Goal: Book appointment/travel/reservation

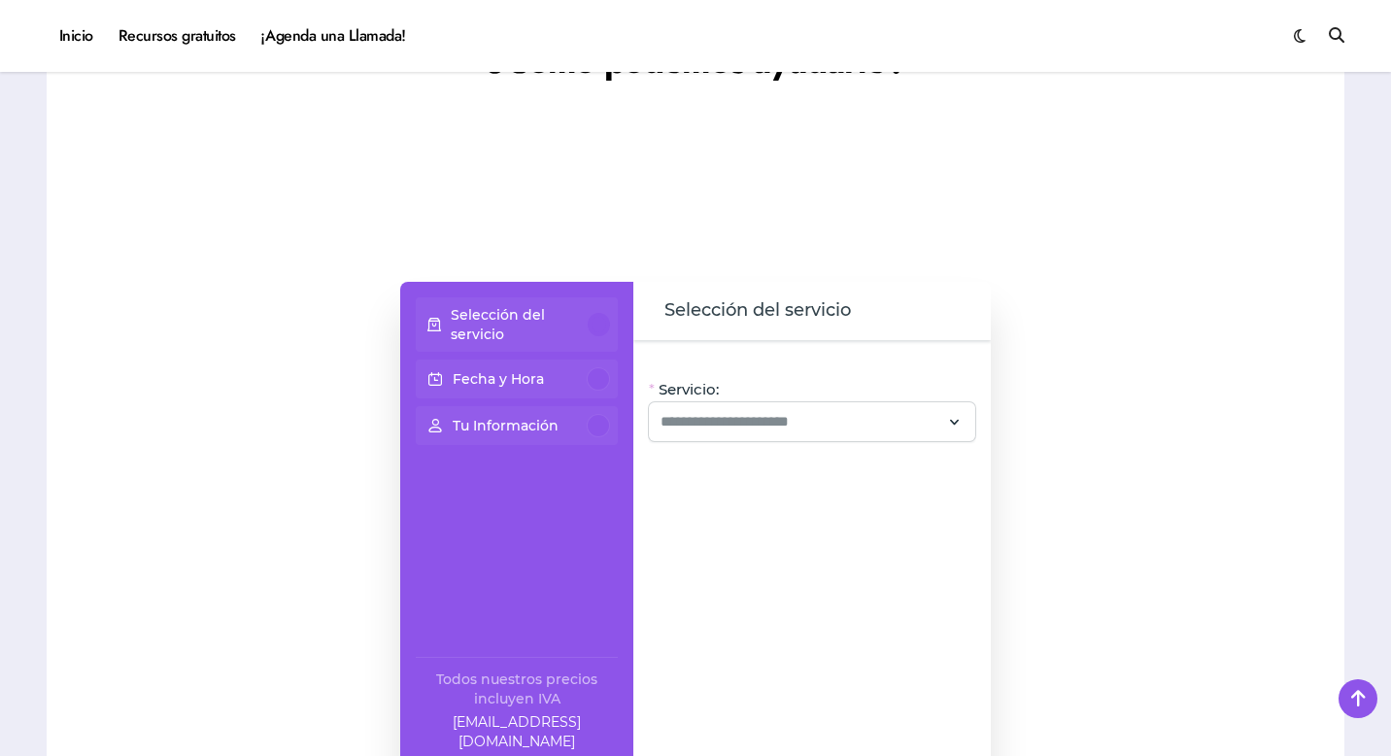
scroll to position [1569, 0]
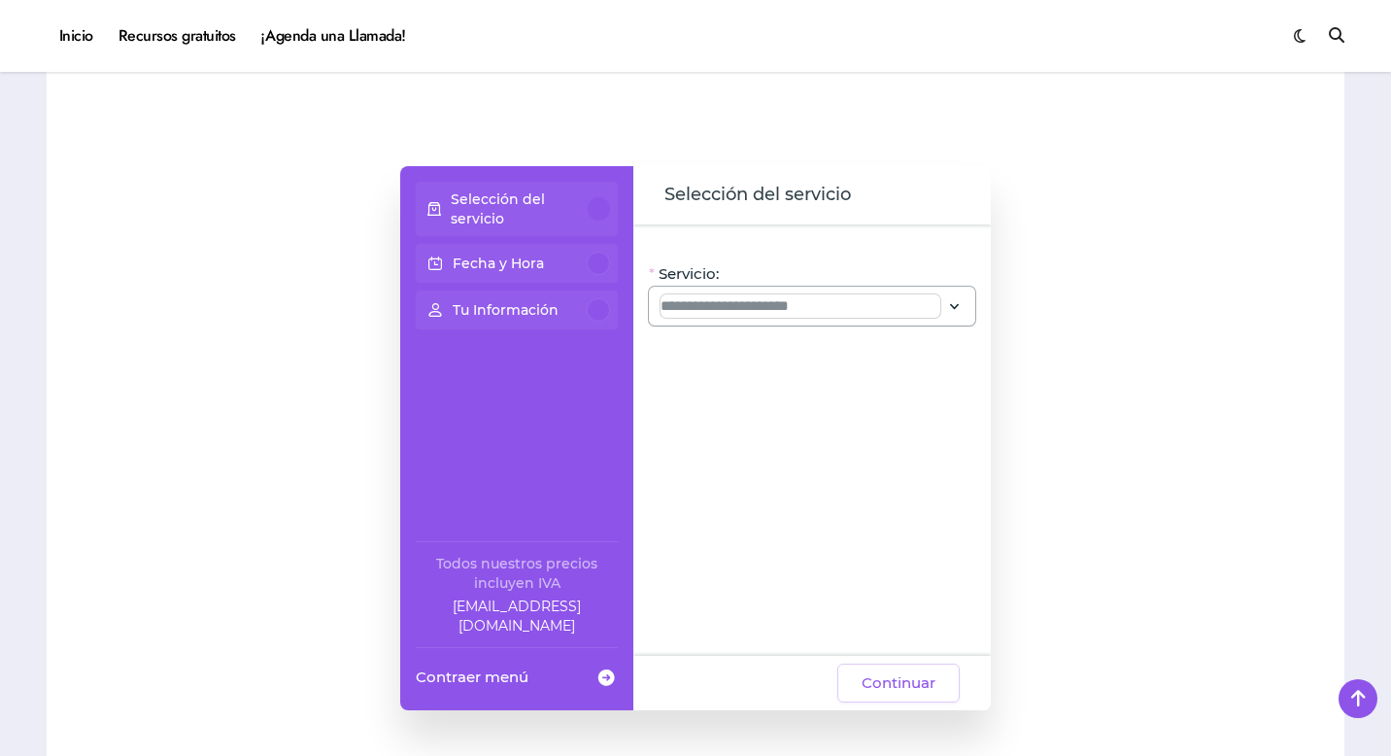
click at [774, 317] on input "Servicio:" at bounding box center [800, 305] width 280 height 23
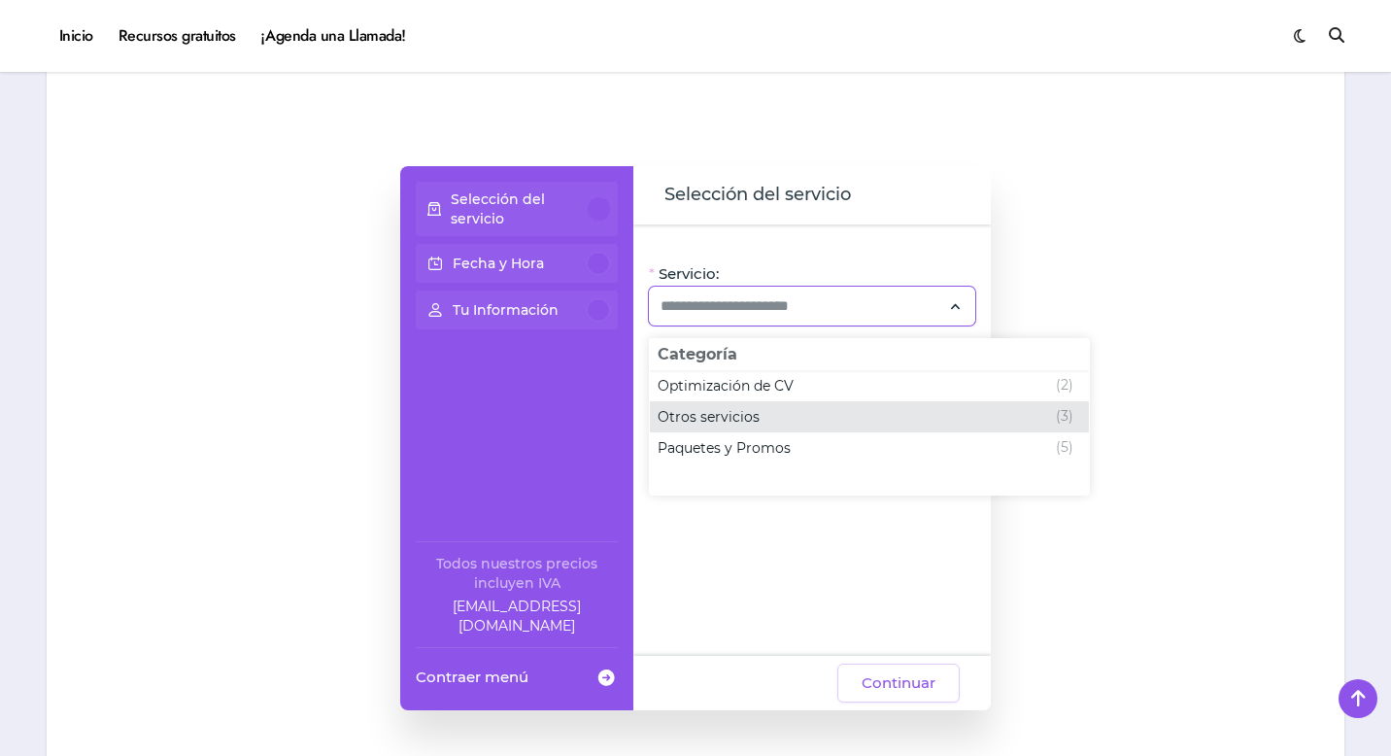
click at [751, 413] on span "Otros servicios" at bounding box center [709, 416] width 102 height 19
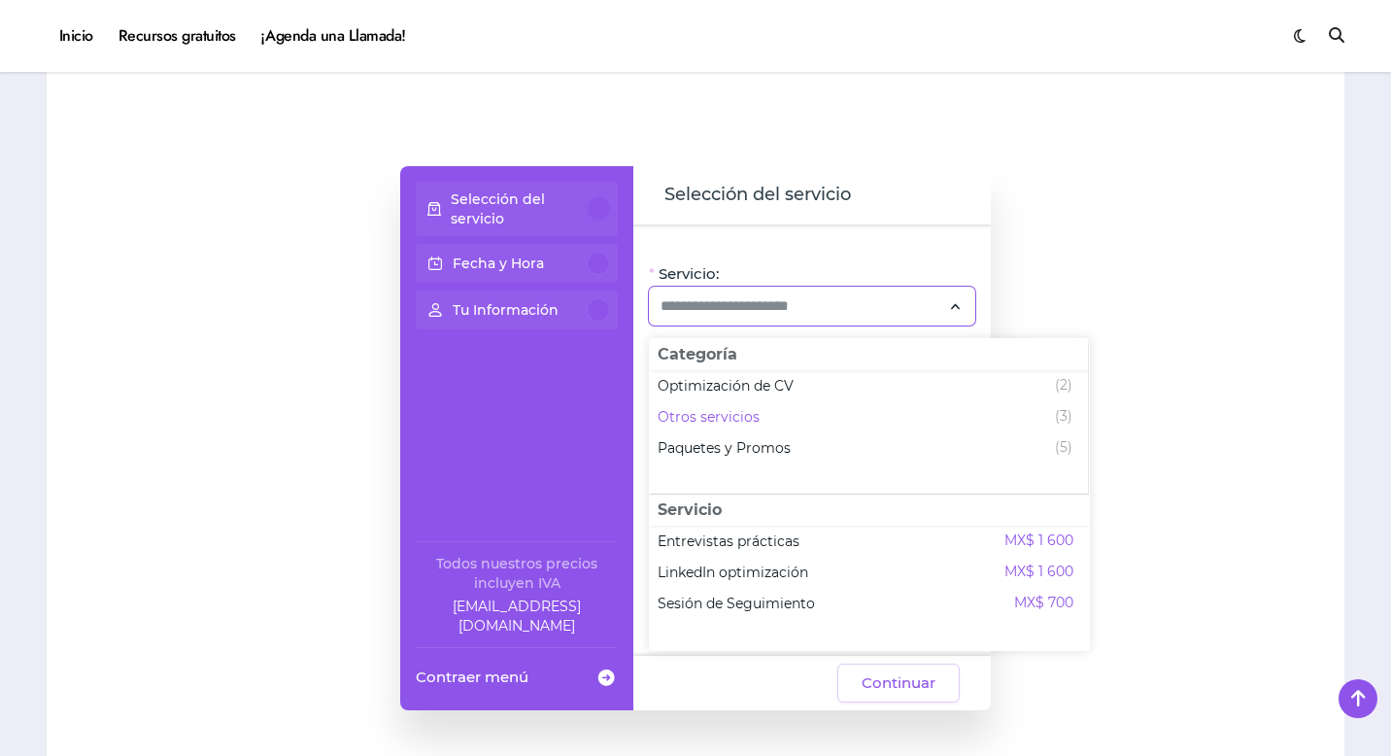
click at [574, 270] on div "Fecha y Hora" at bounding box center [516, 263] width 186 height 23
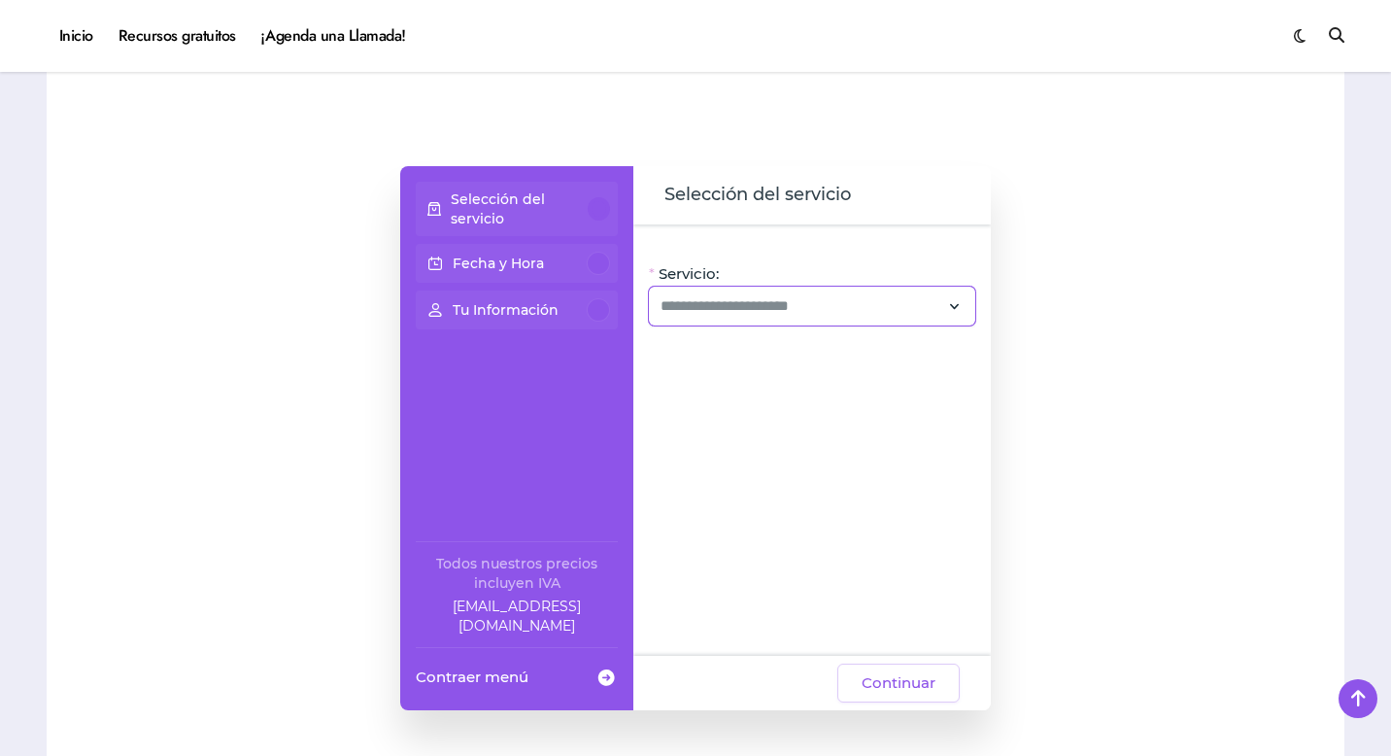
click at [686, 292] on div at bounding box center [812, 306] width 326 height 39
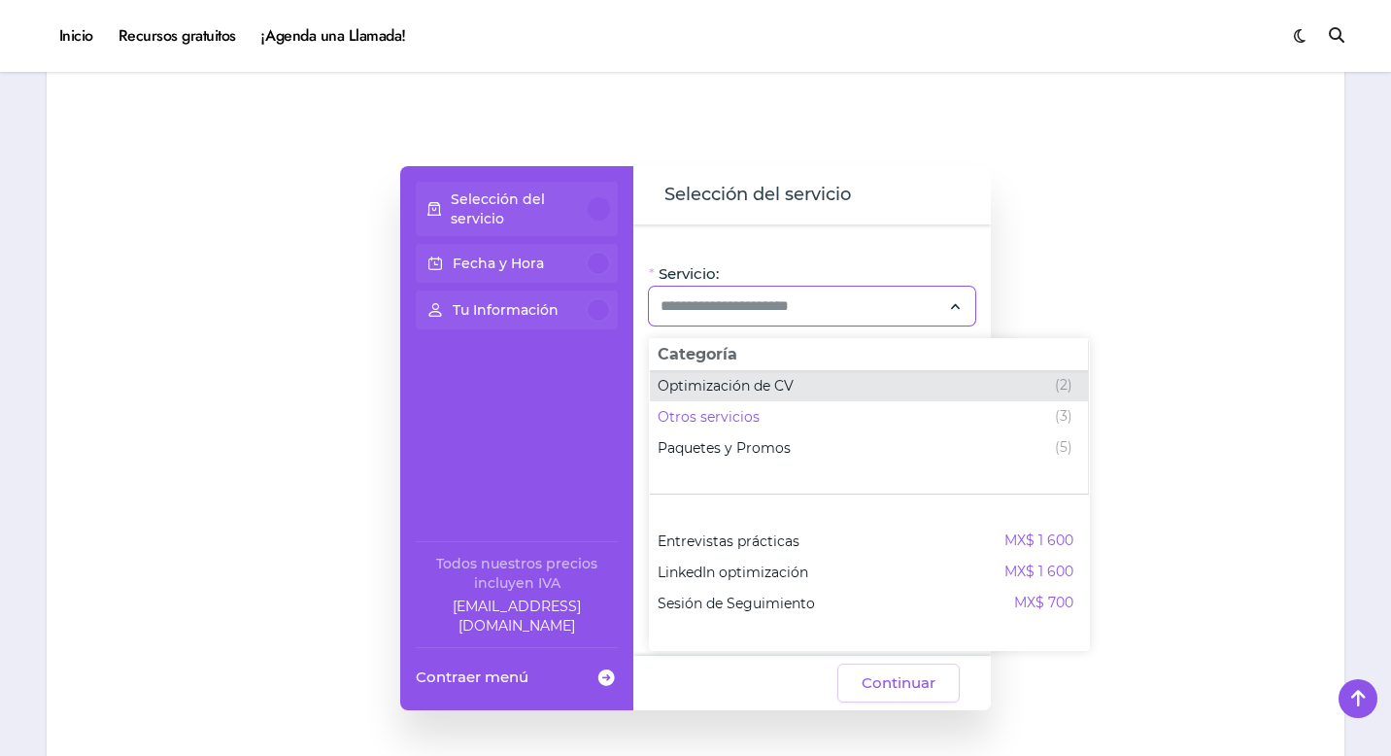
click at [702, 389] on span "Optimización de CV" at bounding box center [726, 385] width 136 height 19
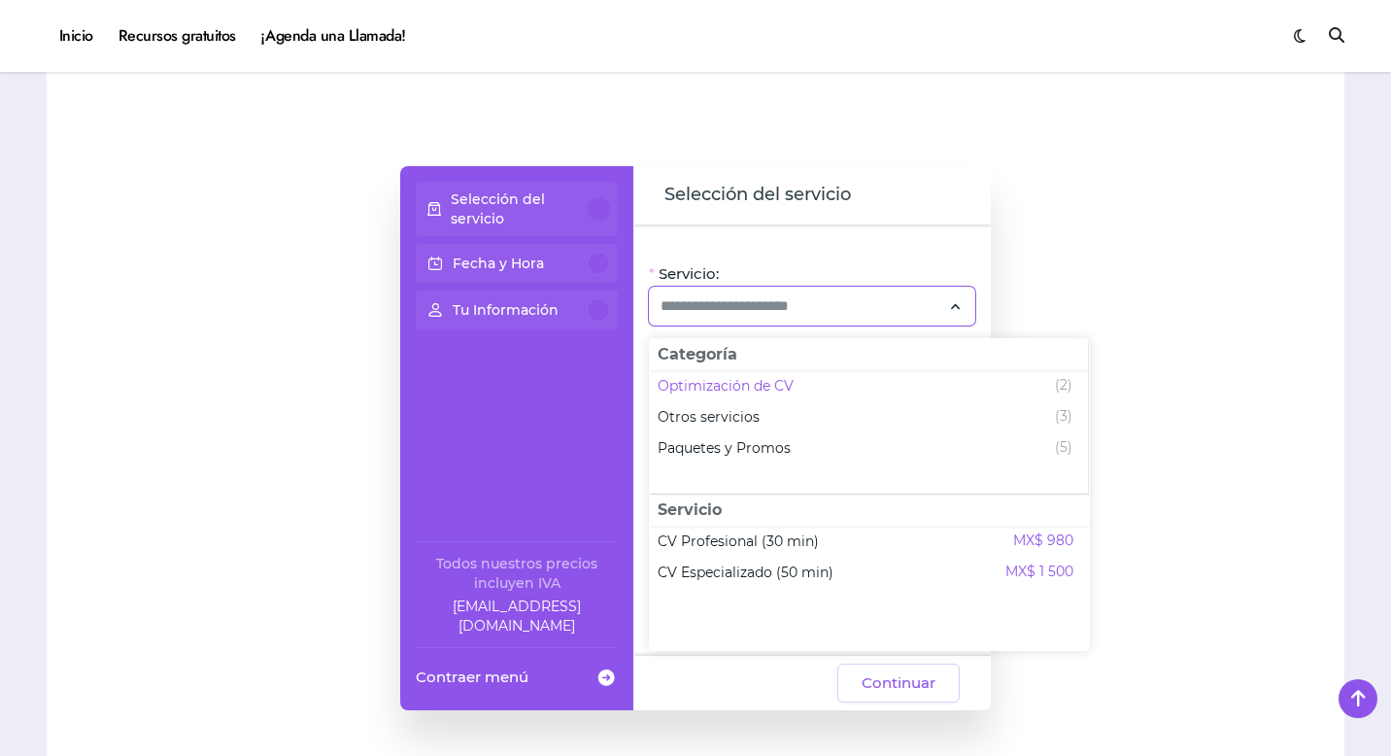
click at [882, 111] on div "Selección del servicio Fecha y Hora Tu Información Todos nuestros precios inclu…" at bounding box center [695, 438] width 591 height 738
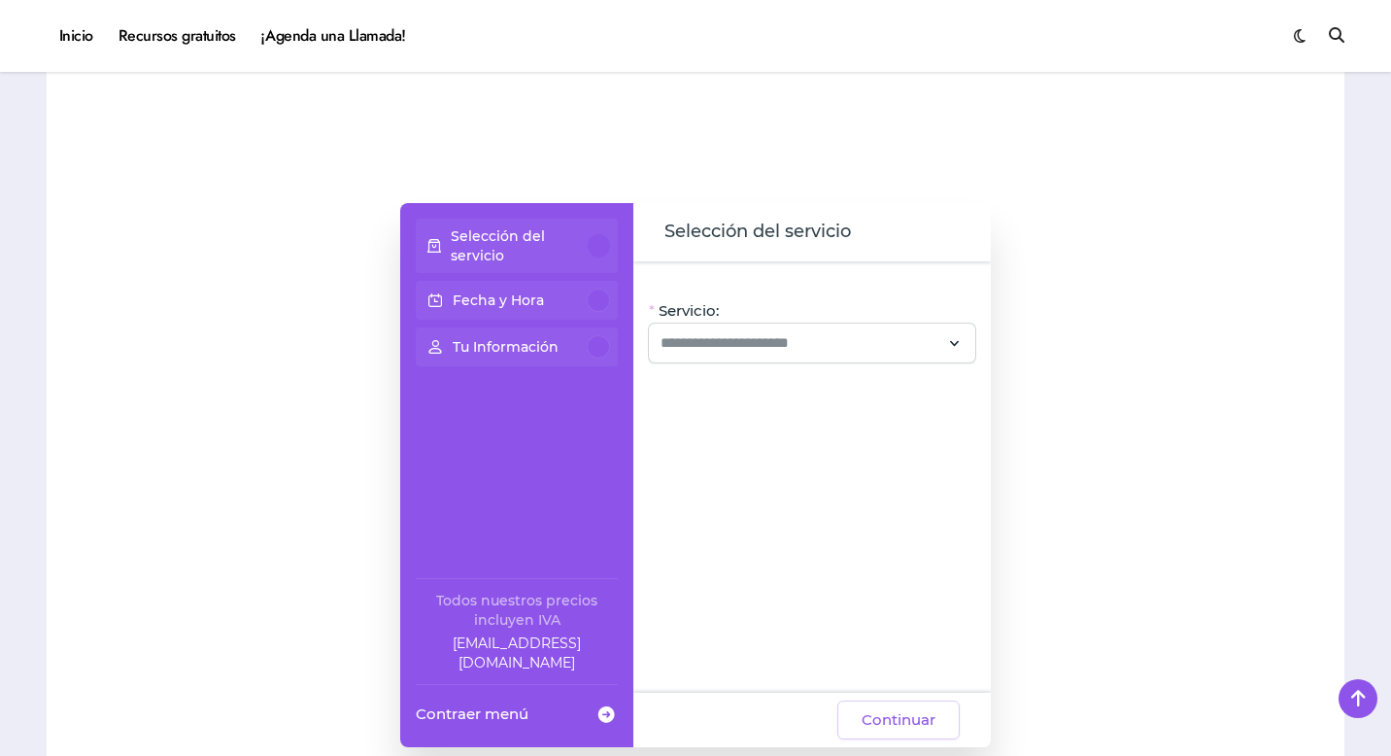
scroll to position [1549, 0]
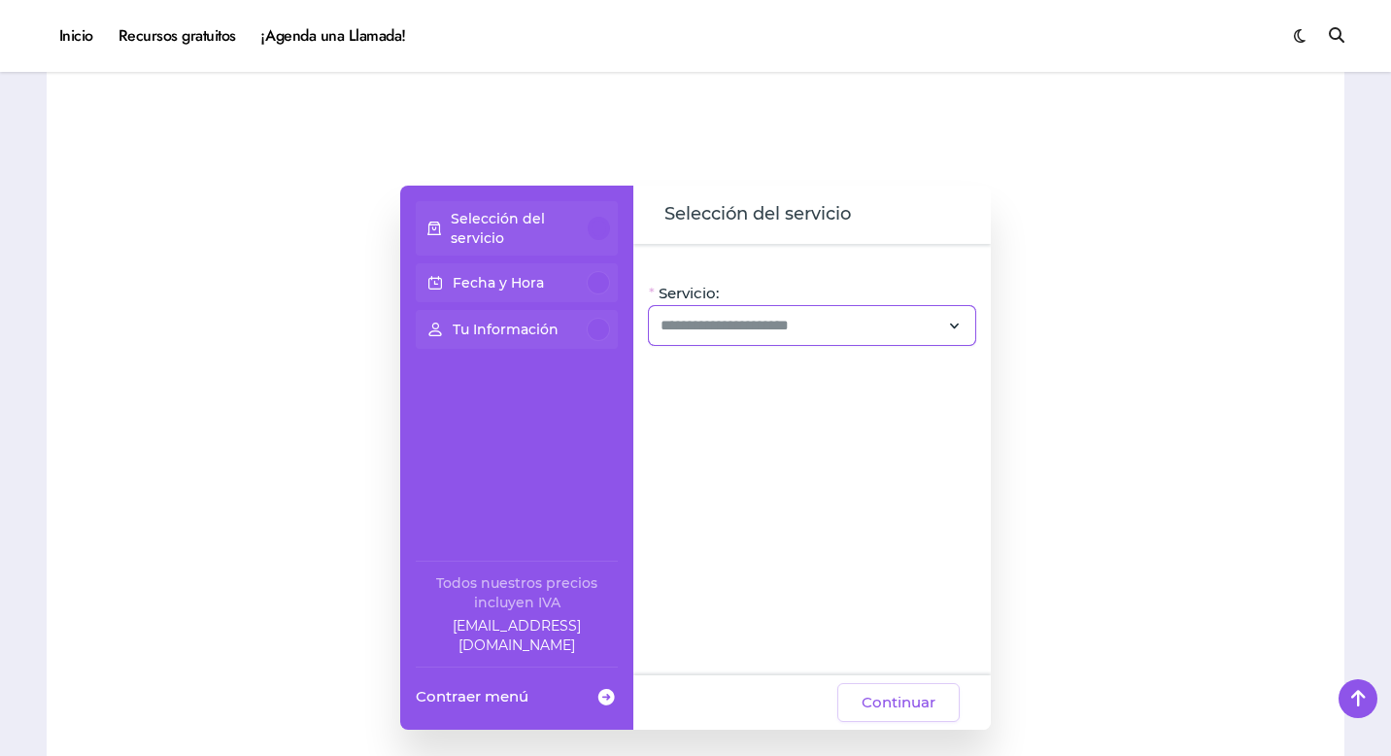
click at [774, 340] on div at bounding box center [812, 325] width 326 height 39
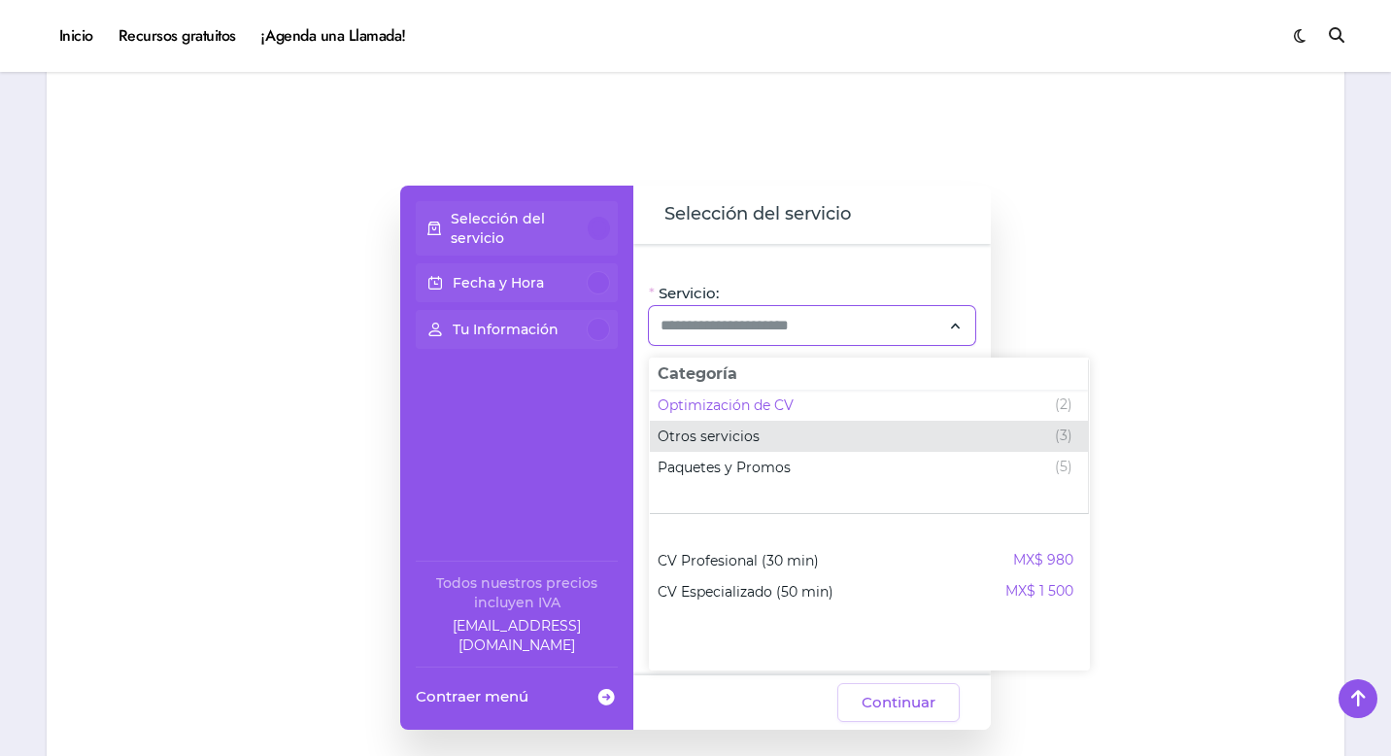
click at [790, 427] on div "Otros servicios (3)" at bounding box center [865, 435] width 415 height 23
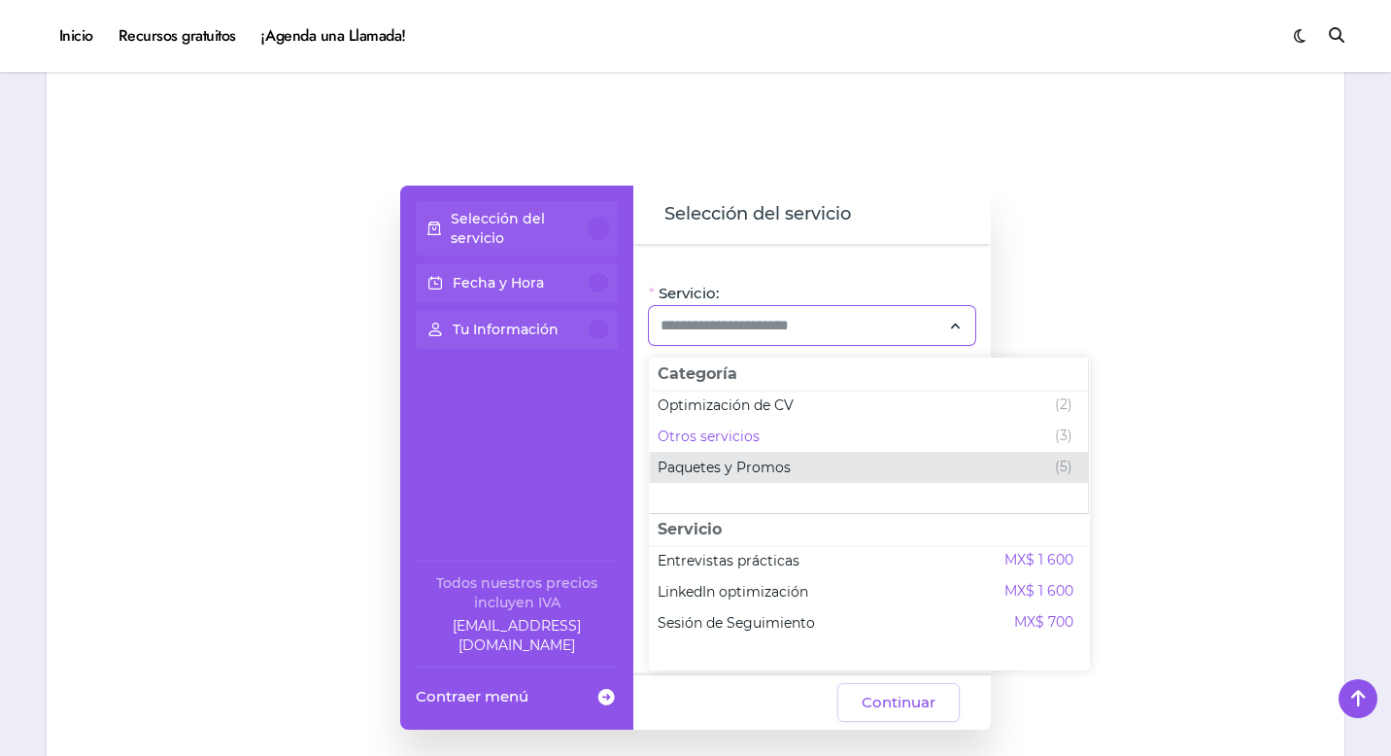
click at [730, 470] on span "Paquetes y Promos" at bounding box center [724, 466] width 133 height 19
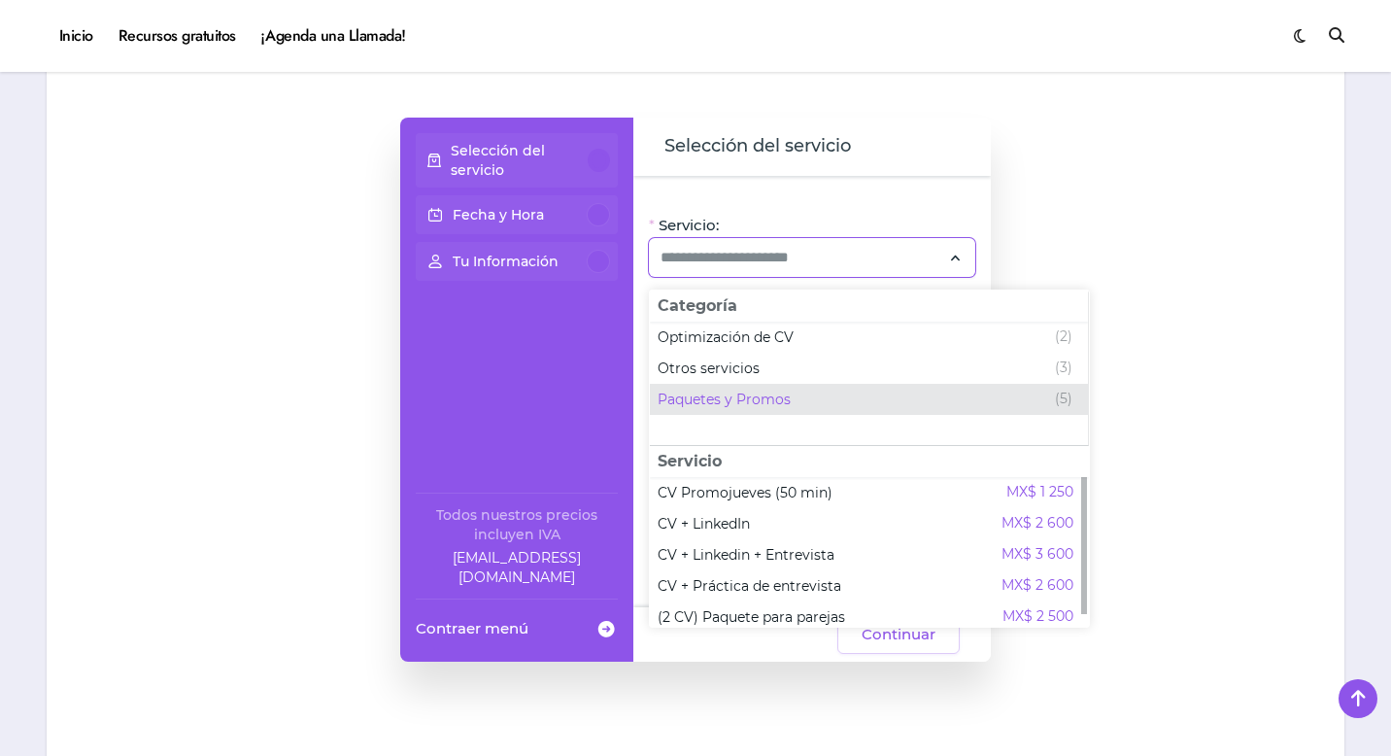
scroll to position [1619, 0]
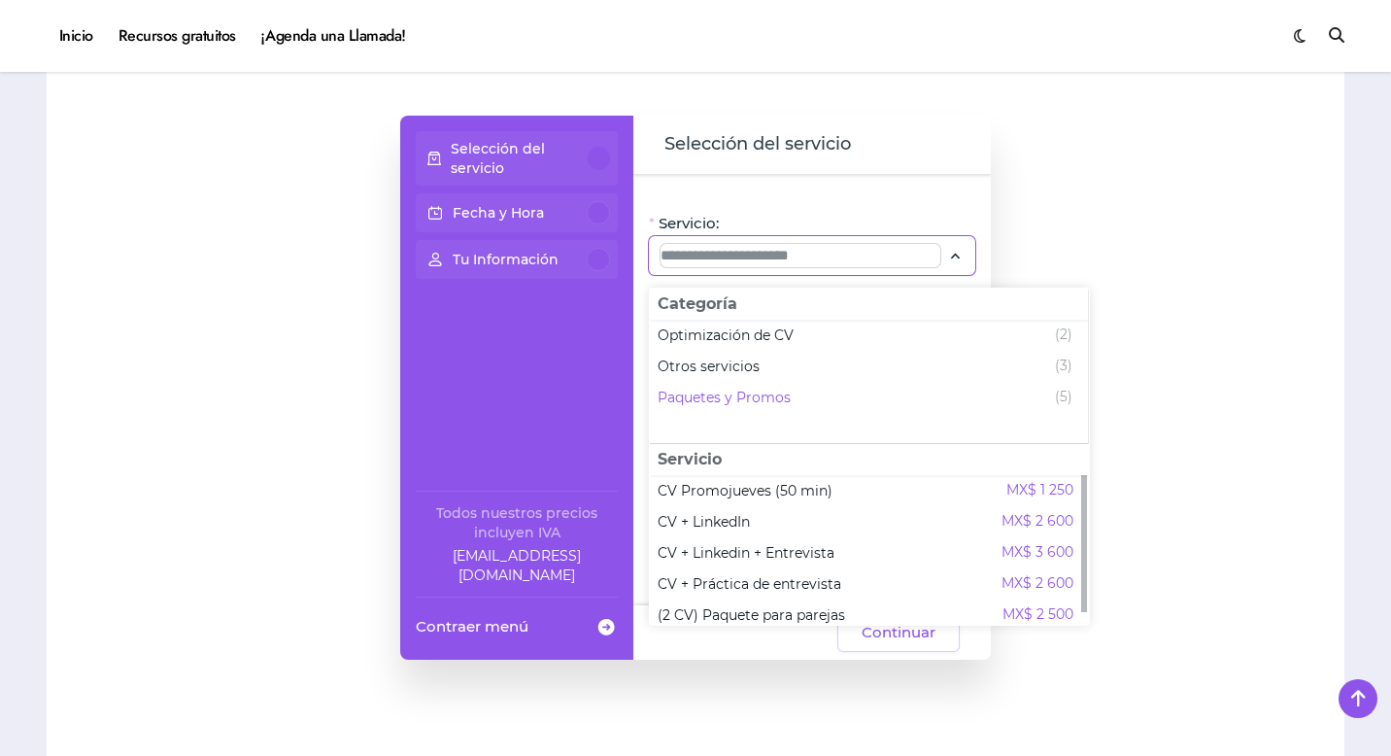
click at [760, 253] on input "Servicio:" at bounding box center [800, 255] width 280 height 23
click at [617, 246] on div "Tu Información" at bounding box center [517, 259] width 202 height 39
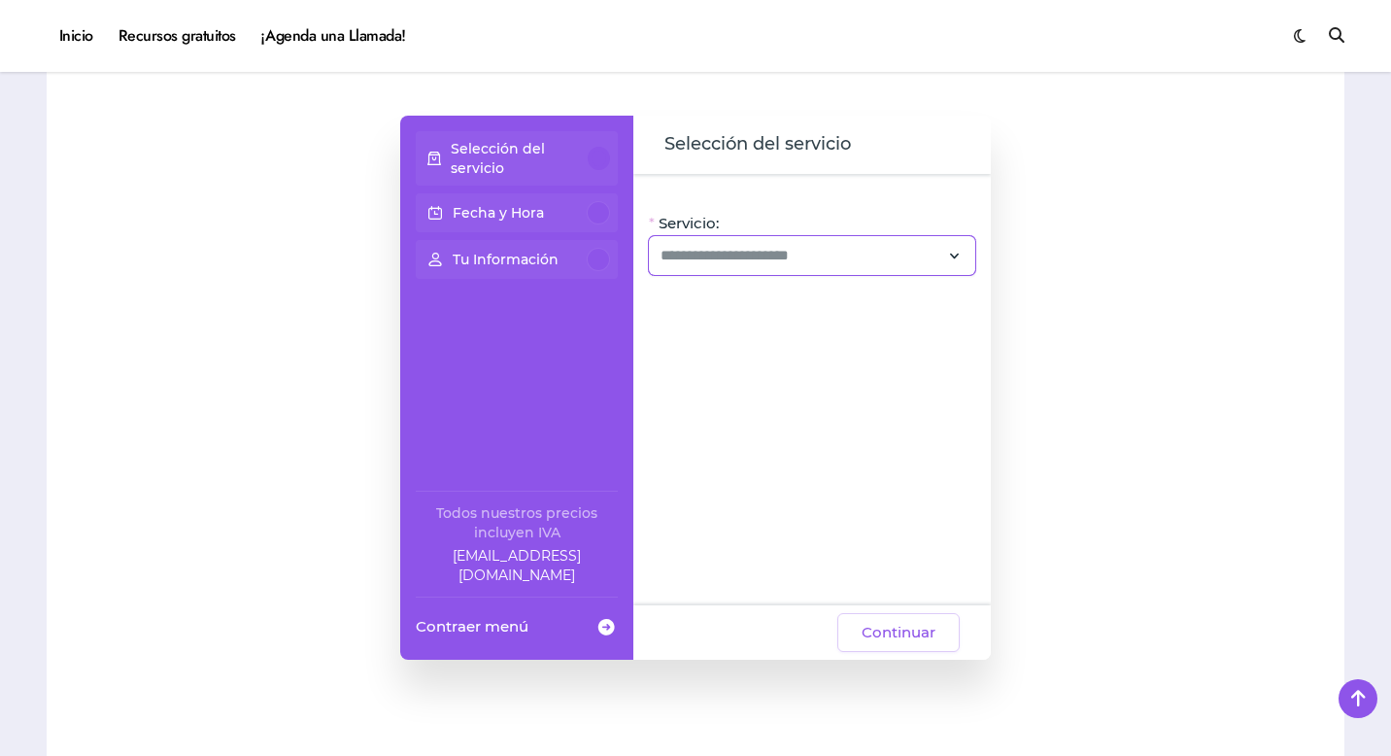
click at [704, 274] on div at bounding box center [812, 255] width 326 height 39
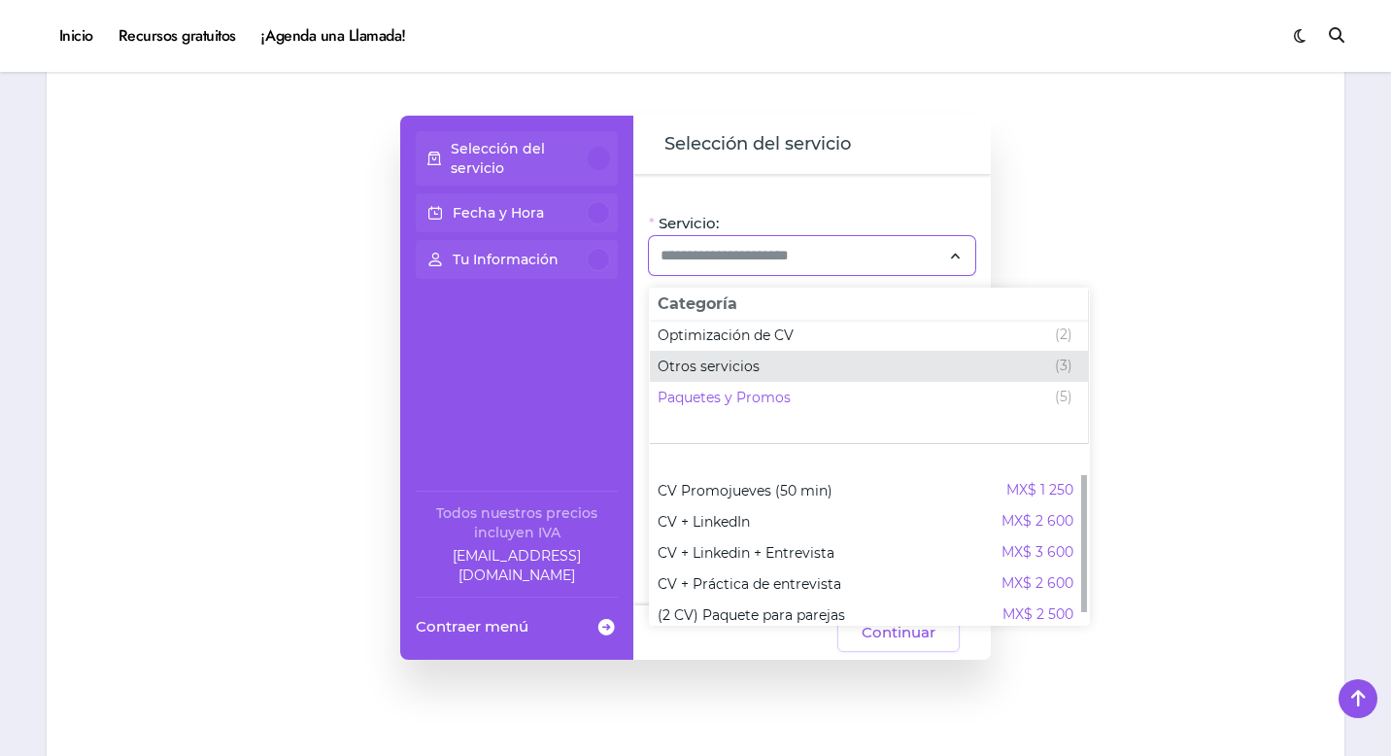
click at [727, 367] on span "Otros servicios" at bounding box center [709, 365] width 102 height 19
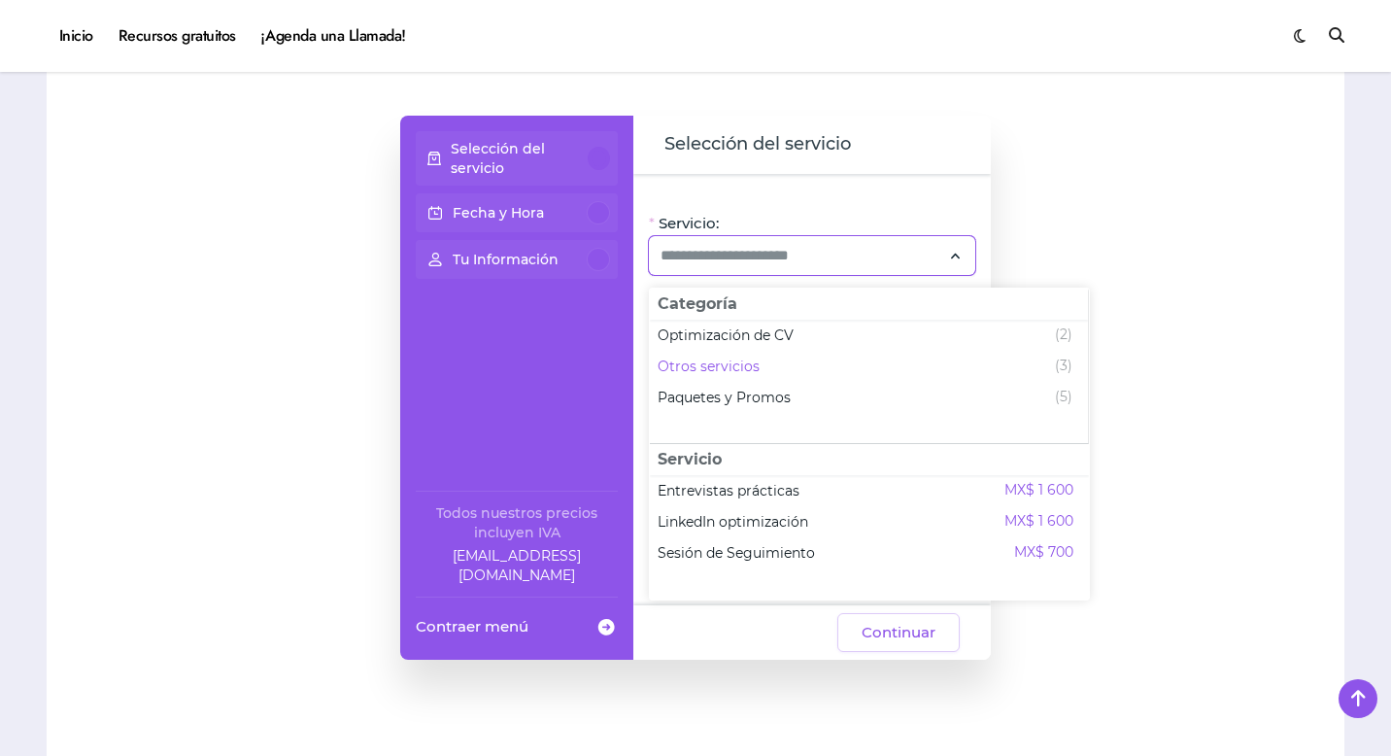
click at [719, 243] on div at bounding box center [812, 255] width 326 height 39
click at [573, 212] on div "Fecha y Hora" at bounding box center [516, 212] width 186 height 23
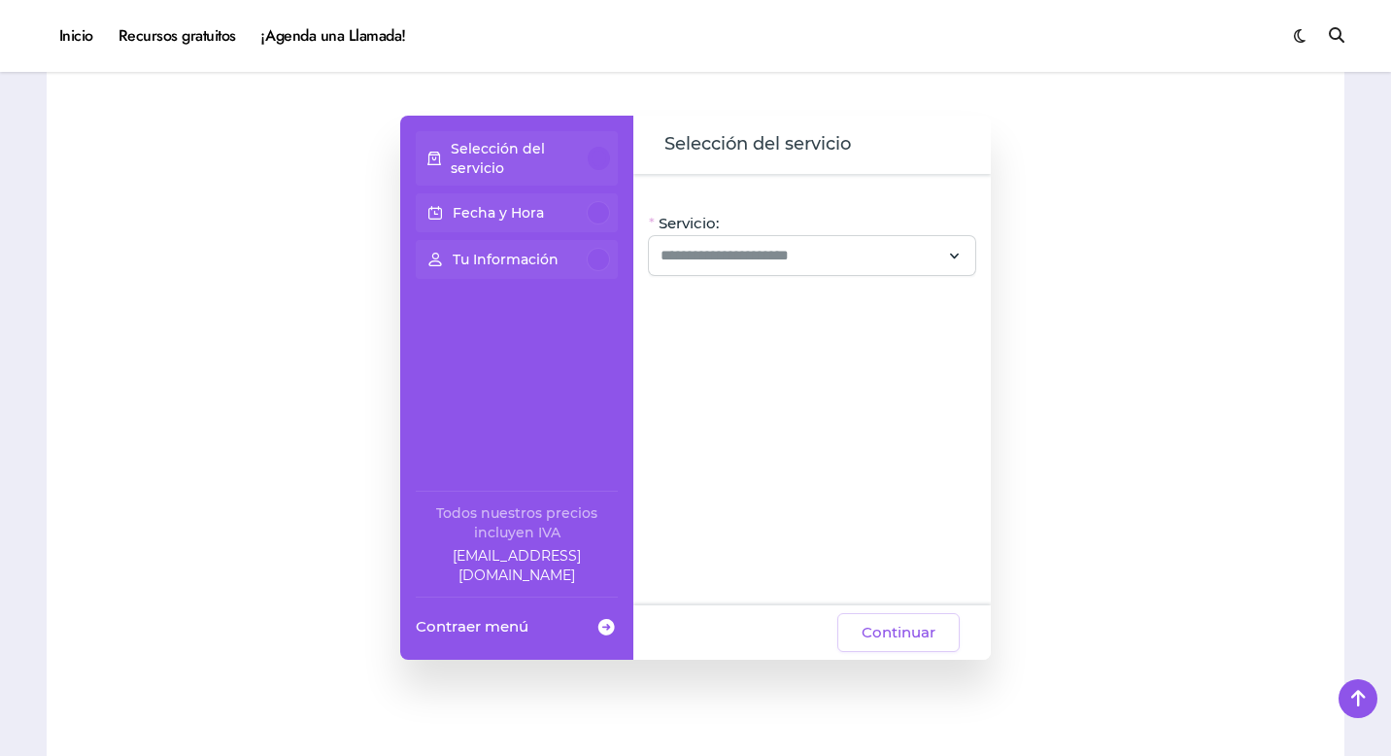
click at [573, 209] on div "Fecha y Hora" at bounding box center [516, 212] width 186 height 23
click at [657, 260] on div at bounding box center [812, 255] width 326 height 39
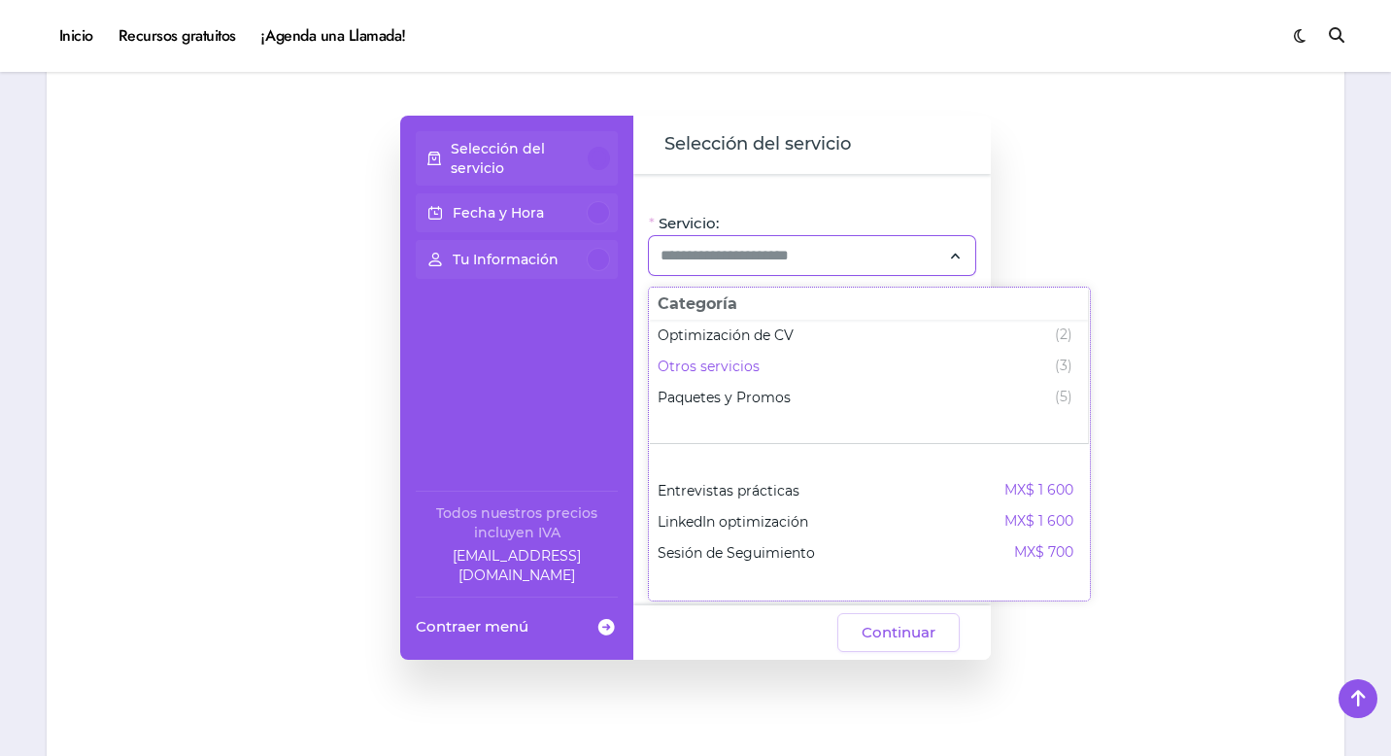
click at [713, 315] on span "Categoría" at bounding box center [869, 303] width 438 height 31
click at [714, 339] on span "Optimización de CV" at bounding box center [726, 334] width 136 height 19
click at [555, 404] on div "Selección del servicio Fecha y Hora Tu Información Todos nuestros precios inclu…" at bounding box center [516, 388] width 233 height 544
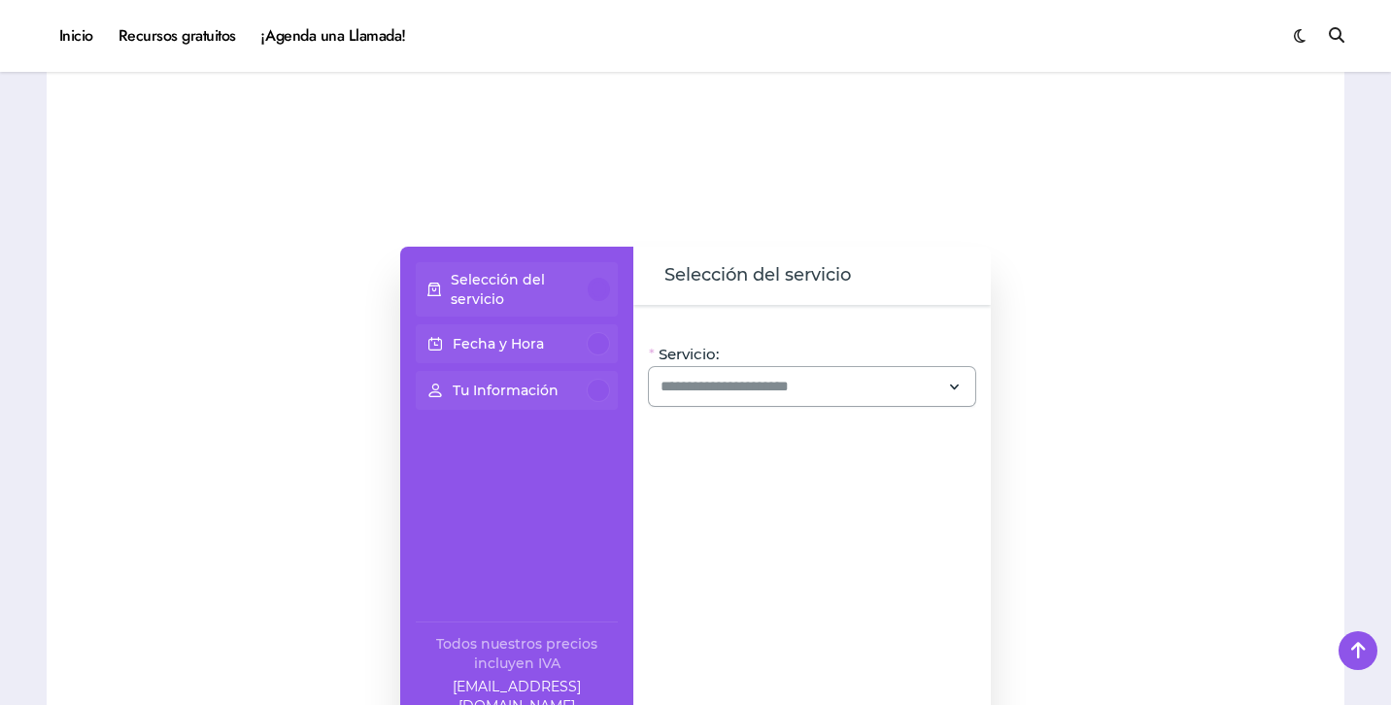
scroll to position [1515, 0]
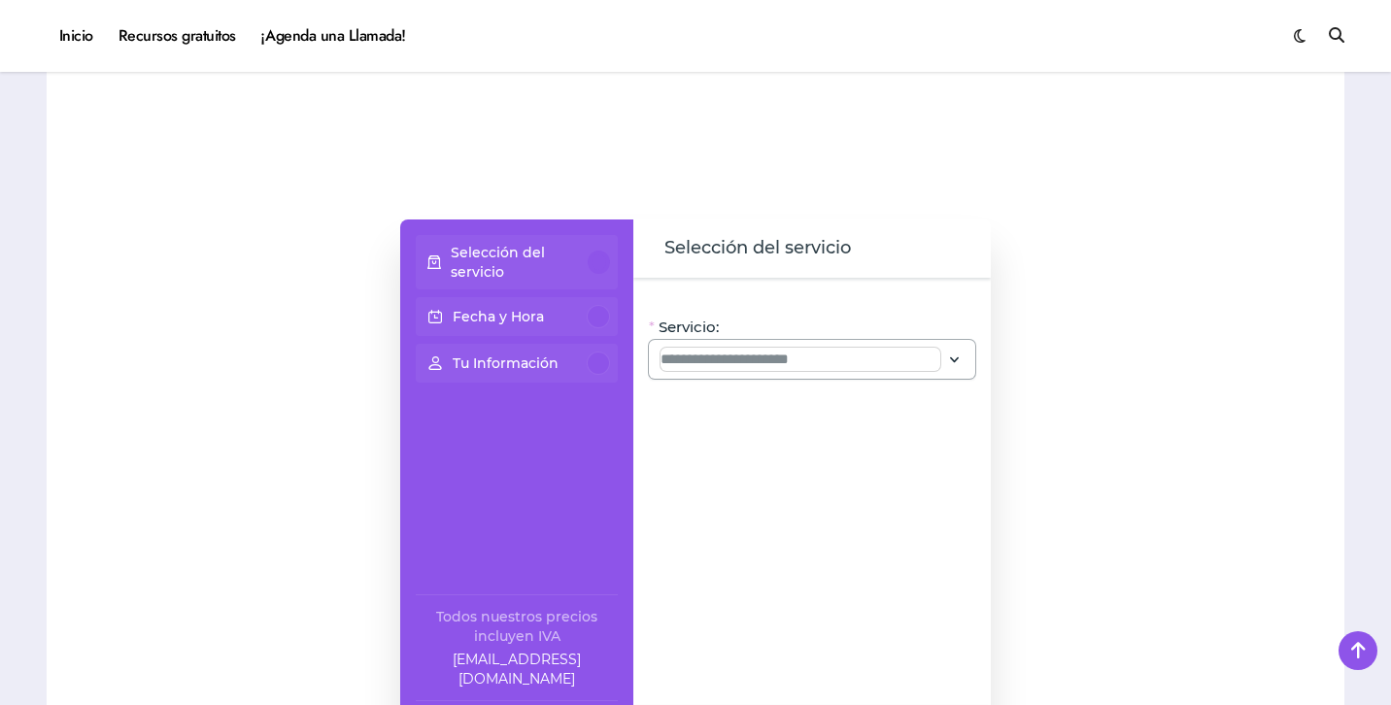
click at [746, 366] on input "Servicio:" at bounding box center [800, 359] width 280 height 23
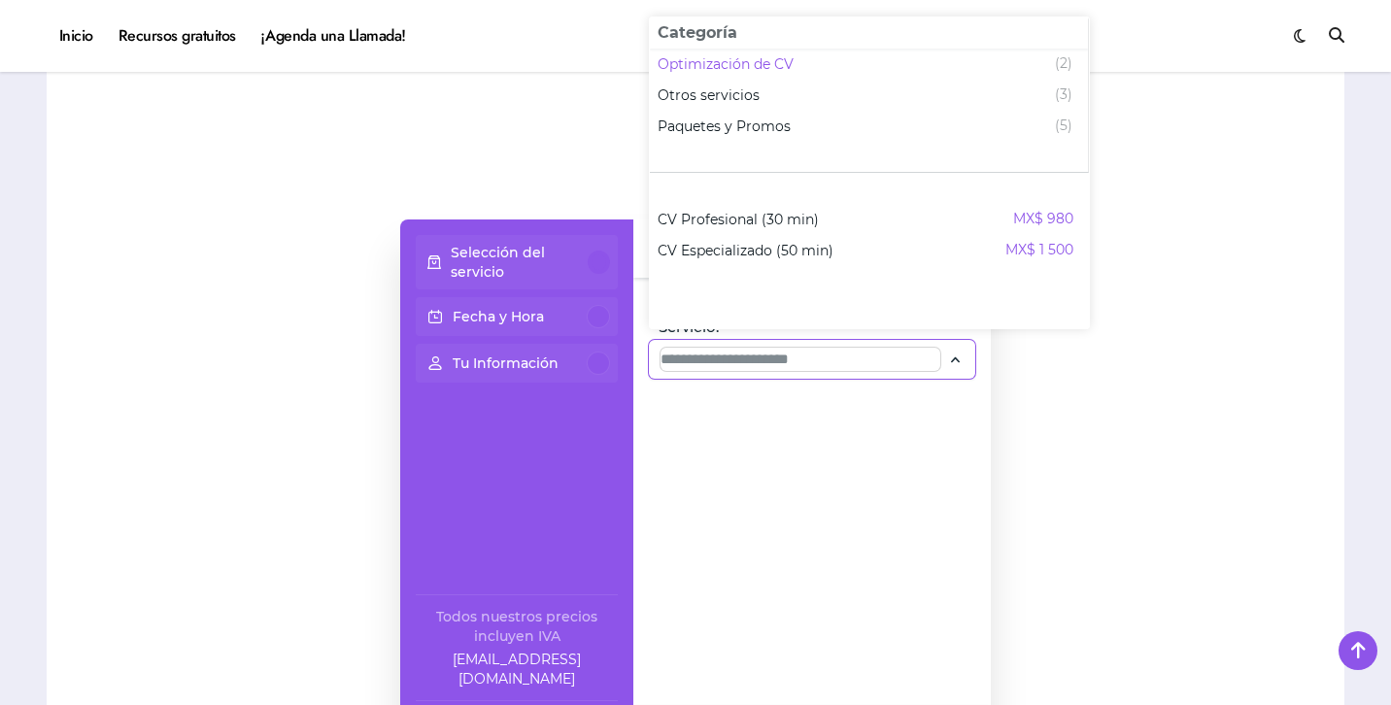
scroll to position [1508, 0]
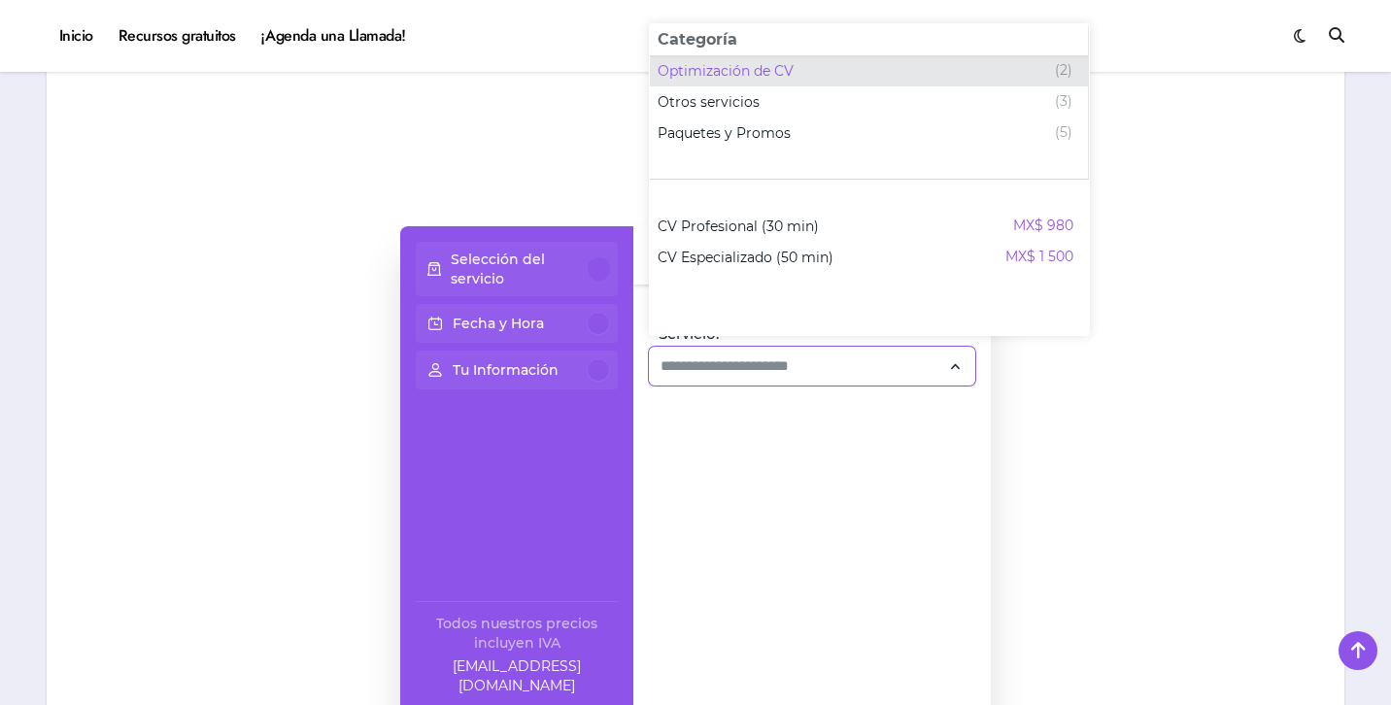
click at [772, 76] on span "Optimización de CV" at bounding box center [726, 70] width 136 height 19
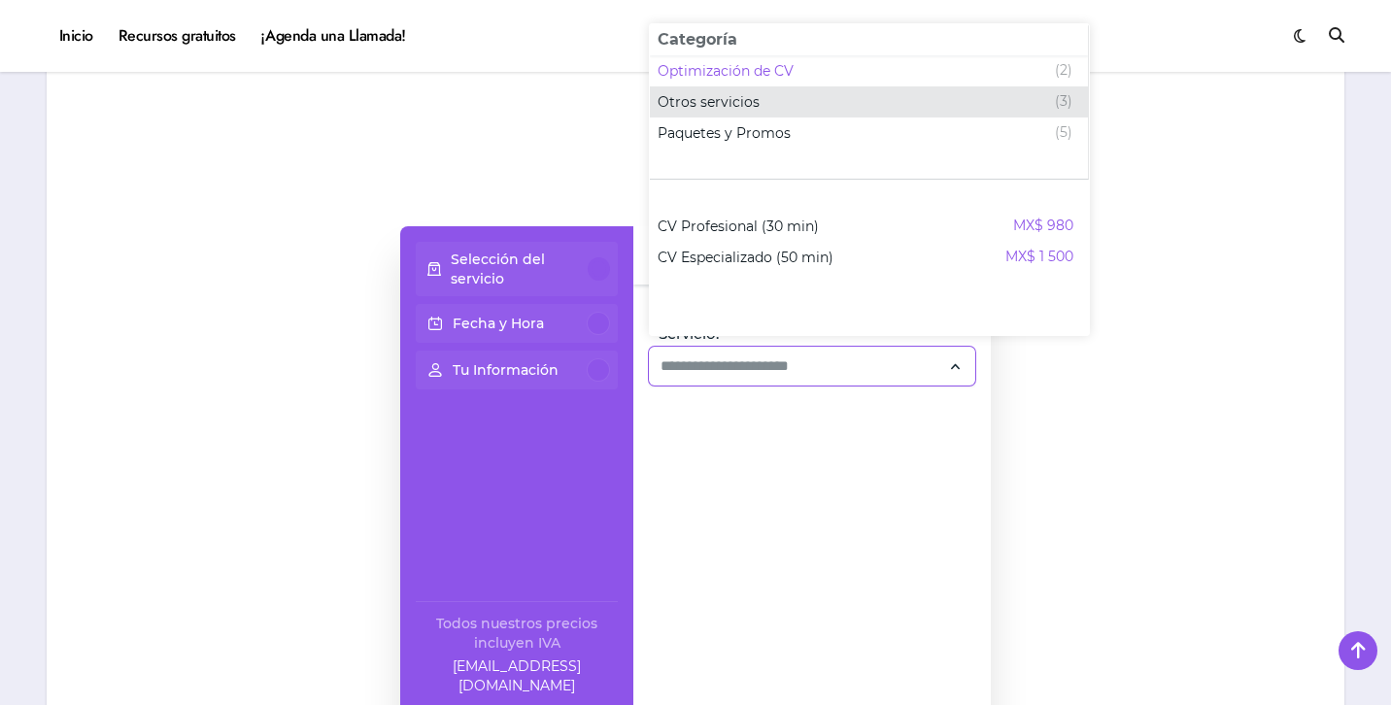
click at [849, 99] on div "Otros servicios (3)" at bounding box center [865, 101] width 415 height 23
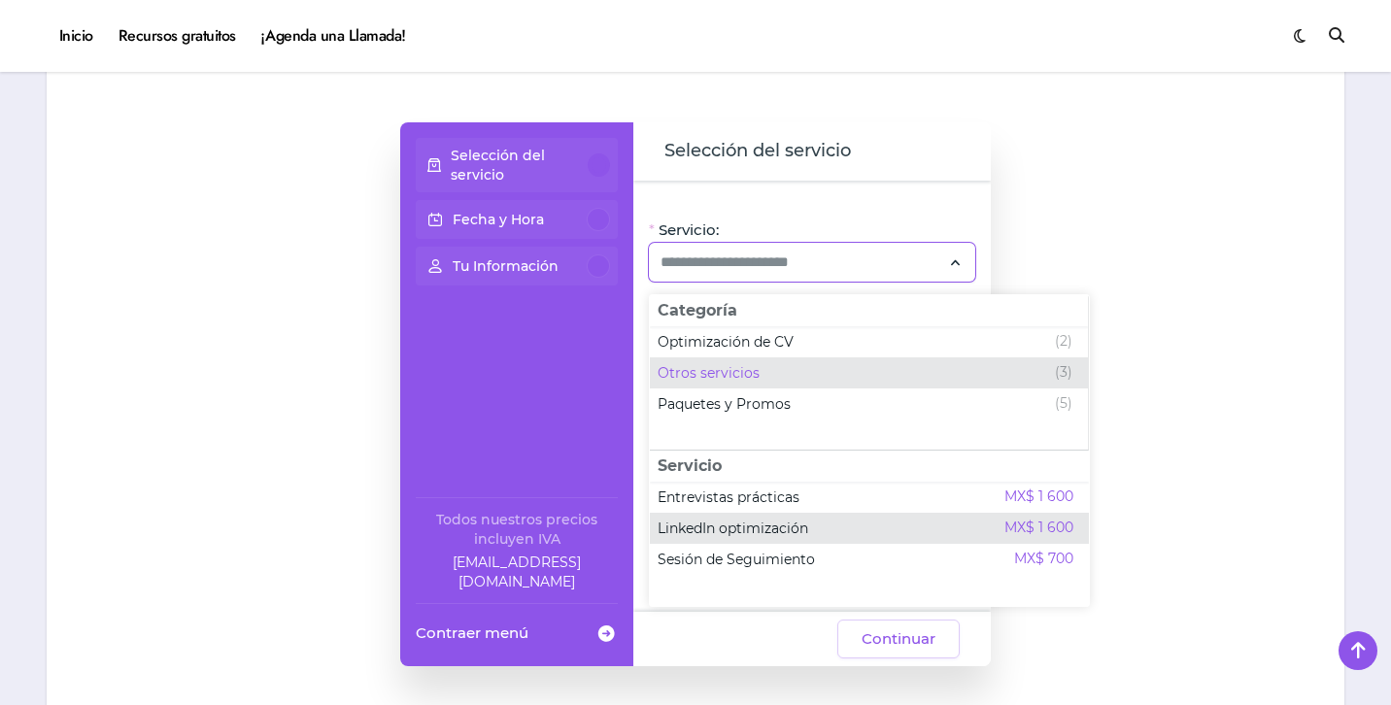
scroll to position [1613, 0]
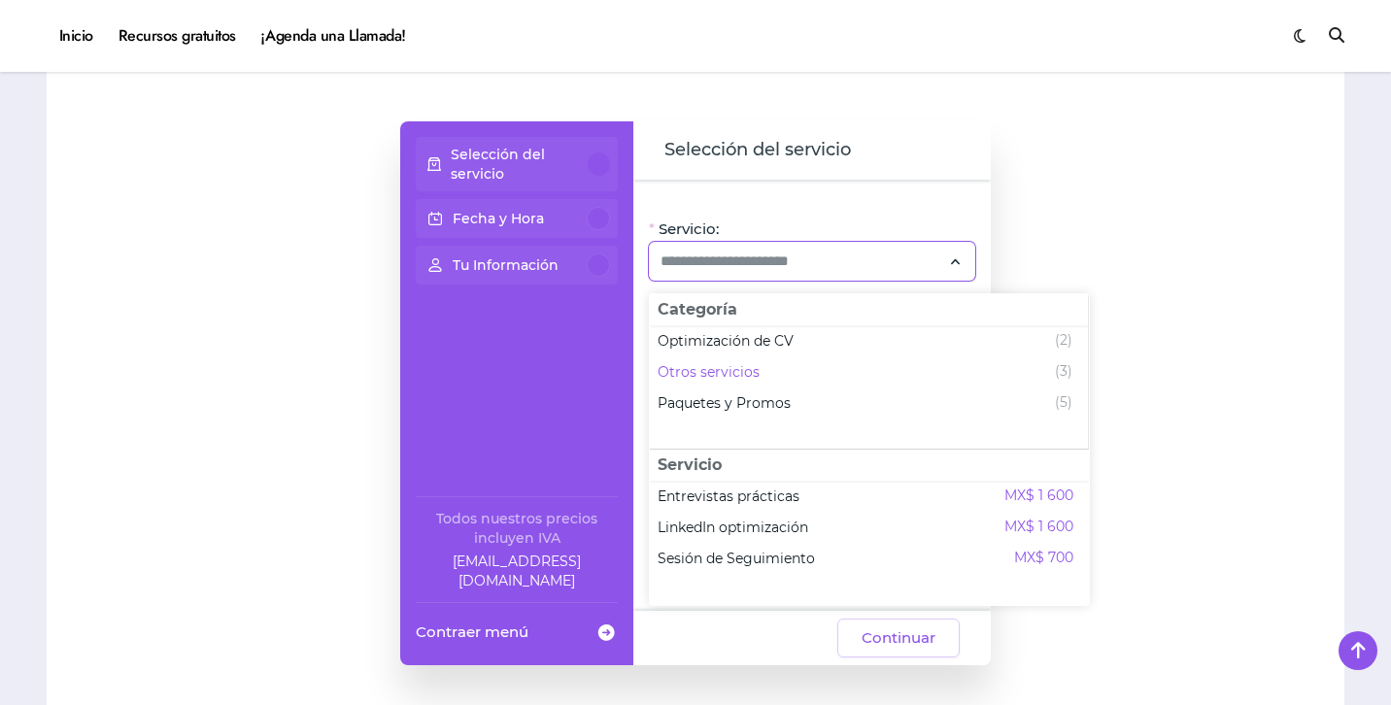
click at [1070, 232] on div at bounding box center [1177, 393] width 295 height 738
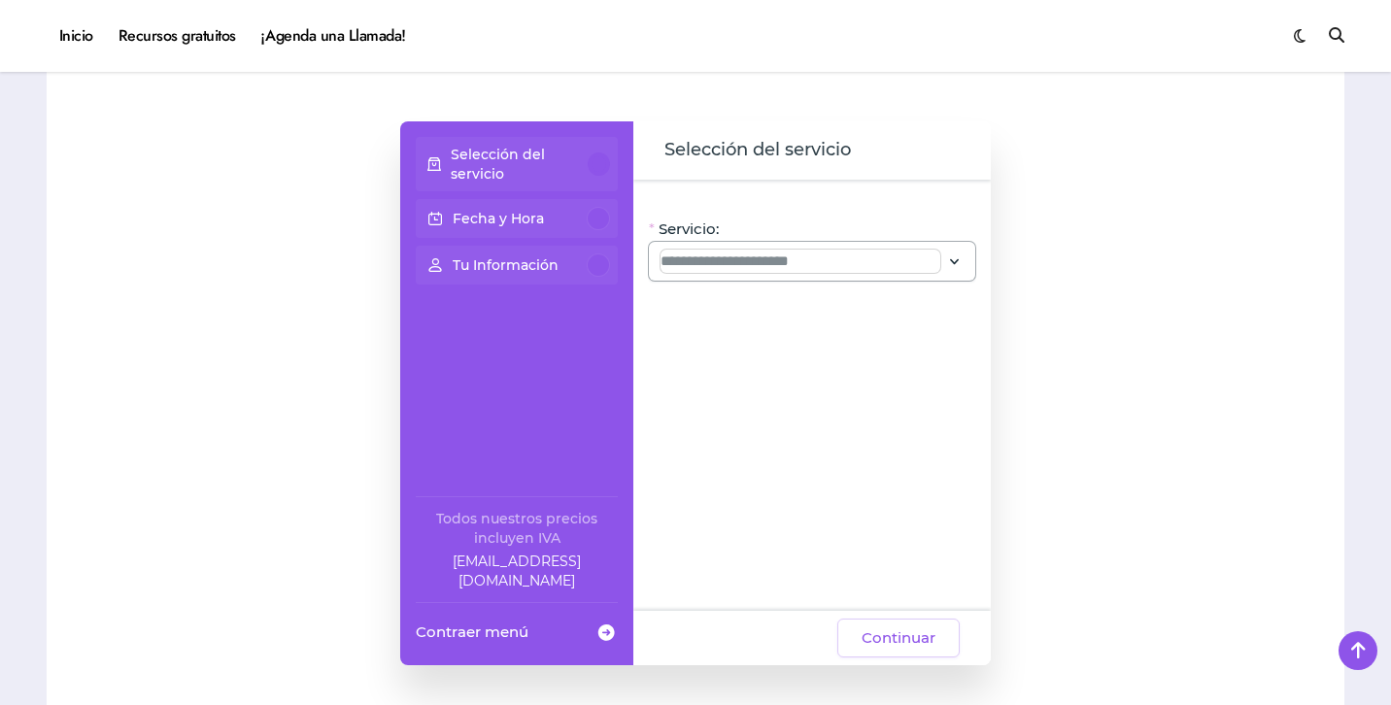
click at [828, 263] on input "Servicio:" at bounding box center [800, 261] width 280 height 23
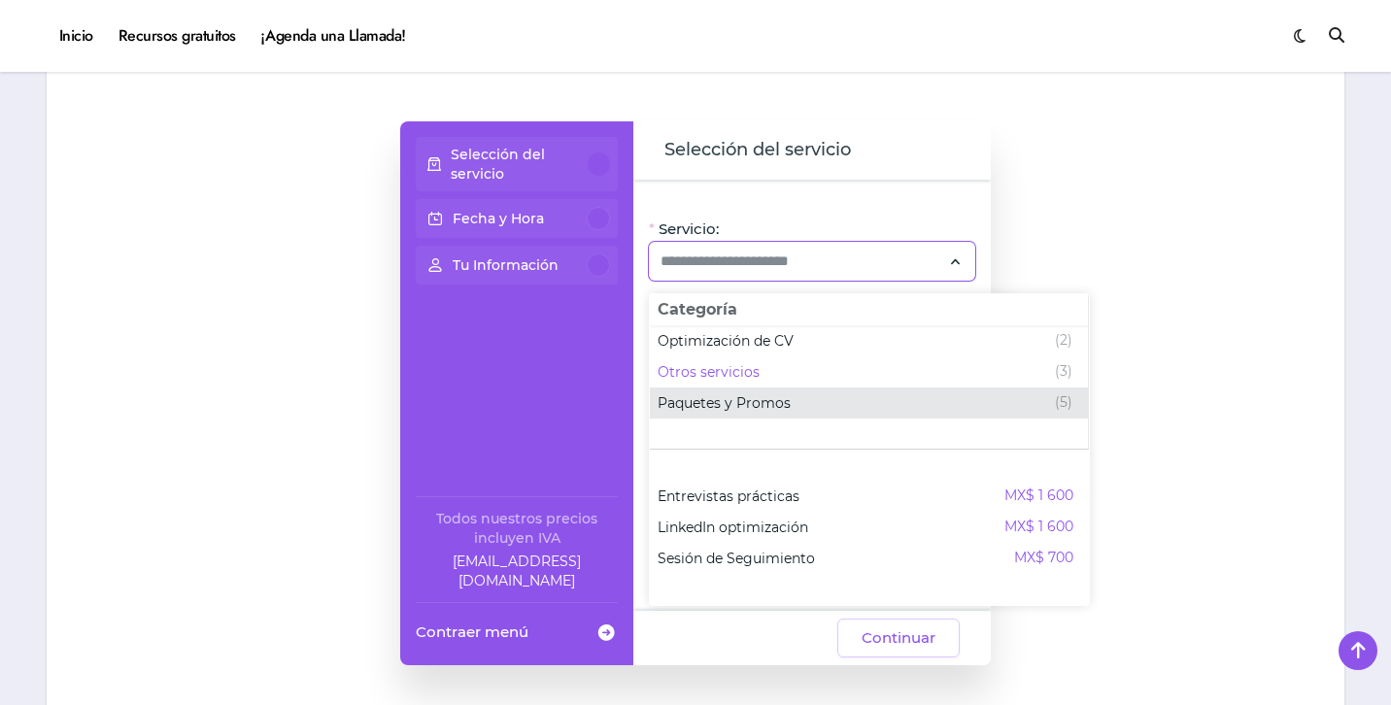
click at [789, 405] on span "Paquetes y Promos" at bounding box center [724, 402] width 133 height 19
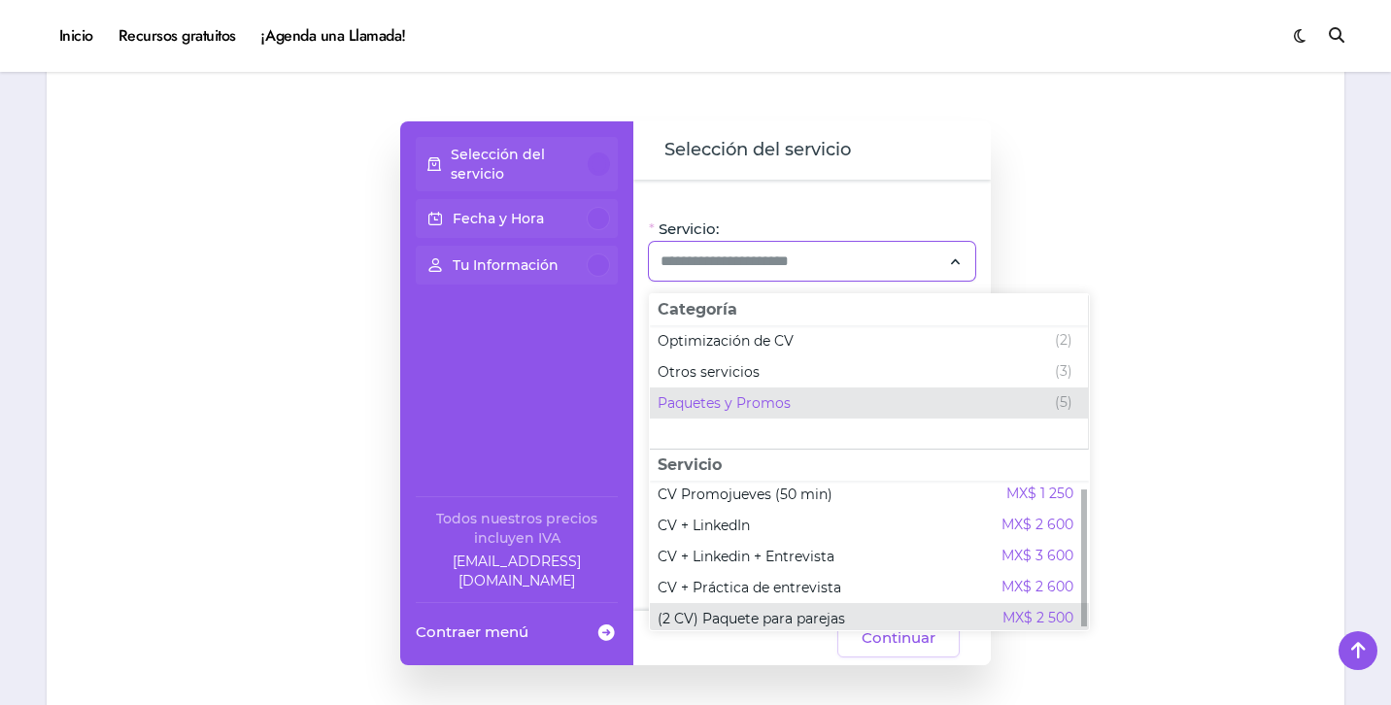
scroll to position [12, 0]
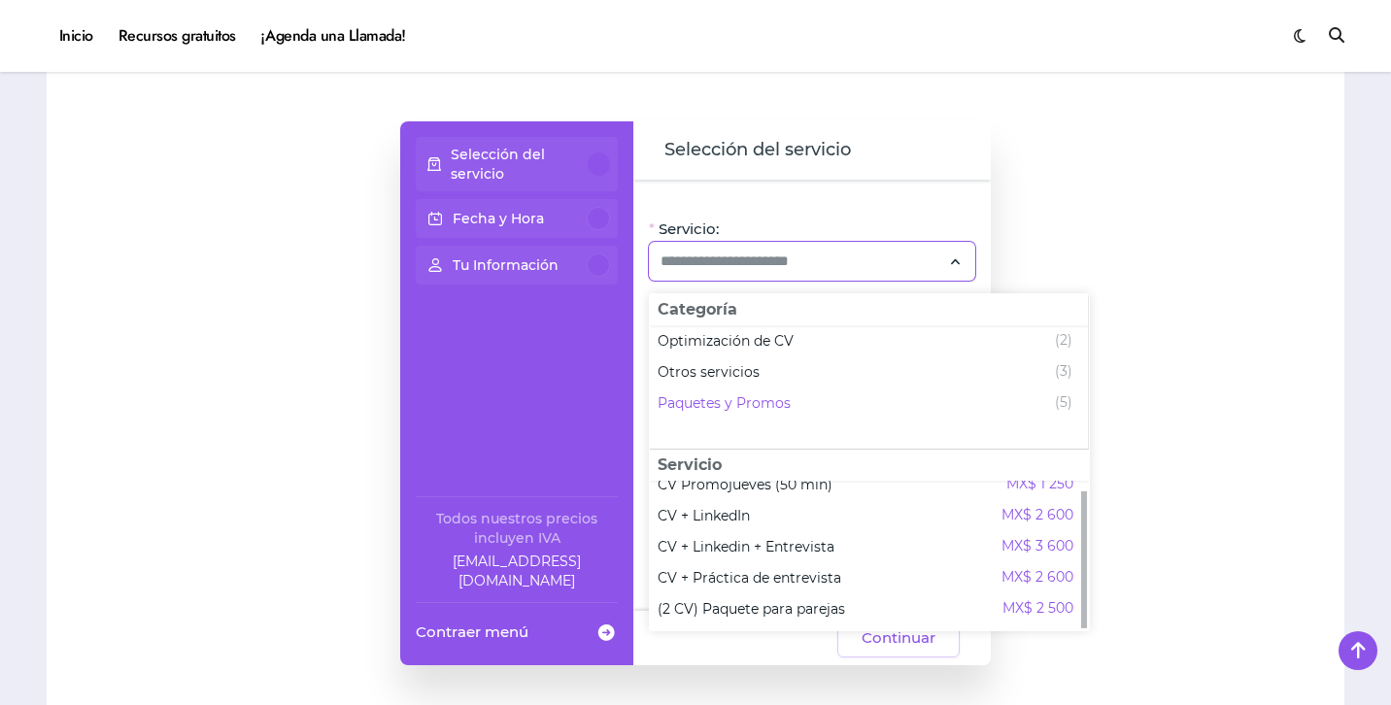
click at [1022, 247] on div "Selección del servicio Fecha y Hora Tu Información Todos nuestros precios inclu…" at bounding box center [695, 393] width 1259 height 738
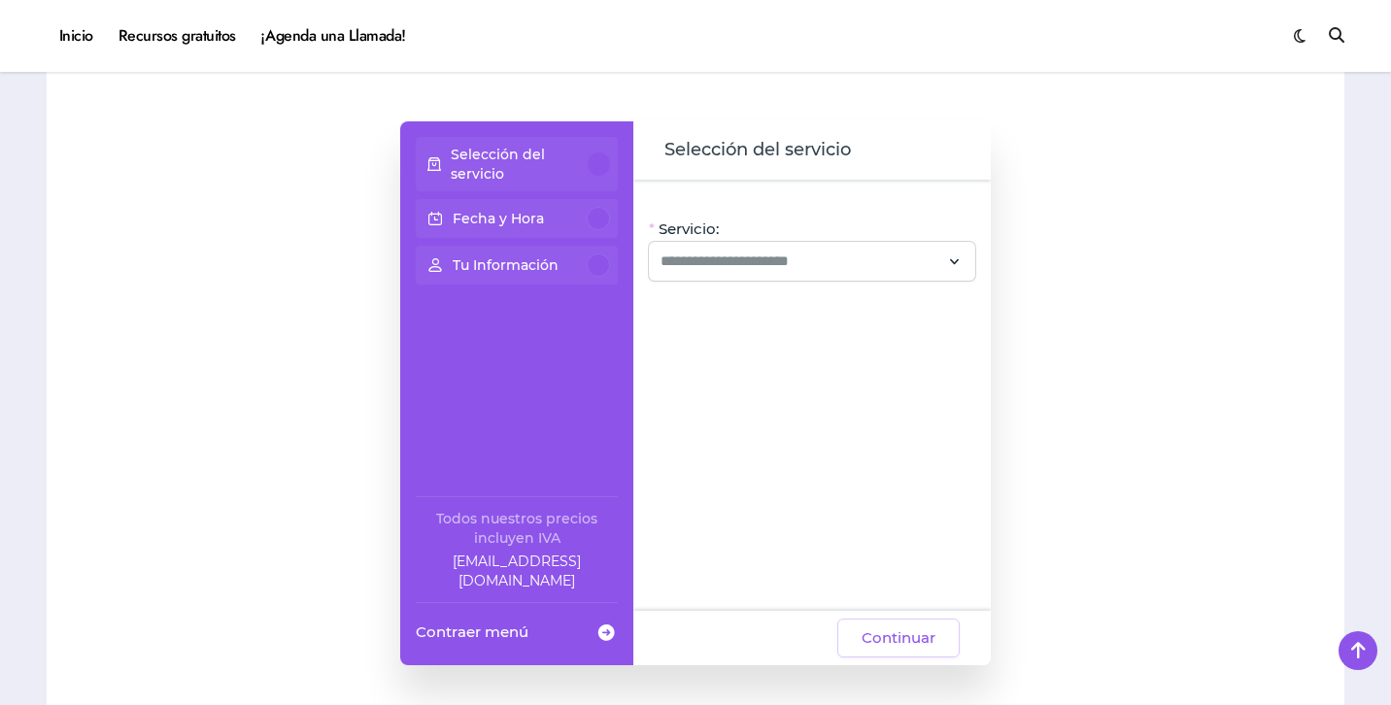
click at [522, 224] on p "Fecha y Hora" at bounding box center [498, 218] width 91 height 19
click at [485, 256] on p "Tu Información" at bounding box center [506, 264] width 106 height 19
click at [613, 246] on div "Fecha y Hora" at bounding box center [517, 265] width 202 height 39
click at [605, 213] on div at bounding box center [598, 218] width 23 height 23
click at [687, 265] on input "Servicio:" at bounding box center [800, 261] width 280 height 23
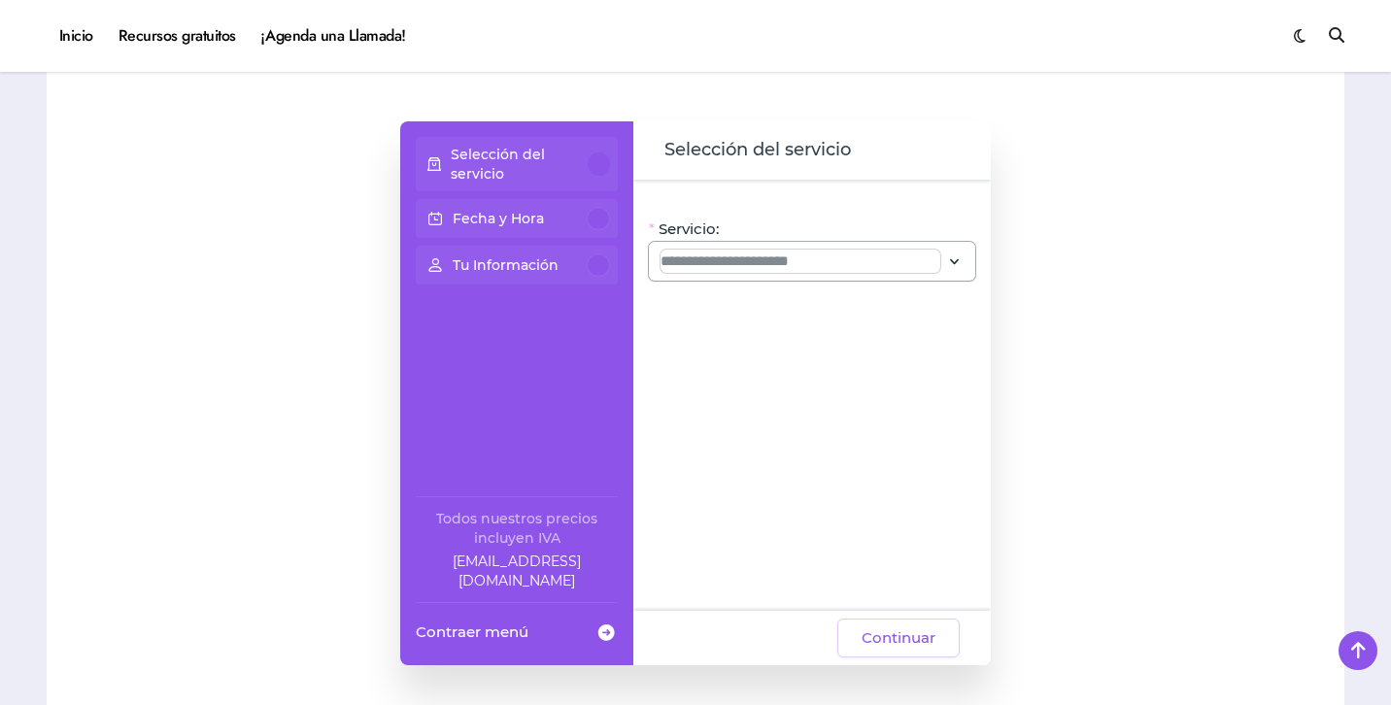
scroll to position [0, 0]
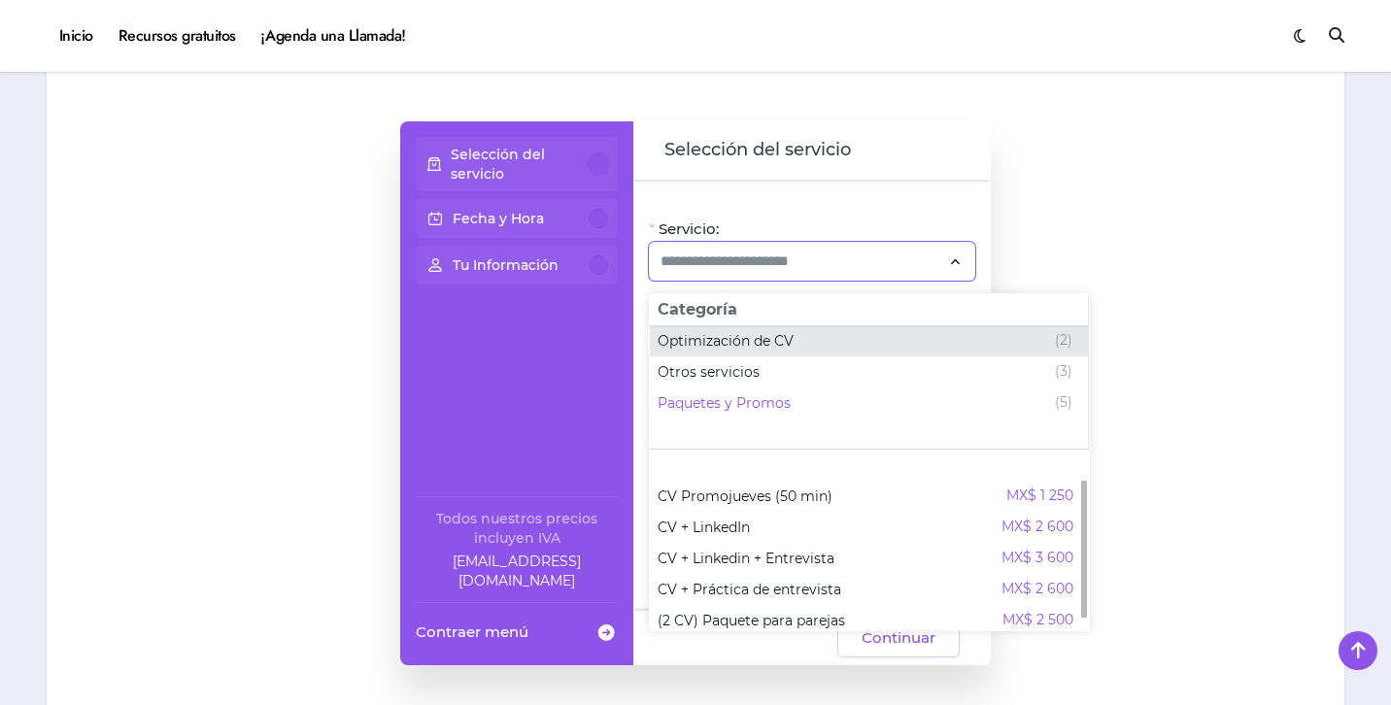
click at [728, 340] on span "Optimización de CV" at bounding box center [726, 340] width 136 height 19
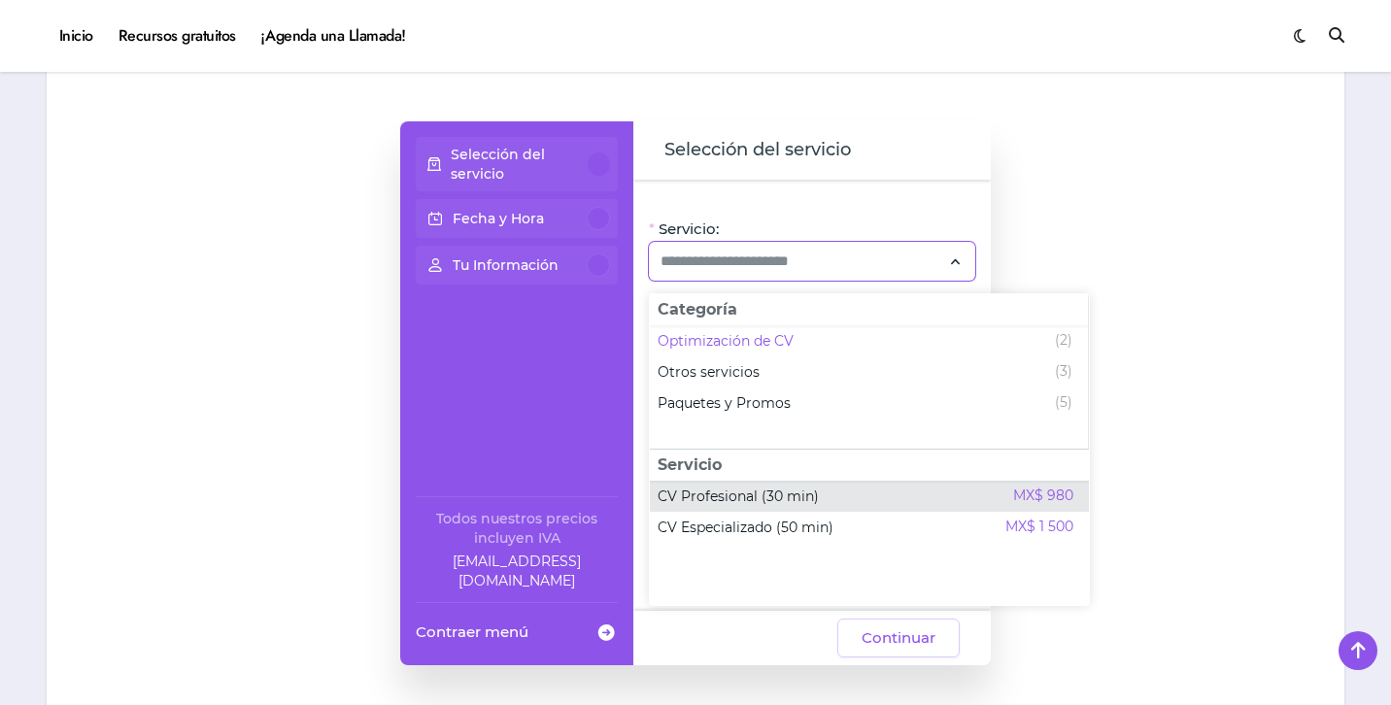
click at [728, 487] on span "CV Profesional (30 min)" at bounding box center [738, 496] width 161 height 19
type input "**********"
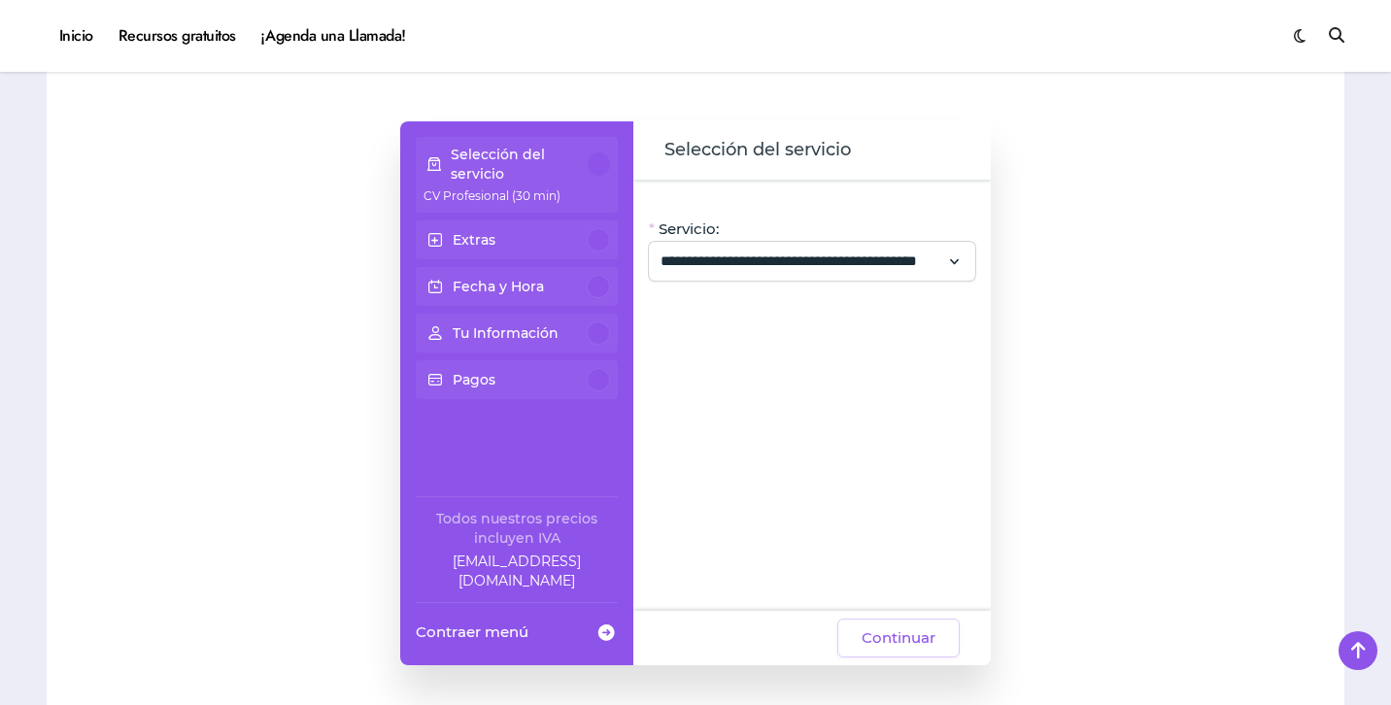
click at [527, 235] on div "Extras" at bounding box center [516, 239] width 186 height 23
click at [597, 237] on div at bounding box center [598, 239] width 23 height 23
click at [909, 625] on button "Continuar" at bounding box center [898, 638] width 122 height 39
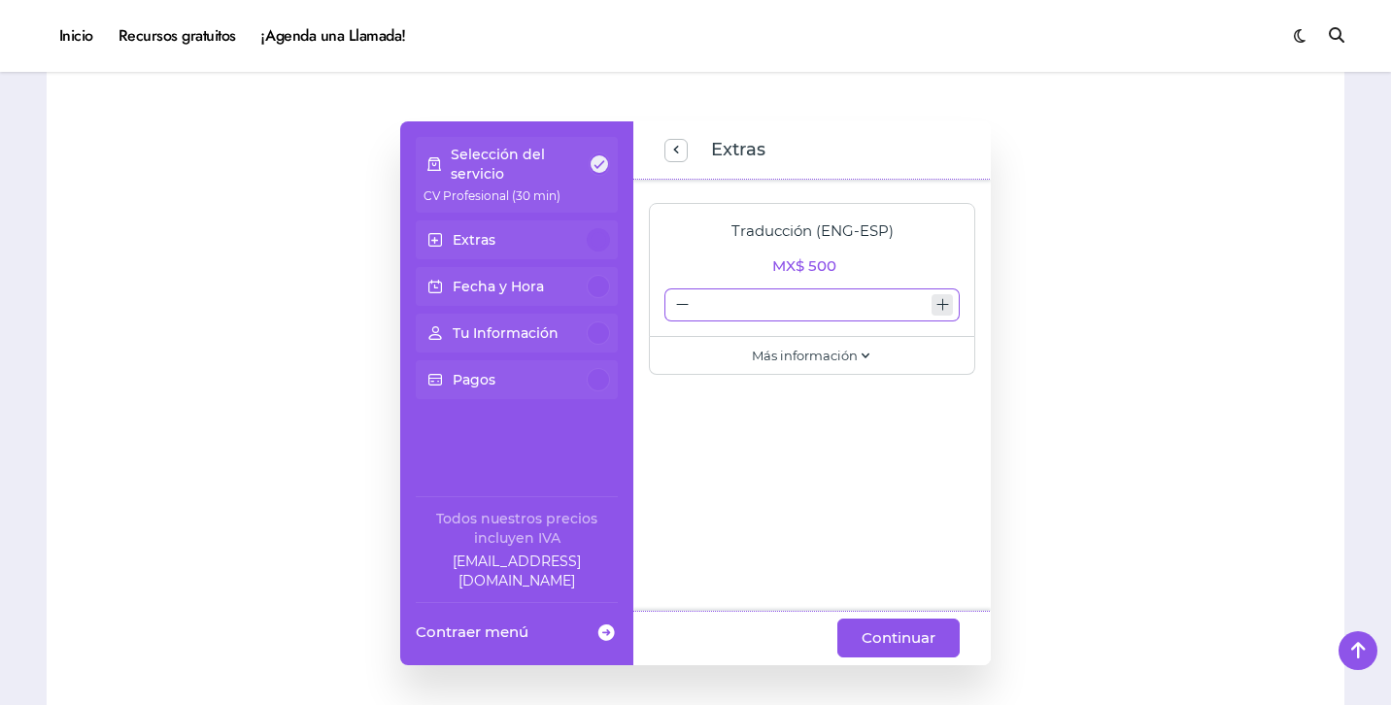
type input "*"
click at [948, 304] on icon "increase number" at bounding box center [942, 304] width 15 height 15
click at [852, 358] on span "Más información" at bounding box center [805, 355] width 106 height 19
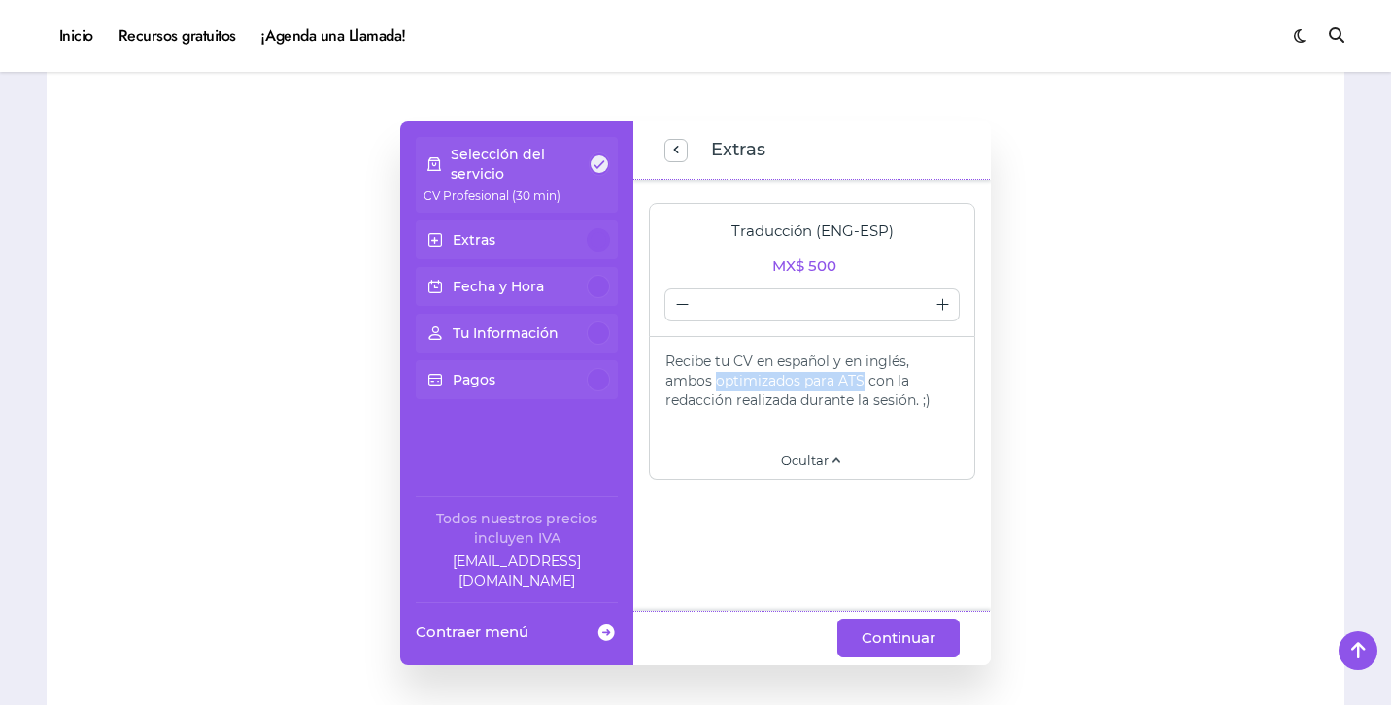
drag, startPoint x: 864, startPoint y: 381, endPoint x: 715, endPoint y: 381, distance: 149.6
click at [715, 381] on div "Recibe tu CV en español y en inglés, ambos optimizados para ATS con la redacció…" at bounding box center [811, 382] width 293 height 58
click at [933, 395] on div "Recibe tu CV en español y en inglés, ambos optimizados para ATS con la redacció…" at bounding box center [811, 382] width 293 height 58
click at [901, 652] on button "Continuar" at bounding box center [898, 638] width 122 height 39
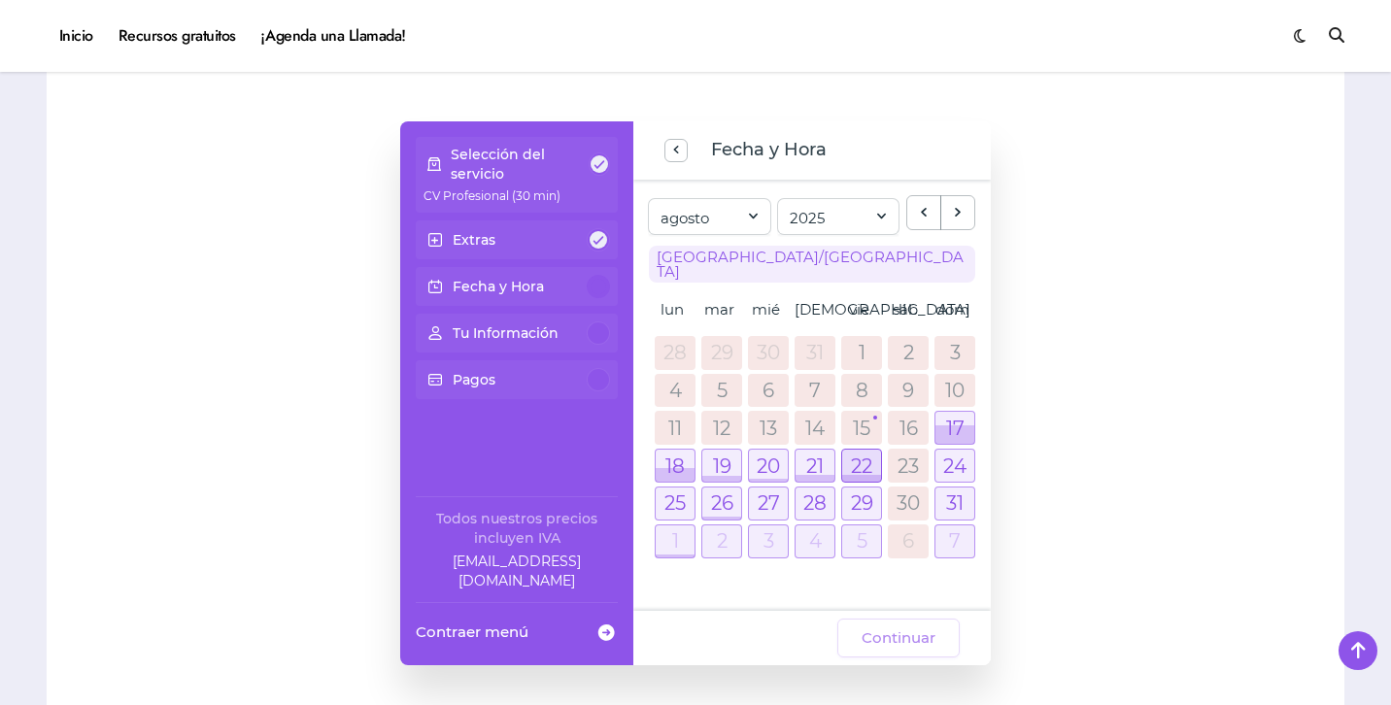
click at [851, 458] on div at bounding box center [861, 466] width 39 height 32
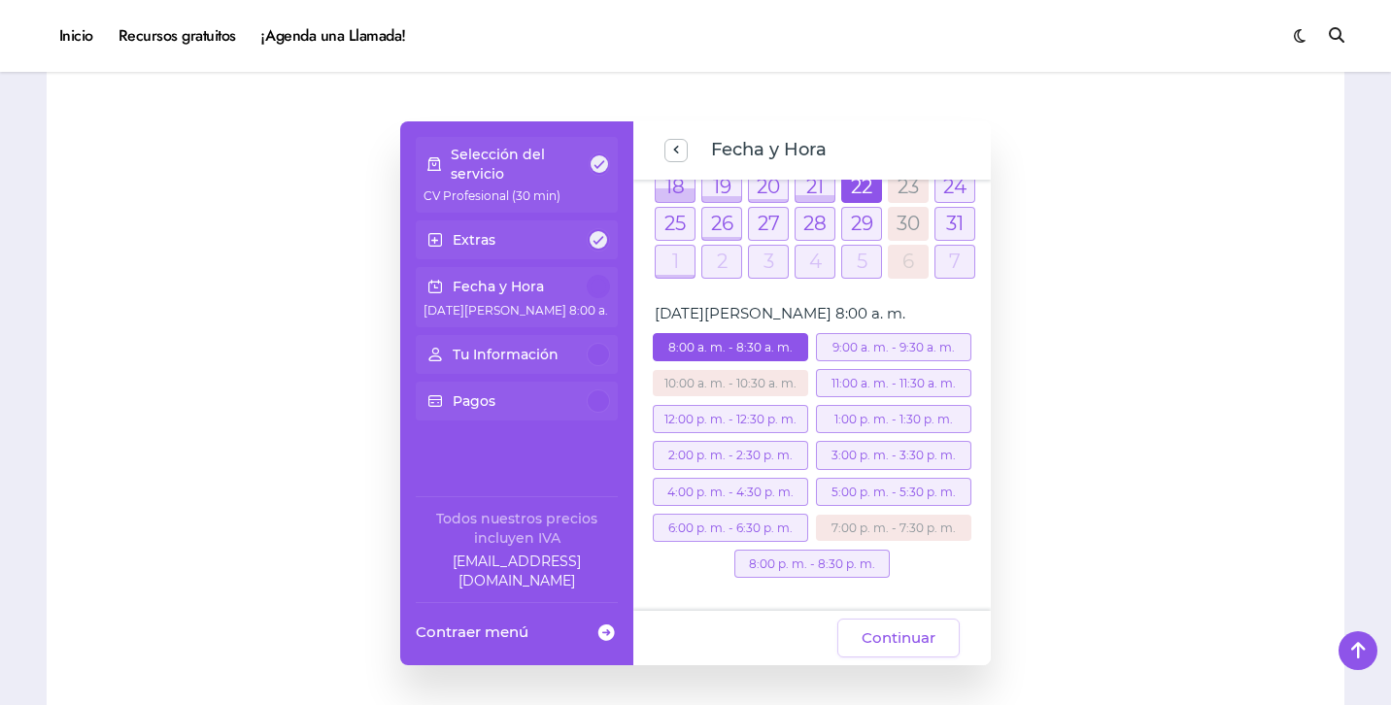
scroll to position [268, 0]
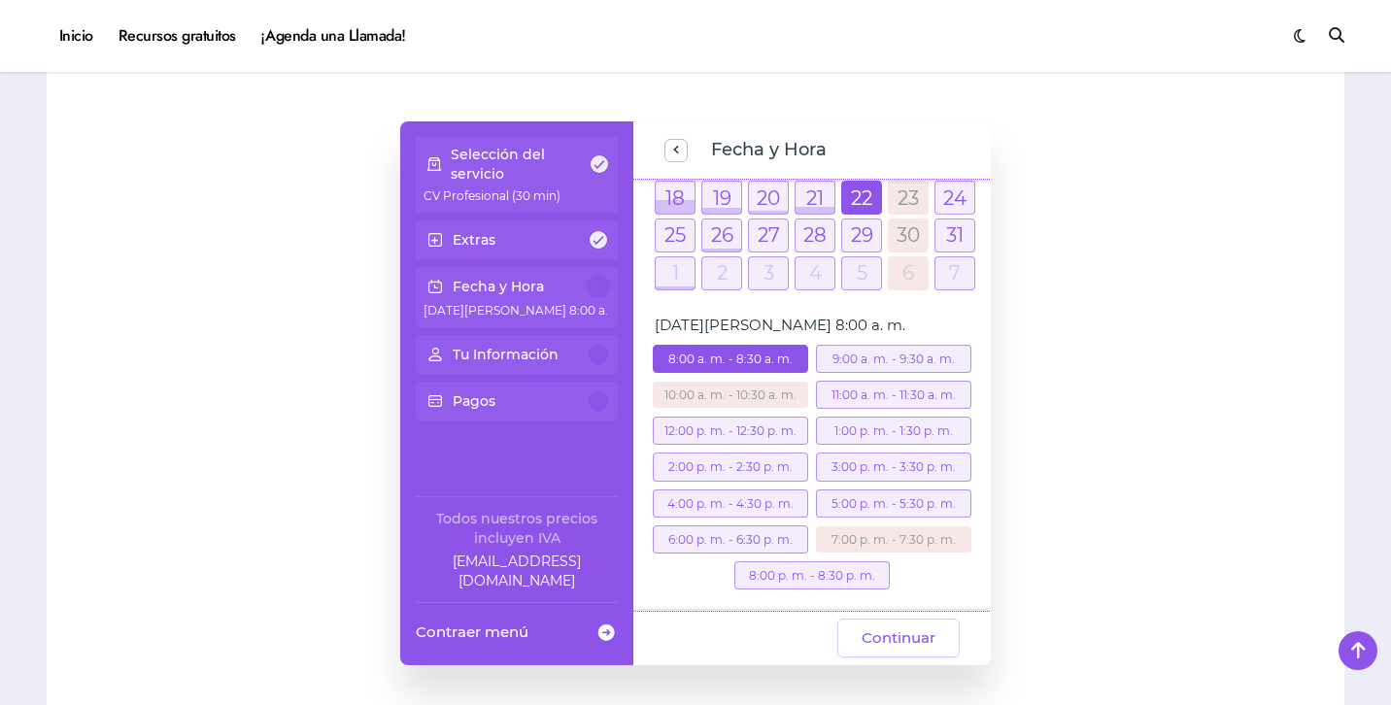
click at [877, 424] on div "1:00 p. m. - 1:30 p. m." at bounding box center [893, 431] width 155 height 28
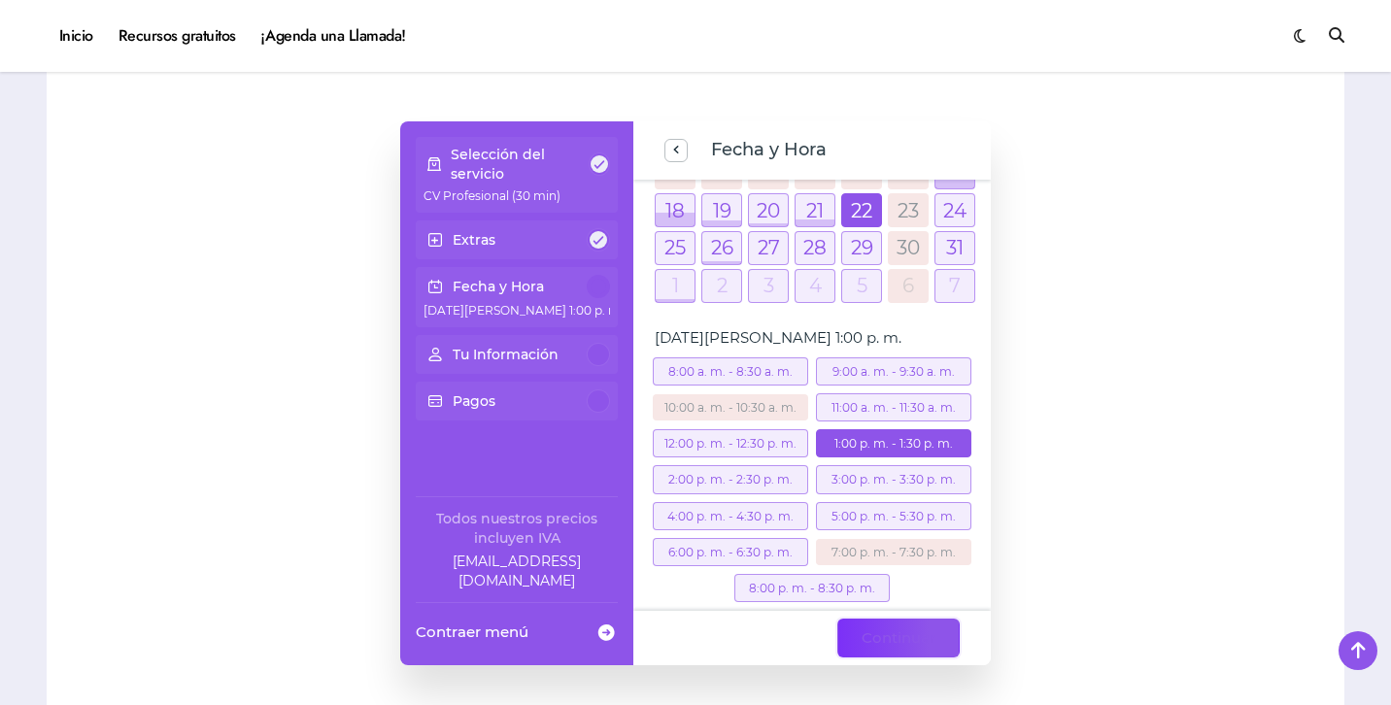
click at [905, 641] on span "Continuar" at bounding box center [899, 637] width 74 height 23
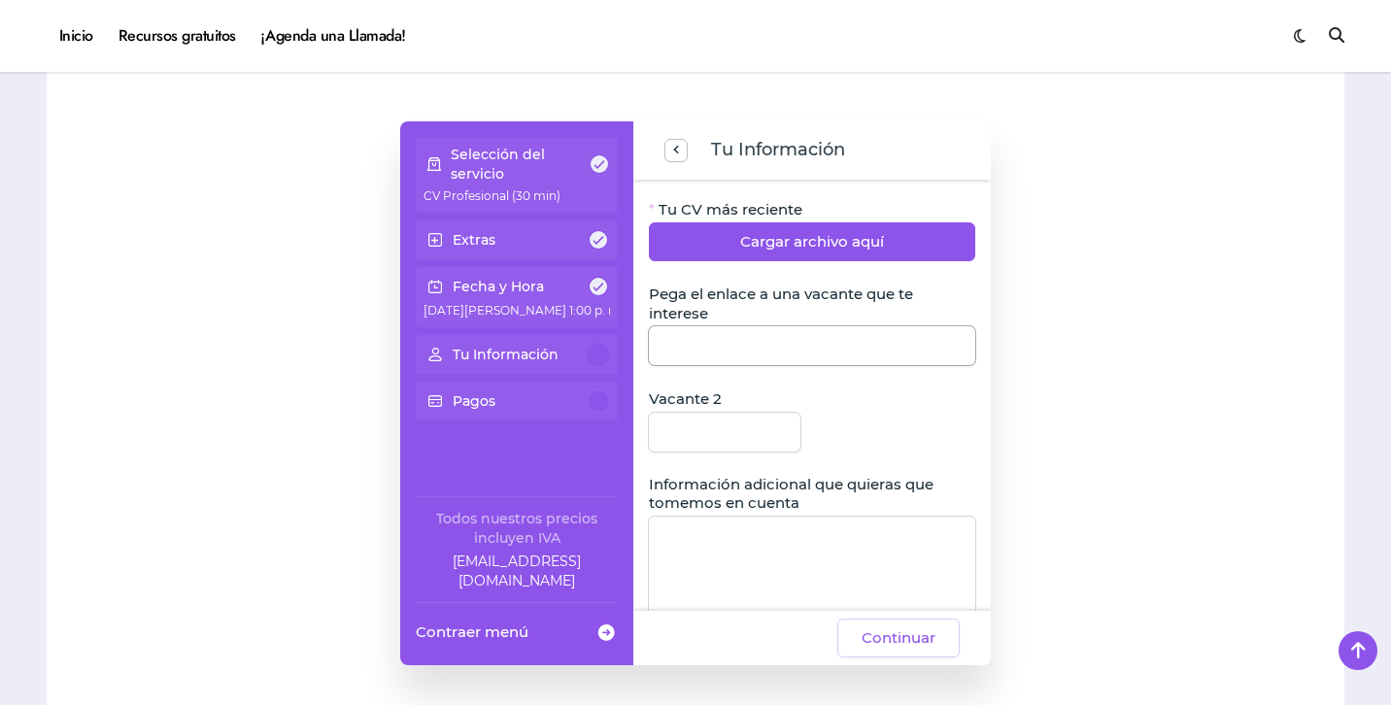
scroll to position [194, 0]
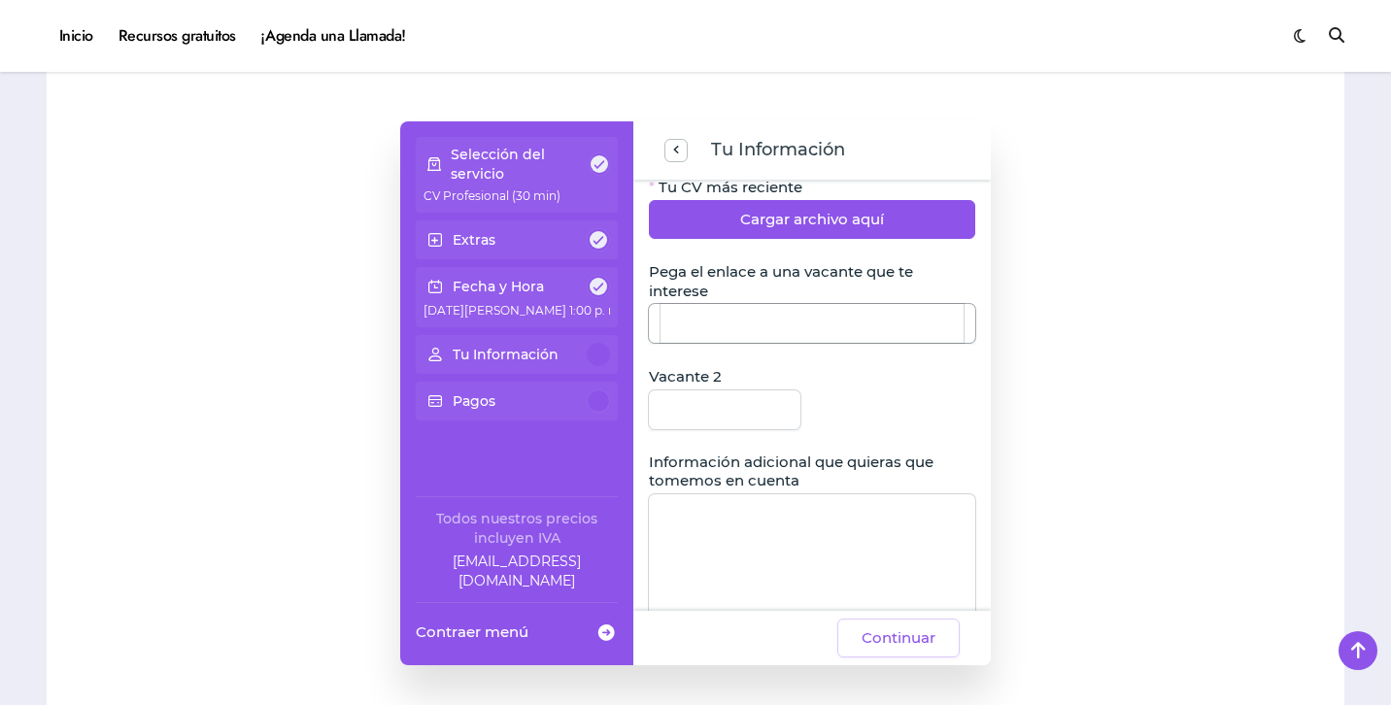
click at [828, 343] on input "Pega el enlace a una vacante que te interese" at bounding box center [811, 323] width 303 height 39
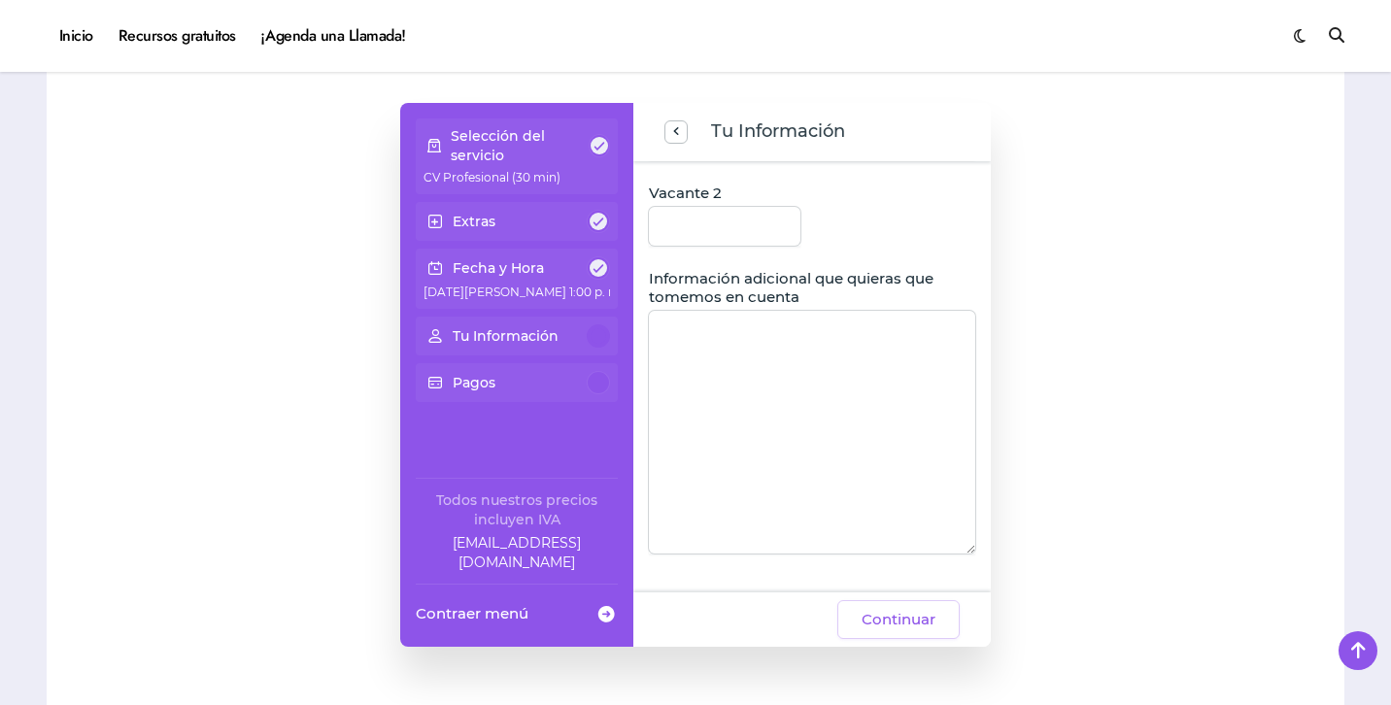
scroll to position [1633, 0]
click at [595, 385] on div at bounding box center [598, 381] width 23 height 23
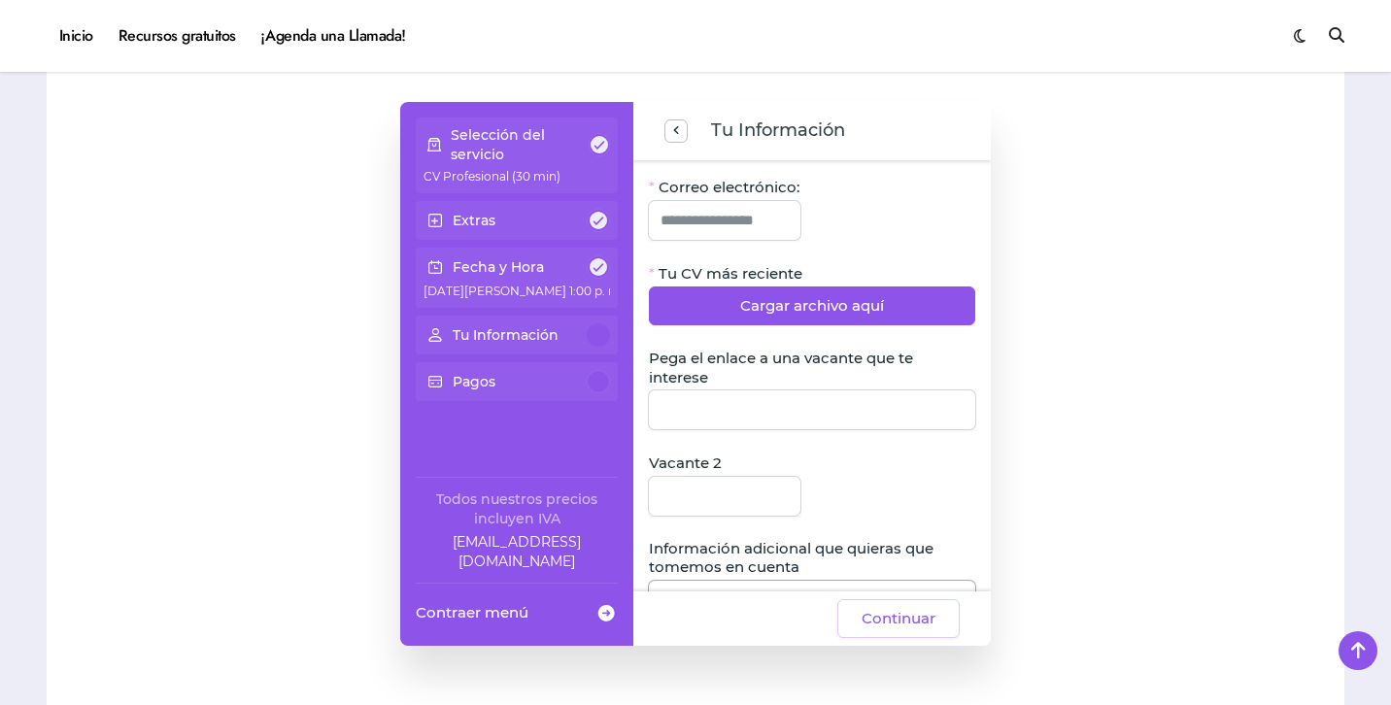
scroll to position [0, 0]
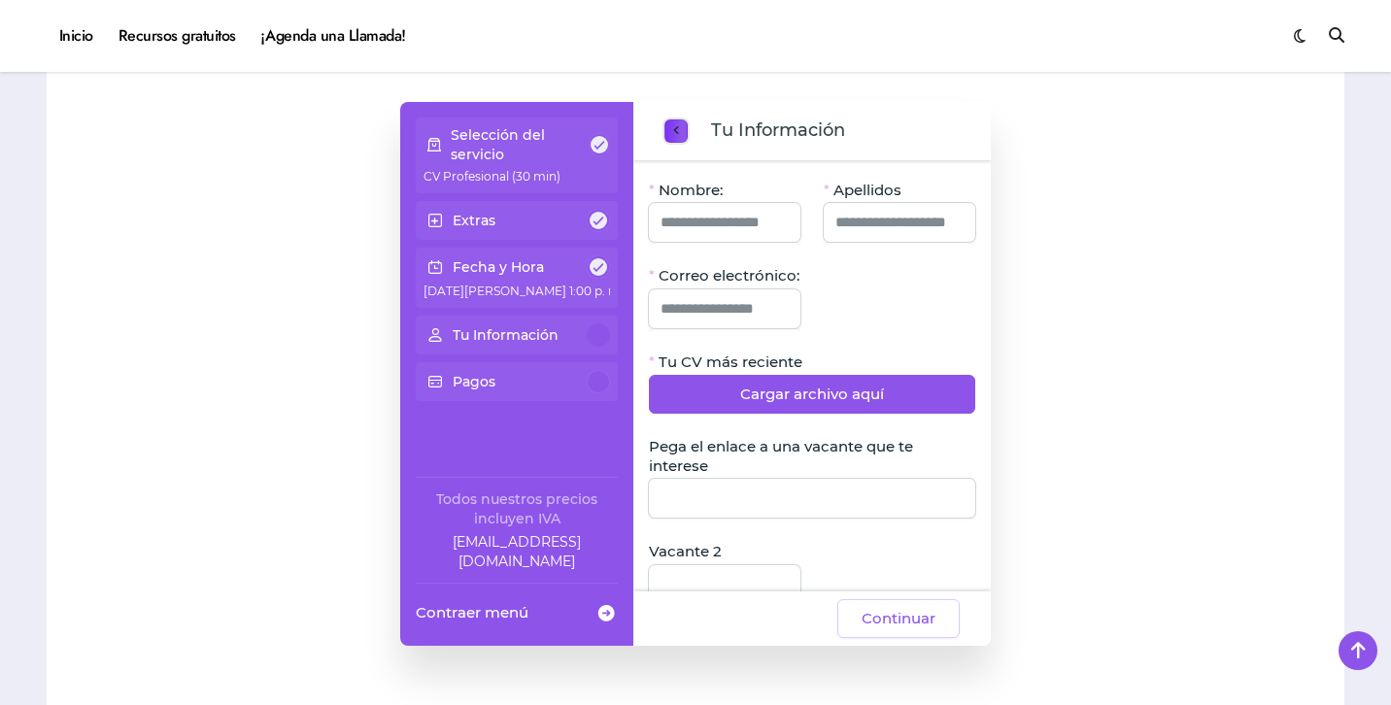
click at [682, 137] on span "previous step" at bounding box center [676, 131] width 16 height 26
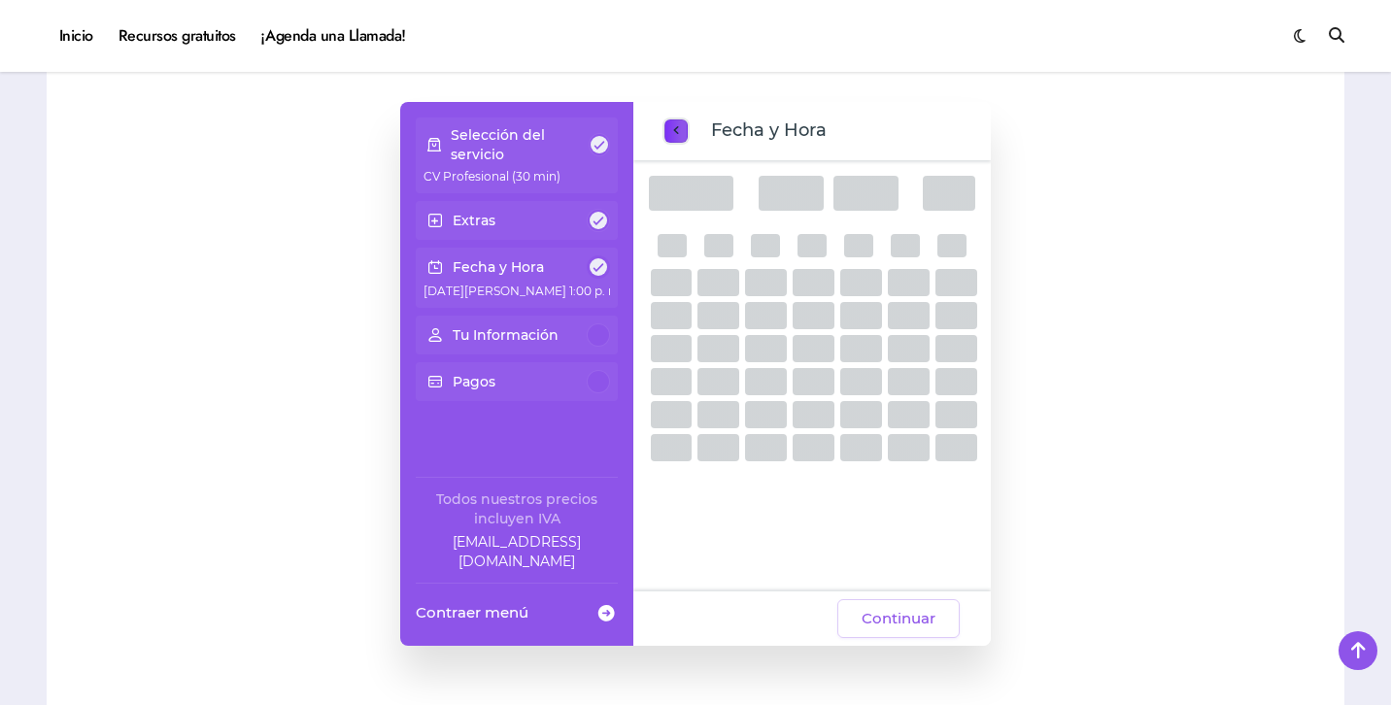
click at [682, 137] on span "previous step" at bounding box center [676, 131] width 16 height 26
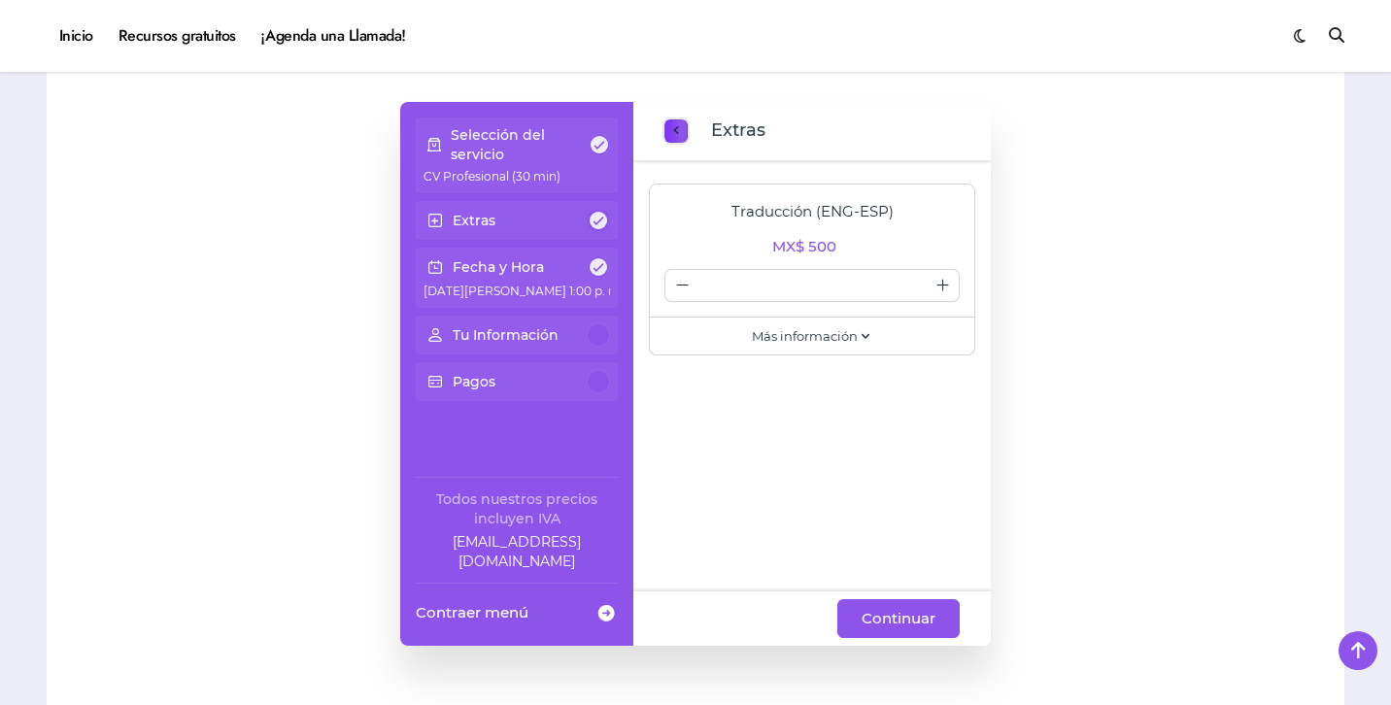
click at [682, 137] on span "previous step" at bounding box center [676, 131] width 16 height 26
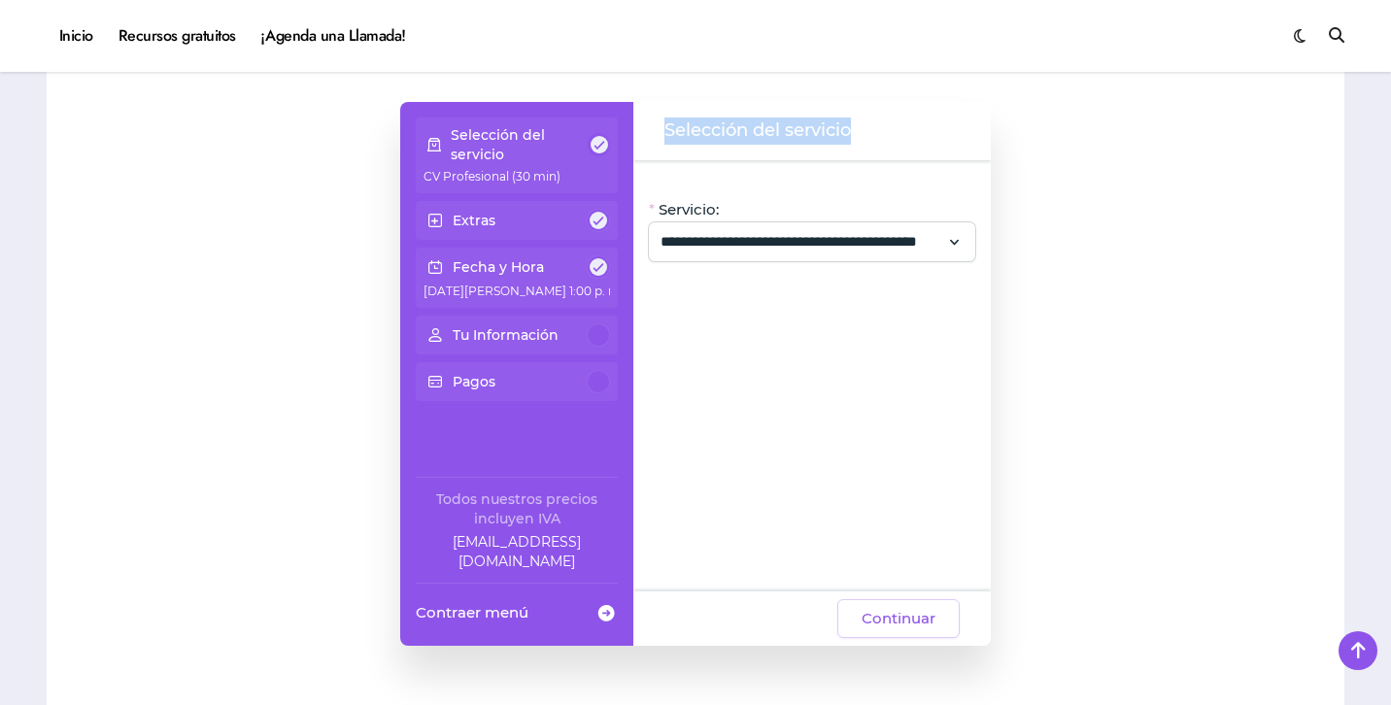
click at [682, 137] on span "Selección del servicio" at bounding box center [757, 131] width 186 height 27
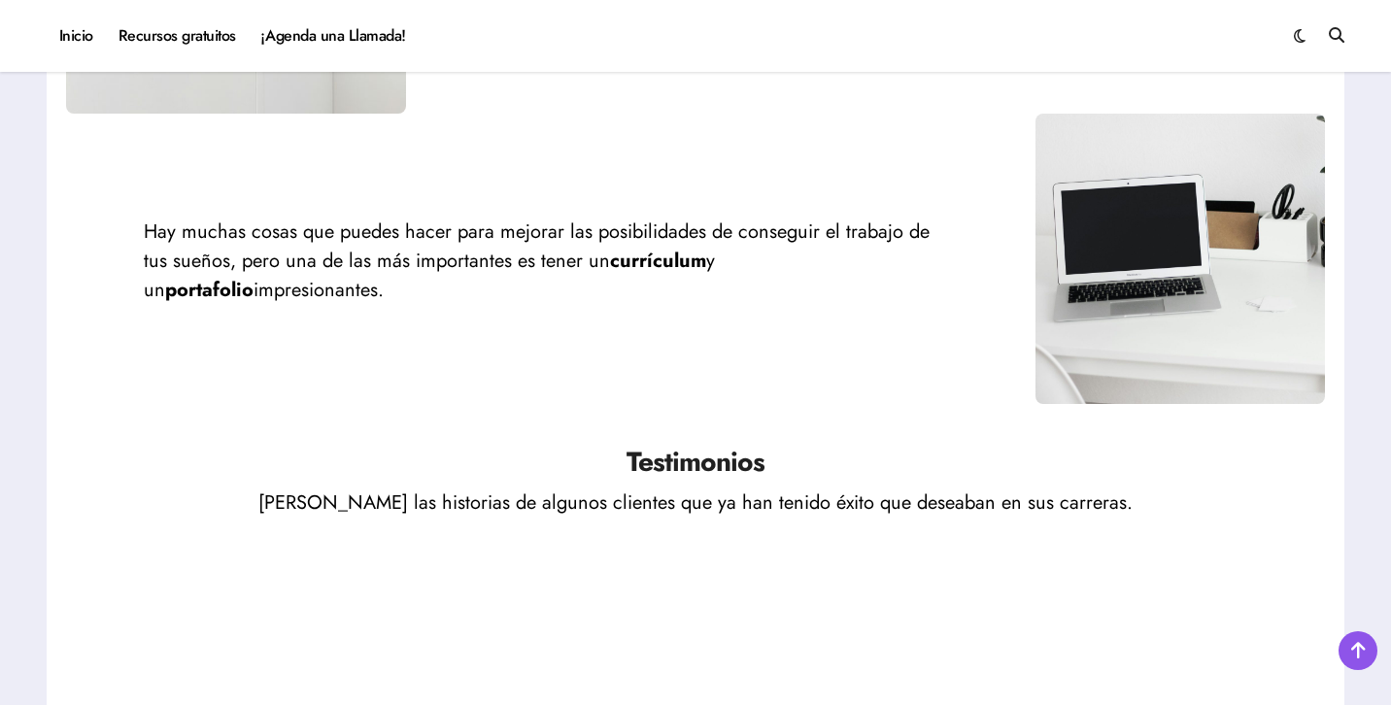
scroll to position [2809, 0]
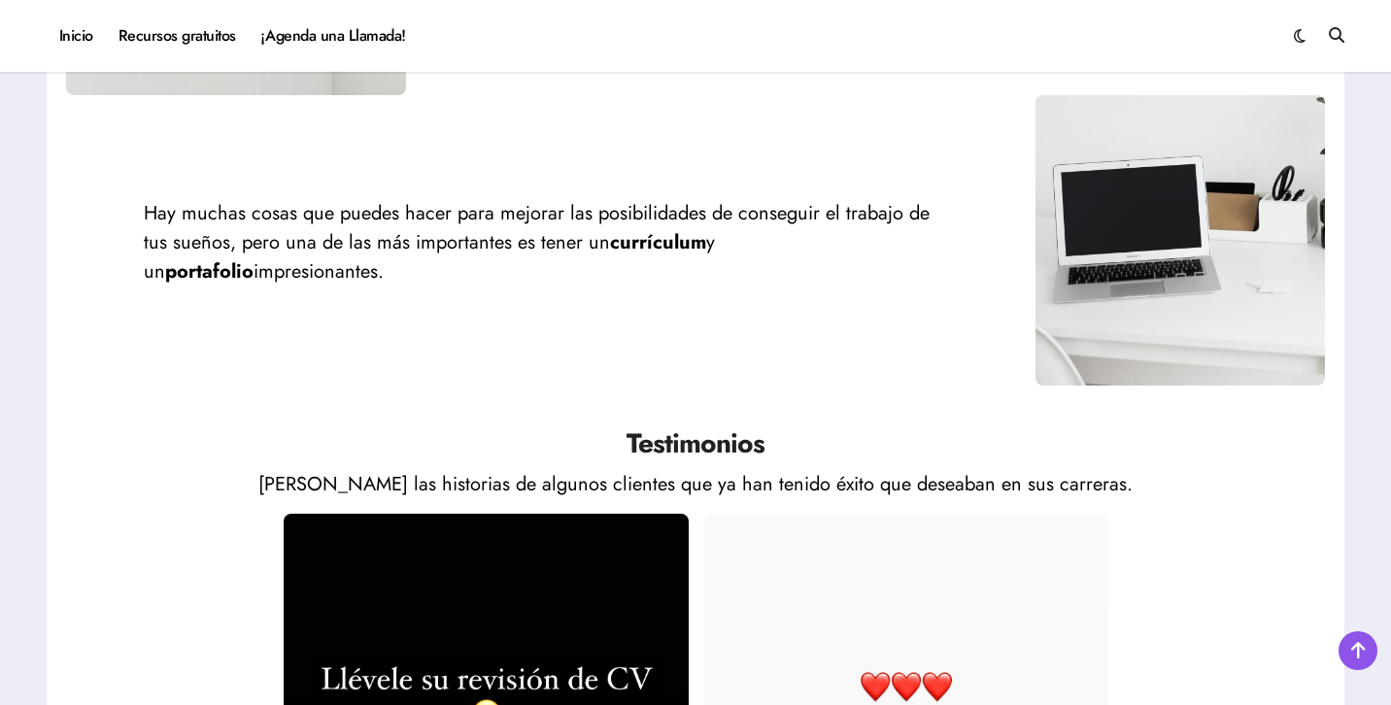
drag, startPoint x: 251, startPoint y: 255, endPoint x: 1010, endPoint y: 275, distance: 759.8
click at [1010, 275] on div "Hay muchas cosas que puedes hacer para mejorar las posibilidades de conseguir e…" at bounding box center [550, 240] width 969 height 121
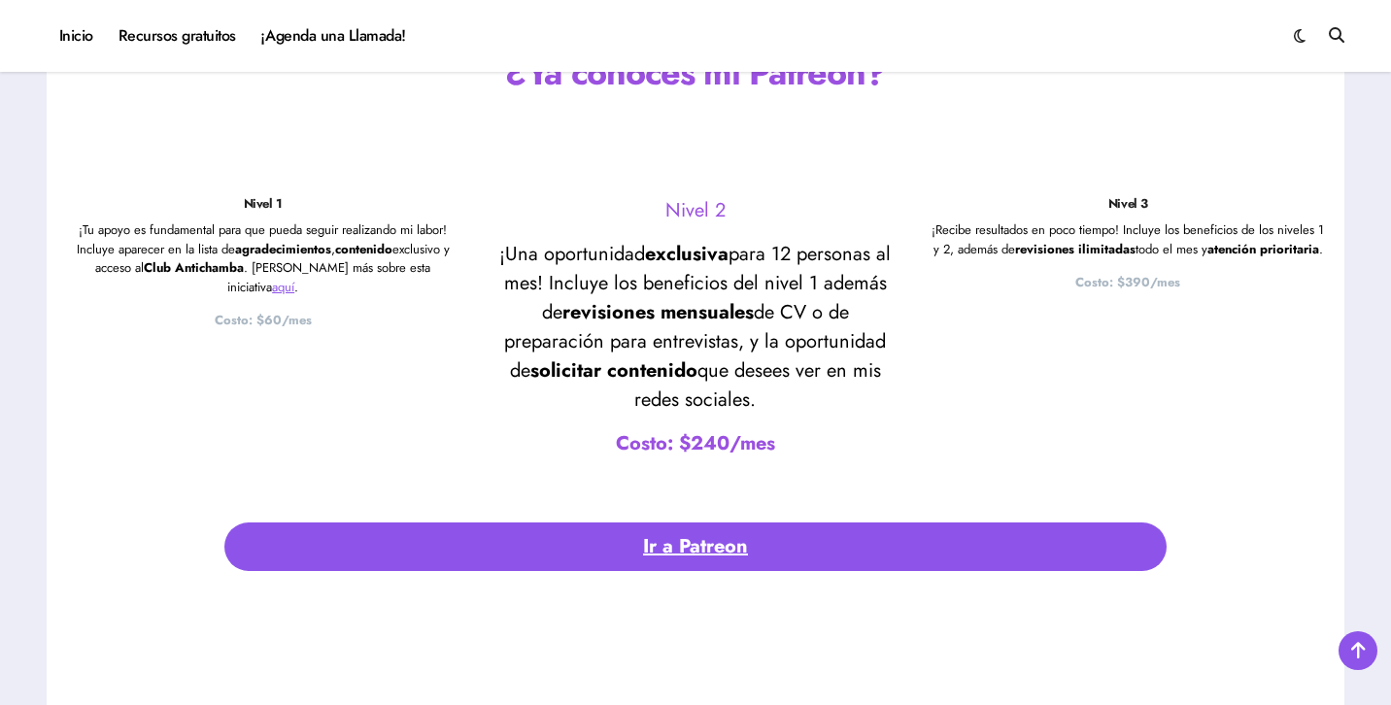
scroll to position [4135, 0]
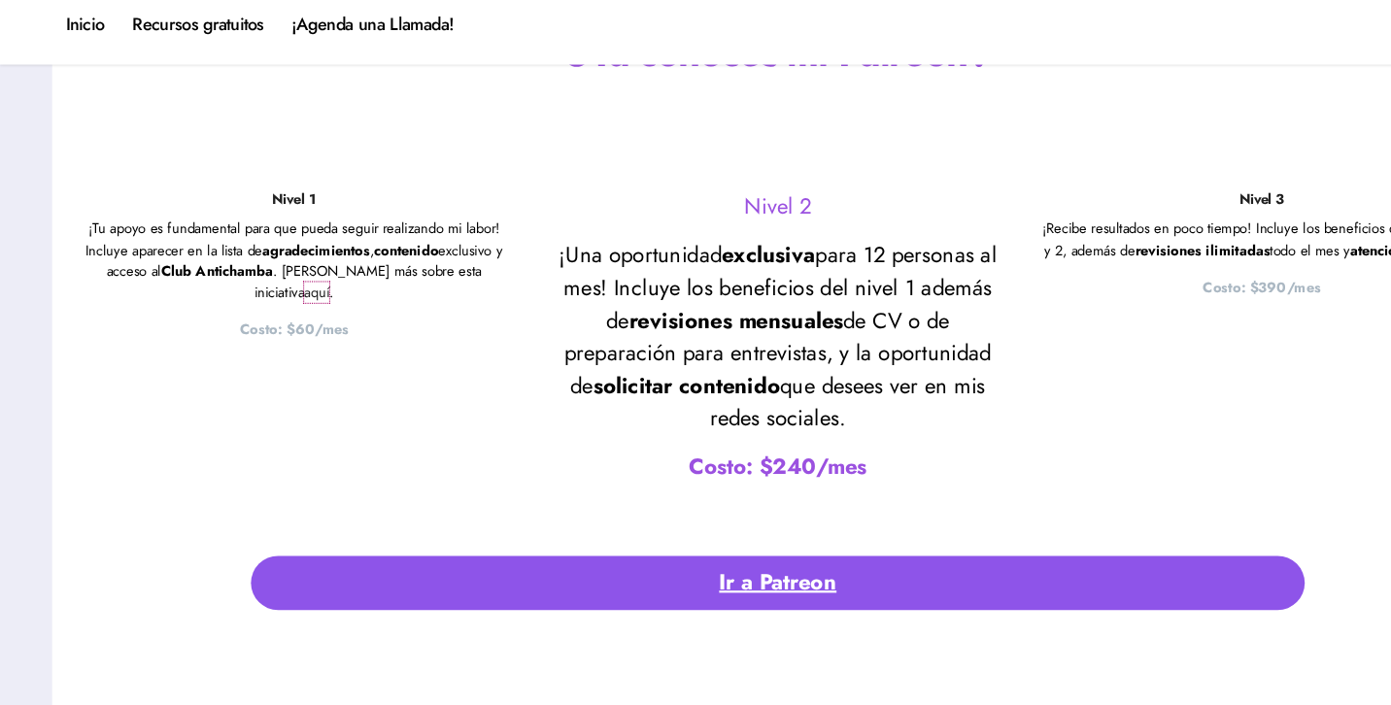
click at [294, 266] on link "aquí" at bounding box center [283, 275] width 22 height 18
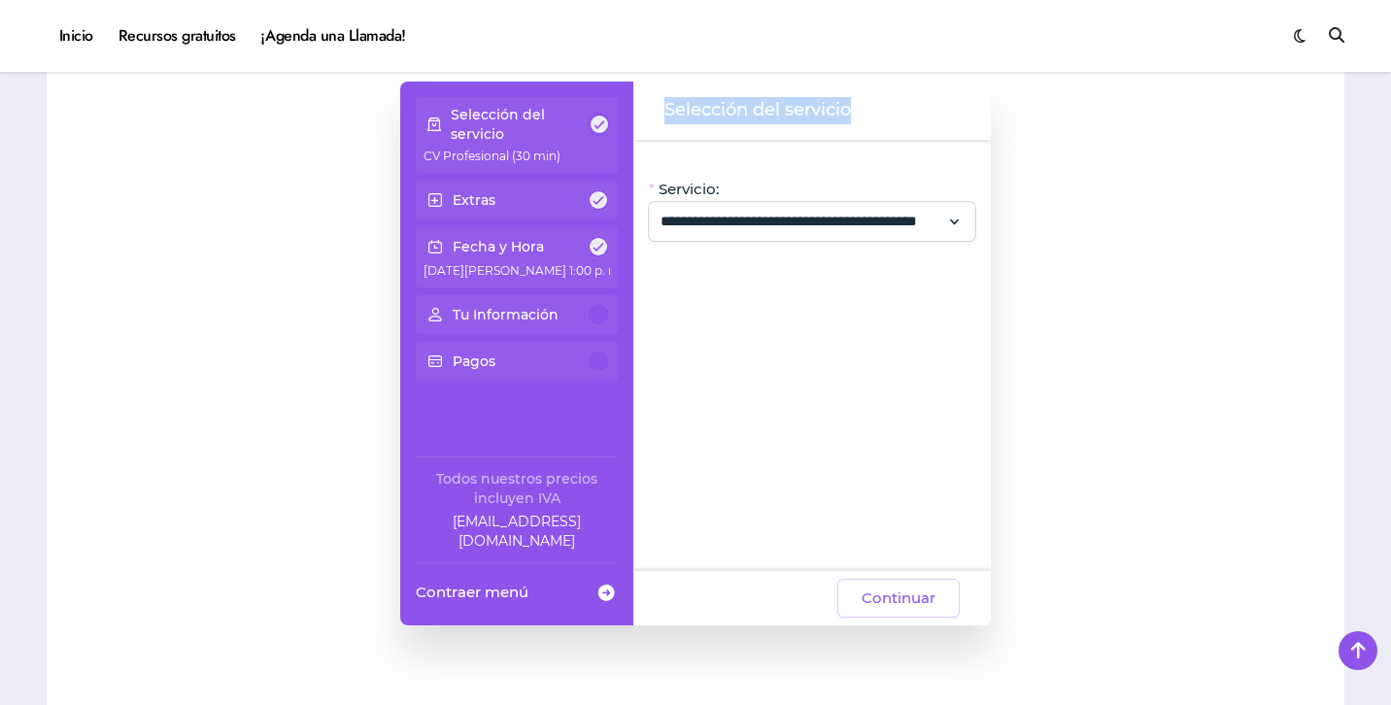
scroll to position [1606, 0]
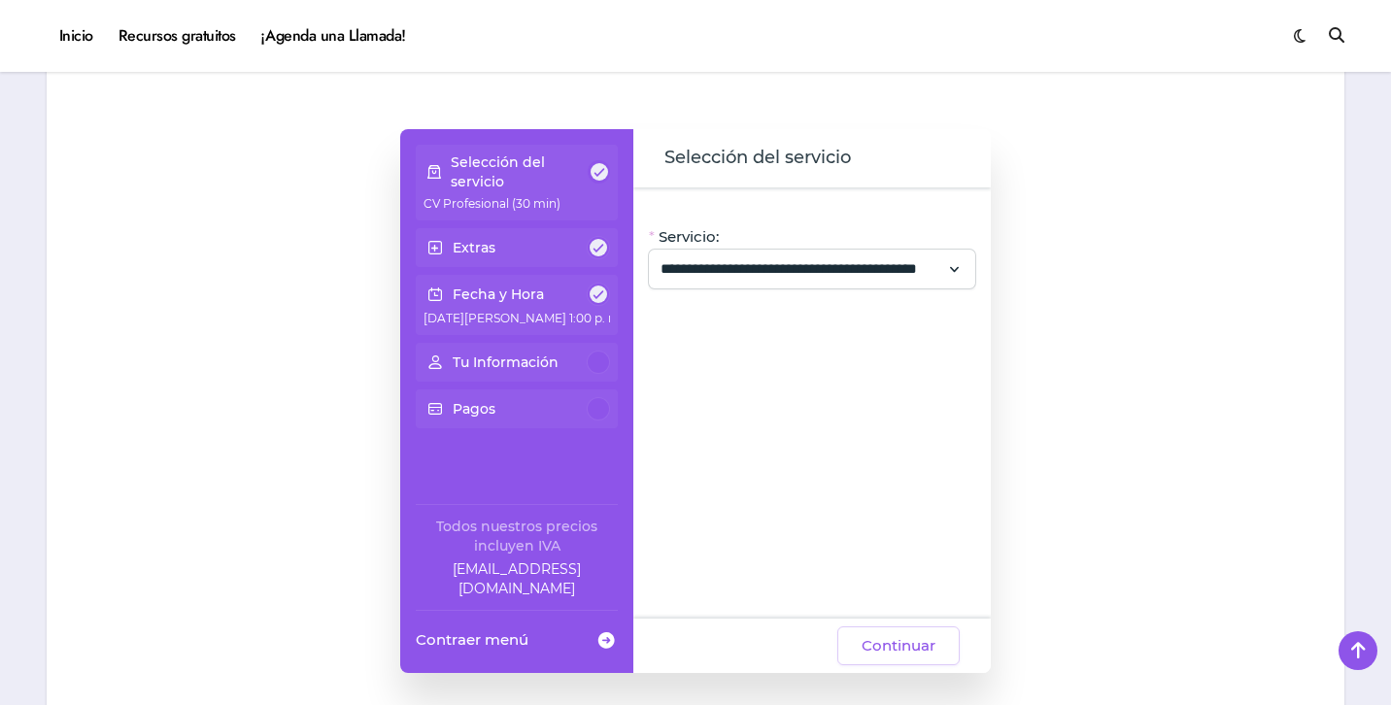
click at [572, 246] on div "Extras" at bounding box center [516, 247] width 186 height 23
click at [604, 247] on span at bounding box center [598, 247] width 17 height 17
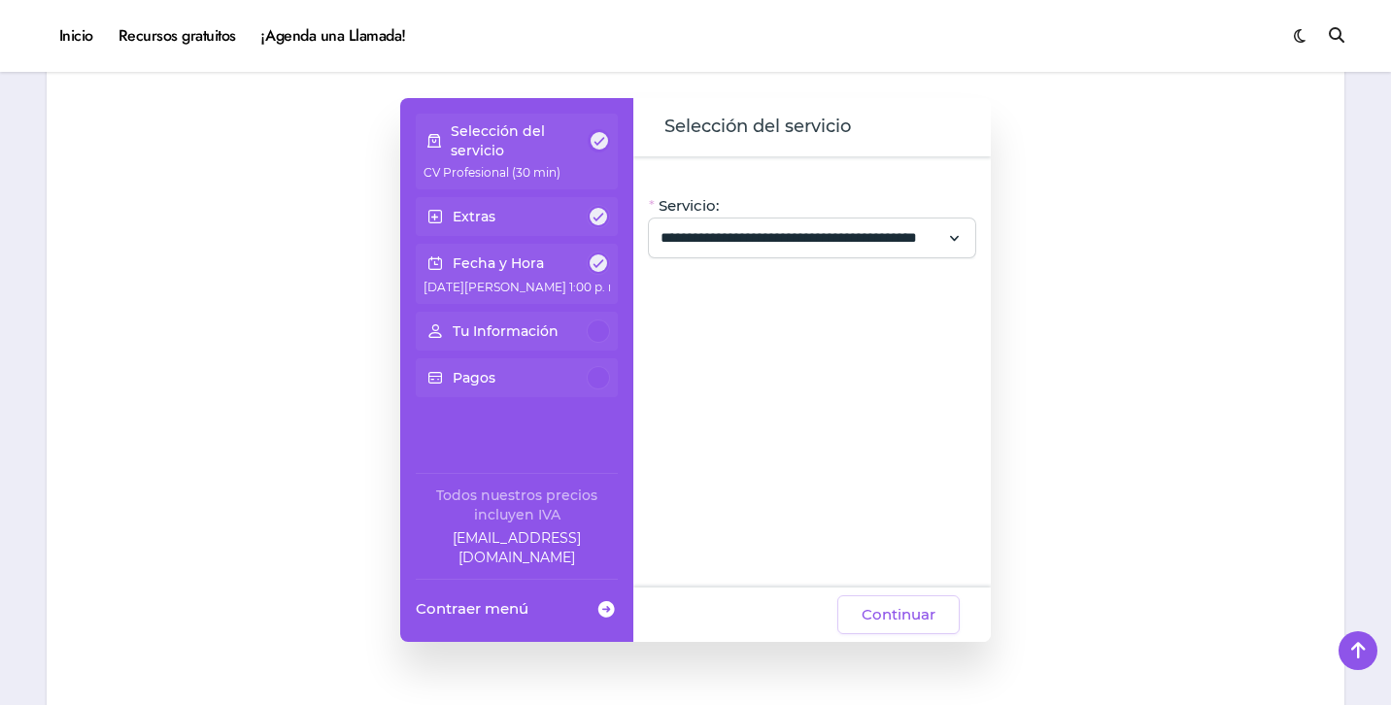
scroll to position [1678, 0]
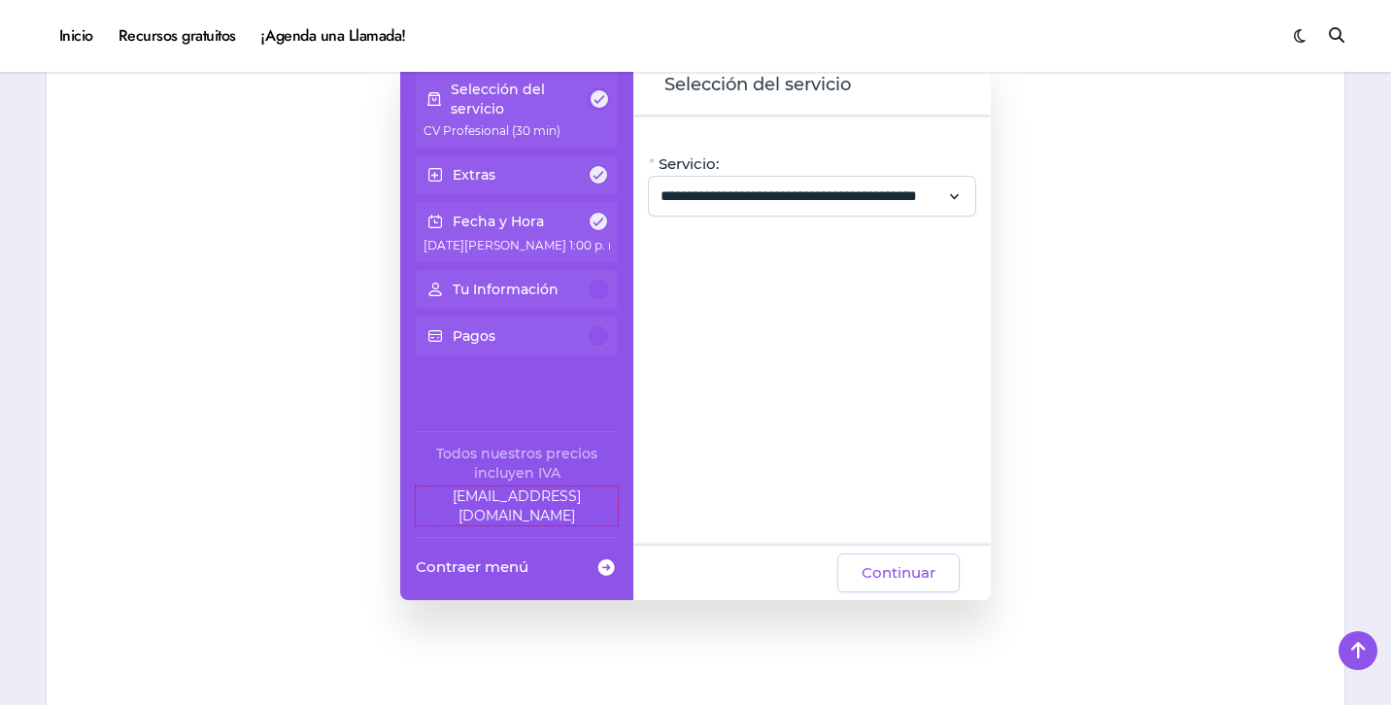
click at [546, 501] on link "ayuda@elhadadelasvacantes.com" at bounding box center [517, 506] width 202 height 39
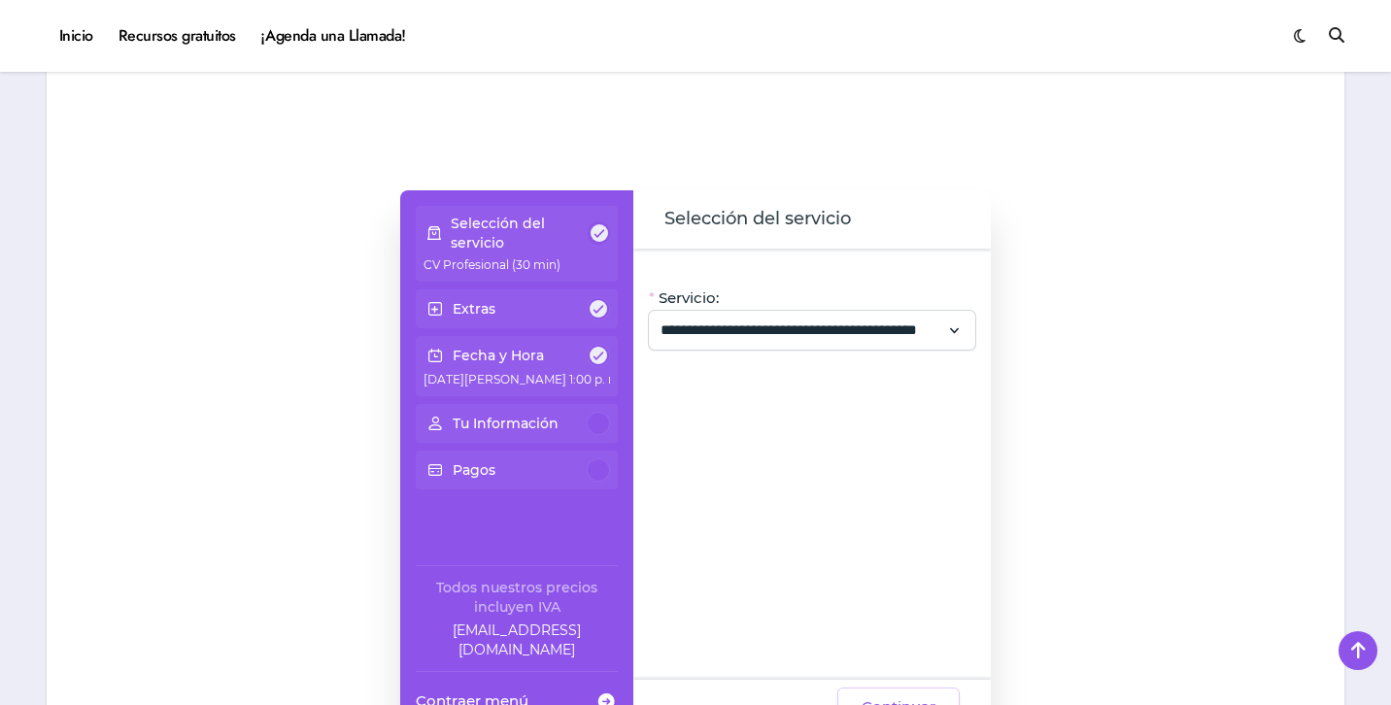
scroll to position [1550, 0]
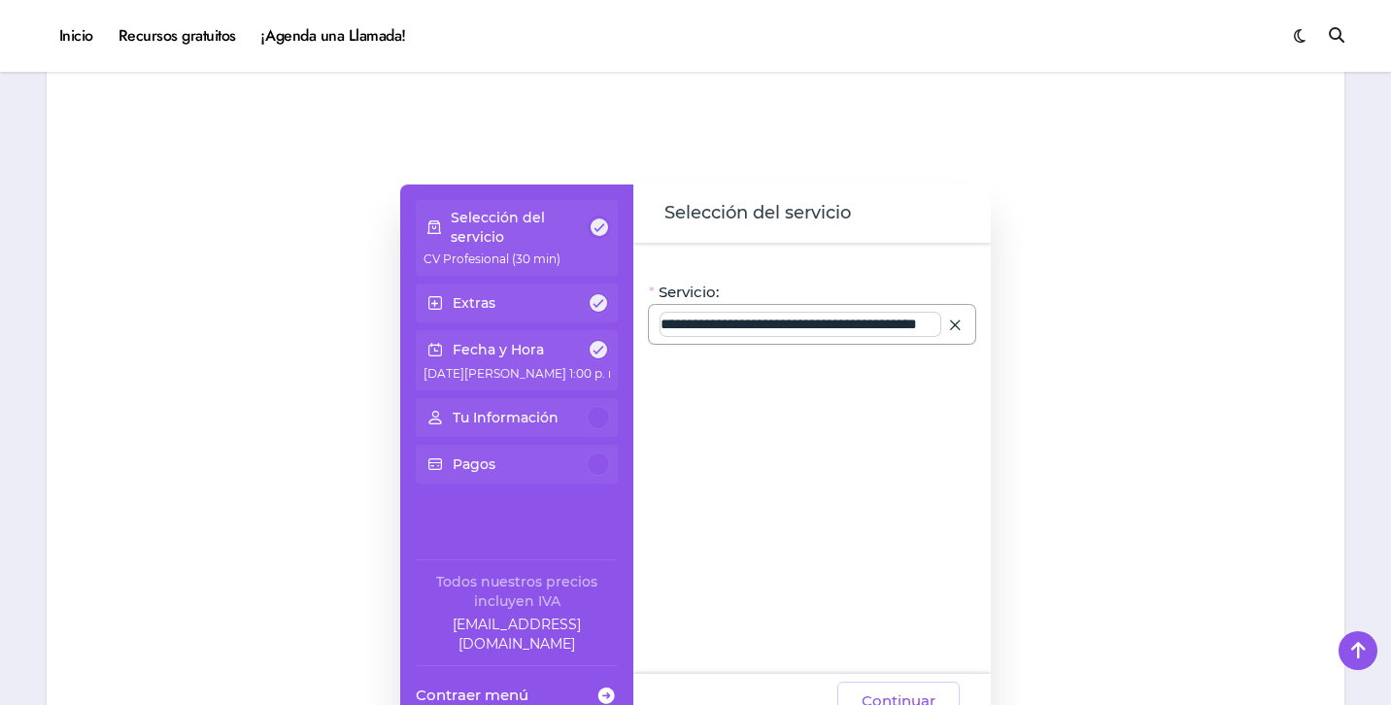
click at [777, 321] on input "**********" at bounding box center [800, 324] width 280 height 23
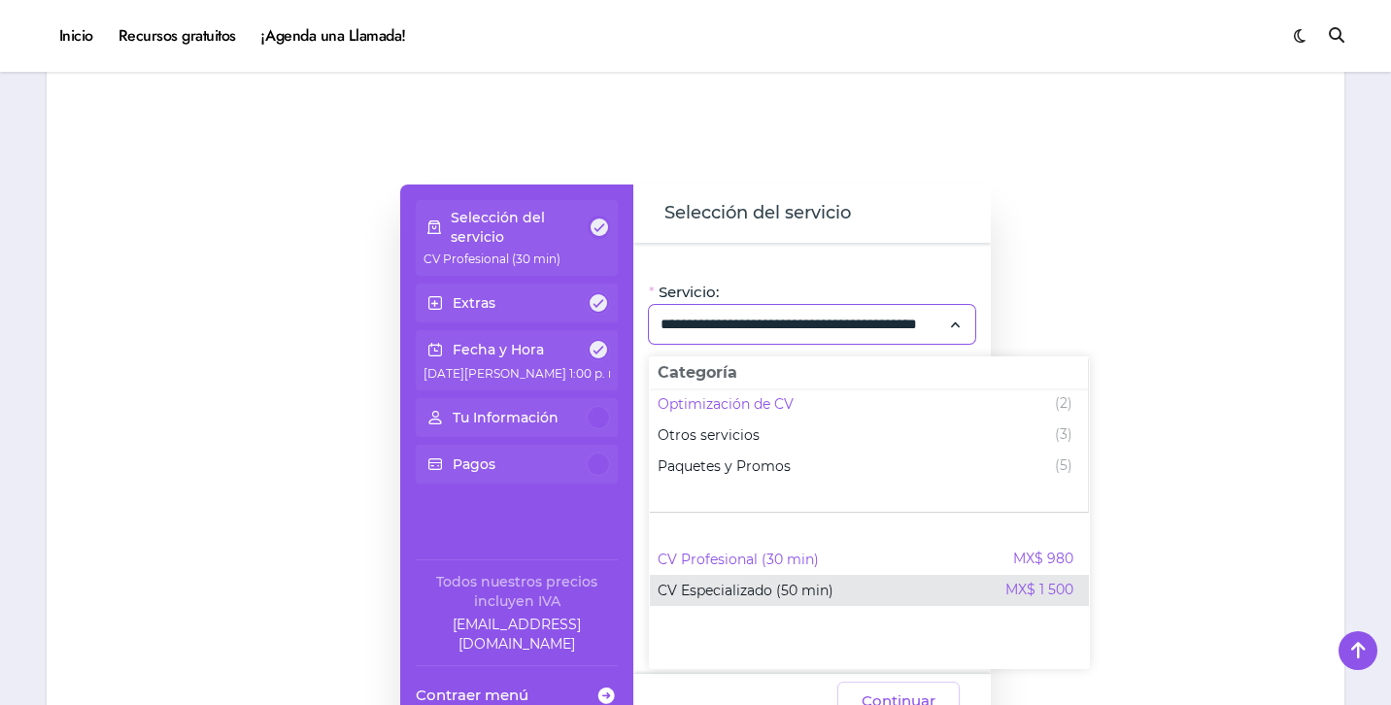
click at [758, 603] on span "CV Especializado (50 min) MX$ 1 500" at bounding box center [869, 590] width 439 height 31
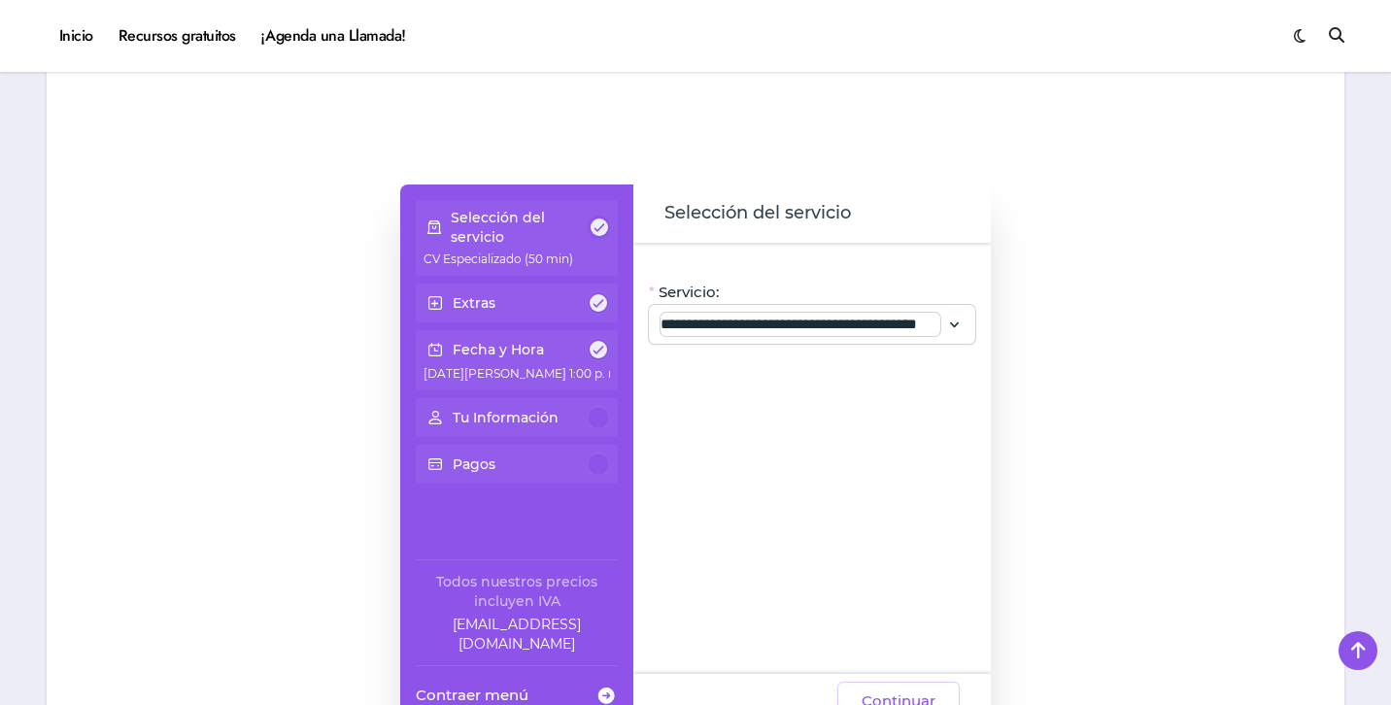
type input "**********"
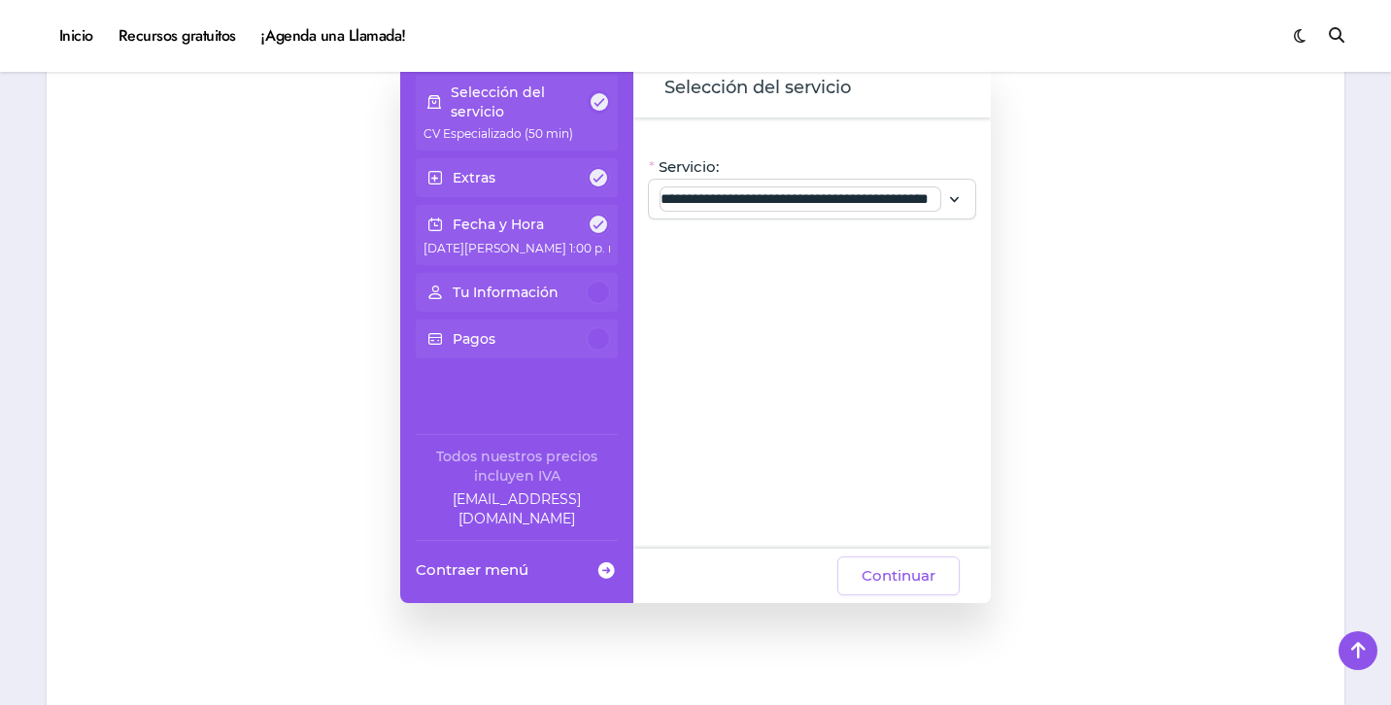
scroll to position [1689, 0]
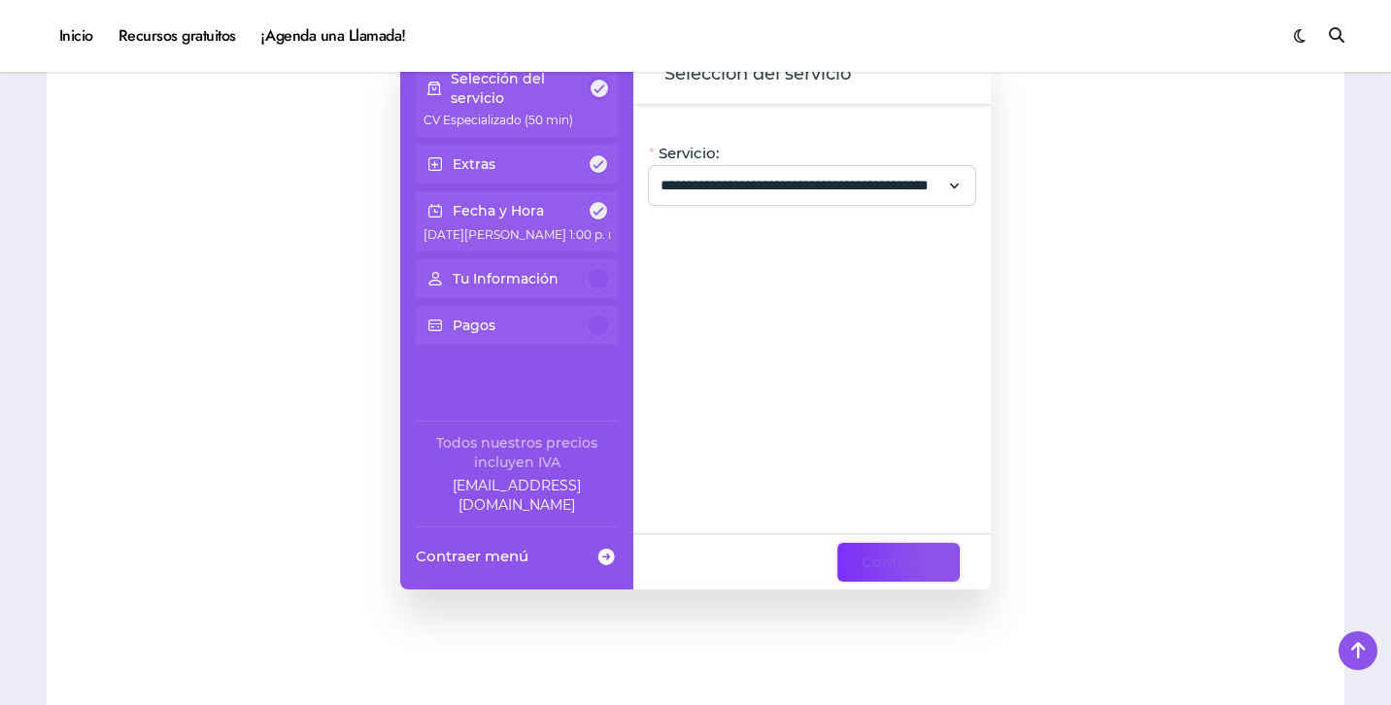
click at [882, 568] on span "Continuar" at bounding box center [899, 562] width 74 height 23
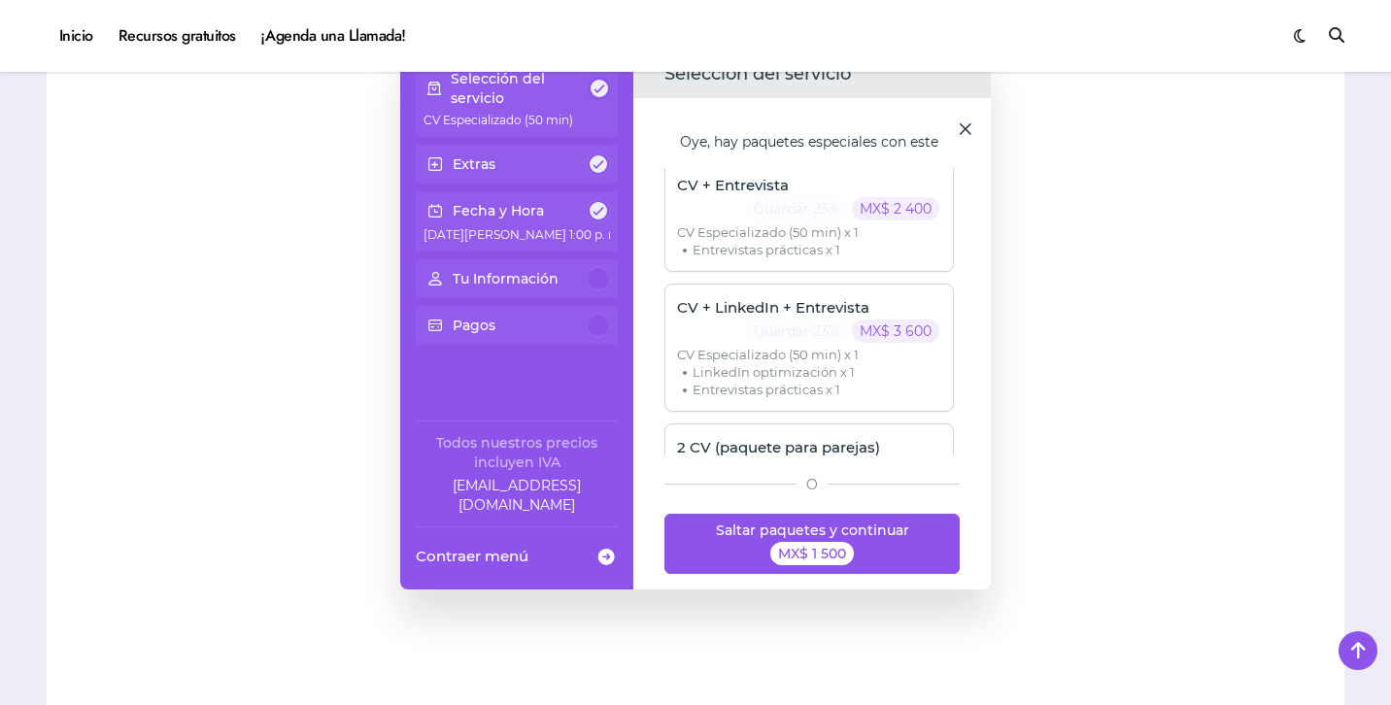
scroll to position [0, 0]
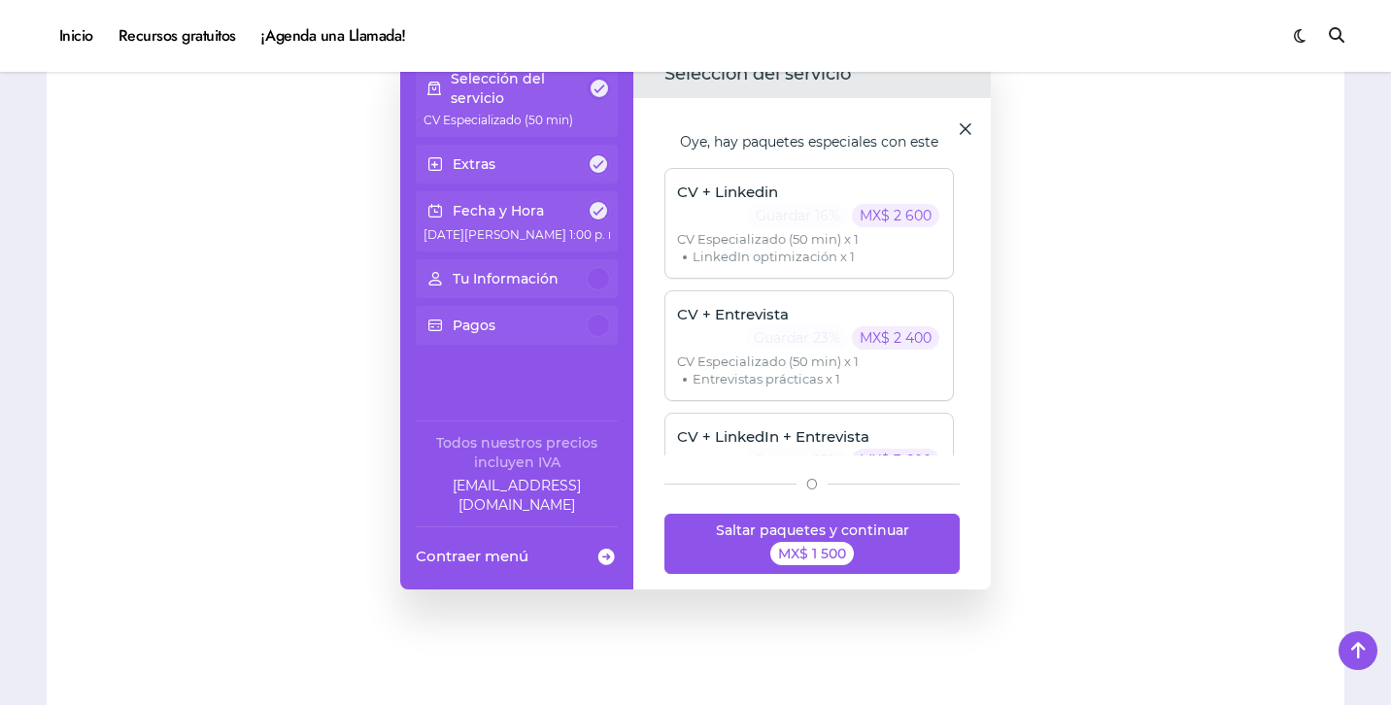
click at [967, 134] on span at bounding box center [965, 127] width 19 height 19
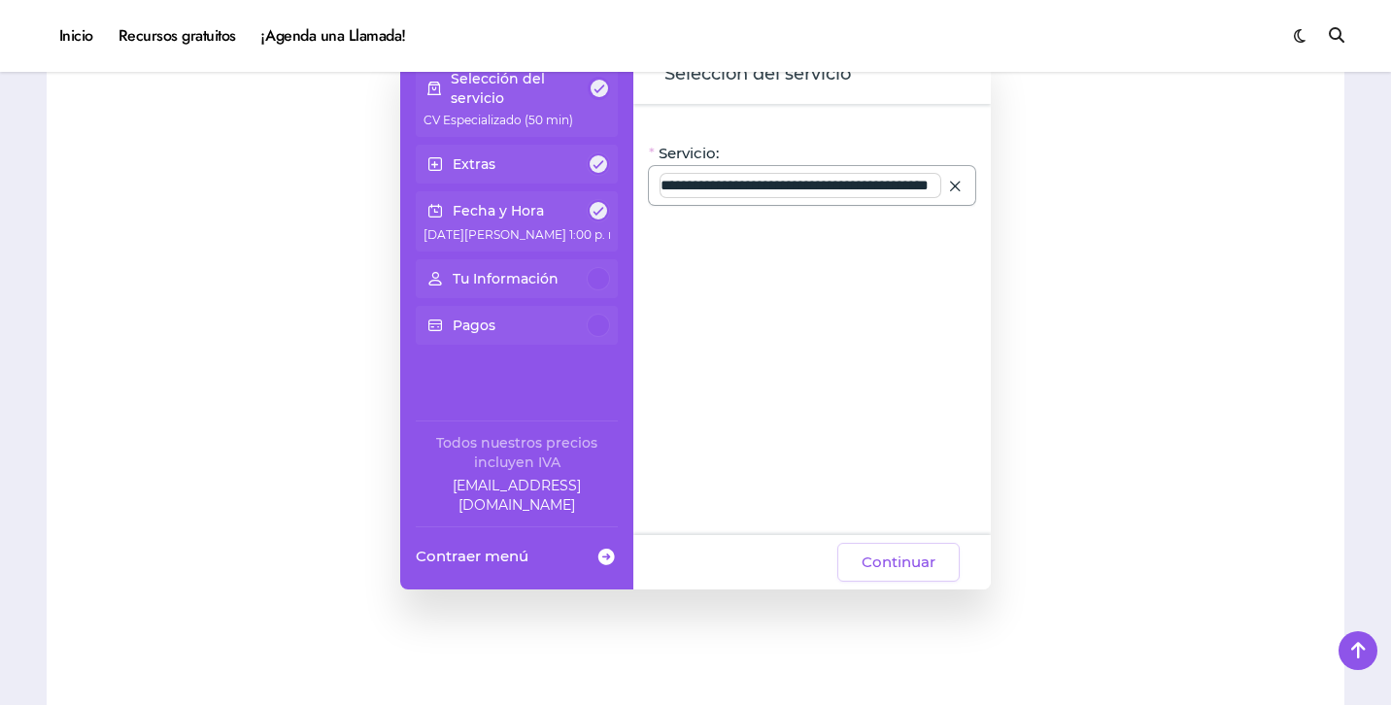
click at [737, 187] on input "**********" at bounding box center [800, 185] width 280 height 23
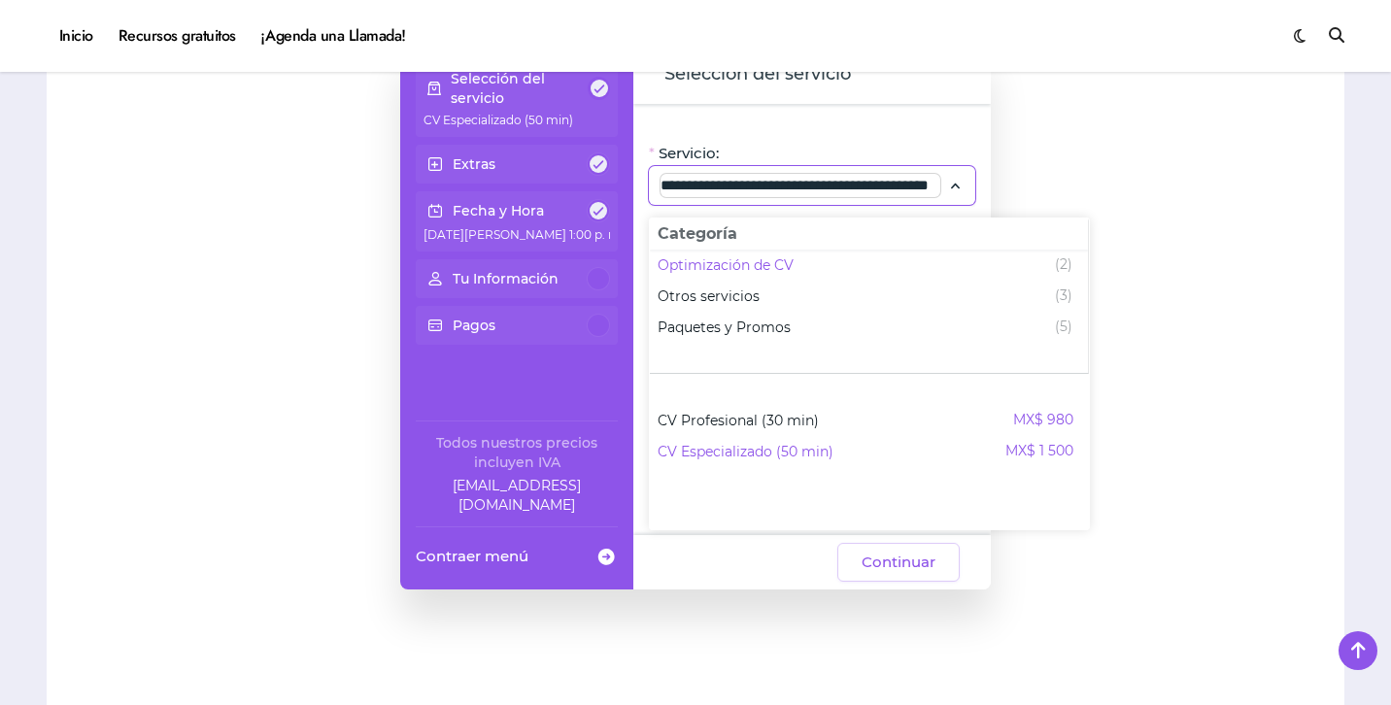
scroll to position [1680, 0]
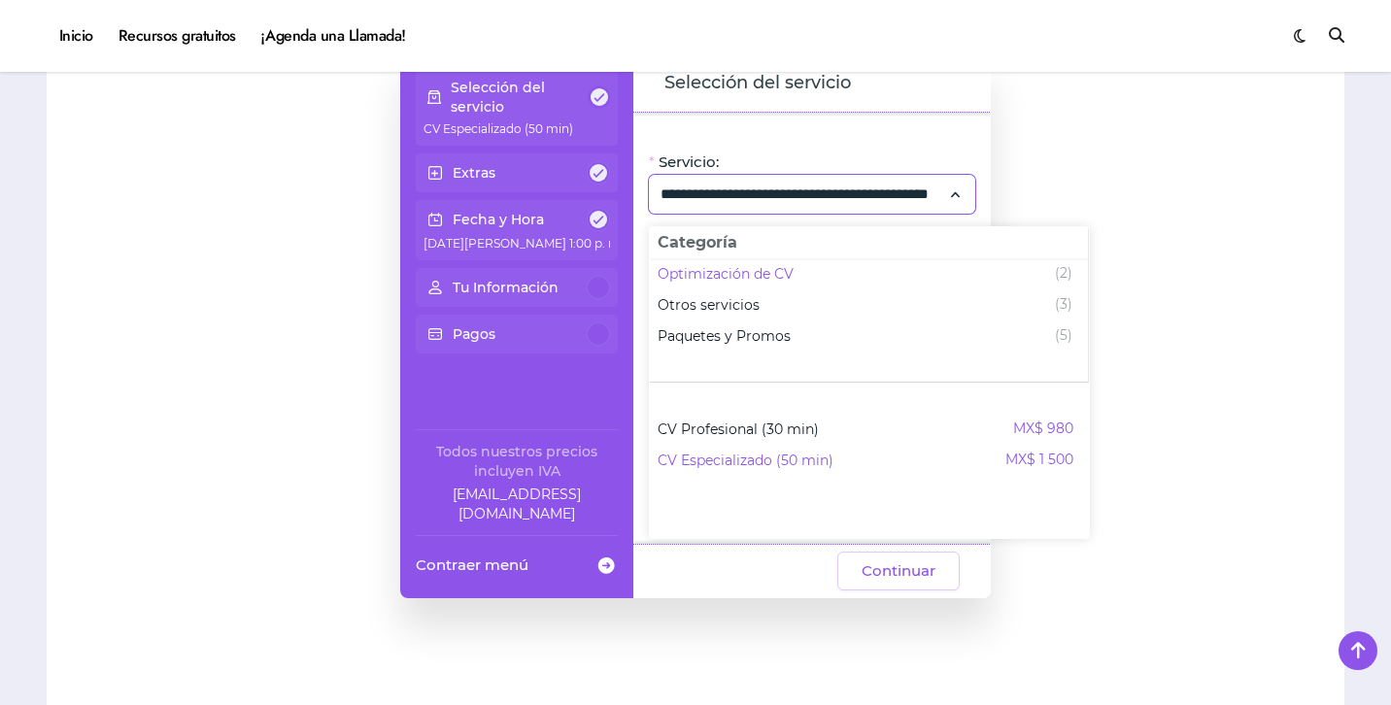
click at [708, 152] on span "Servicio:" at bounding box center [689, 161] width 60 height 19
click at [708, 183] on input "**********" at bounding box center [800, 194] width 280 height 23
click at [1091, 206] on div at bounding box center [1177, 326] width 295 height 738
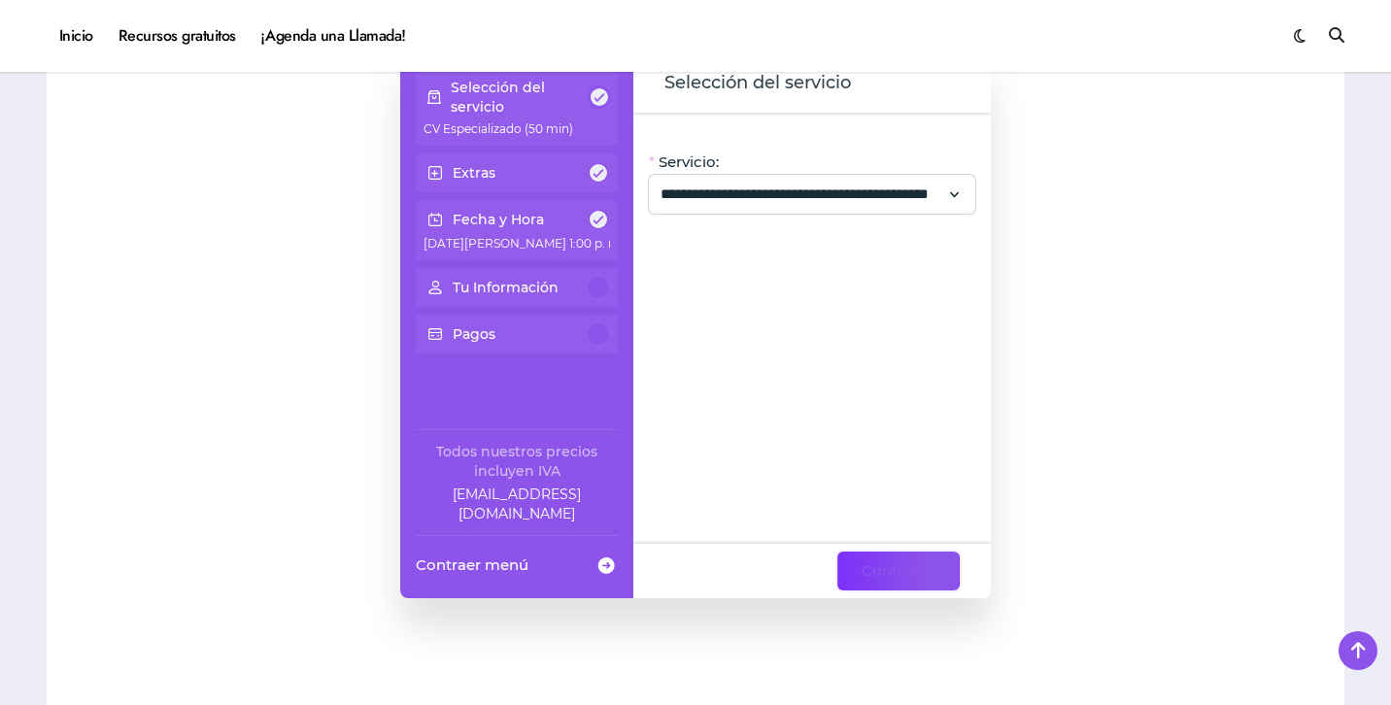
click at [906, 568] on span "Continuar" at bounding box center [899, 570] width 74 height 23
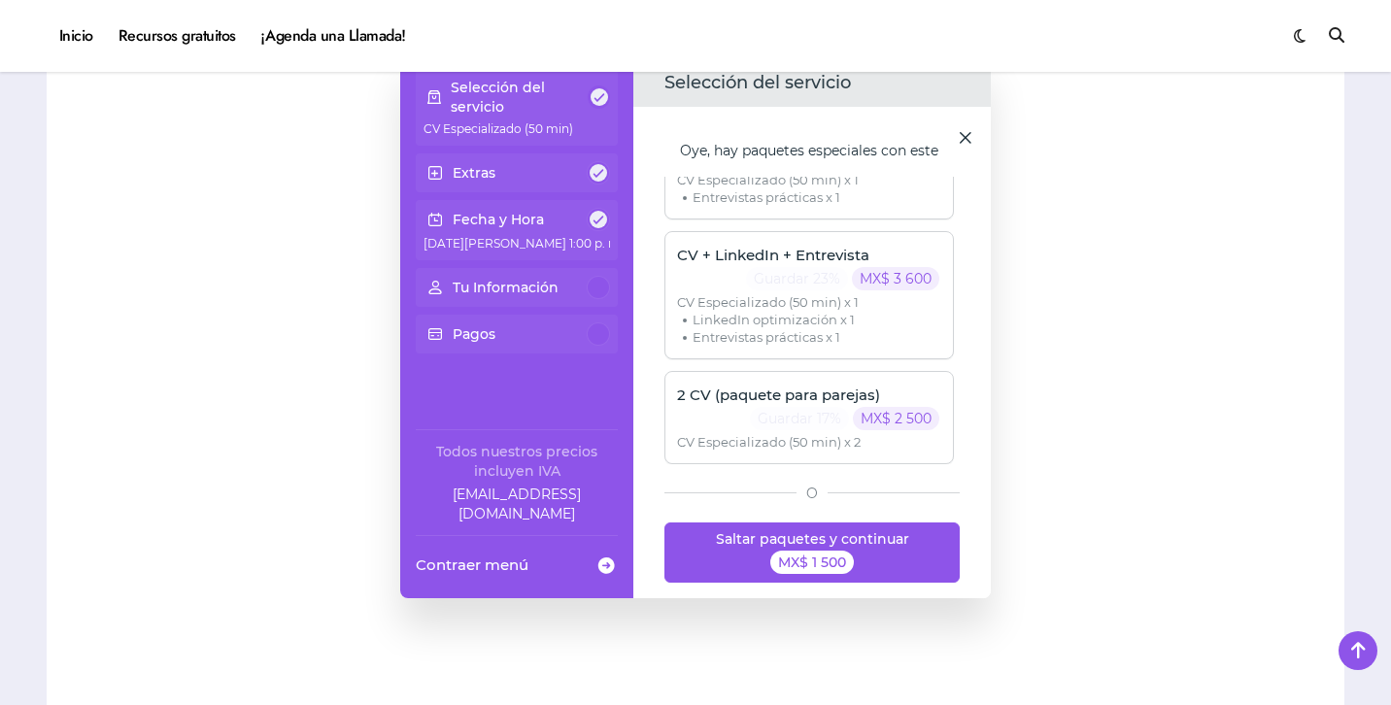
scroll to position [0, 0]
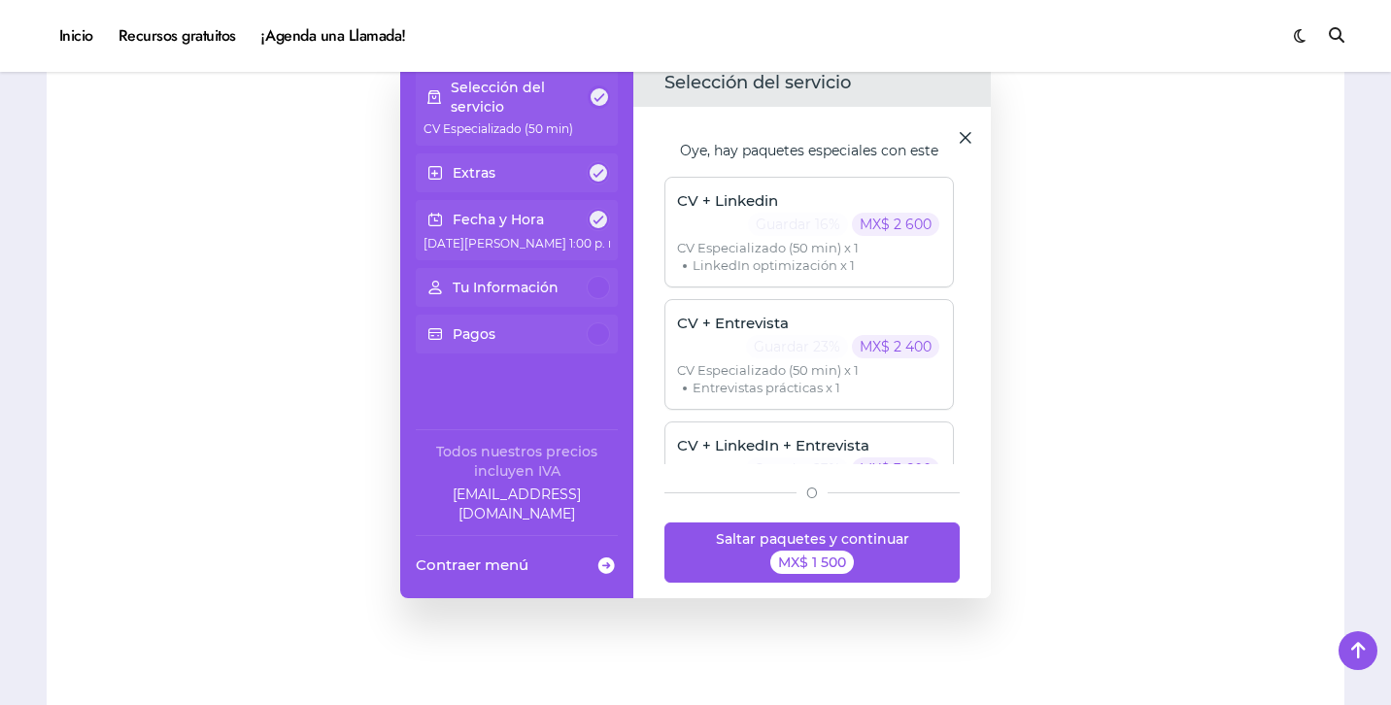
click at [964, 140] on span at bounding box center [965, 136] width 19 height 19
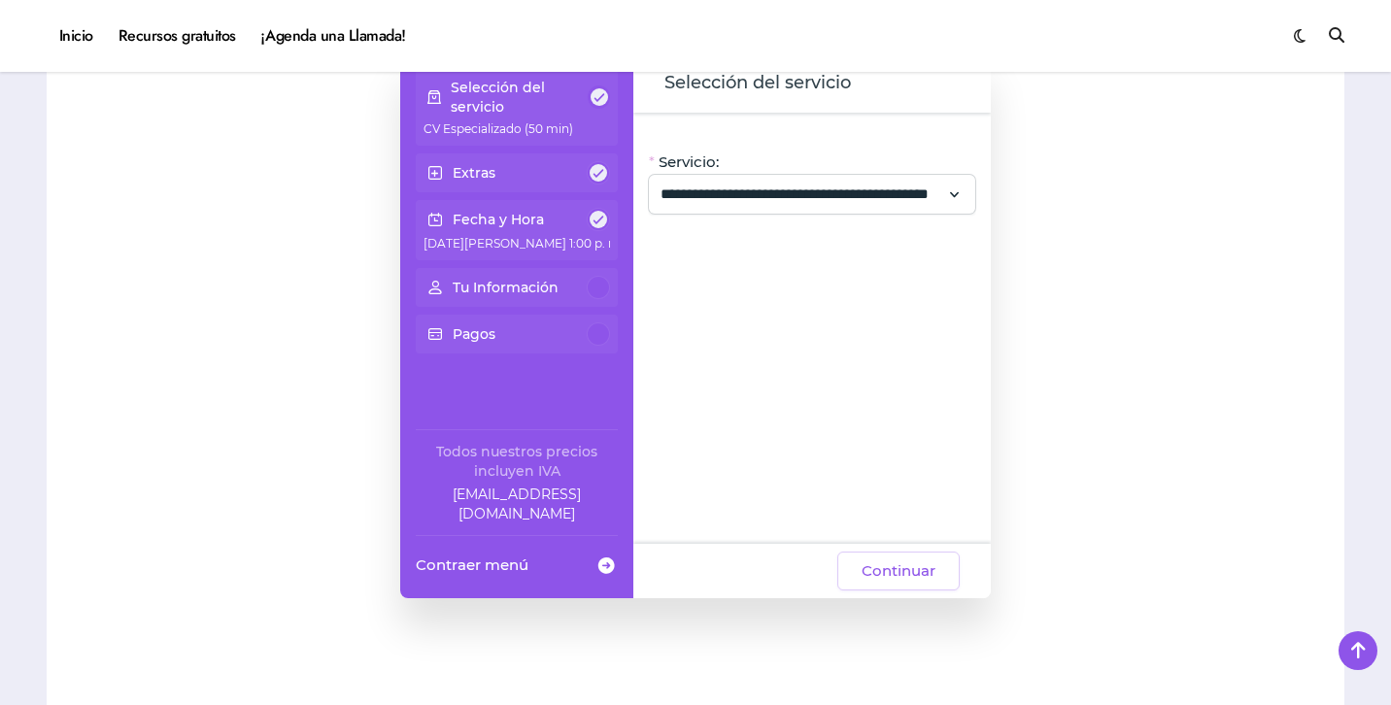
click at [865, 201] on div "**********" at bounding box center [811, 328] width 357 height 431
click at [796, 187] on input "**********" at bounding box center [800, 194] width 280 height 23
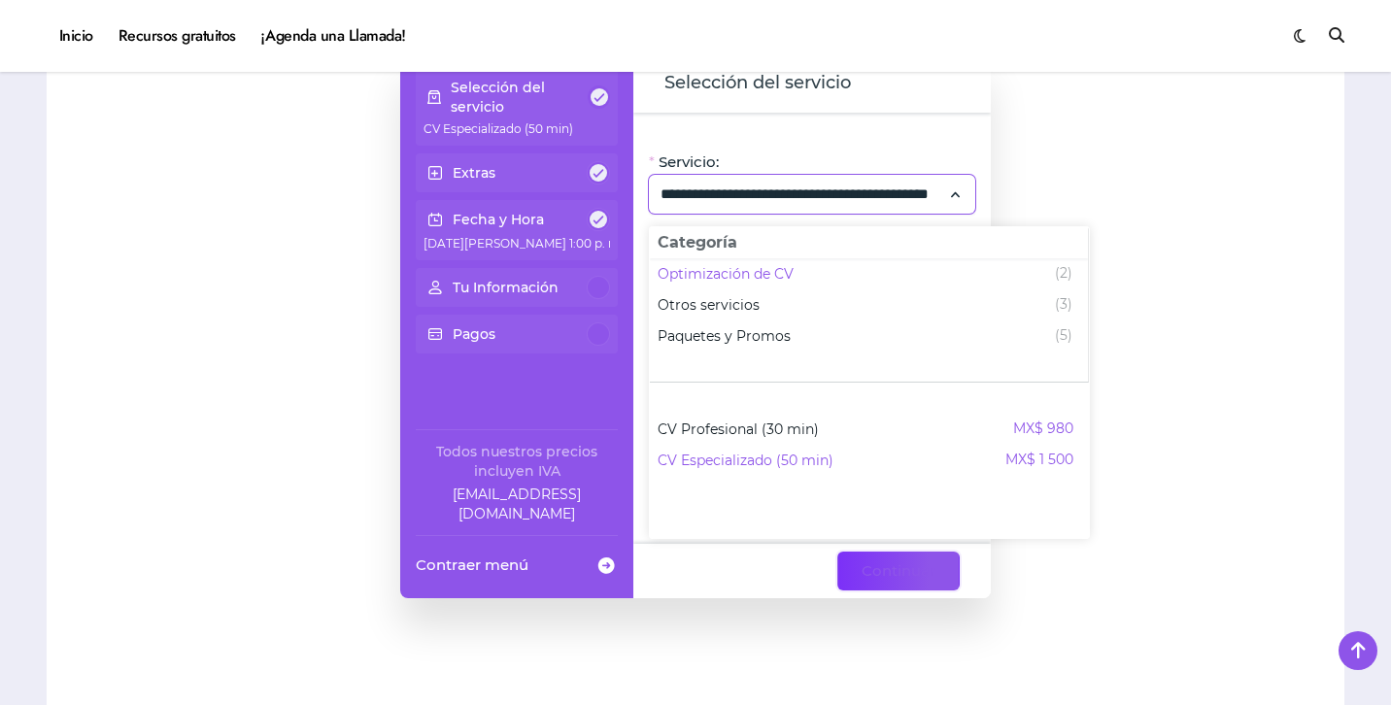
click at [894, 571] on span "Continuar" at bounding box center [899, 570] width 74 height 23
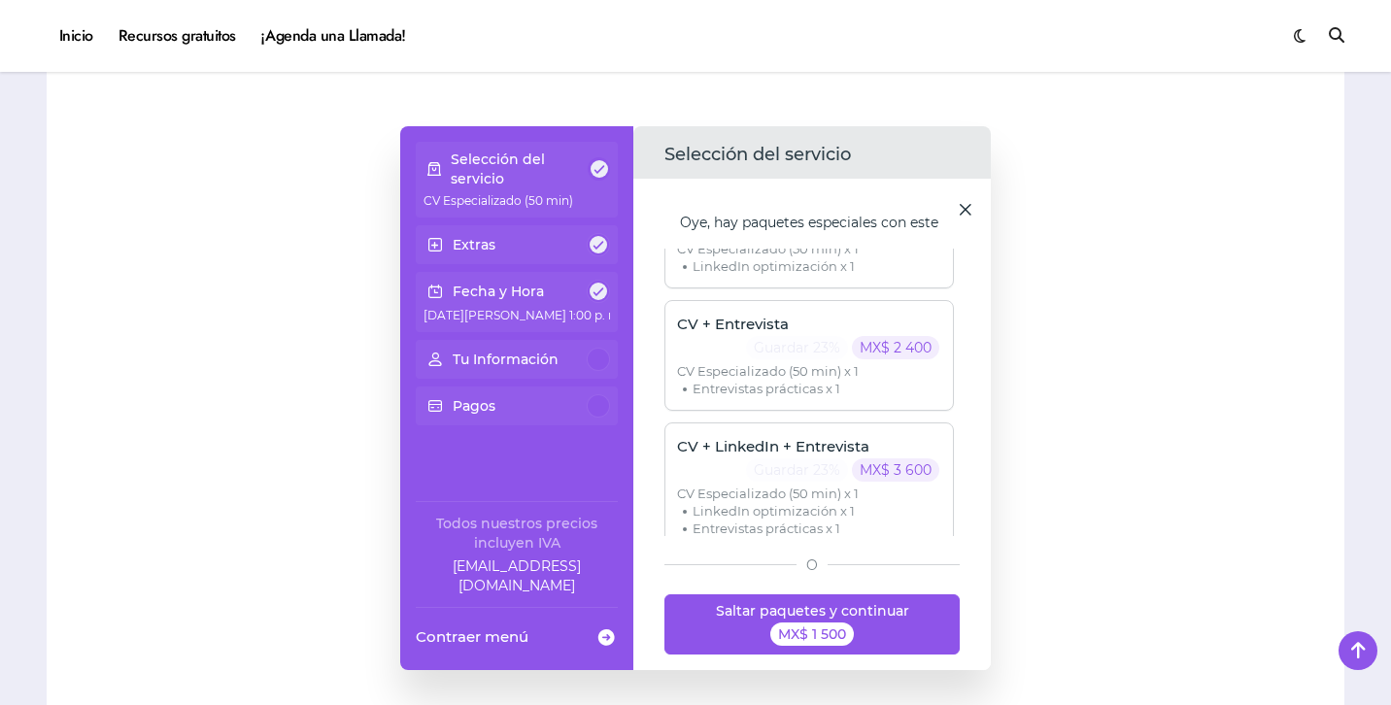
scroll to position [185, 0]
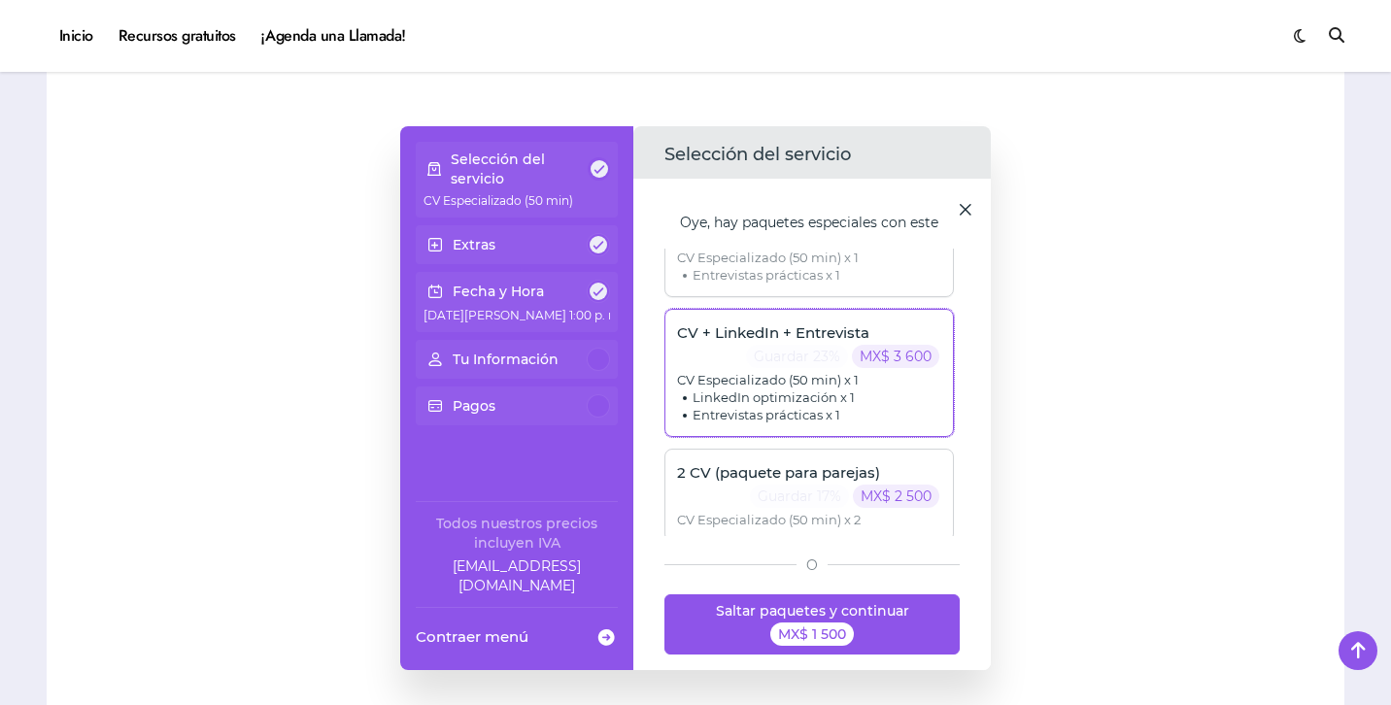
click at [804, 407] on span "LinkedIn optimización x 1" at bounding box center [758, 415] width 163 height 17
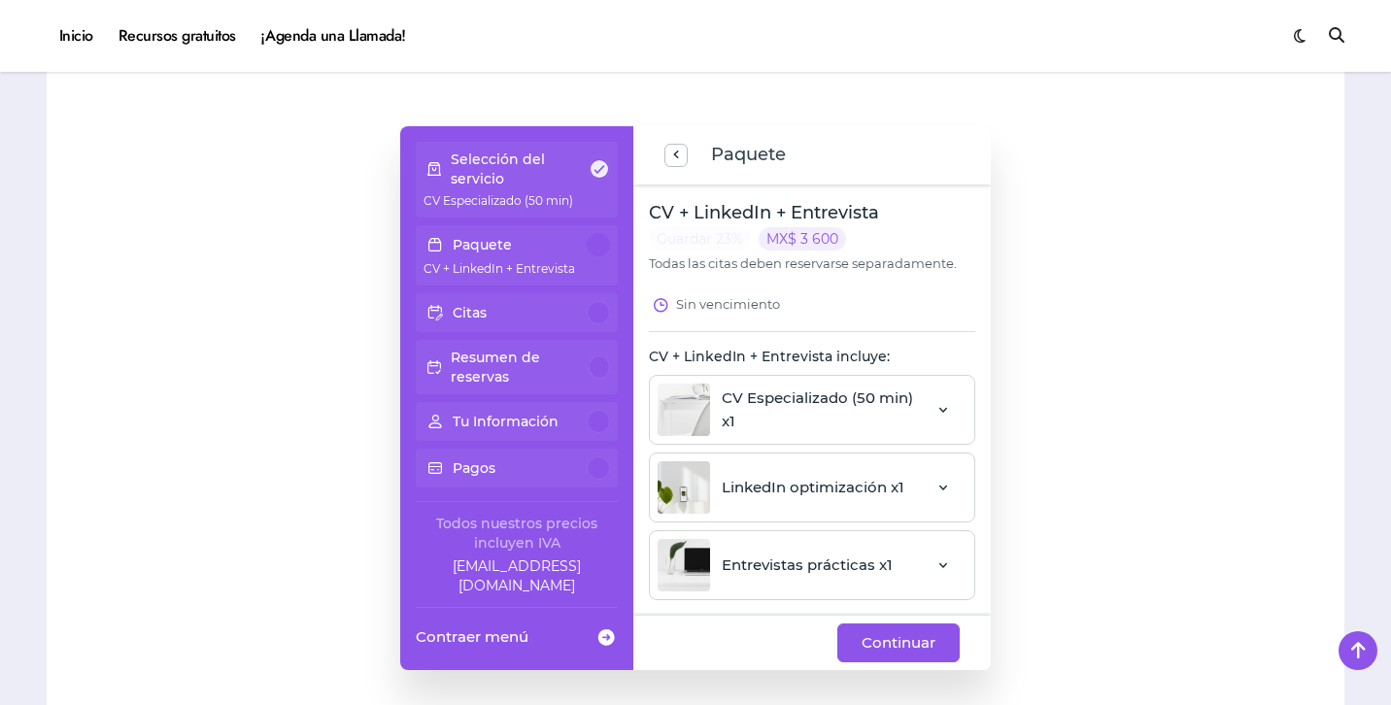
scroll to position [8, 0]
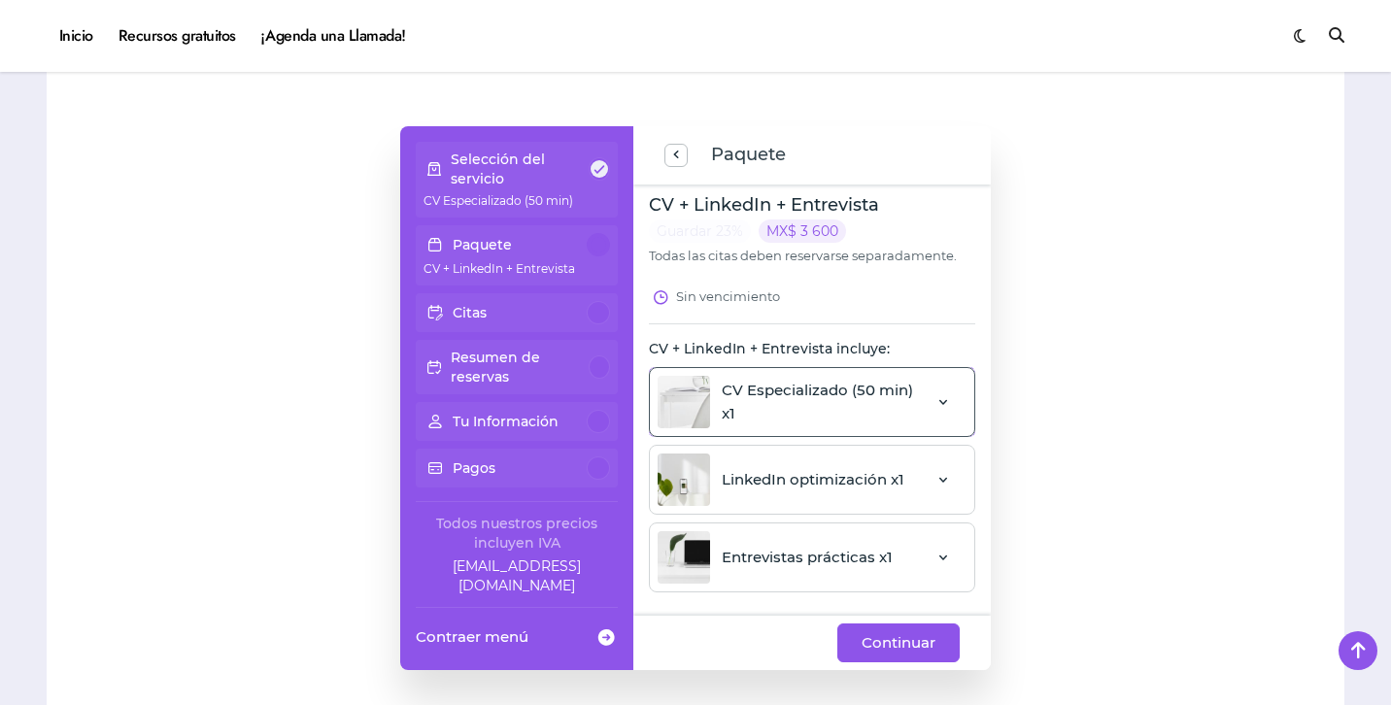
click at [937, 412] on span at bounding box center [943, 401] width 16 height 21
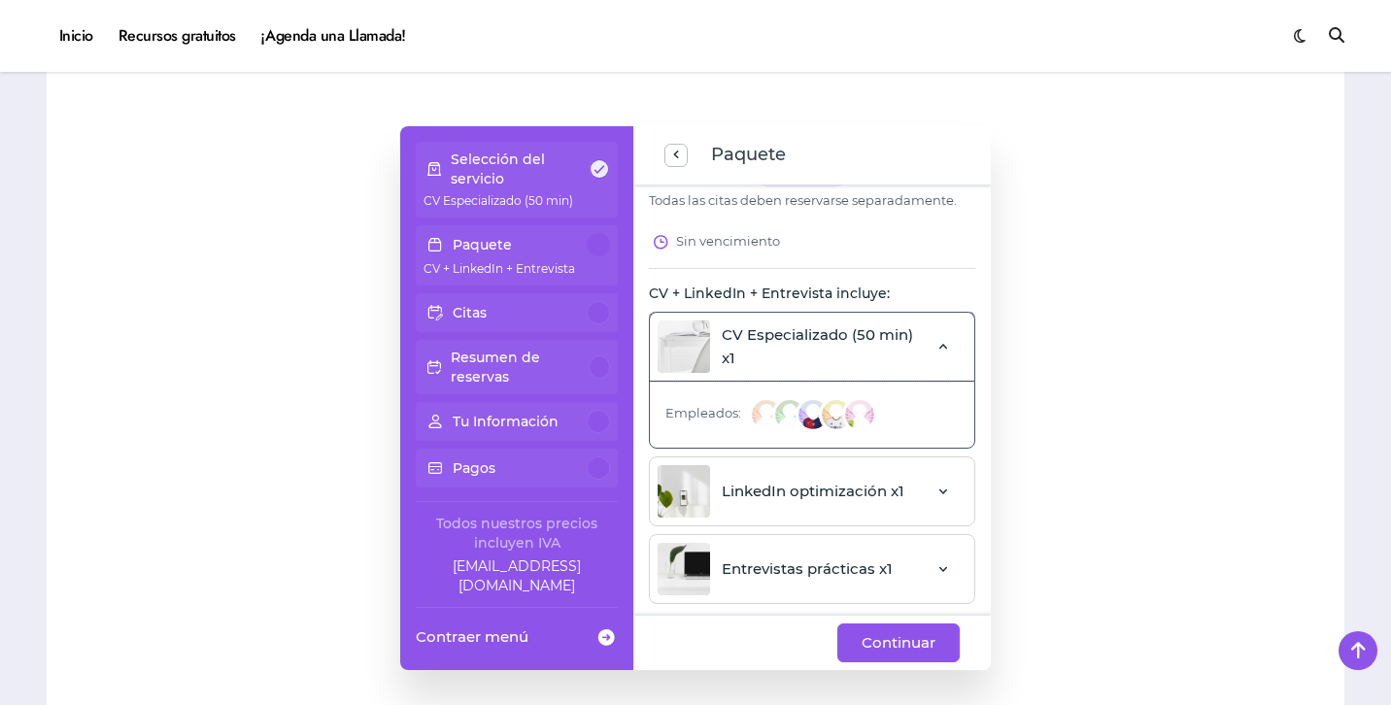
scroll to position [75, 0]
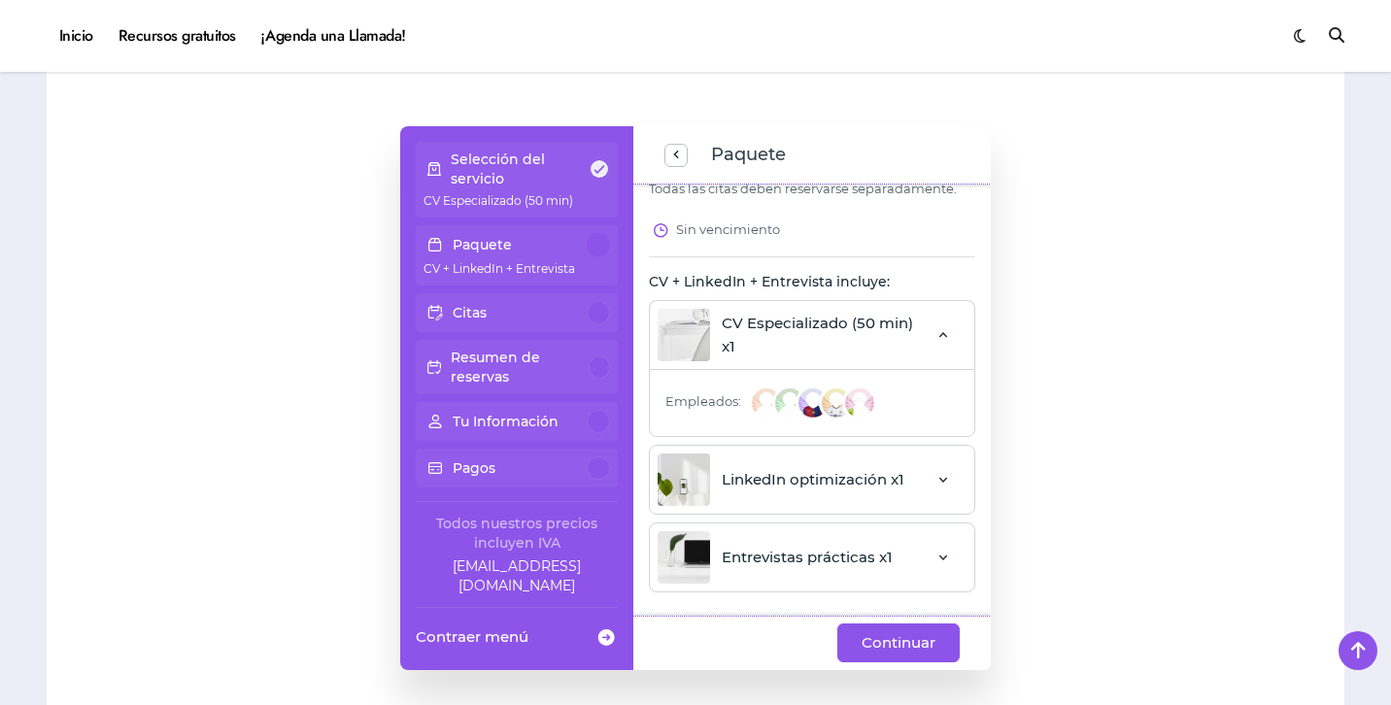
click at [819, 405] on img at bounding box center [836, 403] width 35 height 35
click at [796, 405] on img at bounding box center [813, 403] width 35 height 35
click at [937, 476] on span at bounding box center [943, 479] width 16 height 21
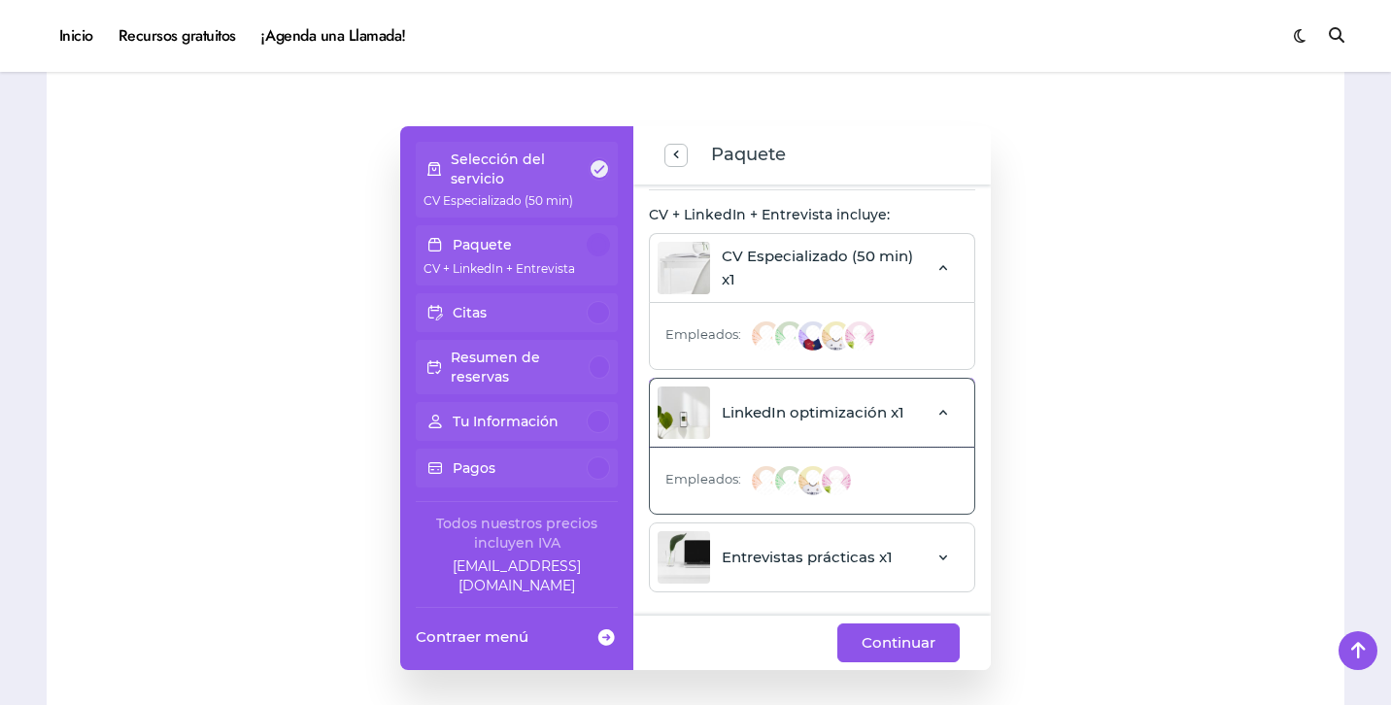
scroll to position [1615, 0]
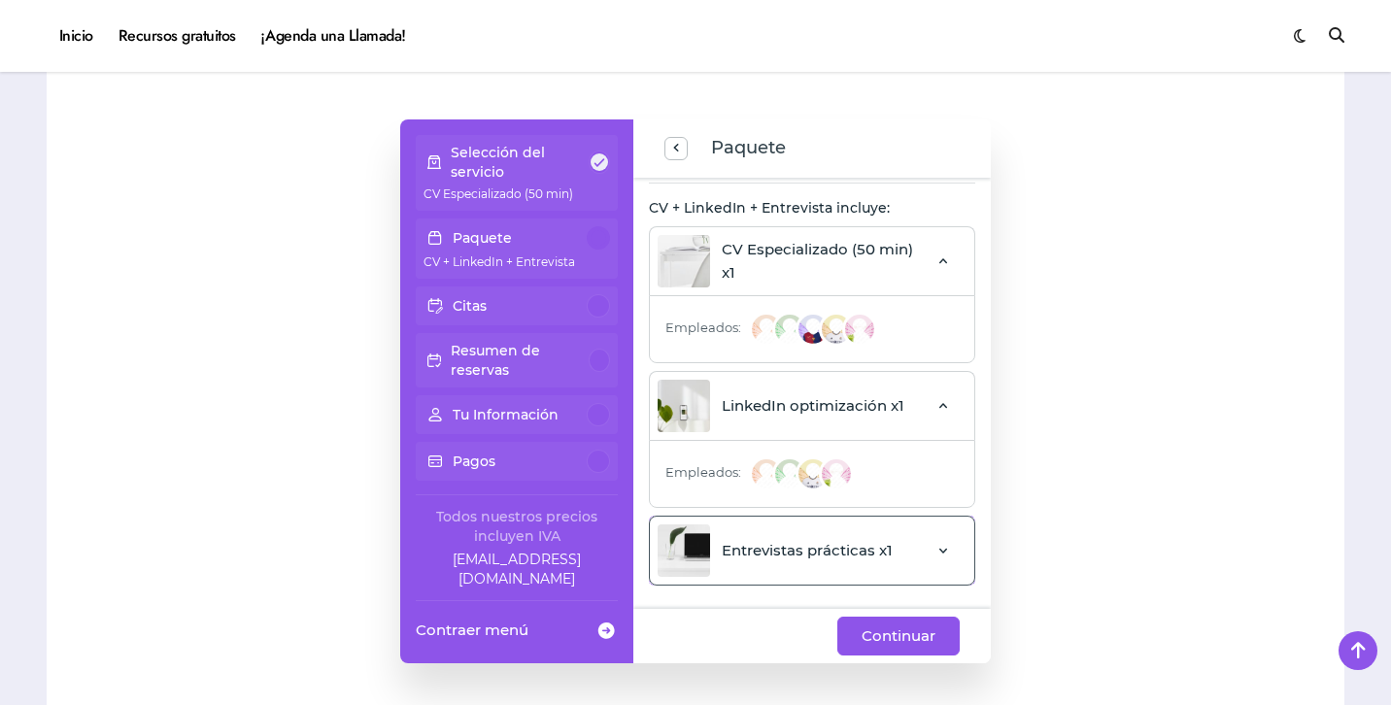
click at [940, 549] on span at bounding box center [943, 550] width 16 height 21
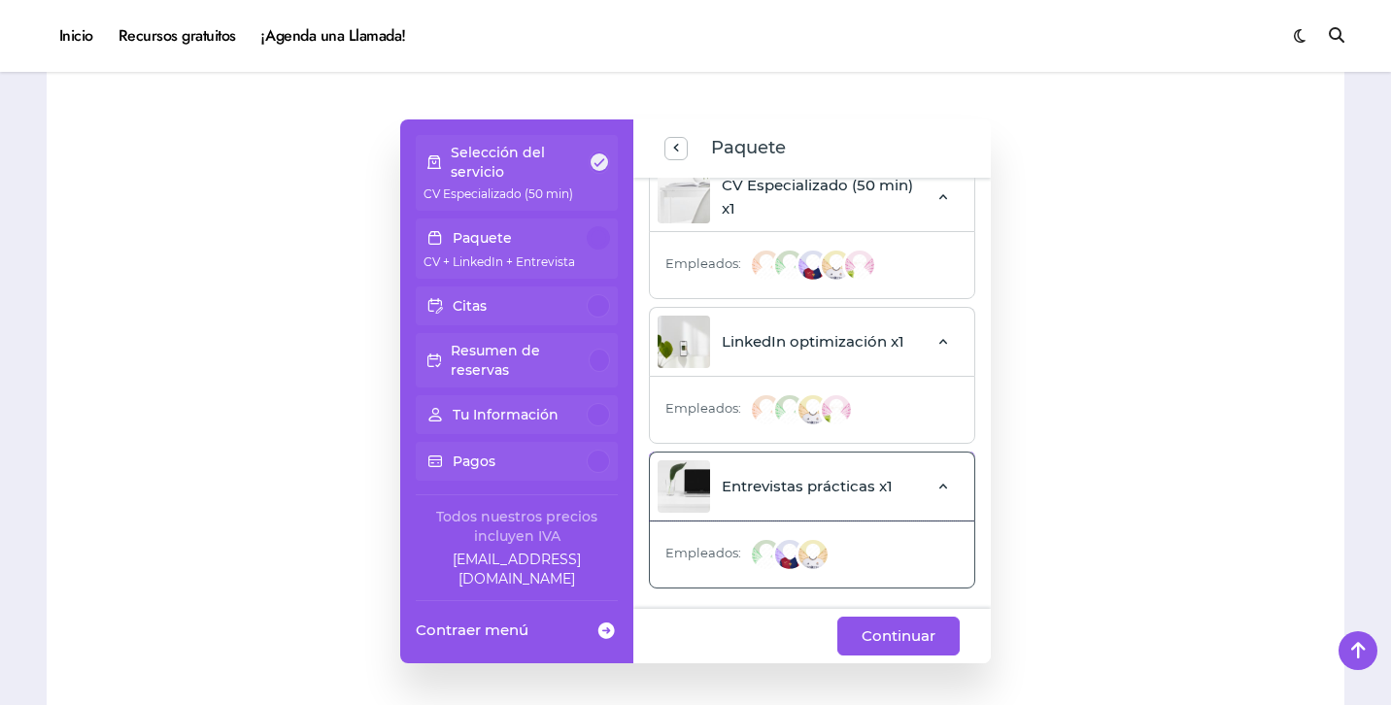
scroll to position [209, 0]
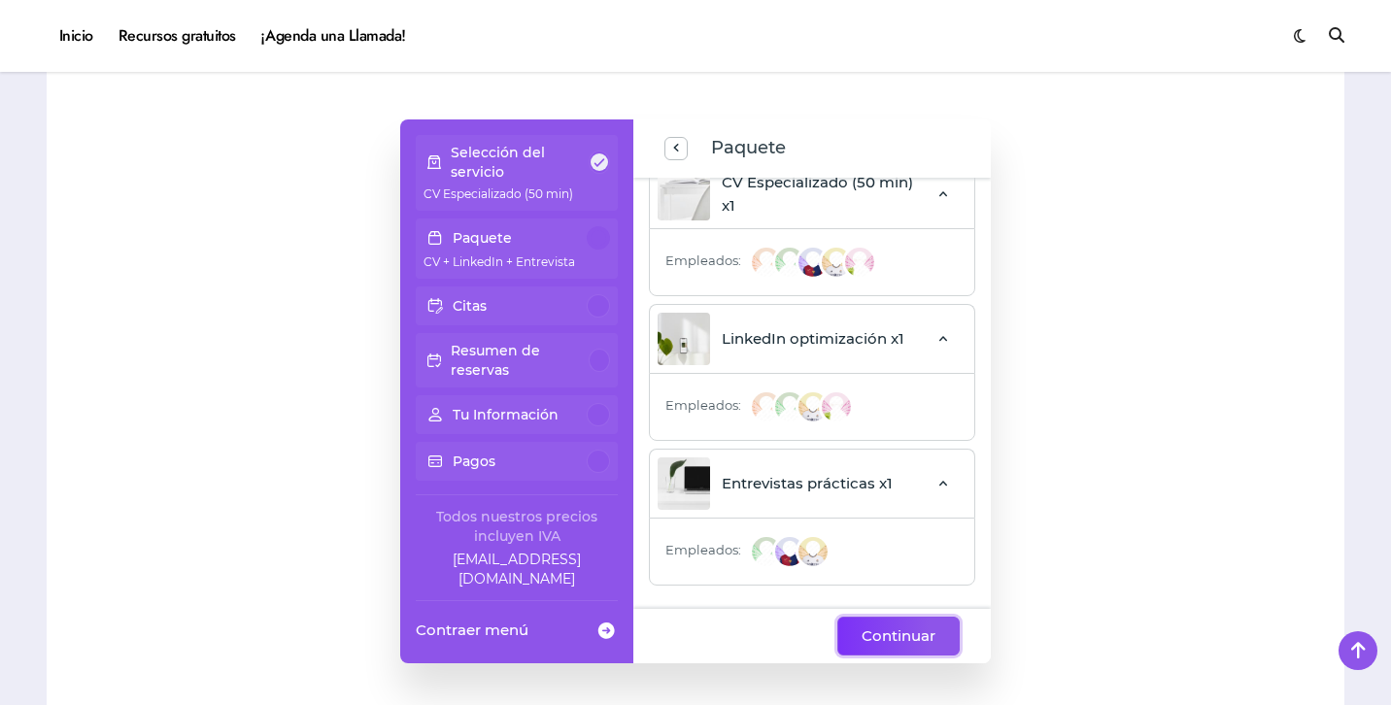
click at [916, 646] on span "Continuar" at bounding box center [899, 636] width 74 height 23
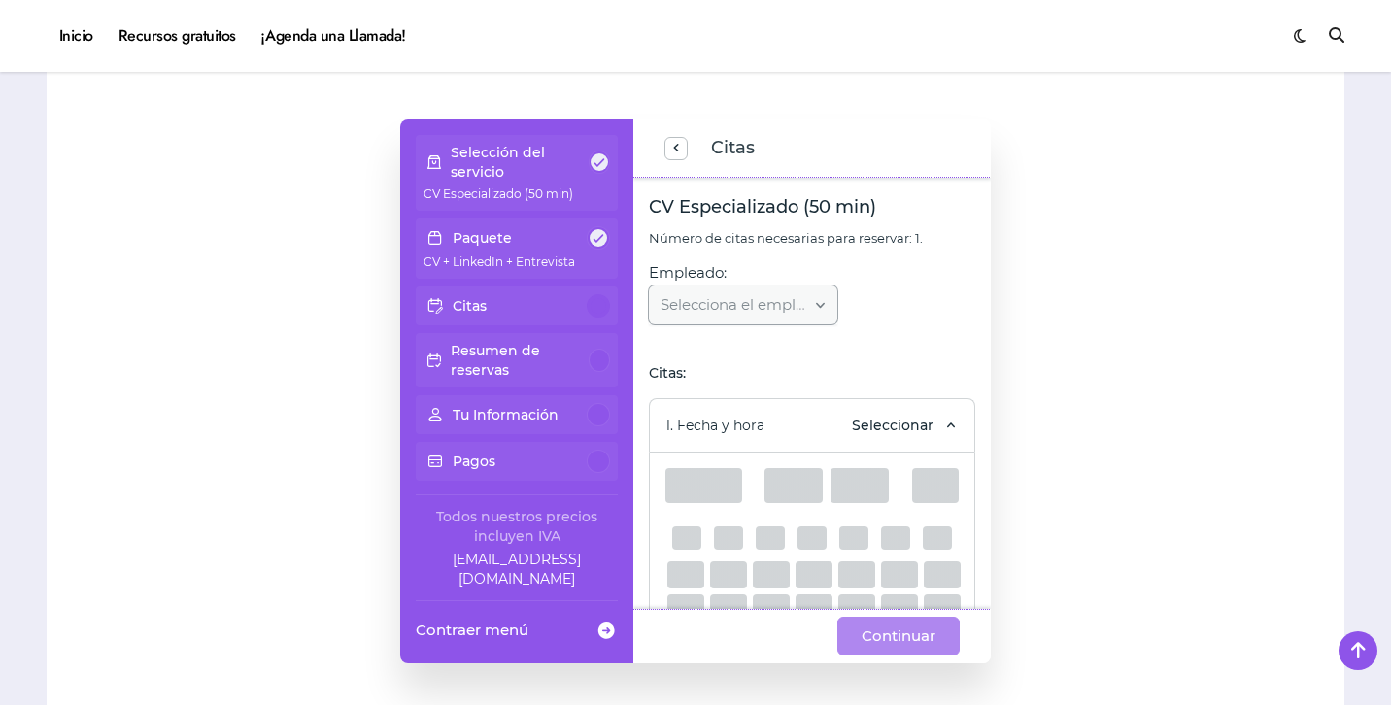
click at [799, 301] on div "Selecciona el empleado..." at bounding box center [743, 305] width 188 height 39
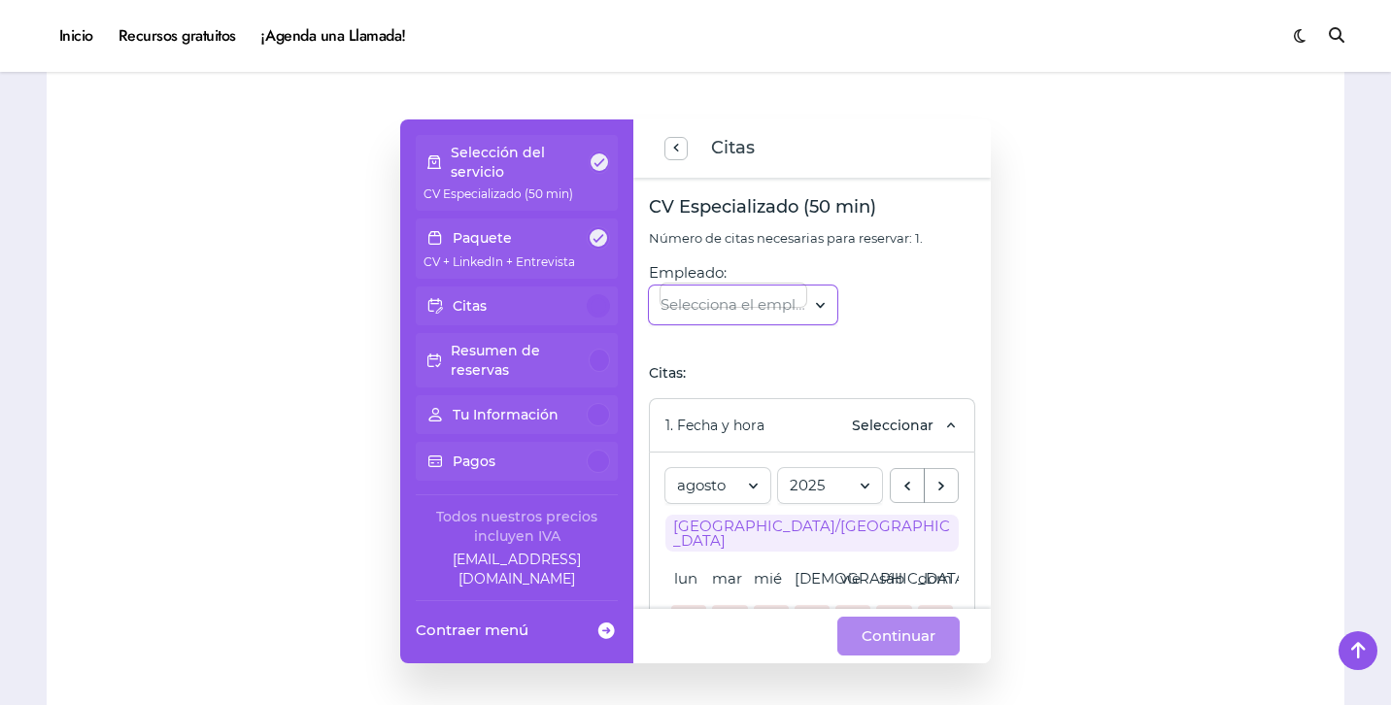
click at [799, 301] on input "Empleado:" at bounding box center [733, 295] width 146 height 23
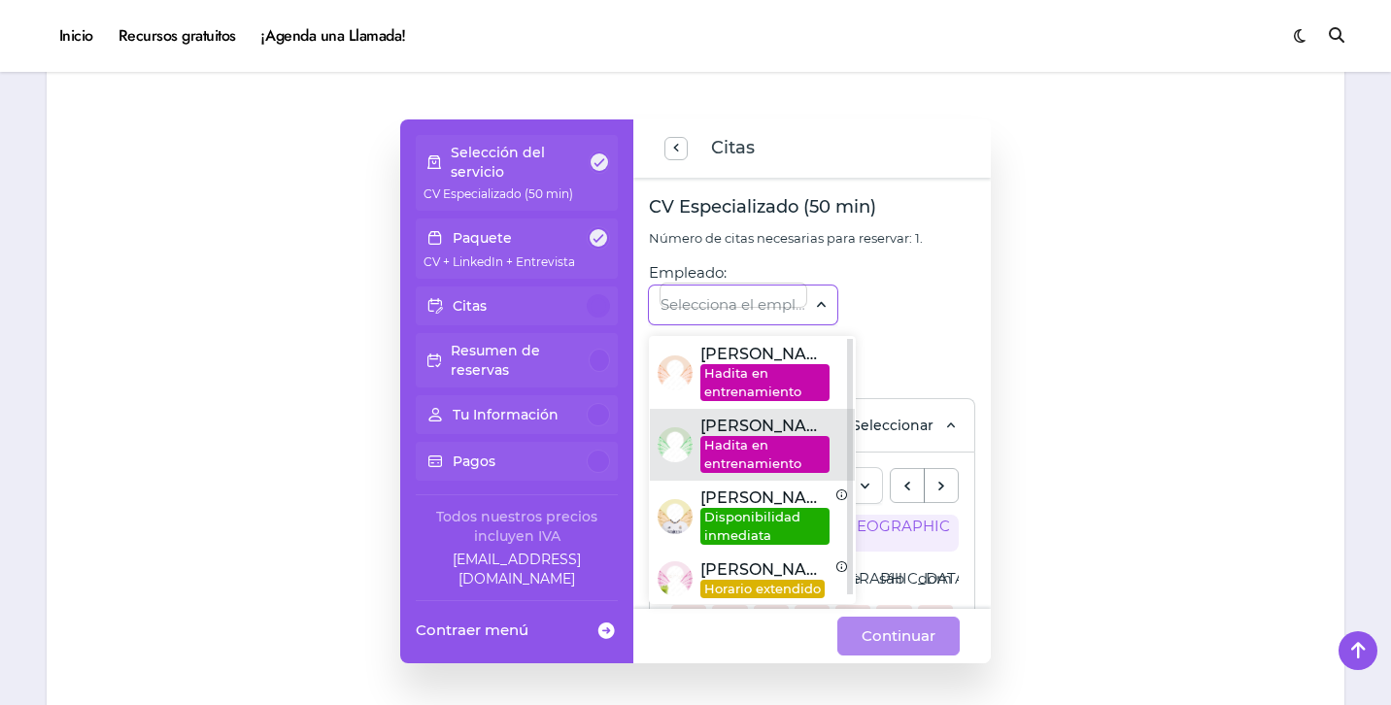
scroll to position [3, 0]
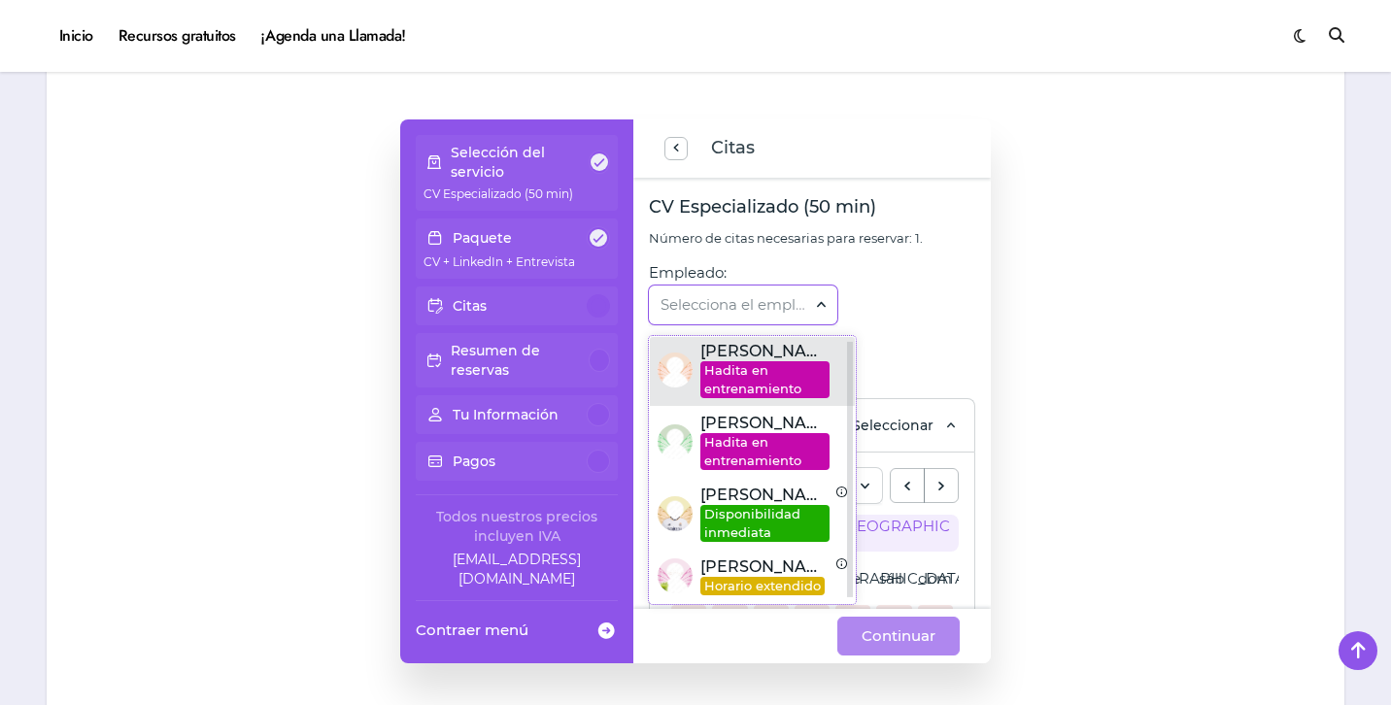
click at [812, 388] on span "Hadita en entrenamiento" at bounding box center [764, 379] width 129 height 37
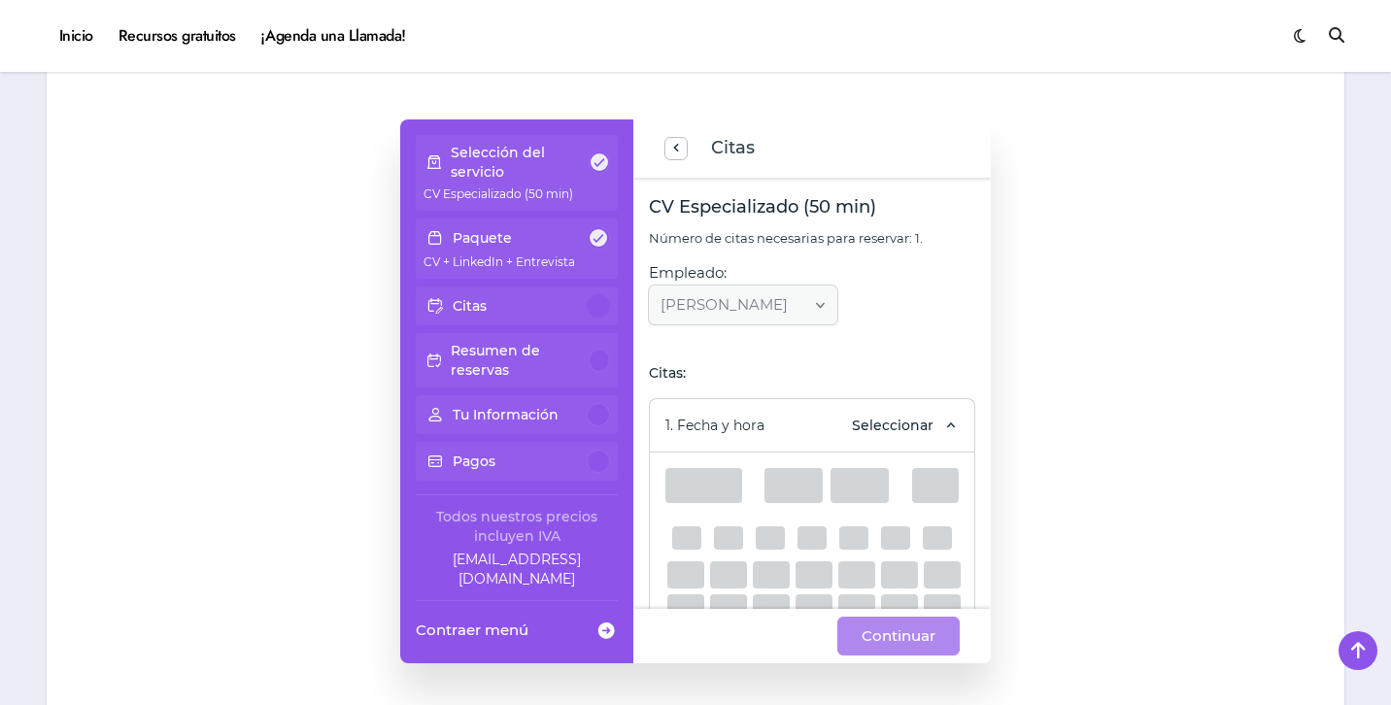
scroll to position [0, 0]
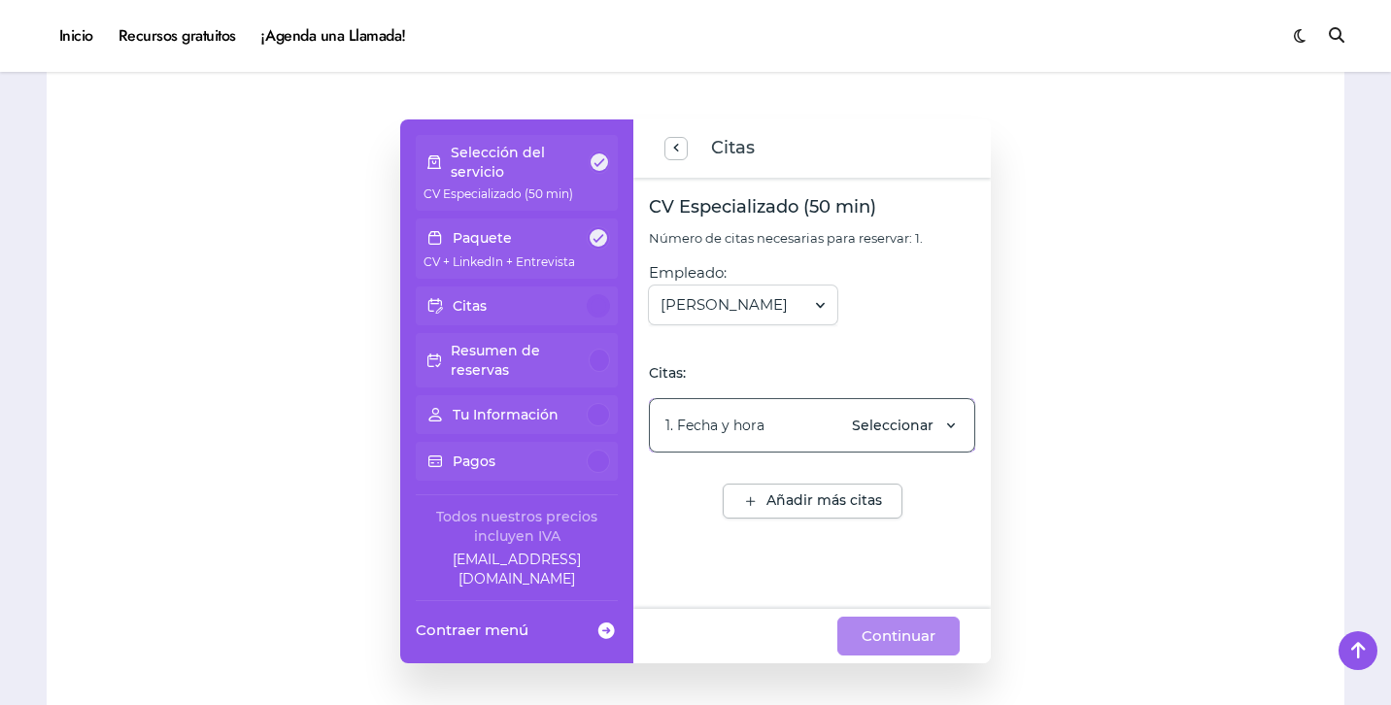
click at [922, 423] on span "Seleccionar" at bounding box center [893, 425] width 82 height 19
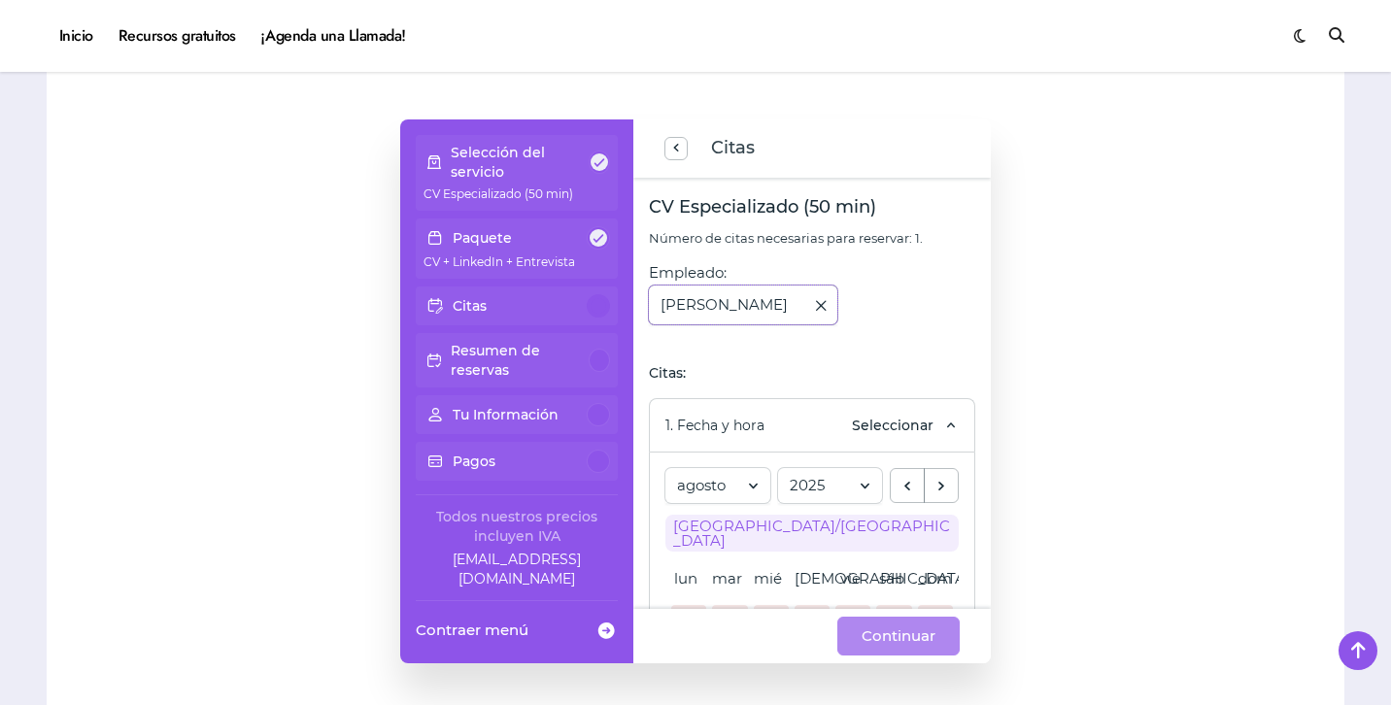
click at [829, 299] on span at bounding box center [820, 305] width 17 height 26
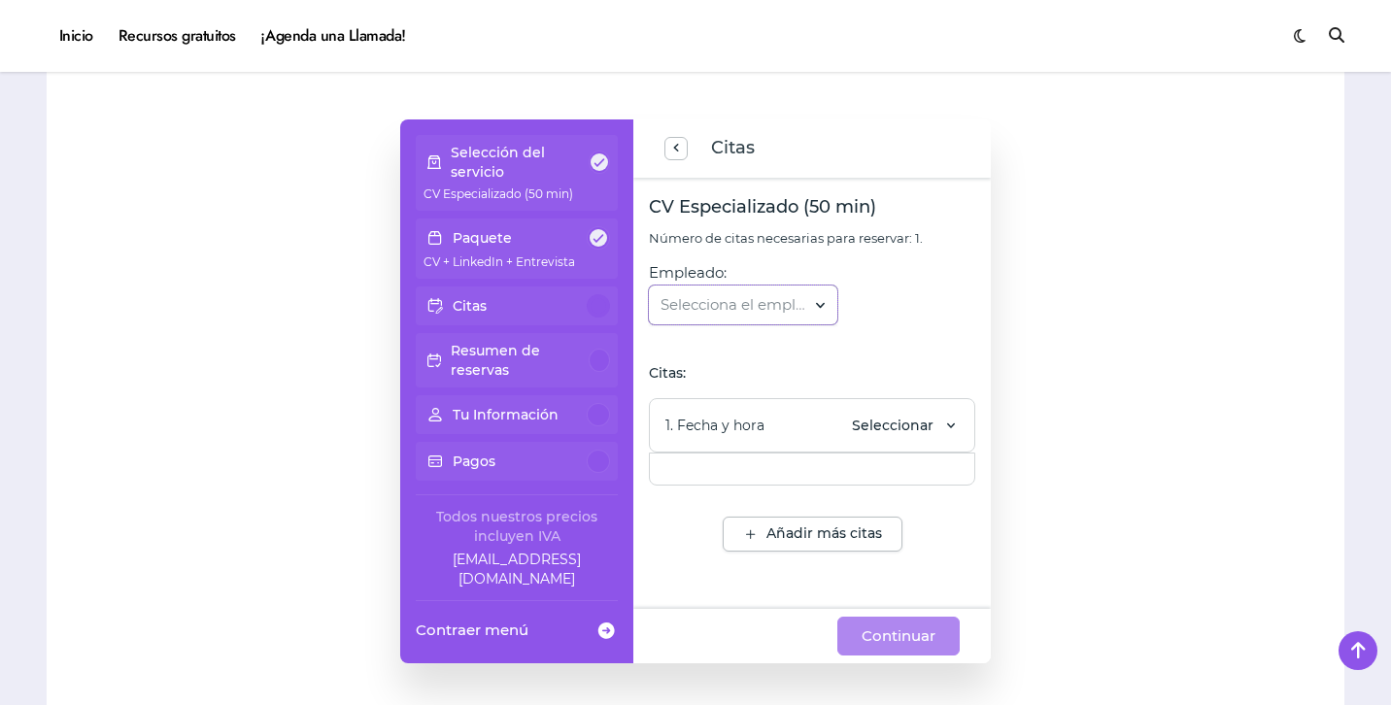
click at [806, 311] on div at bounding box center [733, 305] width 146 height 43
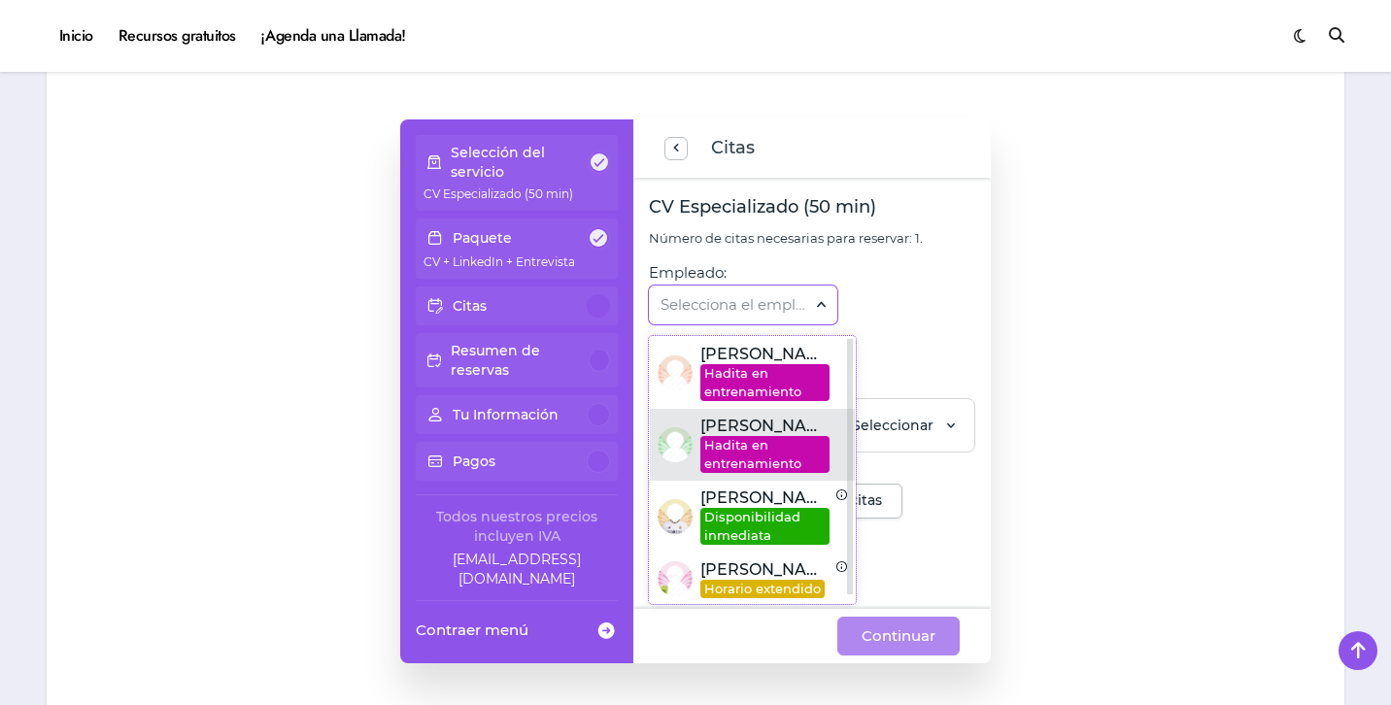
click at [764, 456] on span "Hadita en entrenamiento" at bounding box center [764, 454] width 129 height 37
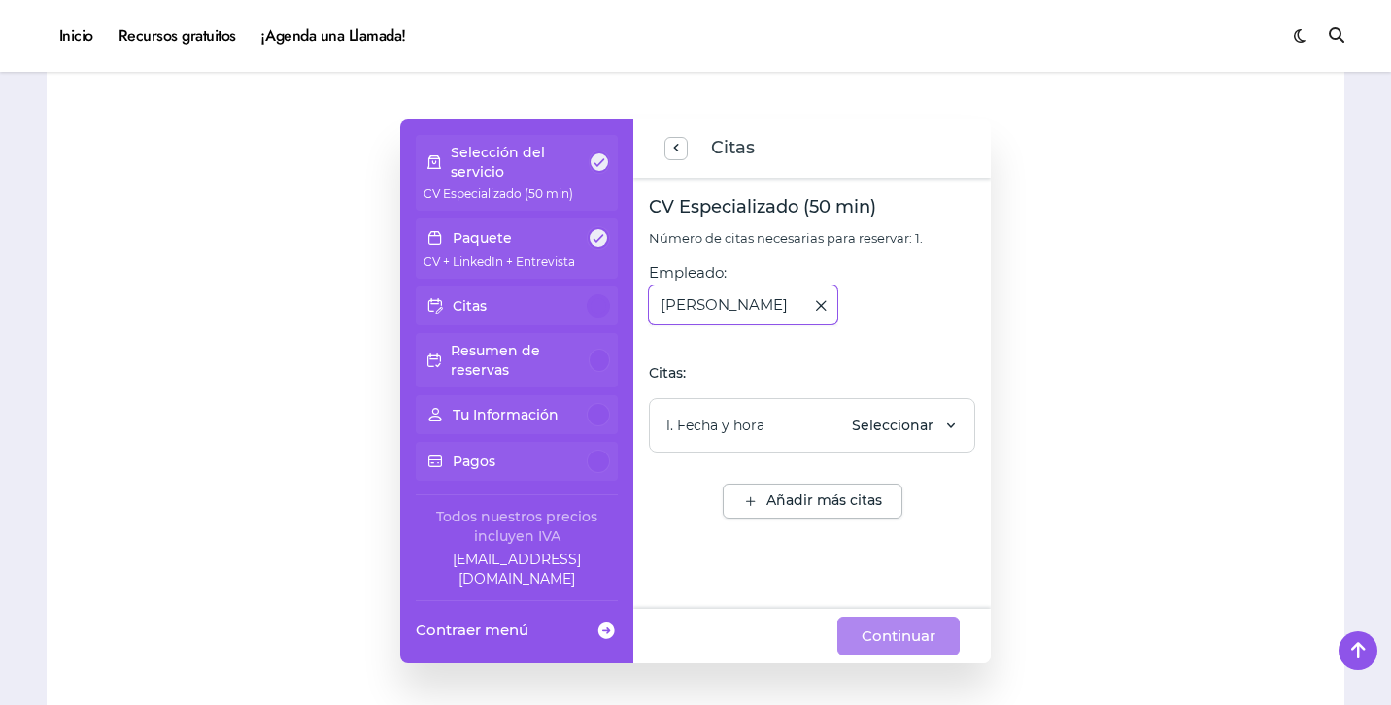
click at [837, 311] on div "Fer Ruiz" at bounding box center [743, 305] width 188 height 39
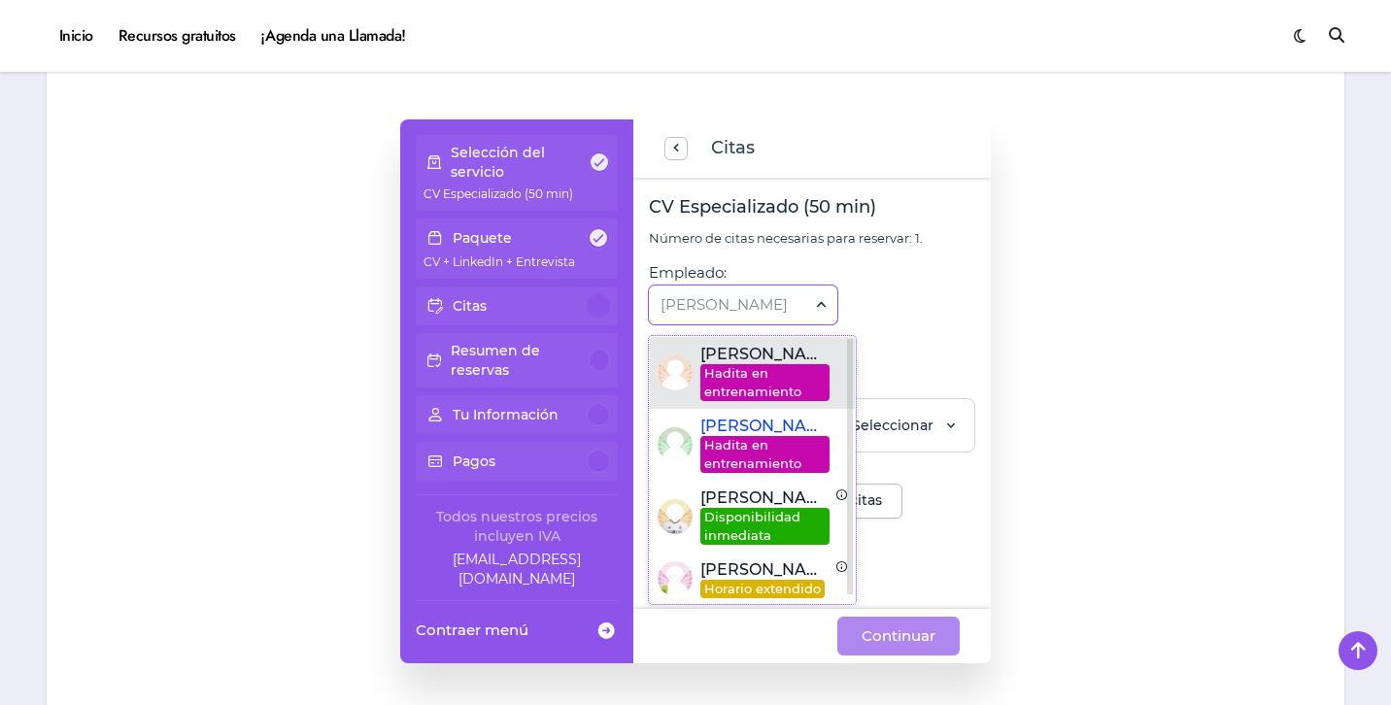
click at [817, 375] on span "Hadita en entrenamiento" at bounding box center [764, 382] width 129 height 37
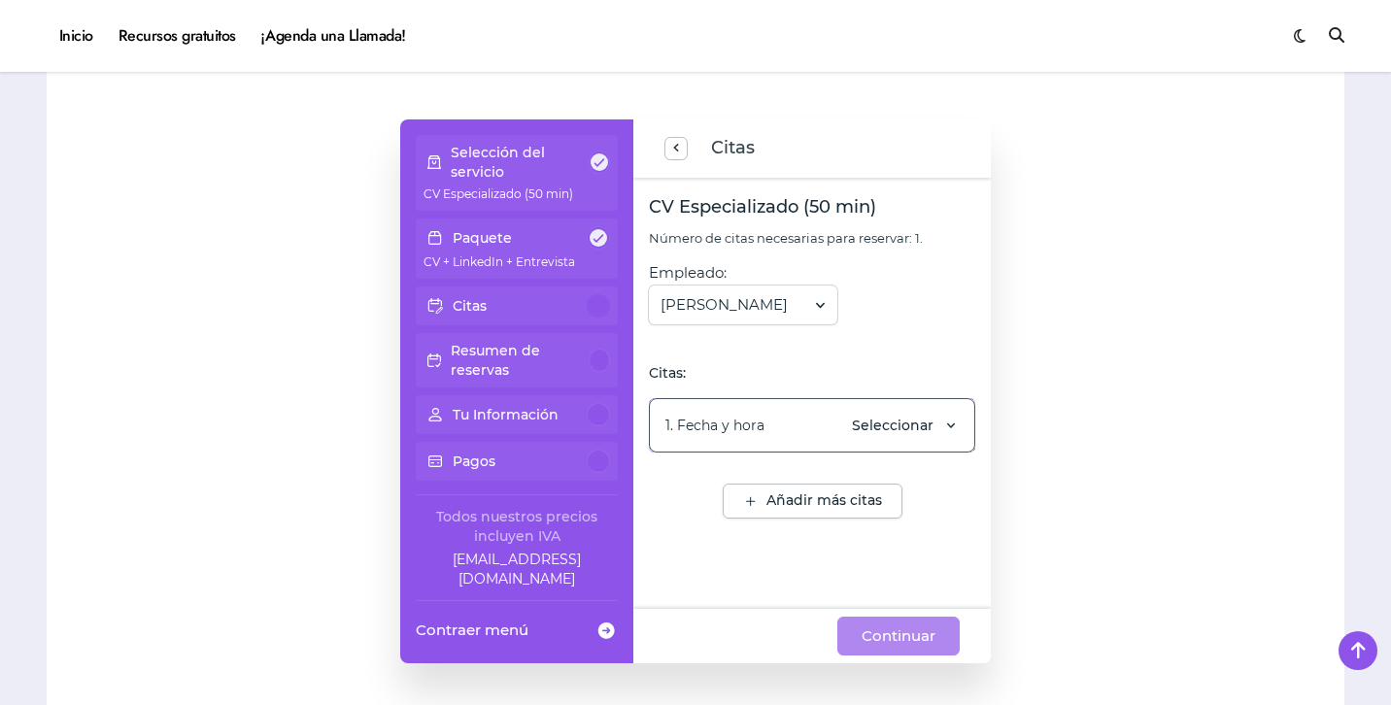
click at [905, 439] on div "1. Fecha y hora Seleccionar" at bounding box center [812, 425] width 326 height 54
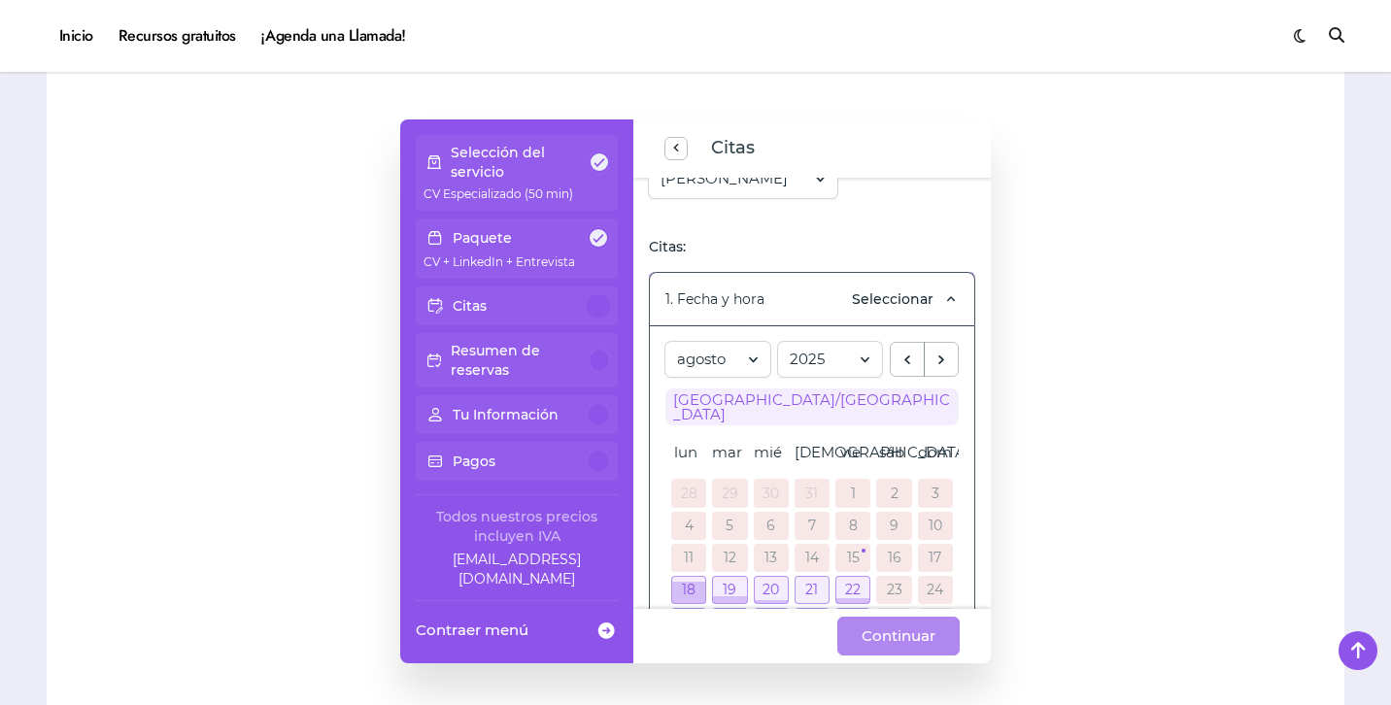
scroll to position [232, 0]
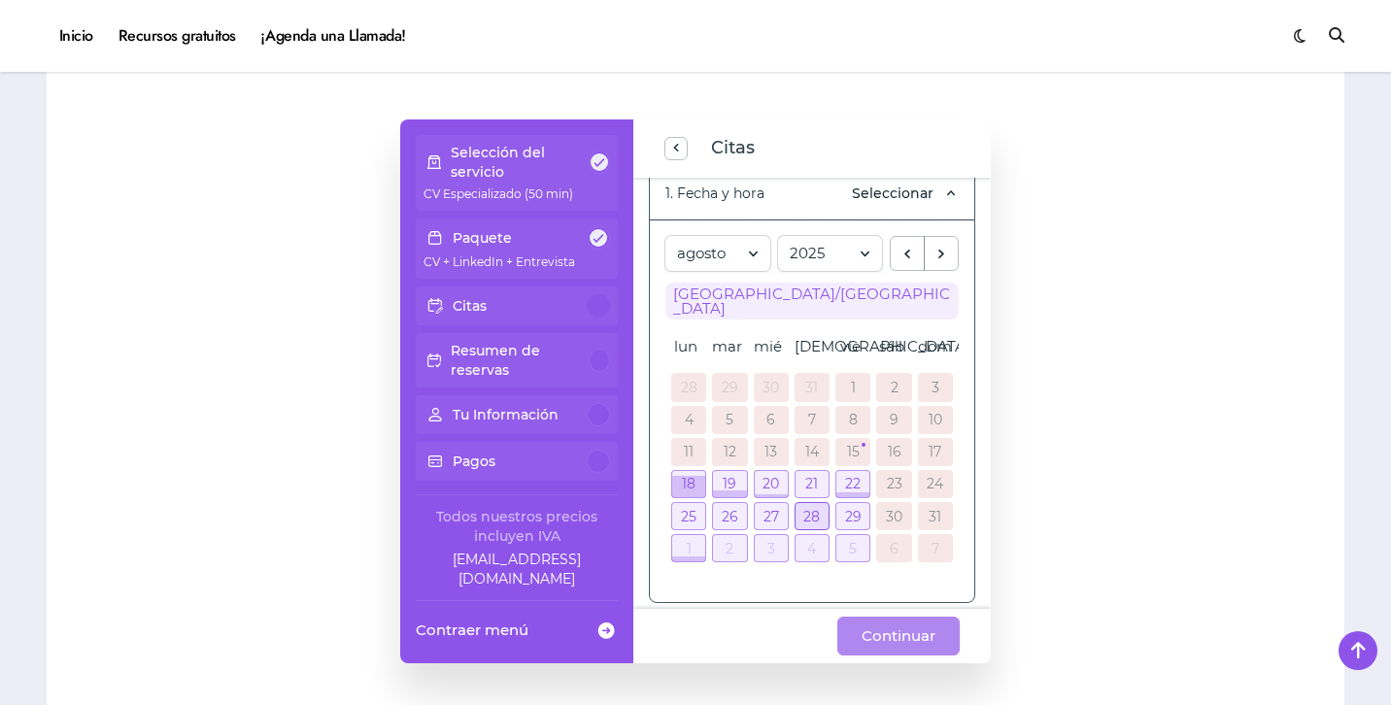
click at [812, 505] on div at bounding box center [812, 516] width 33 height 26
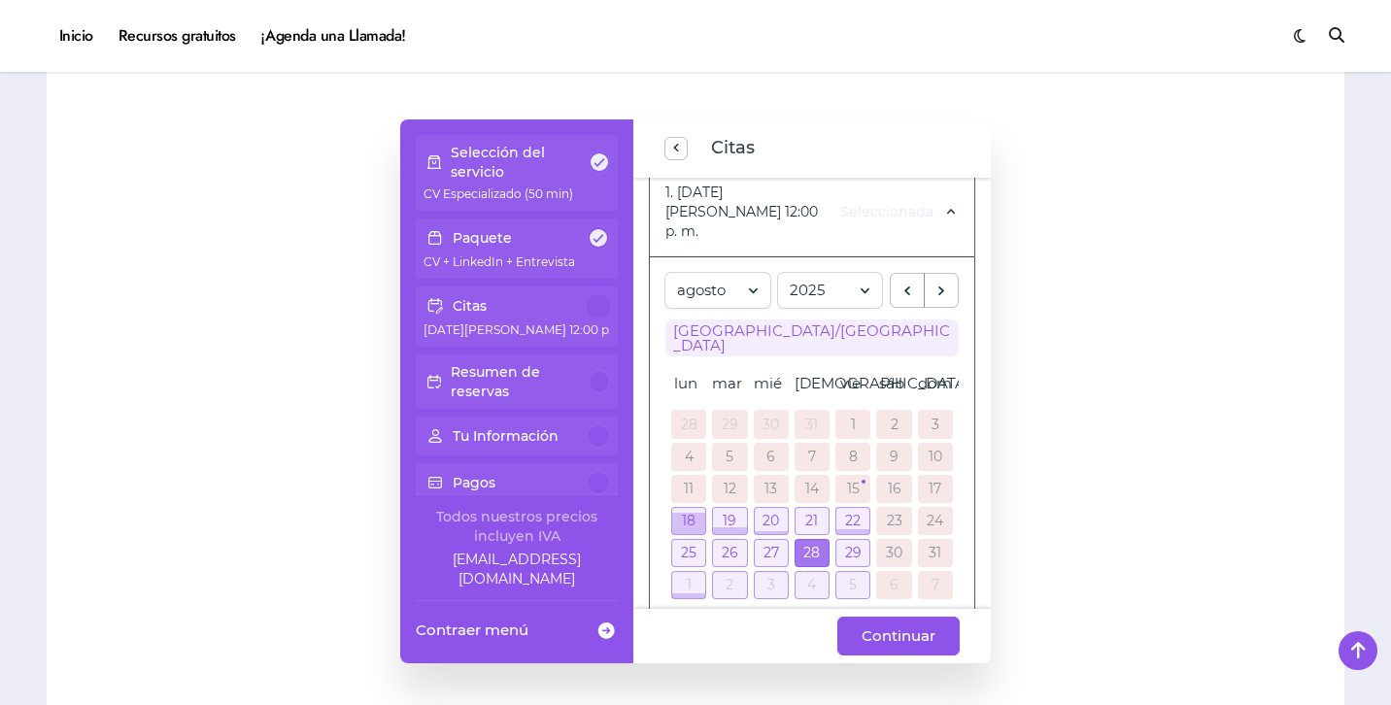
scroll to position [415, 0]
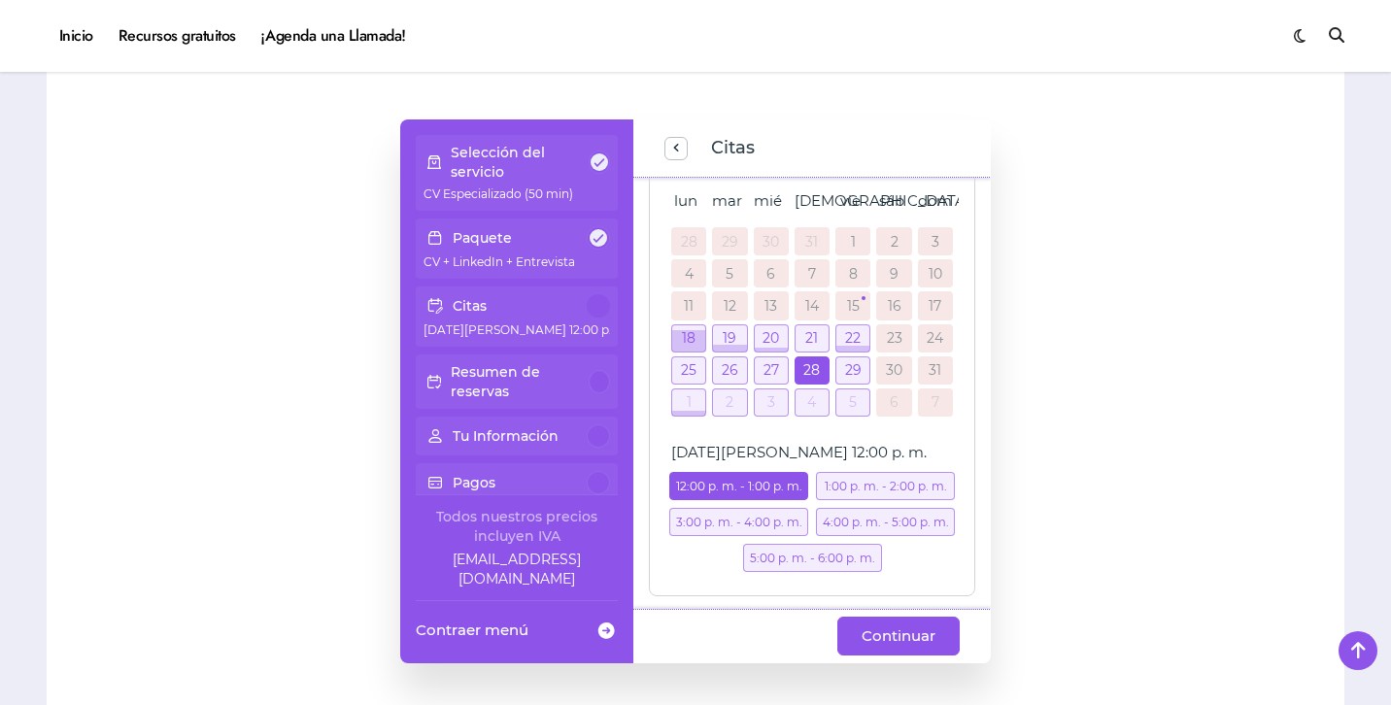
click at [763, 508] on div "3:00 p. m. - 4:00 p. m." at bounding box center [738, 522] width 139 height 28
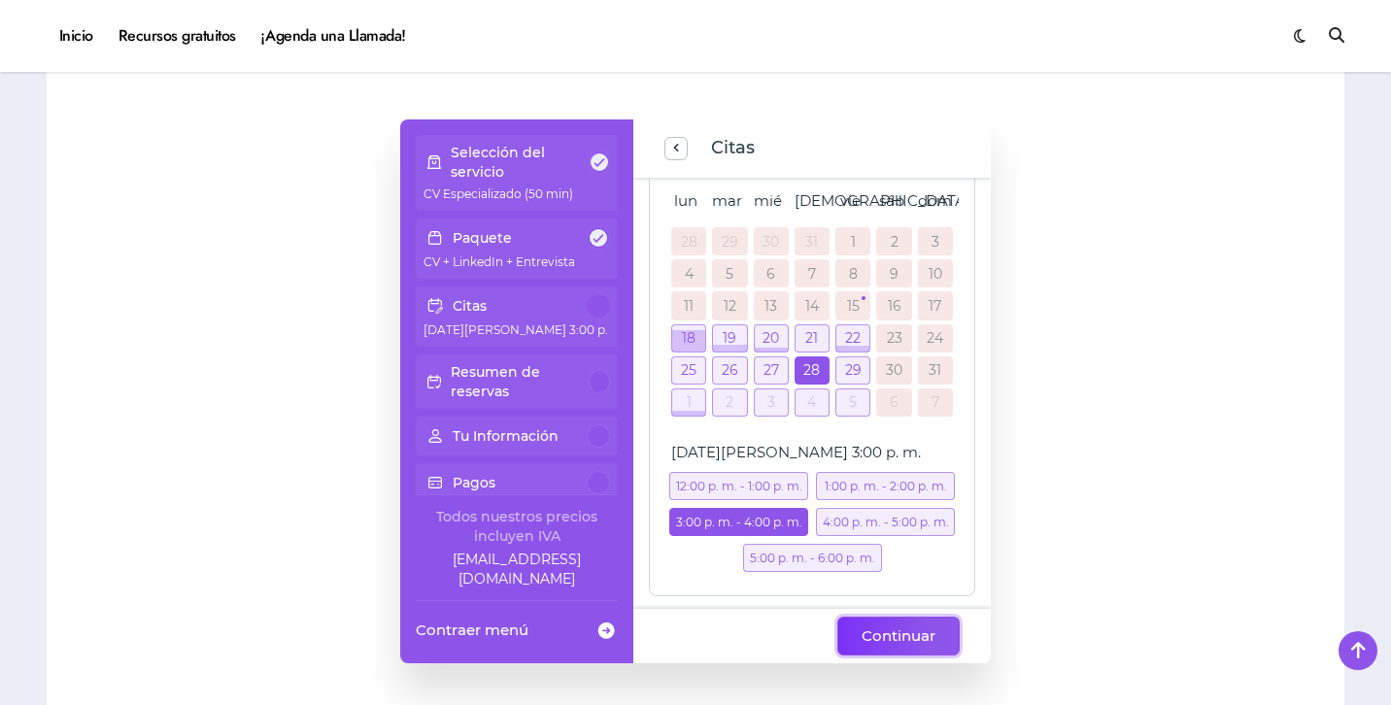
click at [918, 632] on span "Continuar" at bounding box center [899, 636] width 74 height 23
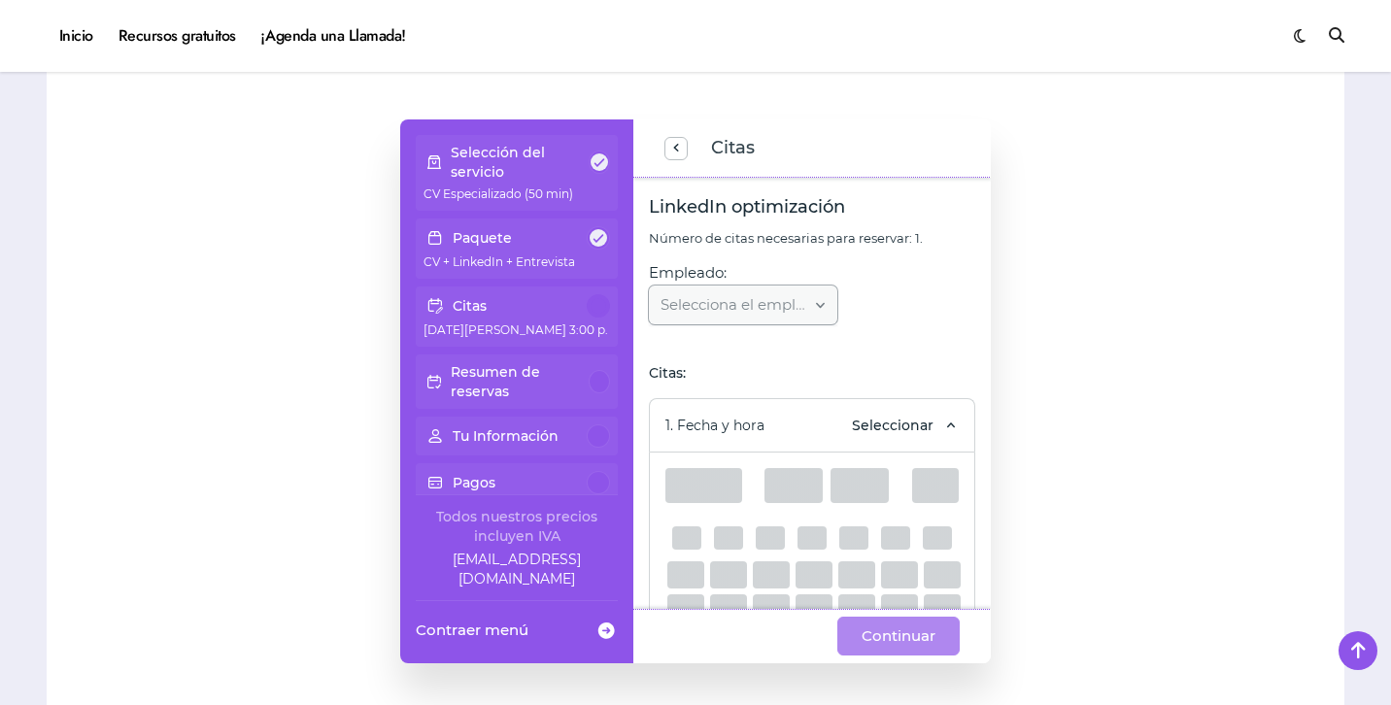
click at [836, 304] on div "Selecciona el empleado..." at bounding box center [743, 305] width 188 height 39
click at [837, 306] on div "Selecciona el empleado..." at bounding box center [743, 305] width 188 height 39
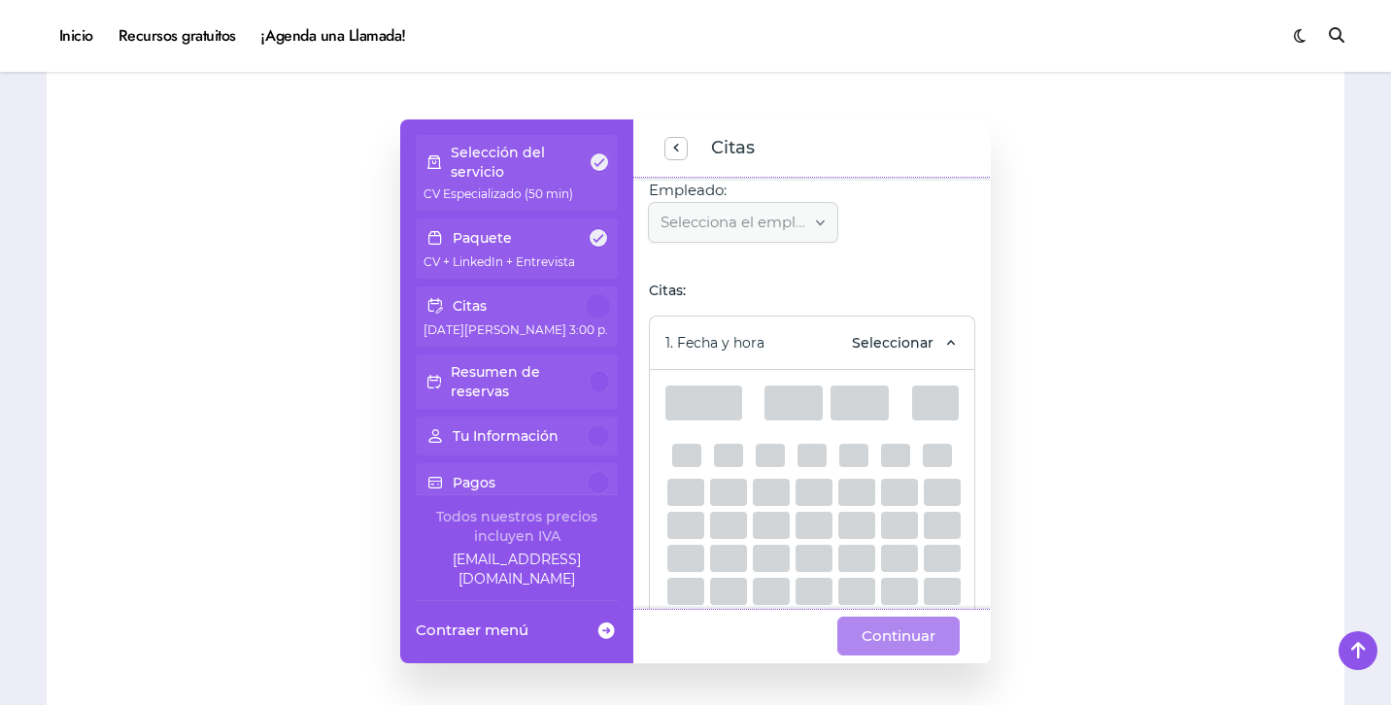
scroll to position [0, 0]
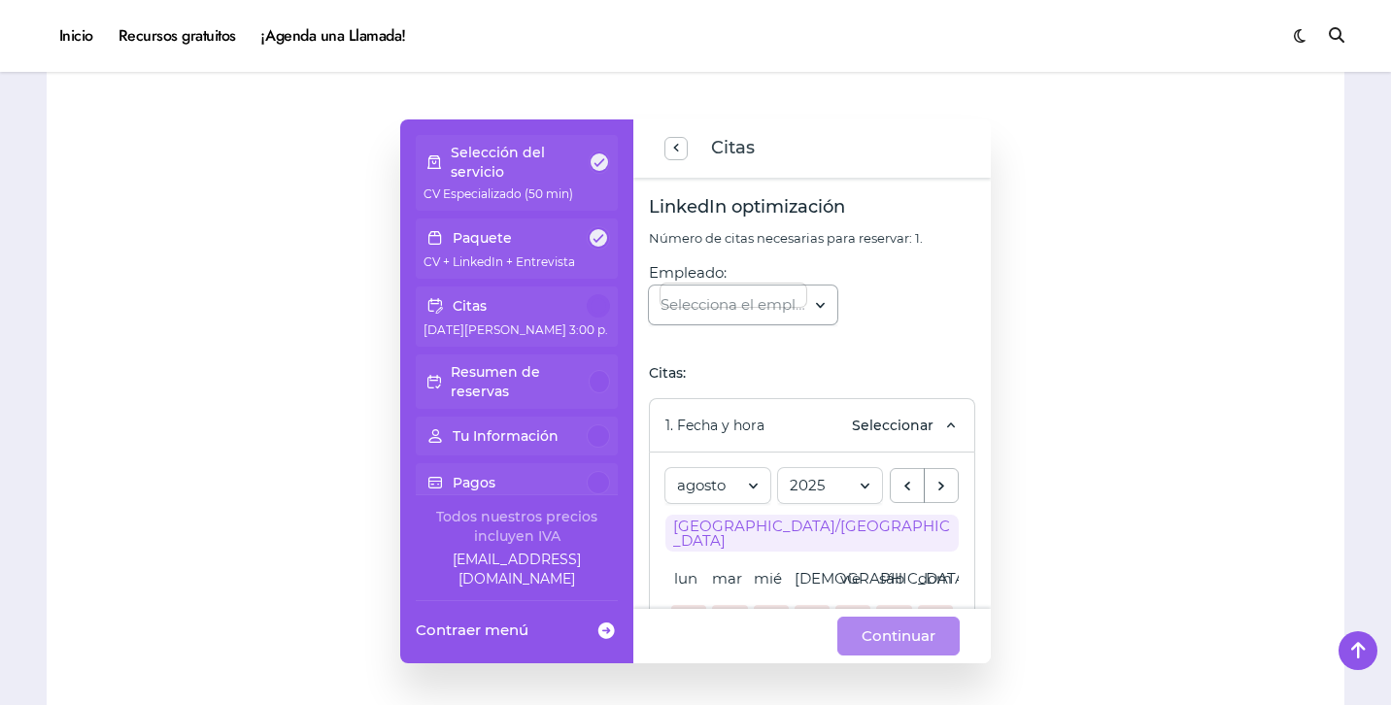
click at [806, 306] on input "Empleado:" at bounding box center [733, 295] width 146 height 23
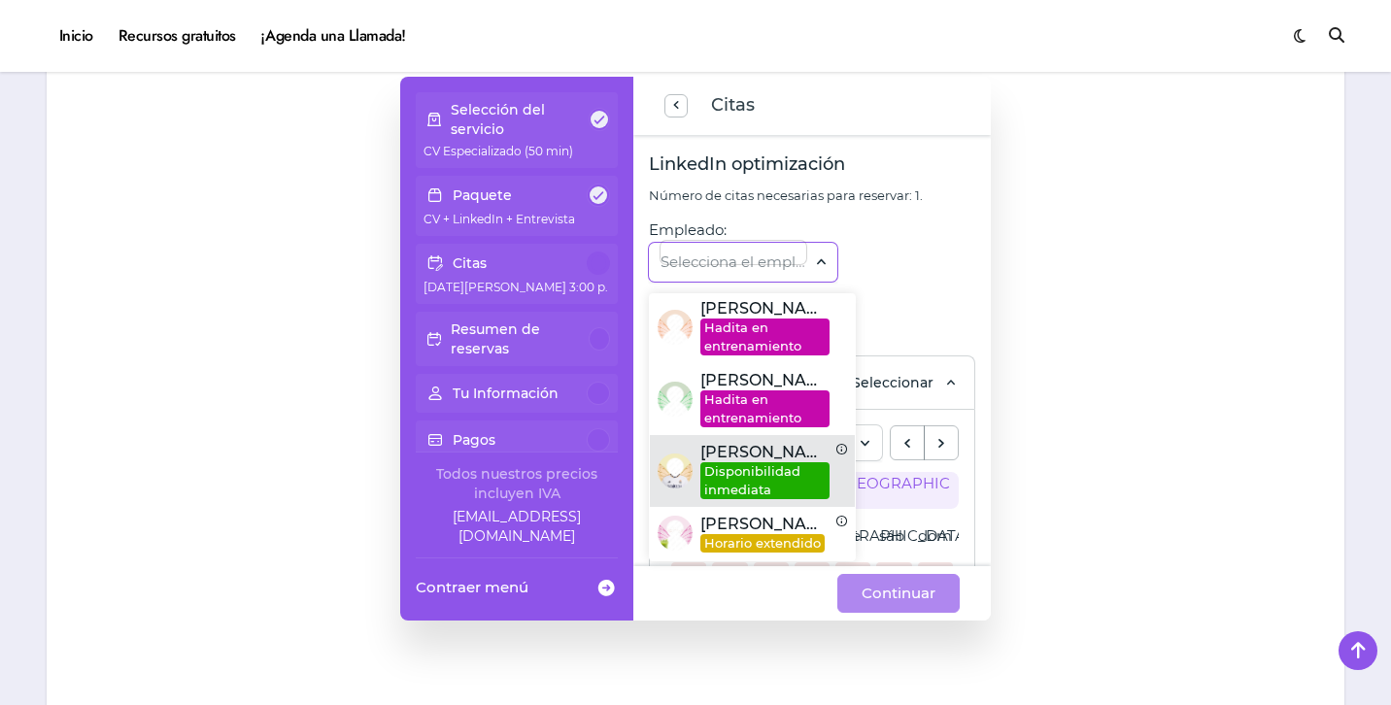
scroll to position [1641, 0]
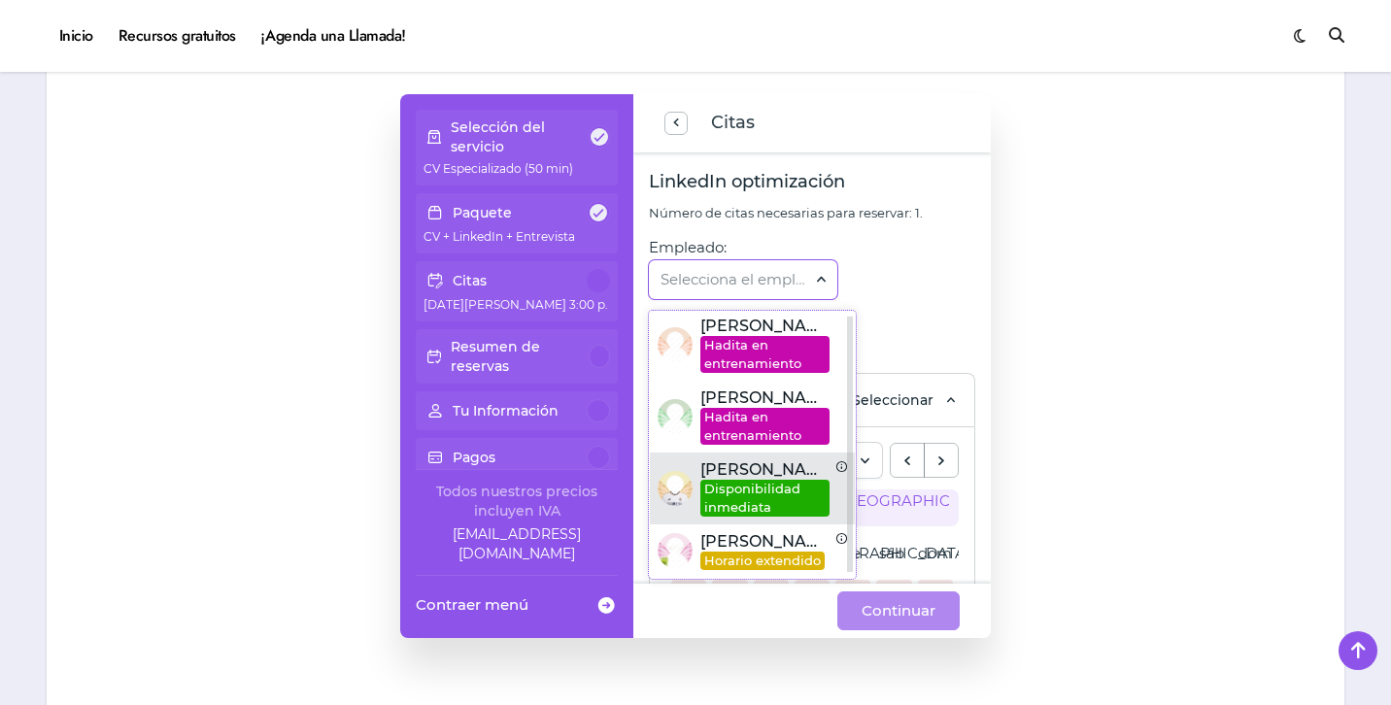
click at [790, 495] on span "Disponibilidad inmediata" at bounding box center [764, 498] width 129 height 37
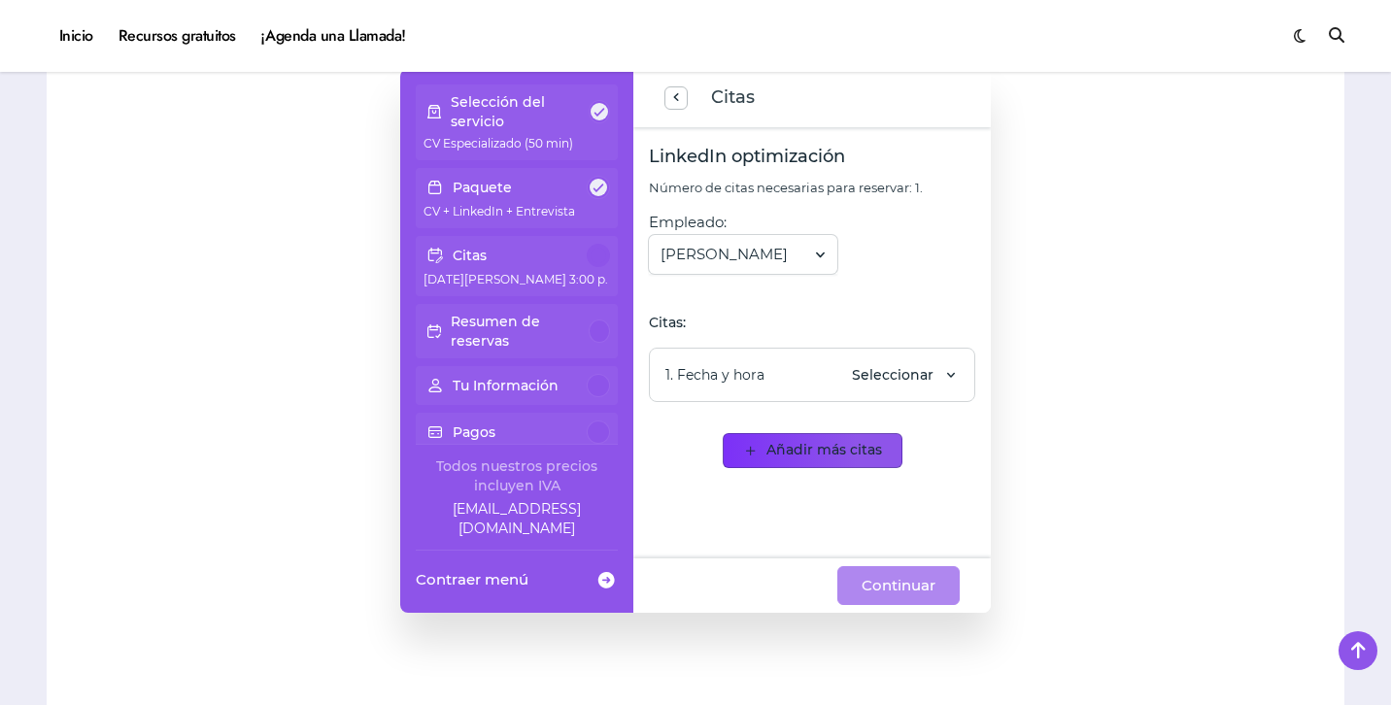
scroll to position [1683, 0]
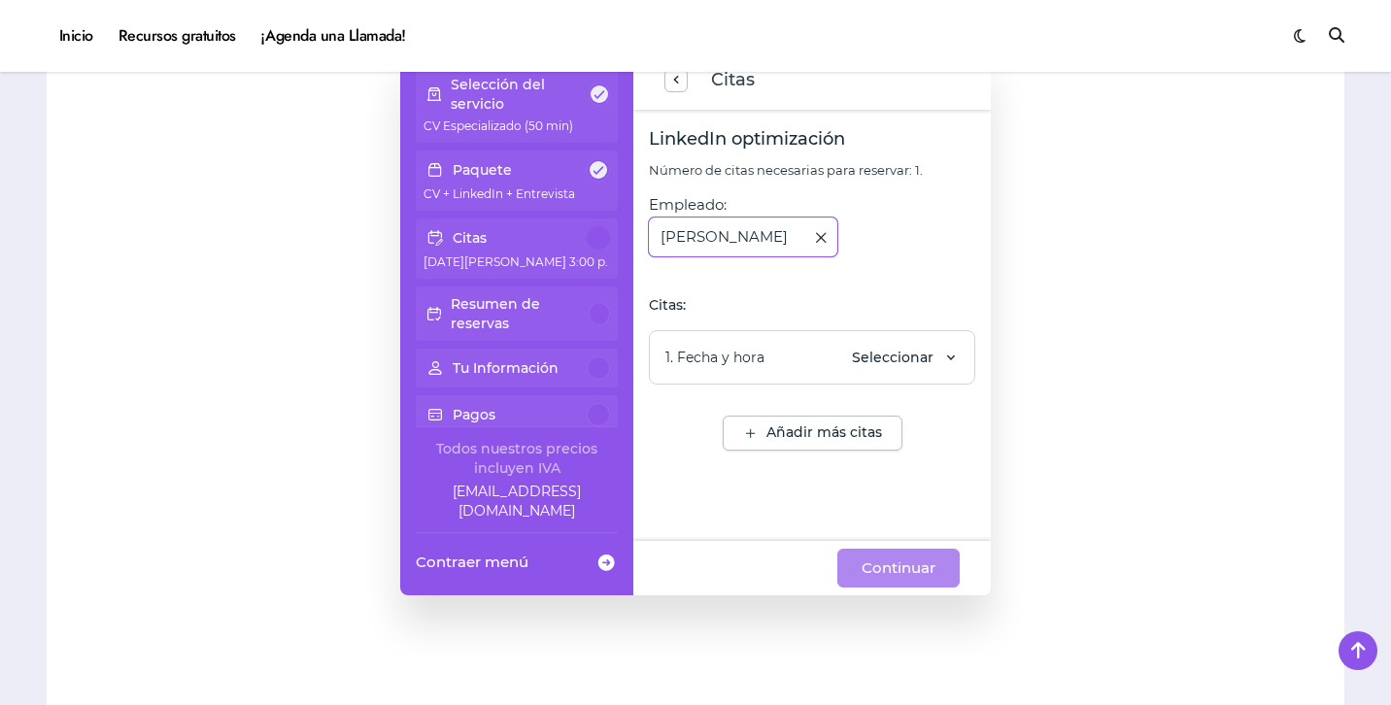
click at [806, 244] on div at bounding box center [733, 237] width 146 height 43
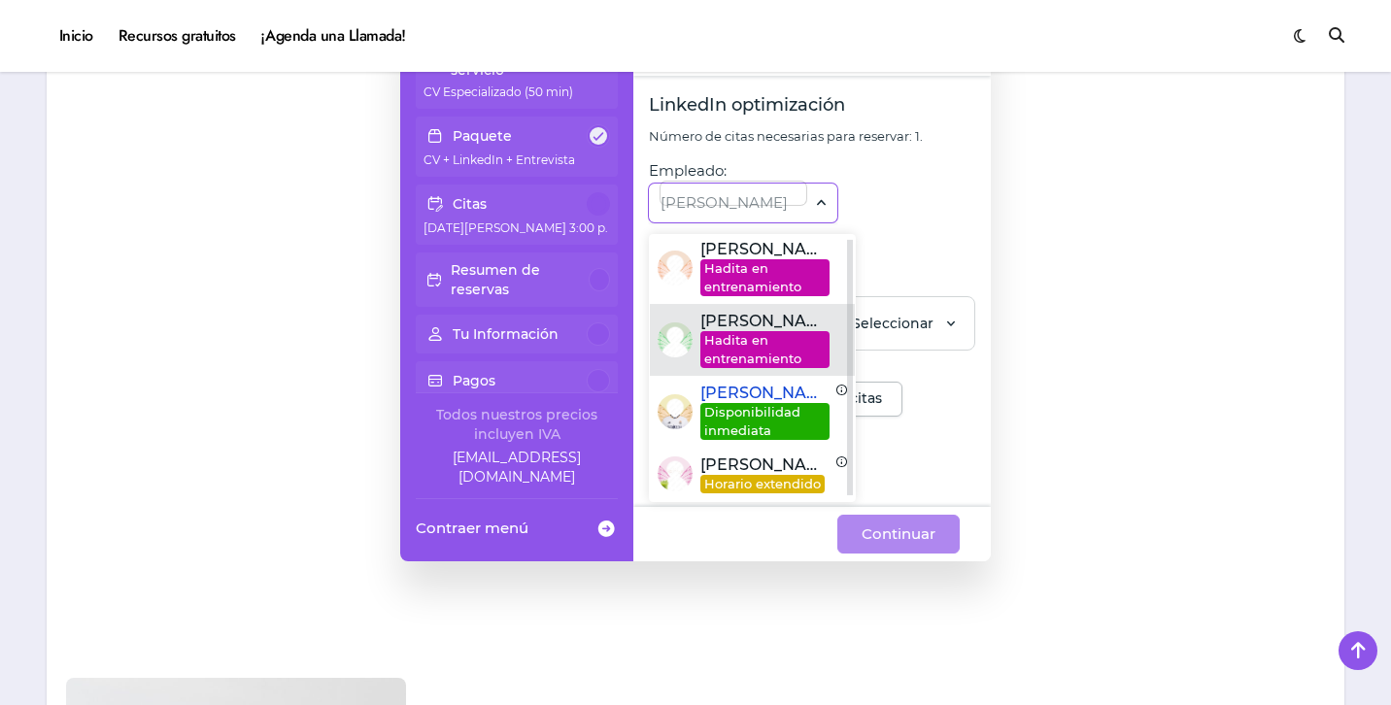
scroll to position [1725, 0]
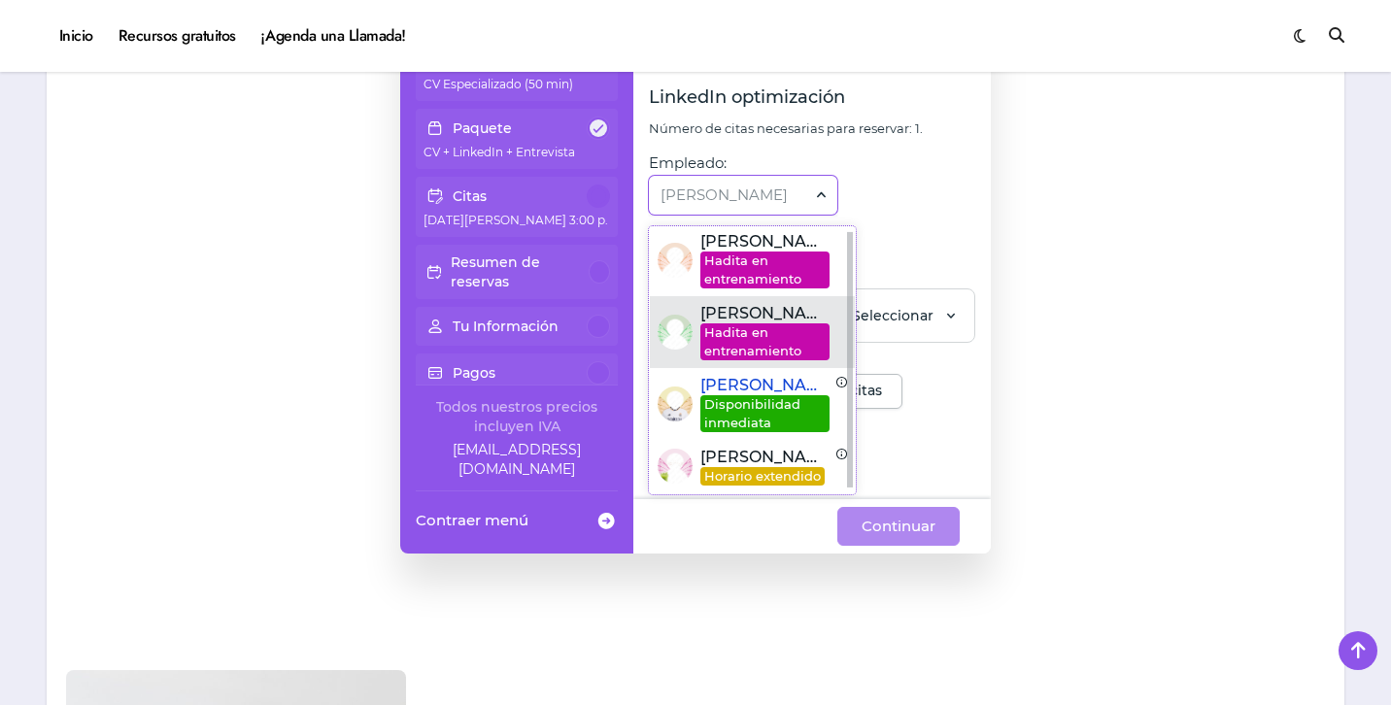
click at [849, 351] on div at bounding box center [850, 358] width 6 height 255
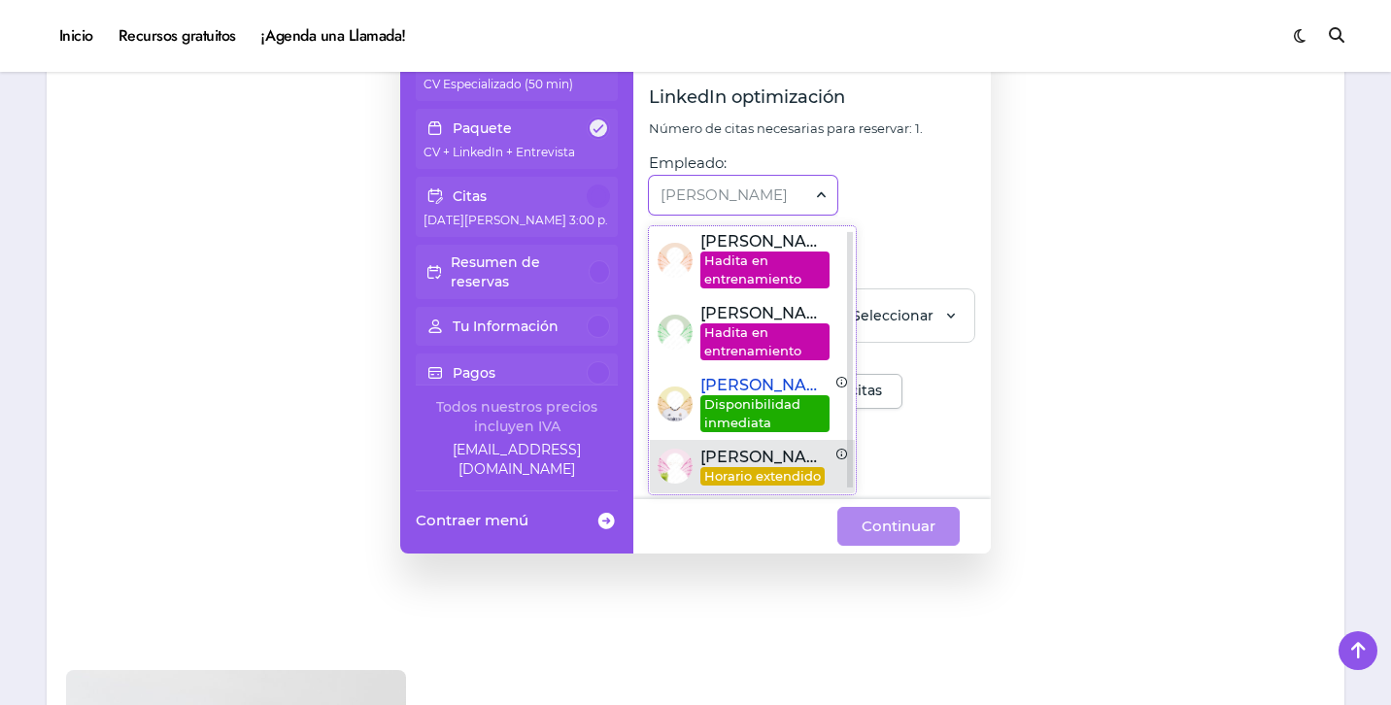
click at [787, 469] on span "Horario extendido" at bounding box center [762, 476] width 124 height 18
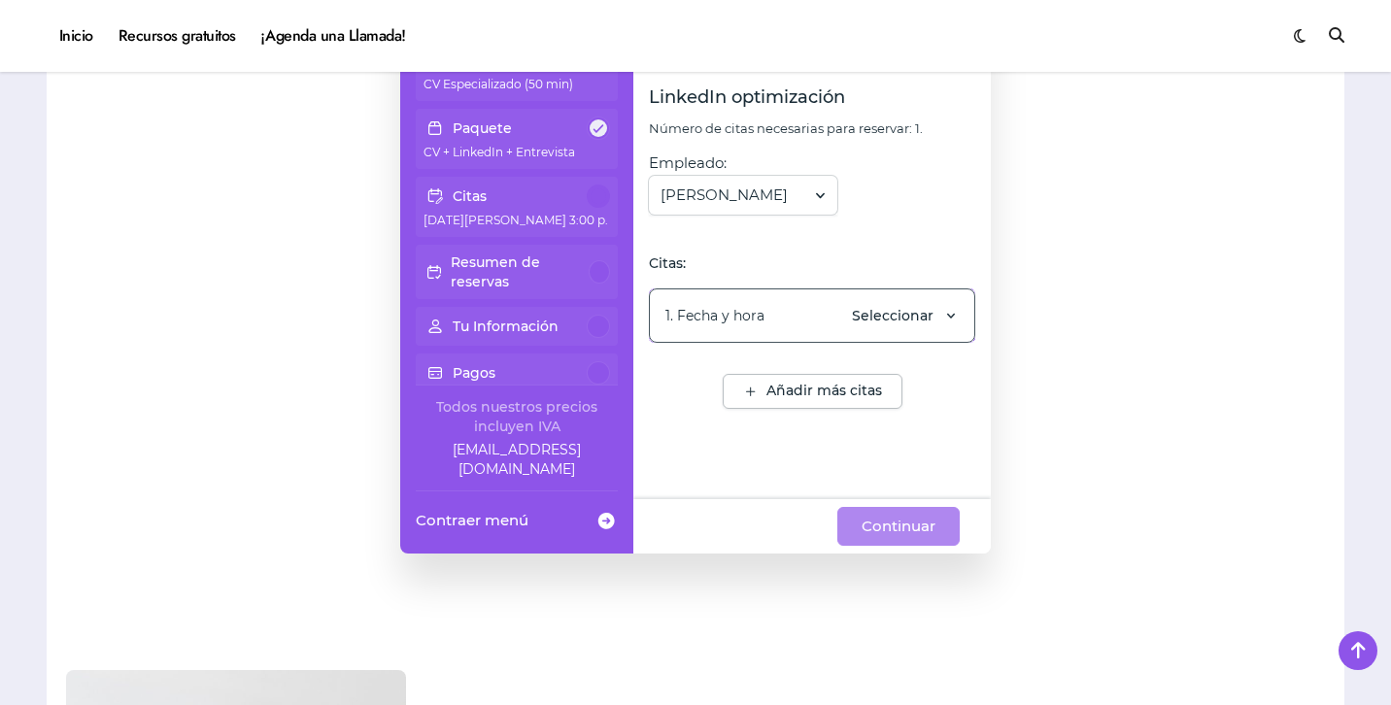
click at [906, 325] on div "Seleccionar" at bounding box center [905, 315] width 107 height 21
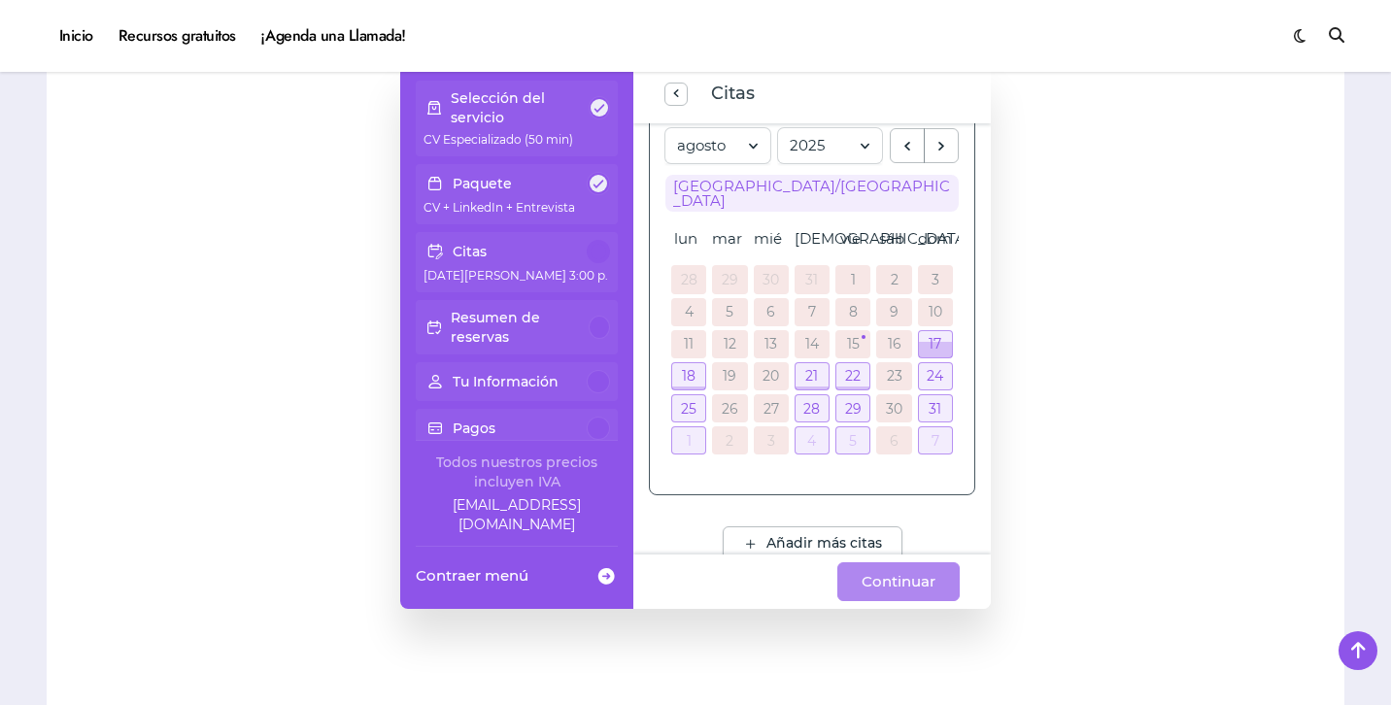
scroll to position [1619, 0]
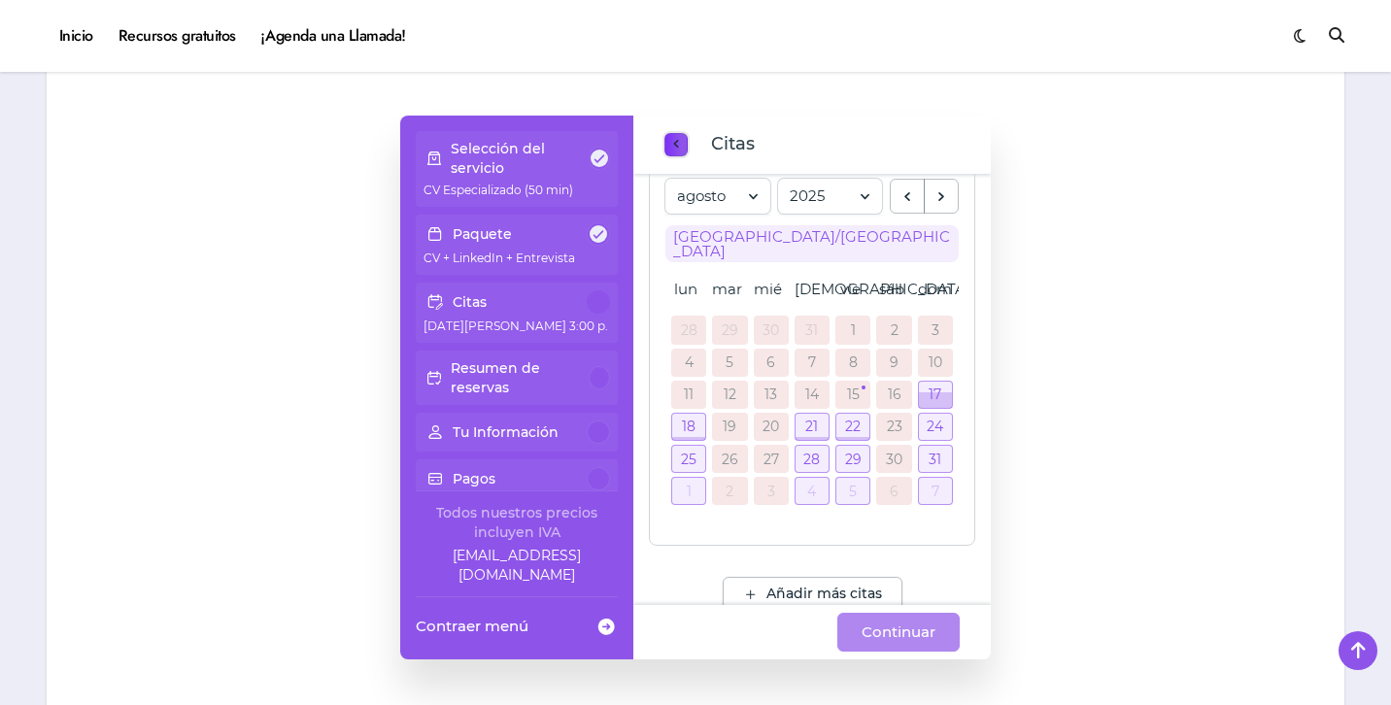
click at [681, 145] on span "previous step" at bounding box center [676, 144] width 16 height 26
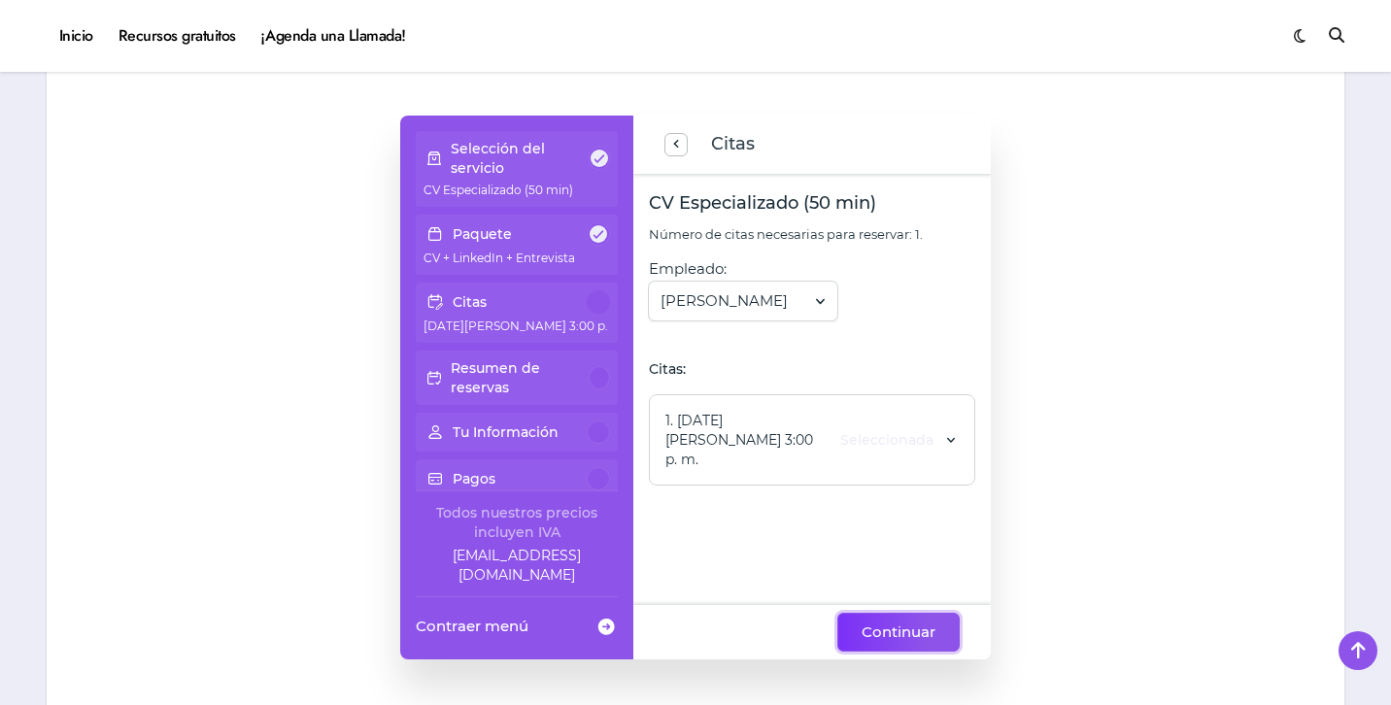
click at [897, 632] on span "Continuar" at bounding box center [899, 632] width 74 height 23
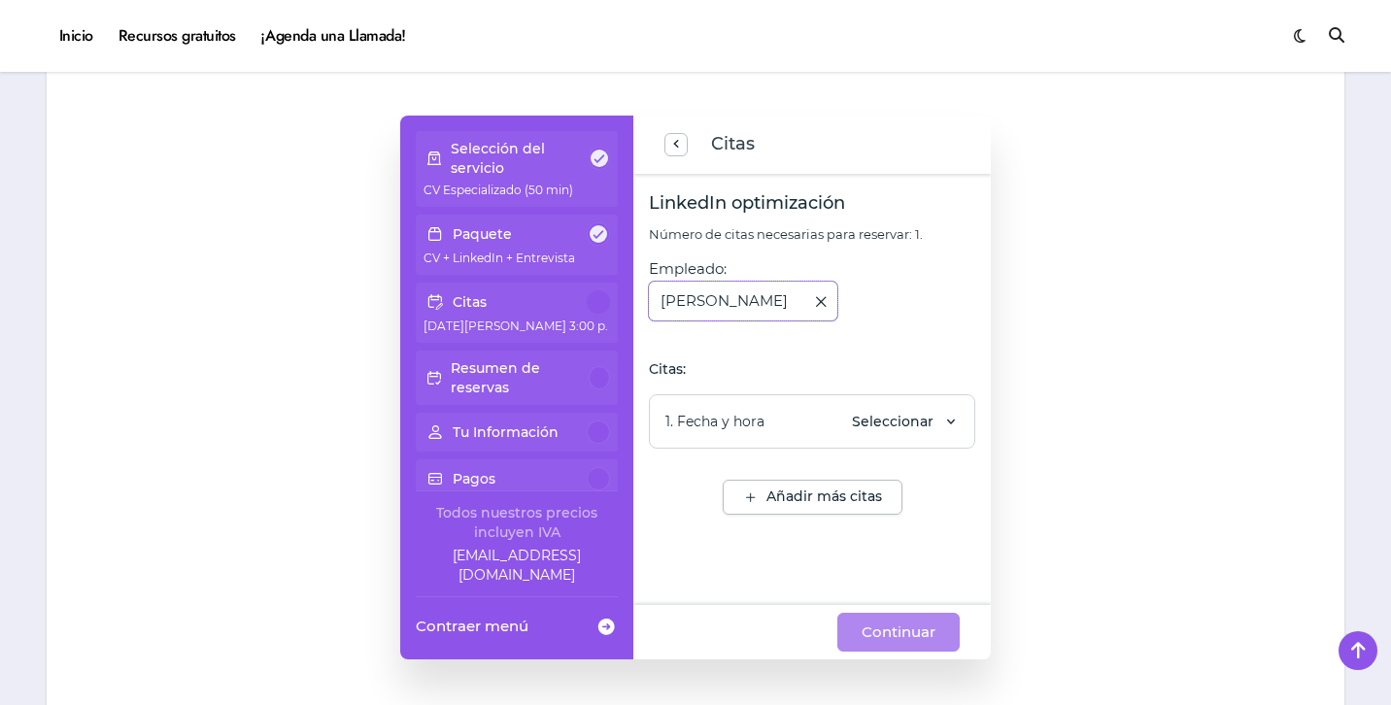
click at [760, 310] on div at bounding box center [733, 301] width 146 height 43
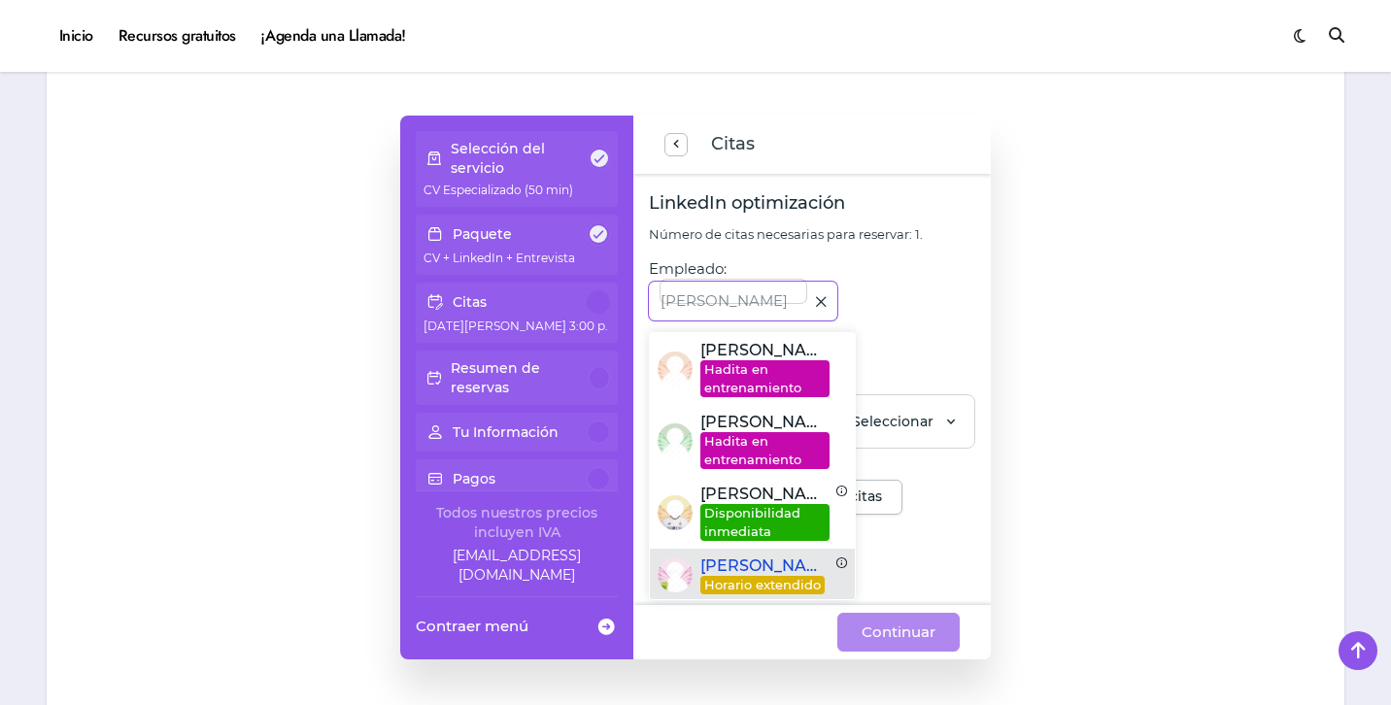
scroll to position [3, 0]
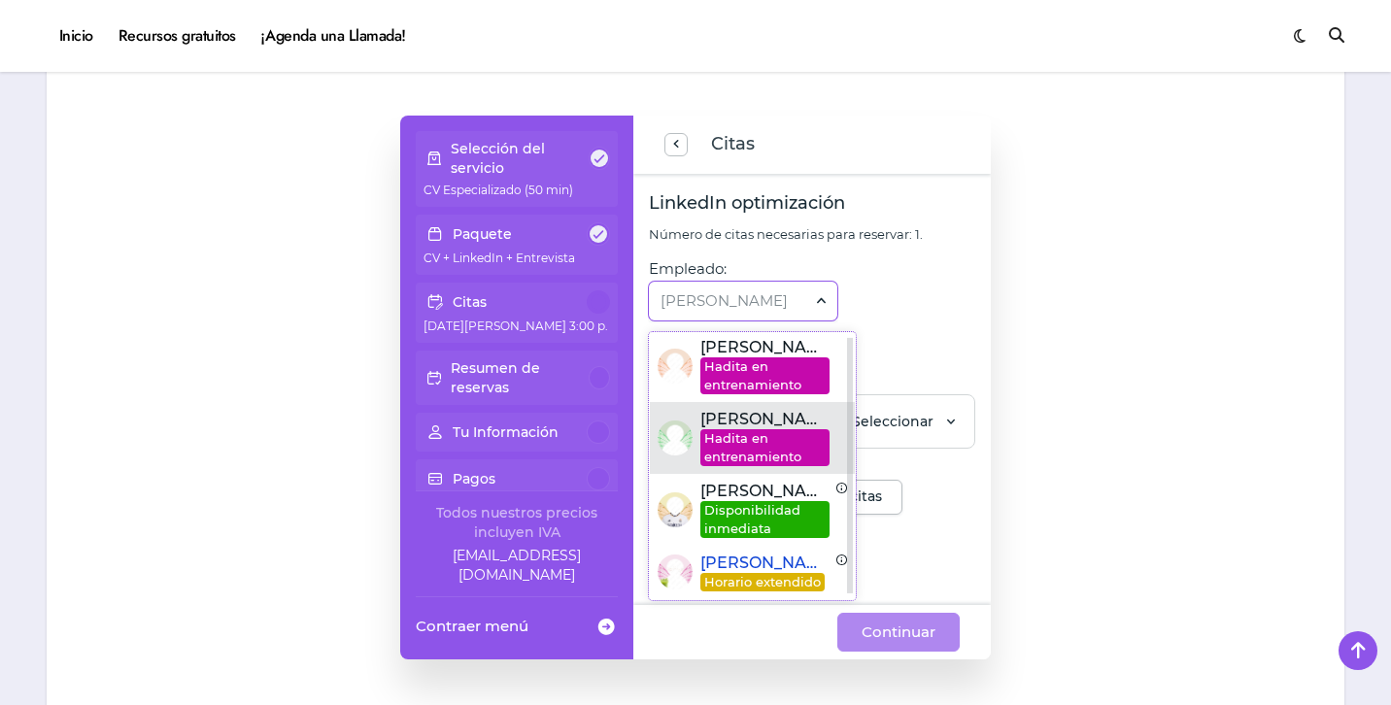
click at [774, 445] on span "Hadita en entrenamiento" at bounding box center [764, 447] width 129 height 37
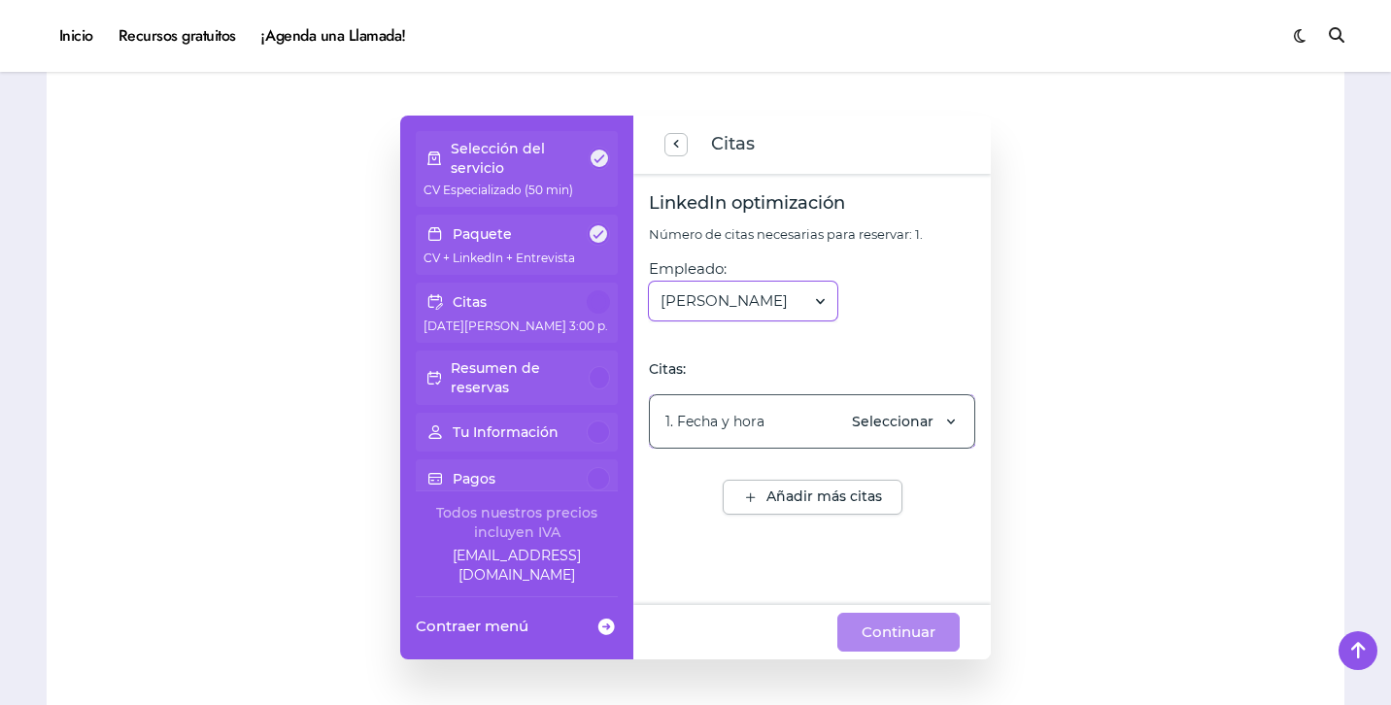
click at [843, 434] on div "1. Fecha y hora Seleccionar" at bounding box center [812, 421] width 326 height 54
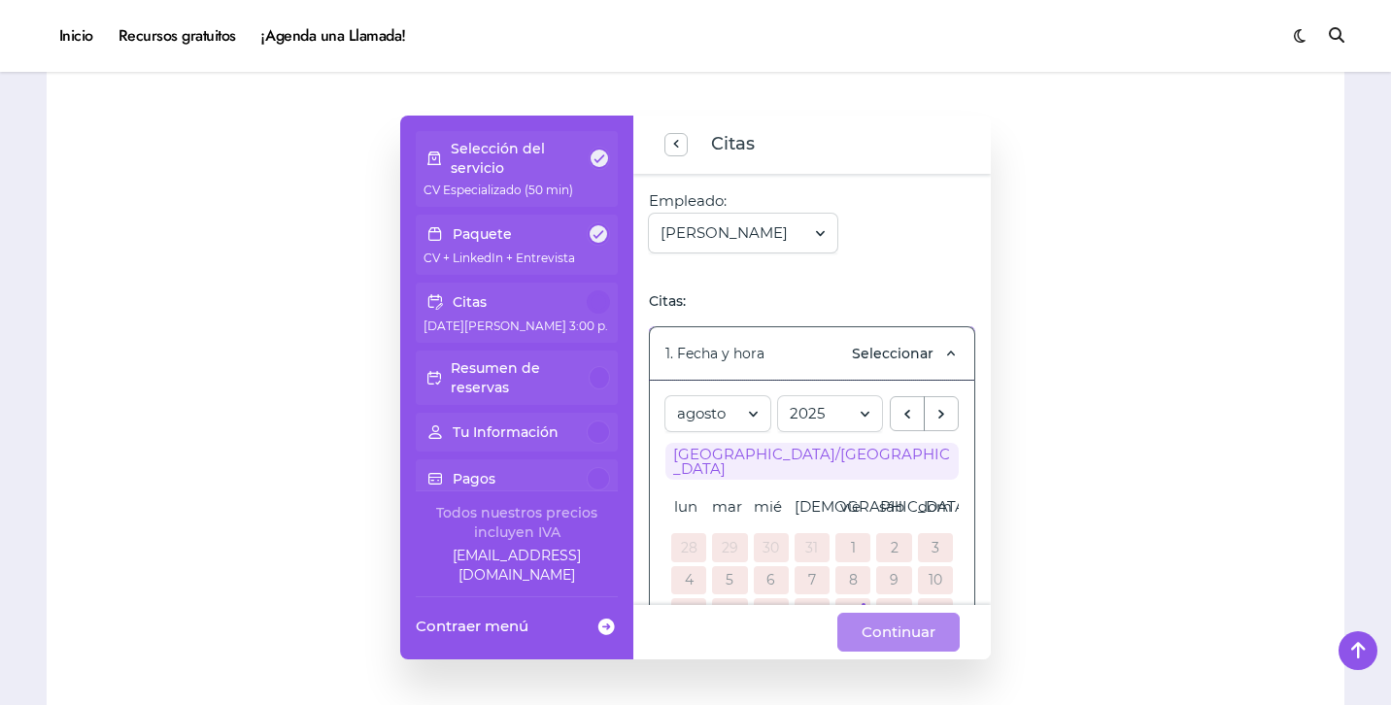
scroll to position [170, 0]
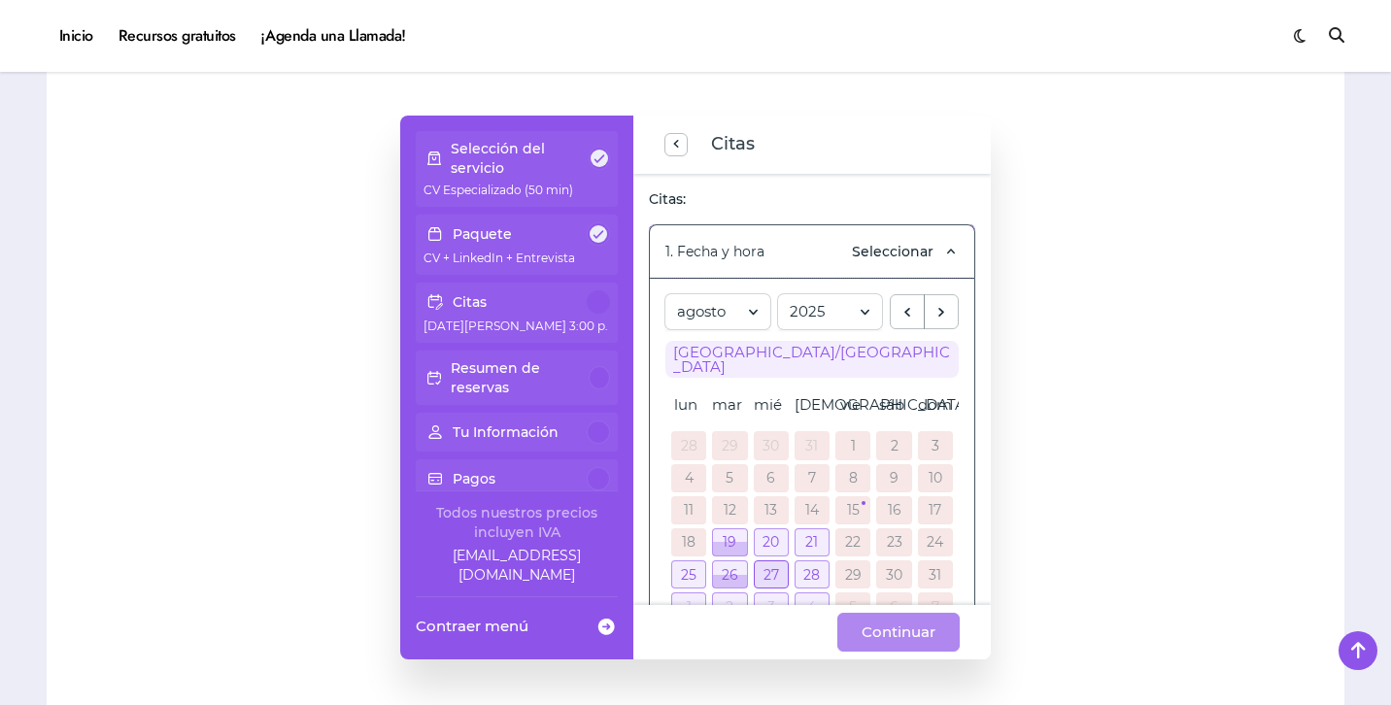
click at [770, 566] on div at bounding box center [771, 574] width 33 height 26
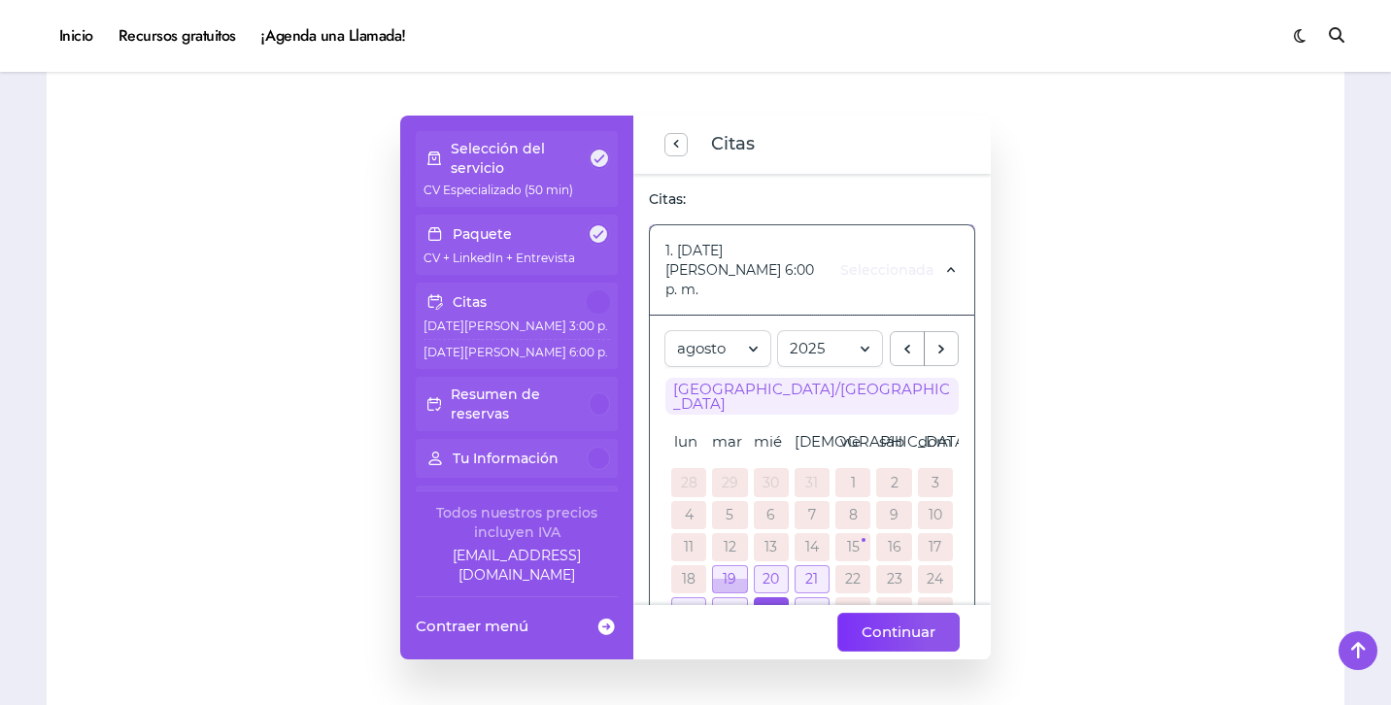
scroll to position [342, 0]
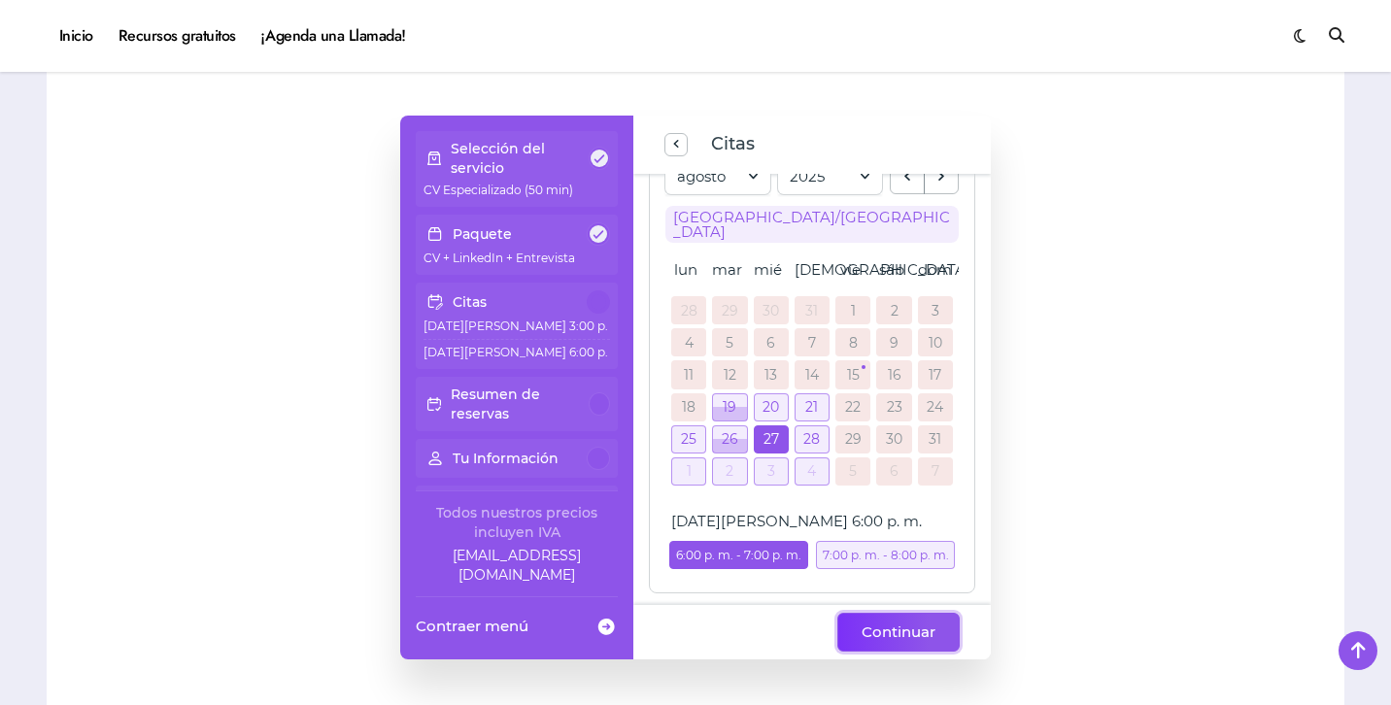
click at [890, 630] on span "Continuar" at bounding box center [899, 632] width 74 height 23
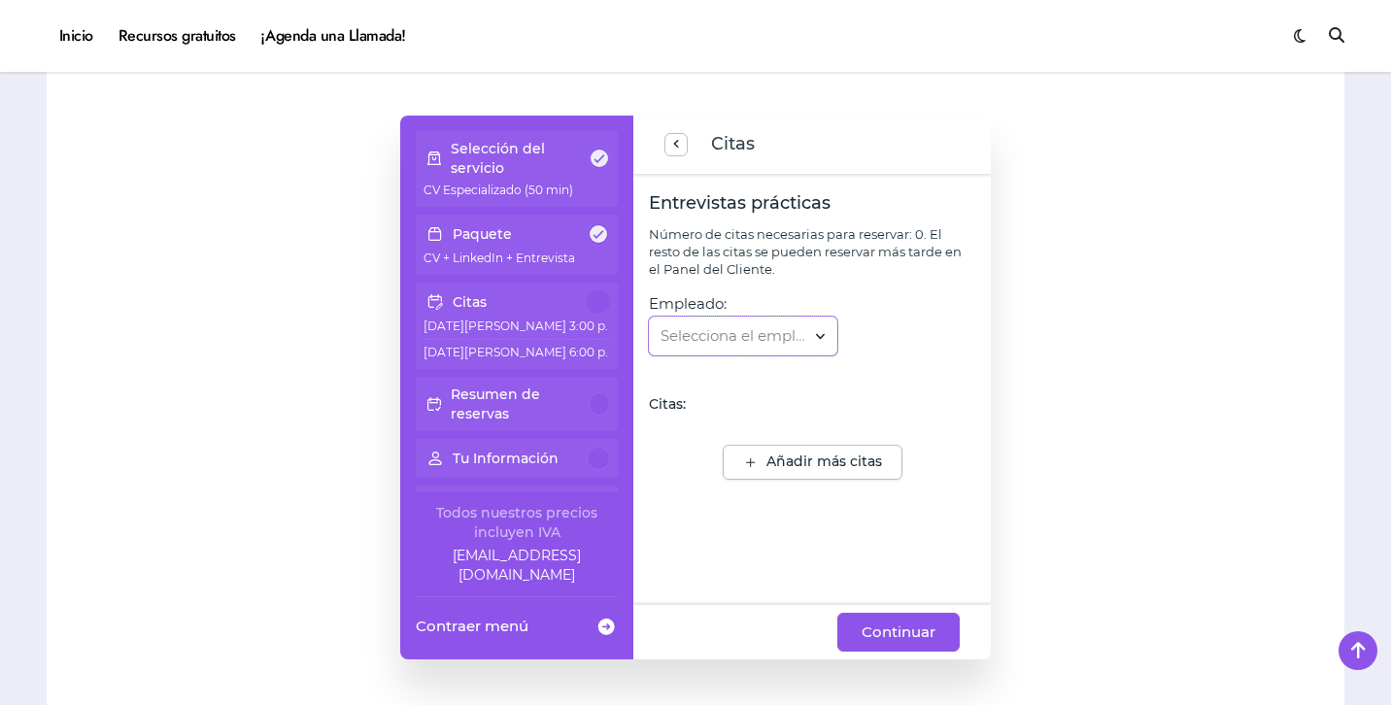
click at [767, 341] on div at bounding box center [733, 336] width 146 height 43
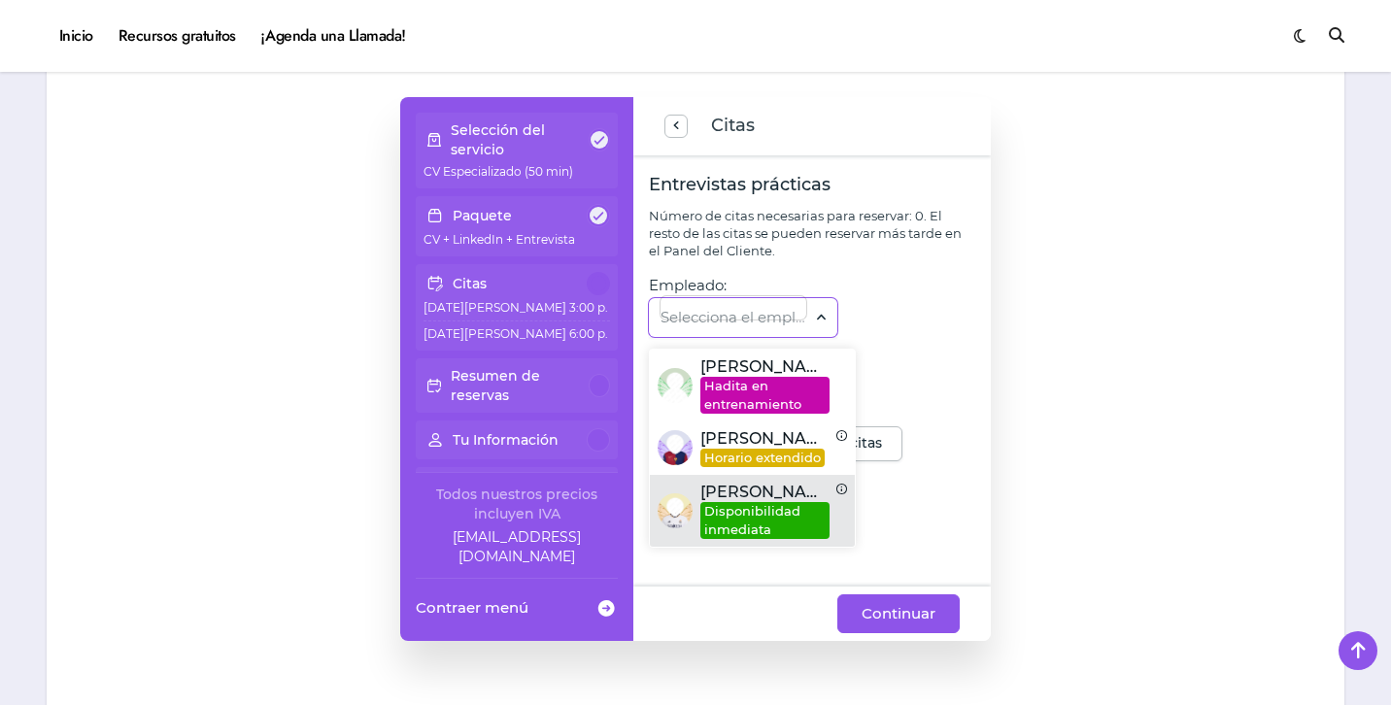
scroll to position [1639, 0]
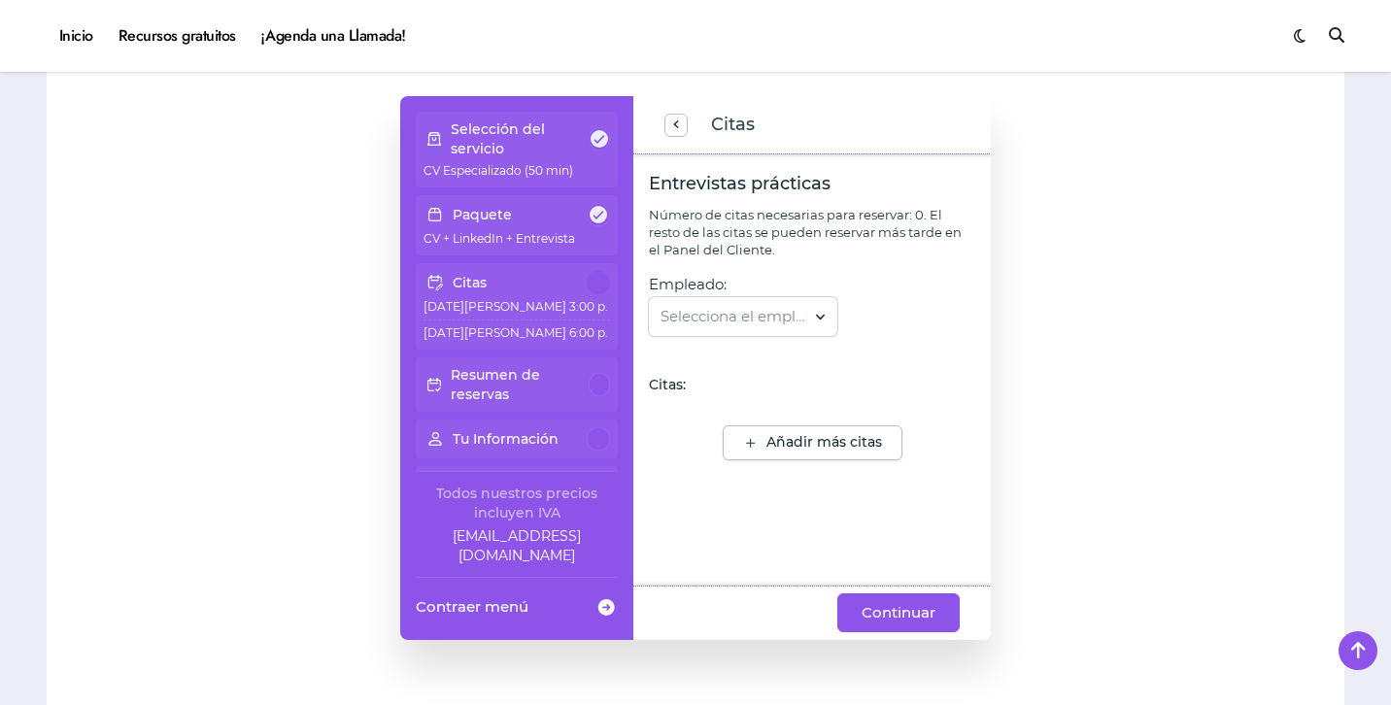
click at [776, 248] on div "Número de citas necesarias para reservar: 0. El resto de las citas se pueden re…" at bounding box center [812, 232] width 326 height 52
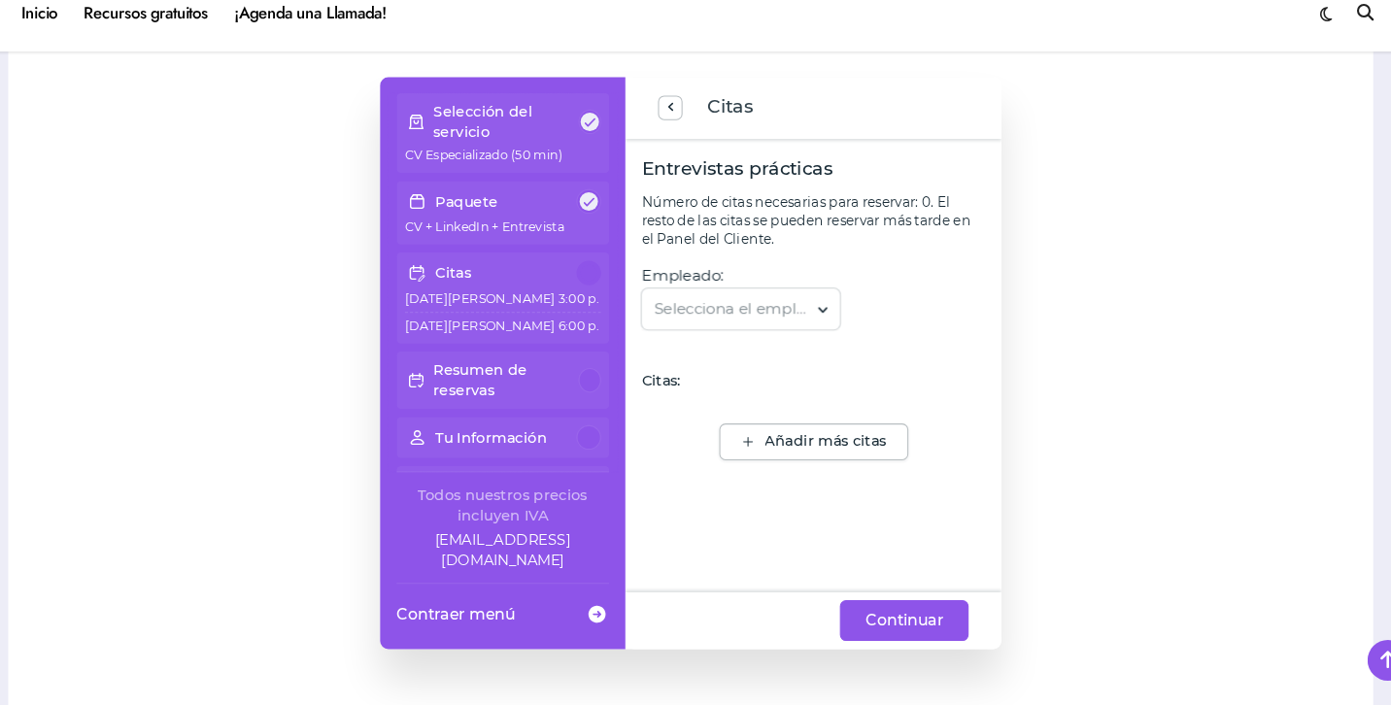
click at [505, 322] on p "27 de Agosto de 2025 - 6:00 p. m." at bounding box center [516, 331] width 186 height 21
click at [534, 295] on p "28 de Agosto de 2025 - 3:00 p. m." at bounding box center [516, 307] width 186 height 26
click at [684, 122] on button "previous step" at bounding box center [675, 125] width 23 height 23
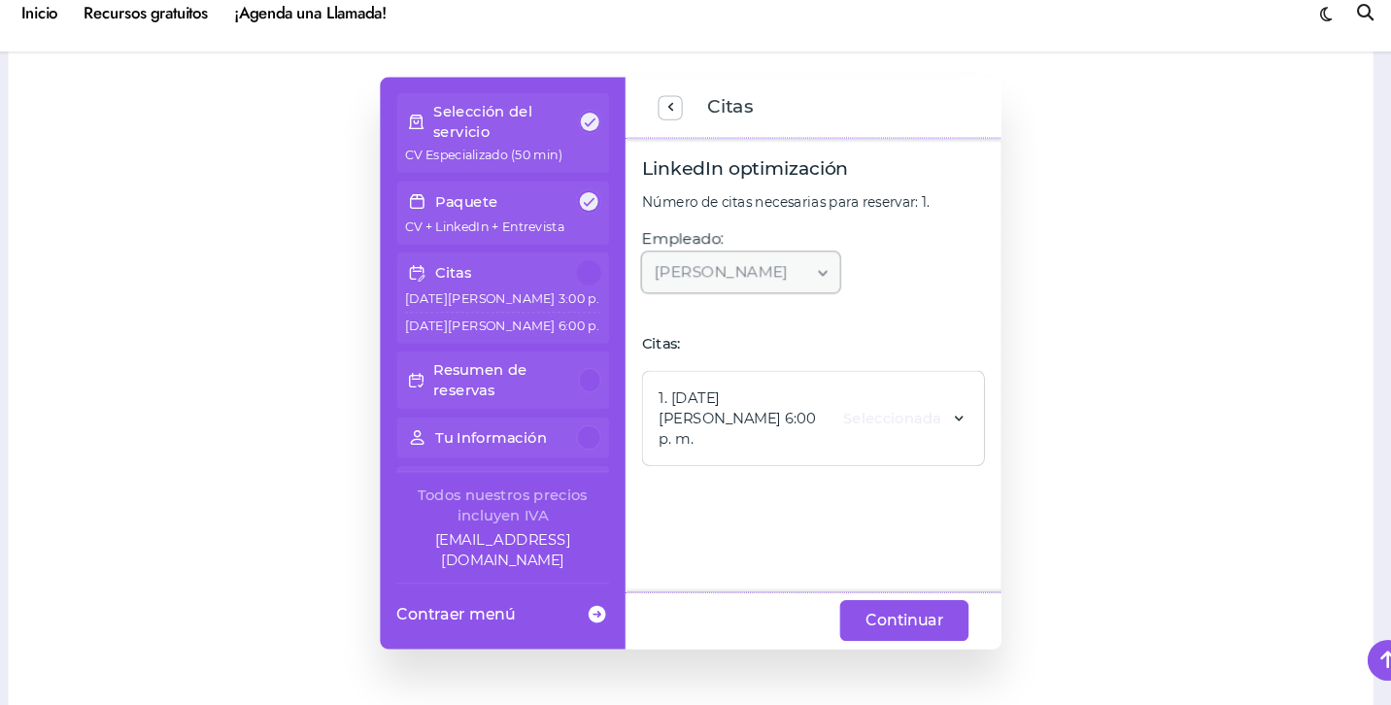
click at [800, 289] on div "Fer Ruiz" at bounding box center [743, 281] width 188 height 39
click at [677, 132] on span "previous step" at bounding box center [676, 125] width 16 height 26
click at [731, 288] on div "Deth González" at bounding box center [743, 281] width 188 height 39
click at [905, 614] on span "Continuar" at bounding box center [899, 612] width 74 height 23
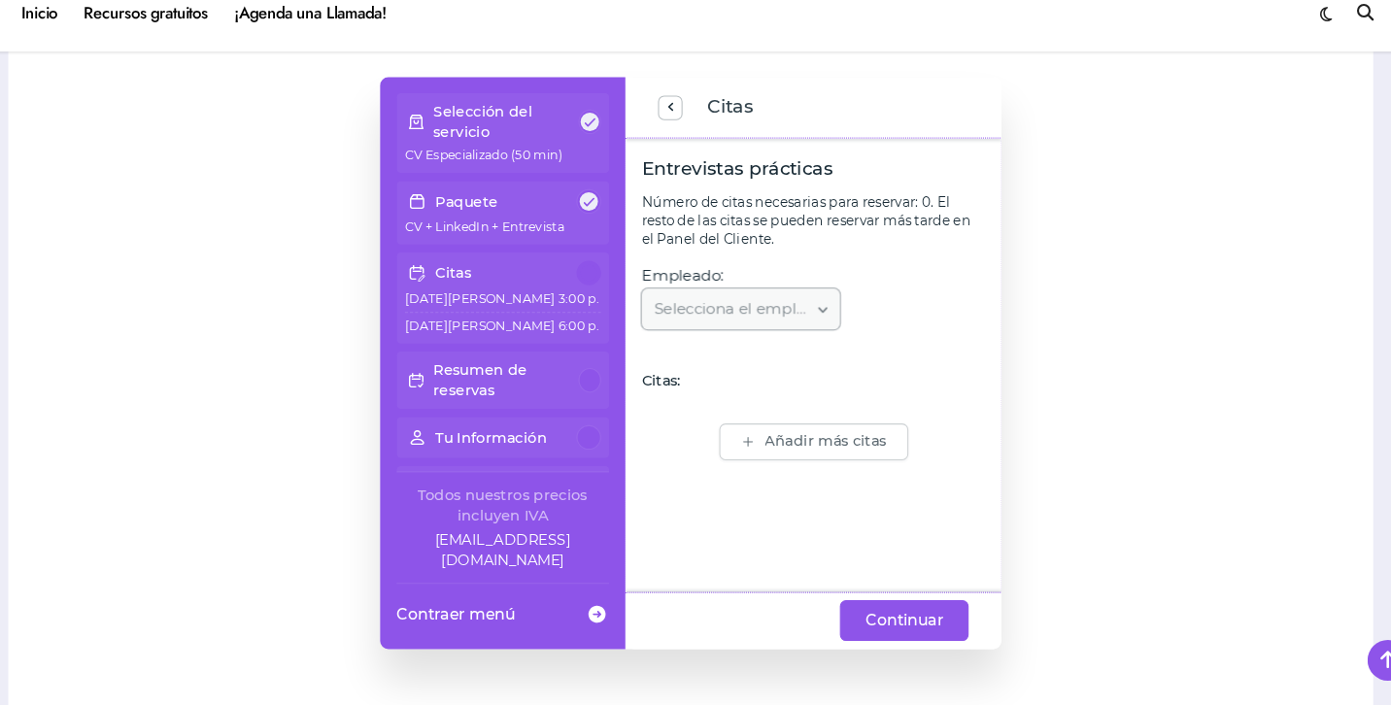
click at [755, 321] on div "Selecciona el empleado..." at bounding box center [743, 316] width 188 height 39
click at [831, 325] on div "Selecciona el empleado..." at bounding box center [743, 316] width 188 height 39
click at [651, 135] on div "Citas" at bounding box center [811, 125] width 357 height 58
click at [668, 132] on span "previous step" at bounding box center [676, 125] width 16 height 26
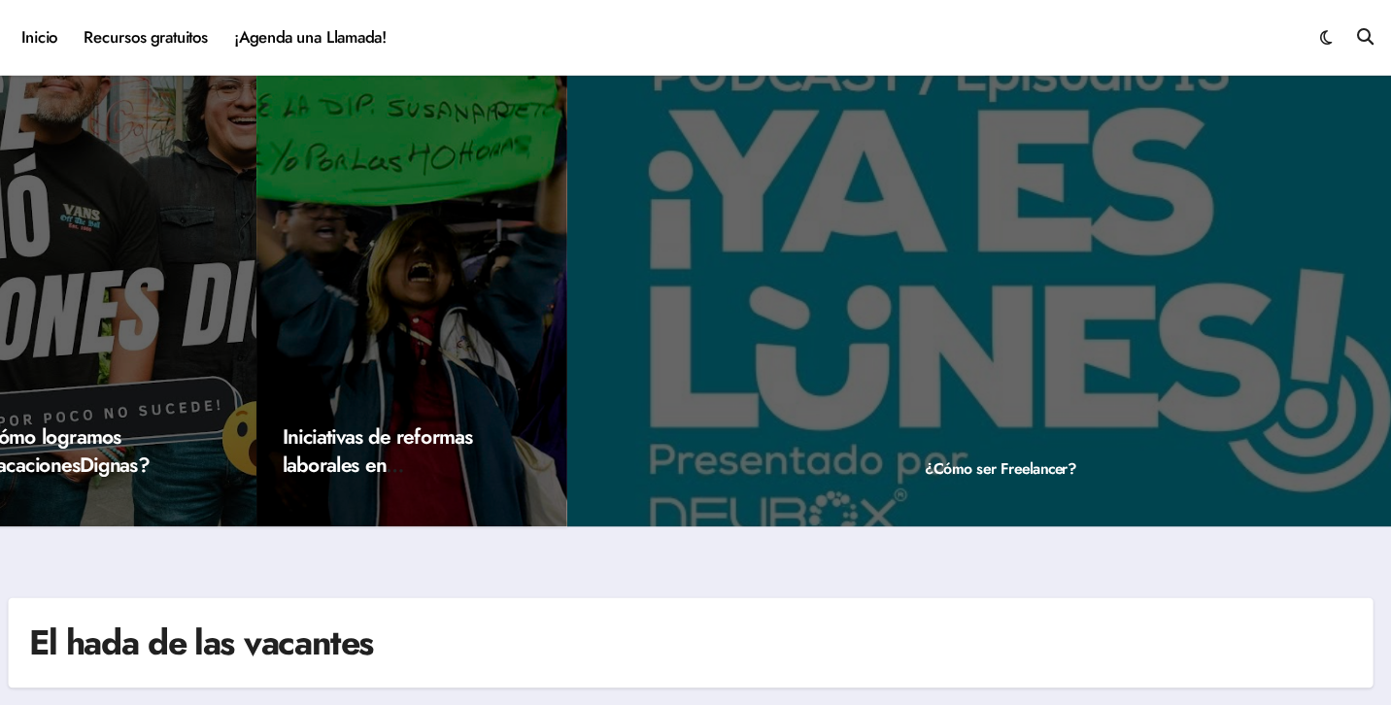
scroll to position [0, 0]
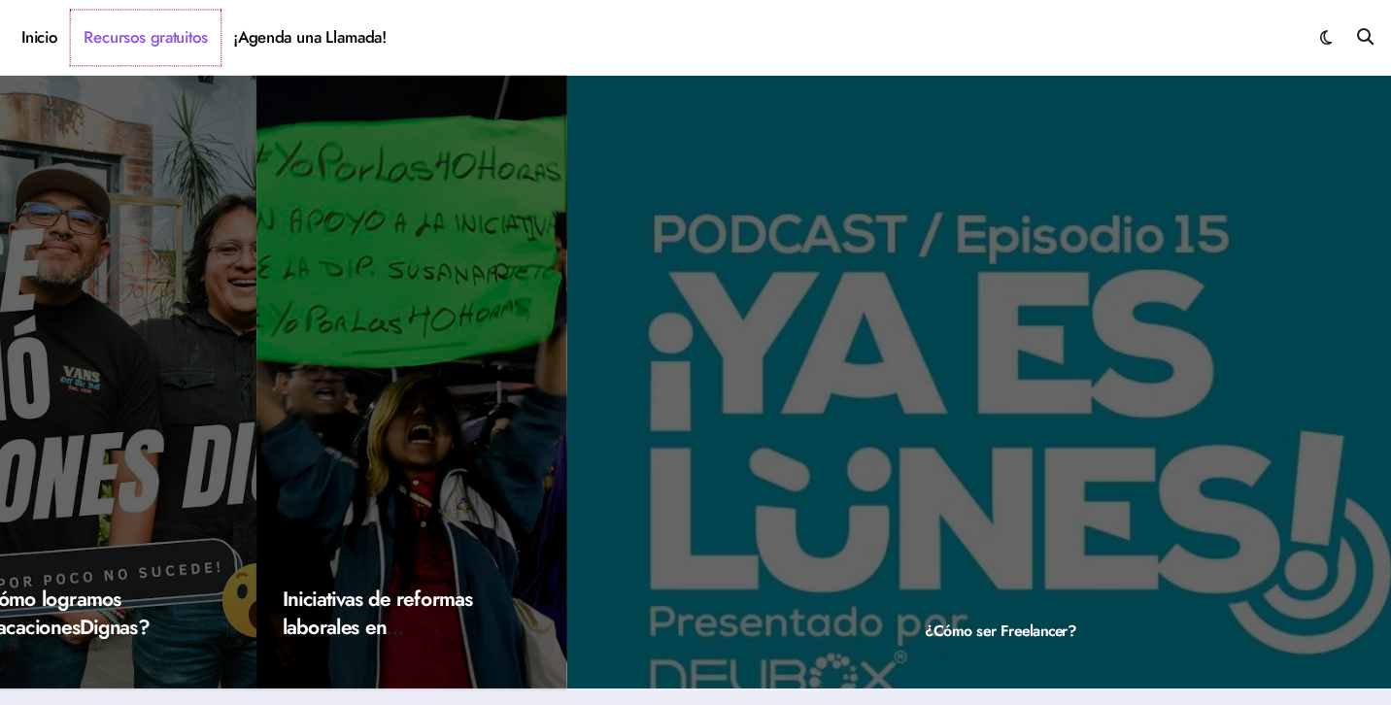
click at [156, 41] on link "Recursos gratuitos" at bounding box center [177, 36] width 143 height 52
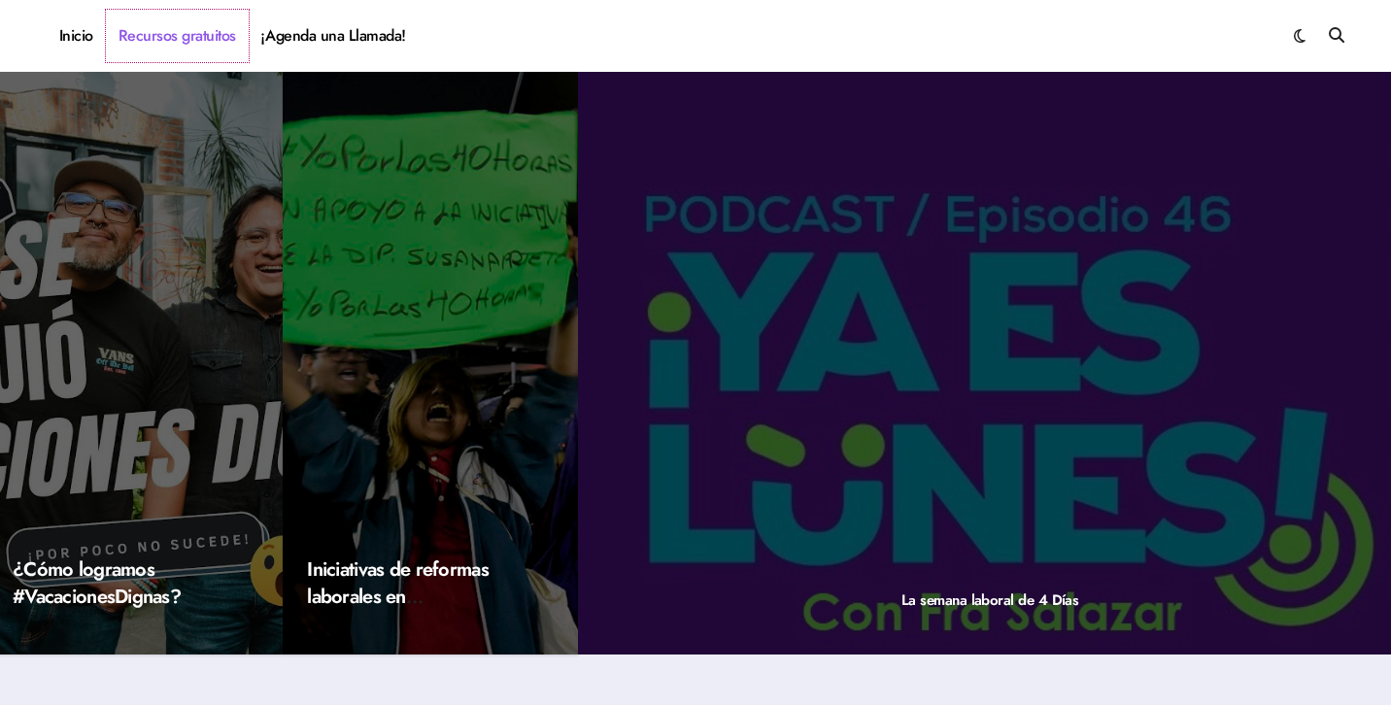
click at [220, 44] on link "Recursos gratuitos" at bounding box center [177, 36] width 143 height 52
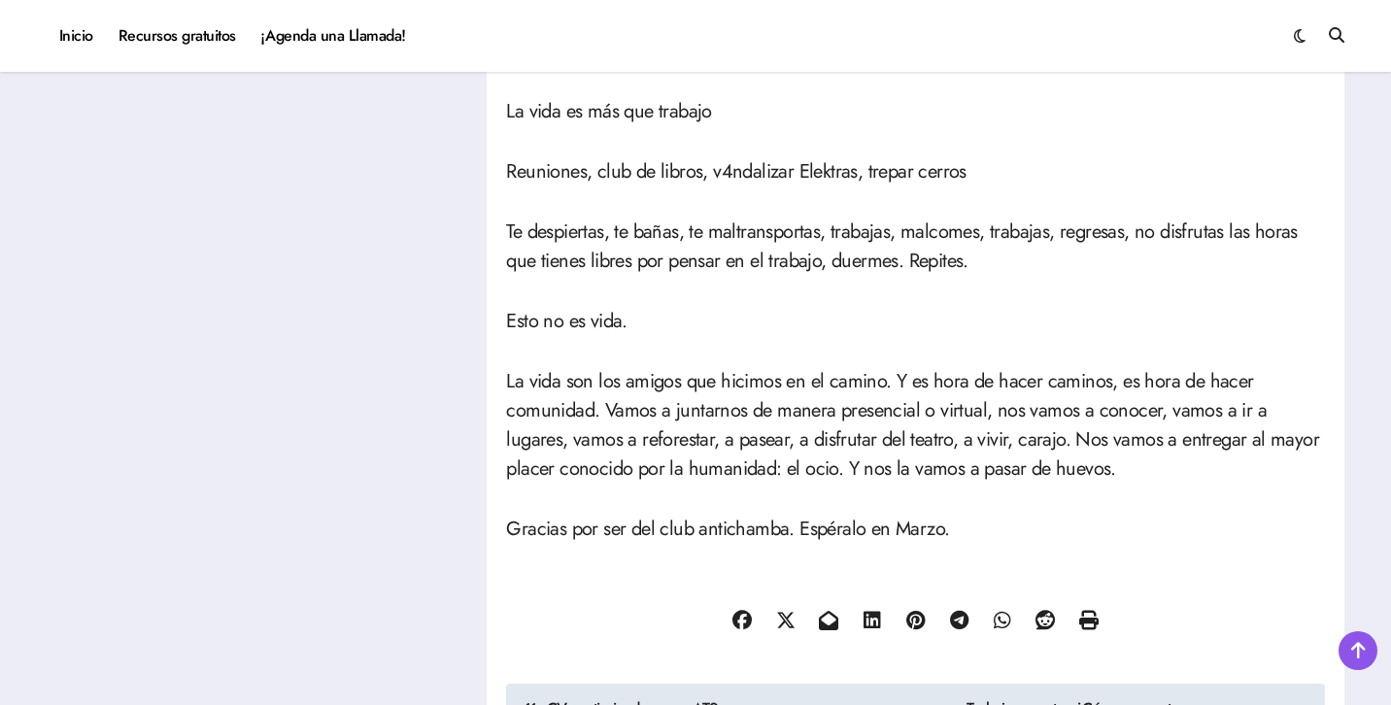
scroll to position [858, 0]
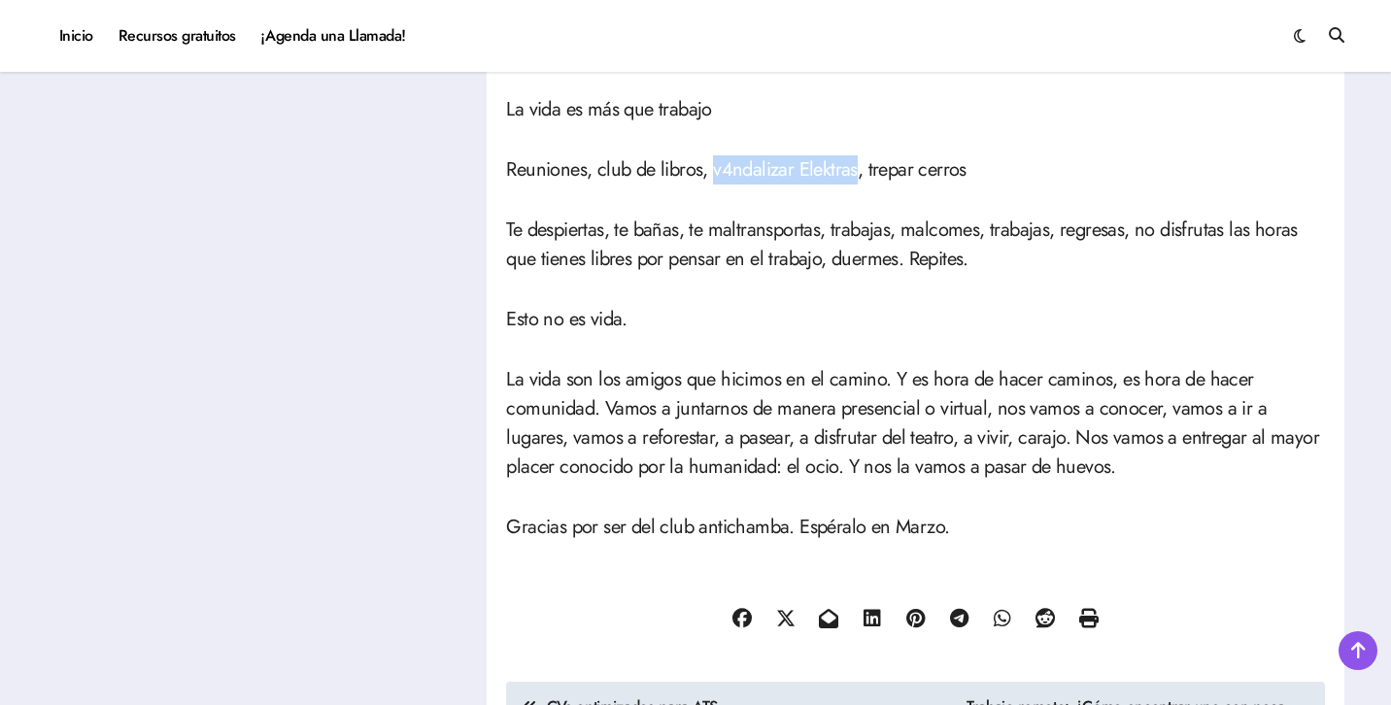
drag, startPoint x: 719, startPoint y: 175, endPoint x: 853, endPoint y: 175, distance: 134.0
click at [853, 175] on p "Reuniones, club de libros, v4ndalizar Elektras, trepar cerros" at bounding box center [915, 169] width 819 height 29
click at [859, 288] on article "La vida es más que trabajo Reuniones, club de libros, v4ndalizar Elektras, trep…" at bounding box center [915, 64] width 819 height 1372
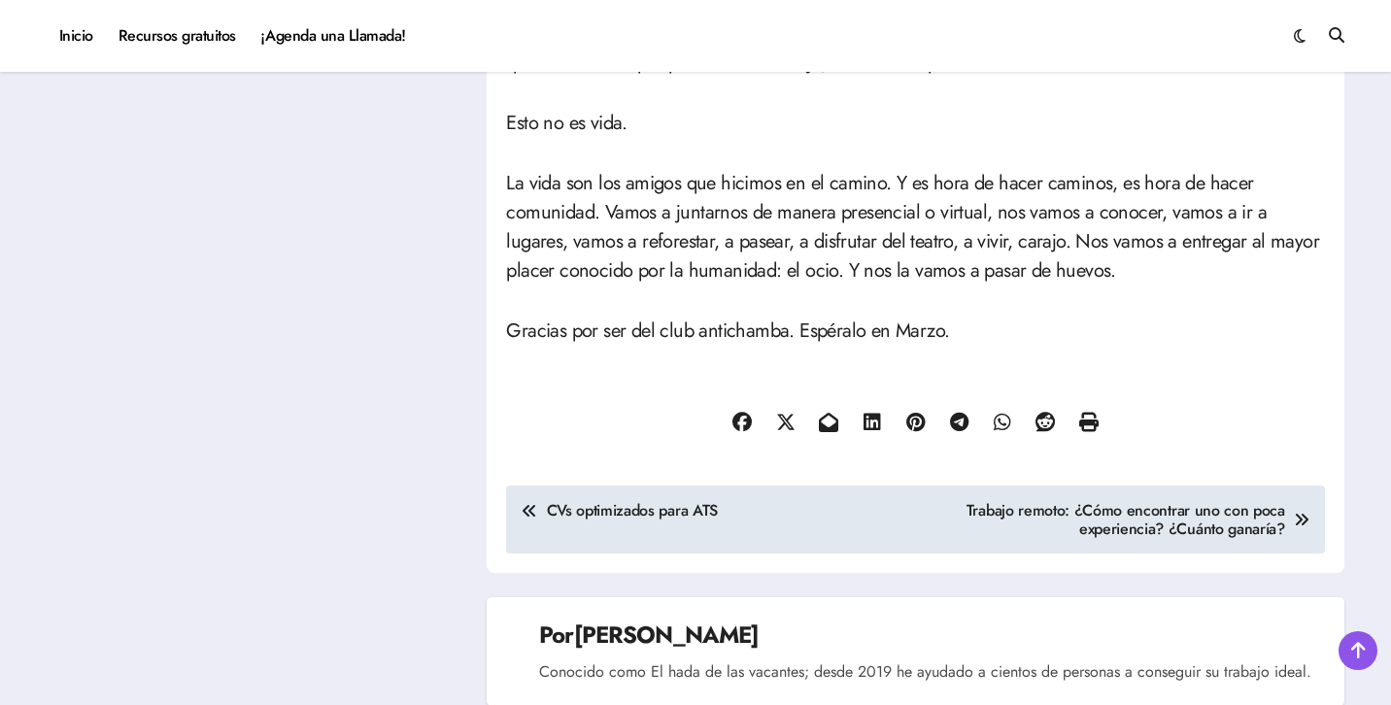
scroll to position [1055, 0]
drag, startPoint x: 619, startPoint y: 214, endPoint x: 1157, endPoint y: 254, distance: 539.6
click at [1157, 254] on p "La vida son los amigos que hicimos en el camino. Y es hora de hacer caminos, es…" at bounding box center [915, 226] width 819 height 117
click at [546, 281] on p "La vida son los amigos que hicimos en el camino. Y es hora de hacer caminos, es…" at bounding box center [915, 226] width 819 height 117
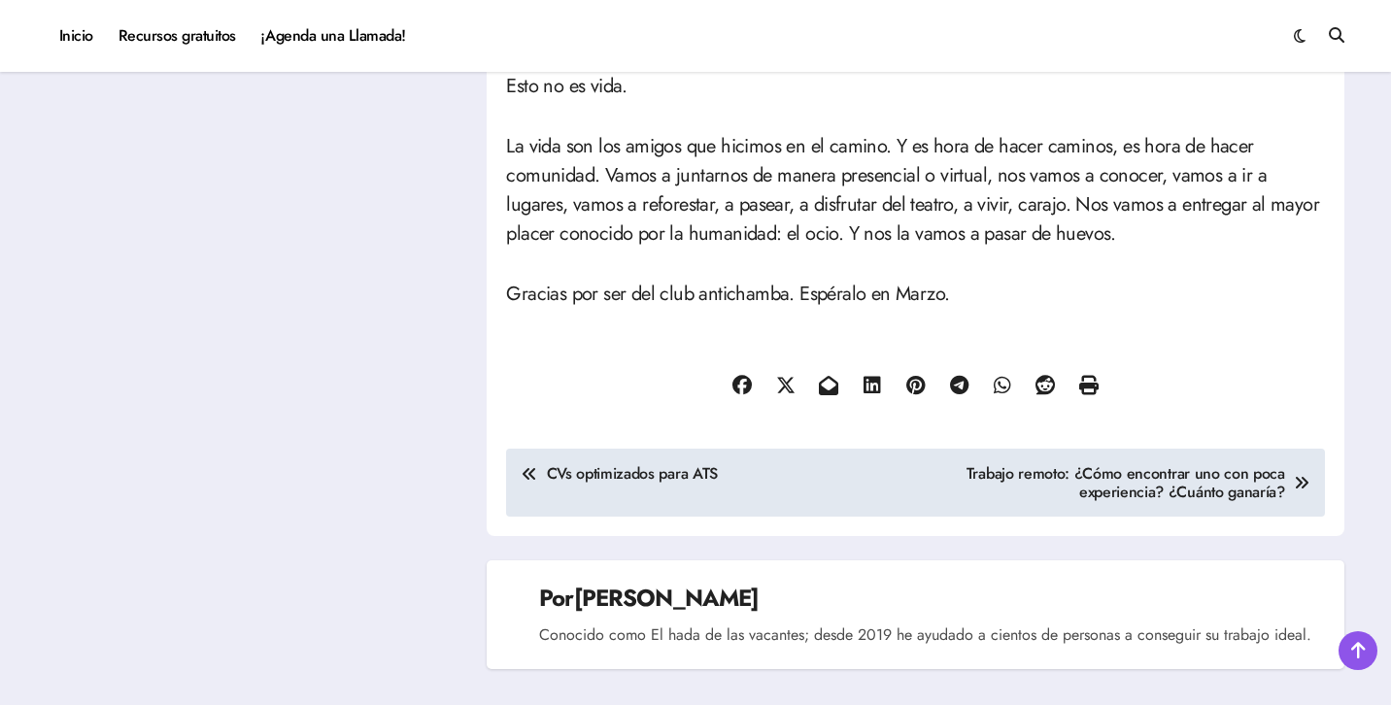
scroll to position [1096, 0]
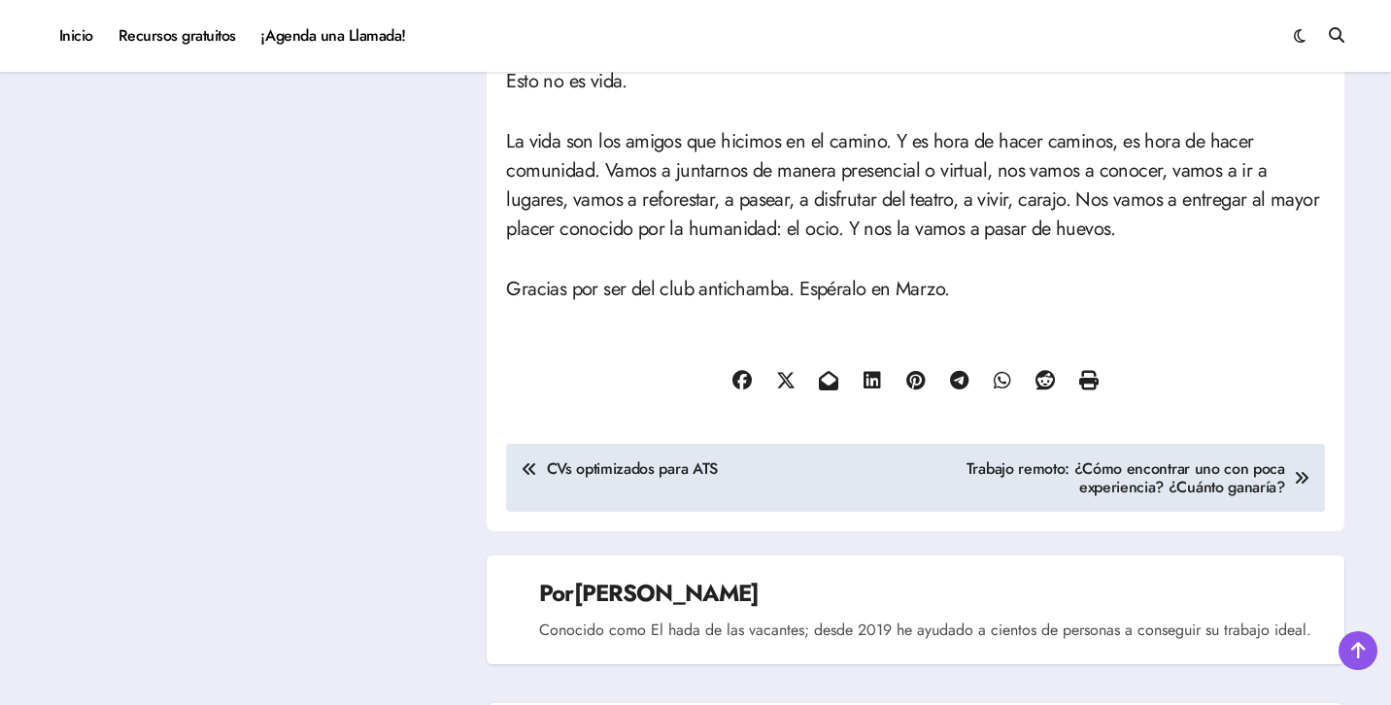
drag, startPoint x: 802, startPoint y: 225, endPoint x: 1073, endPoint y: 225, distance: 271.0
click at [1073, 225] on p "La vida son los amigos que hicimos en el camino. Y es hora de hacer caminos, es…" at bounding box center [915, 185] width 819 height 117
click at [632, 357] on div at bounding box center [915, 381] width 819 height 93
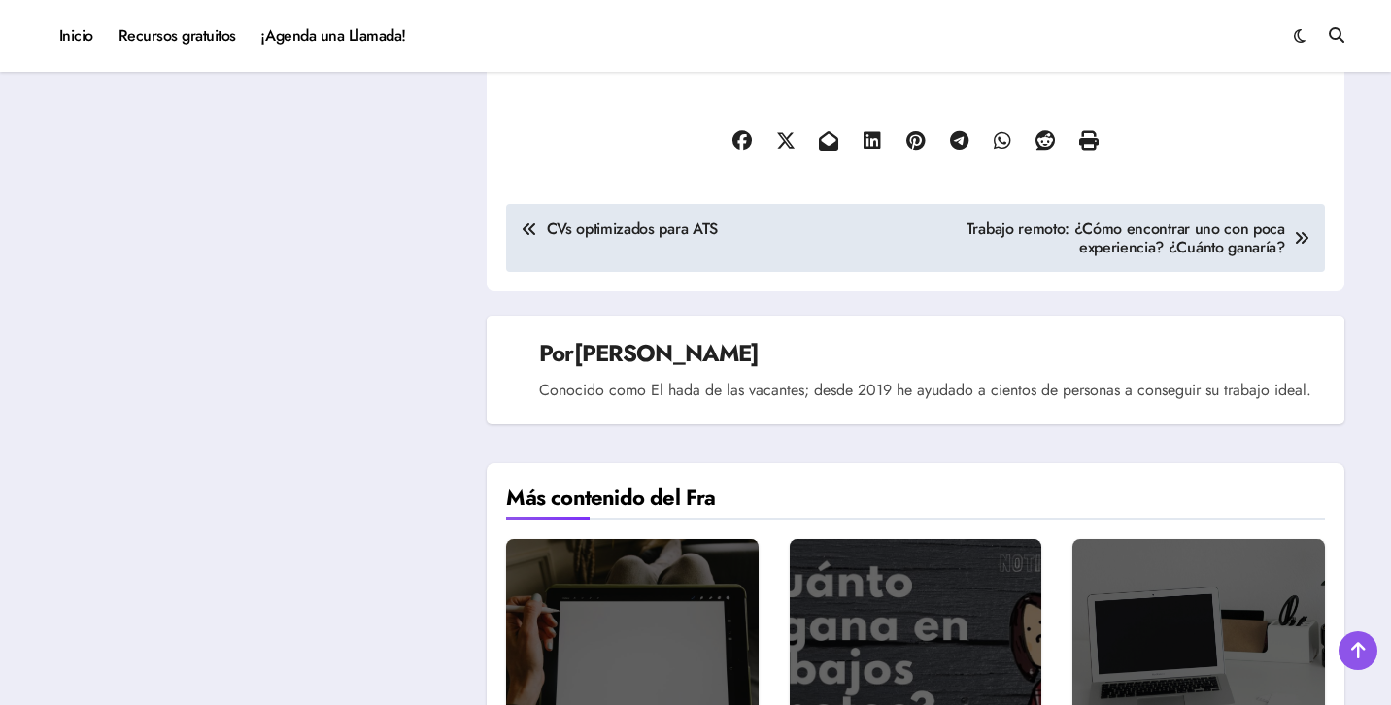
scroll to position [1370, 0]
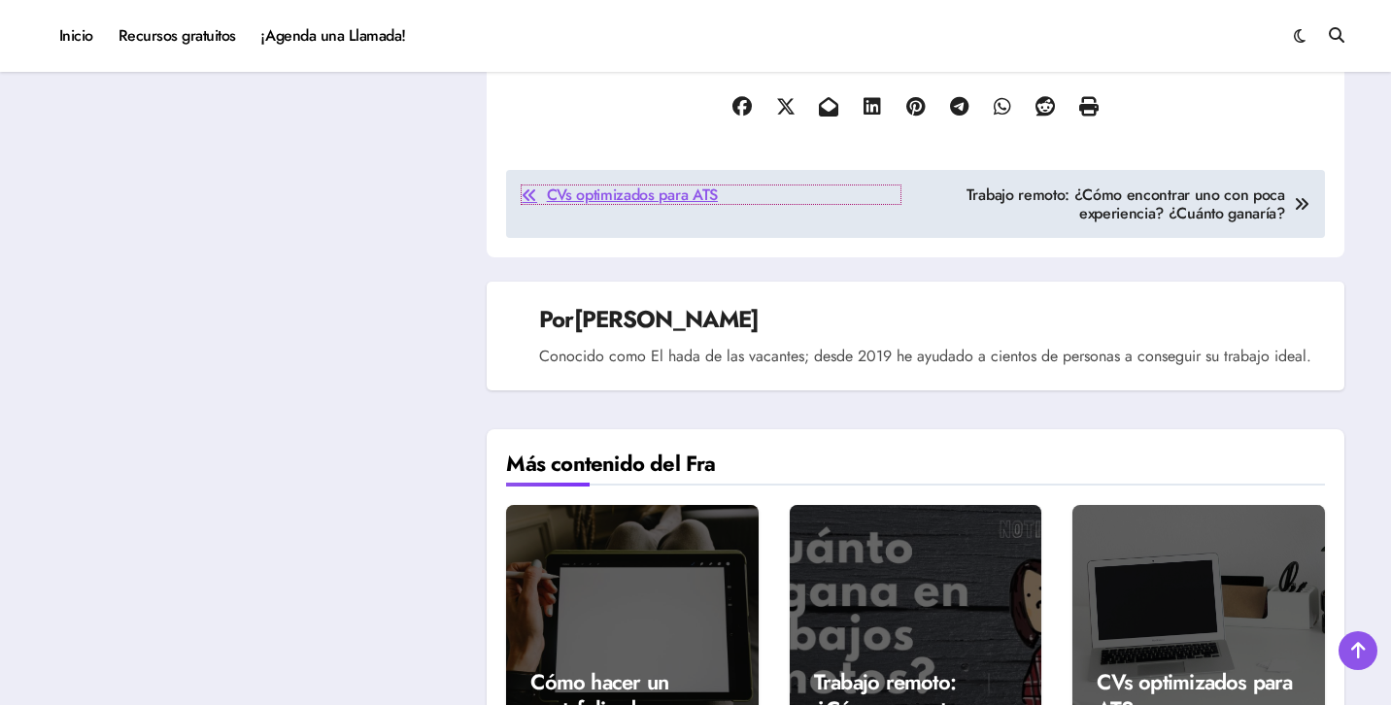
click at [594, 201] on span "CVs optimizados para ATS" at bounding box center [632, 195] width 171 height 18
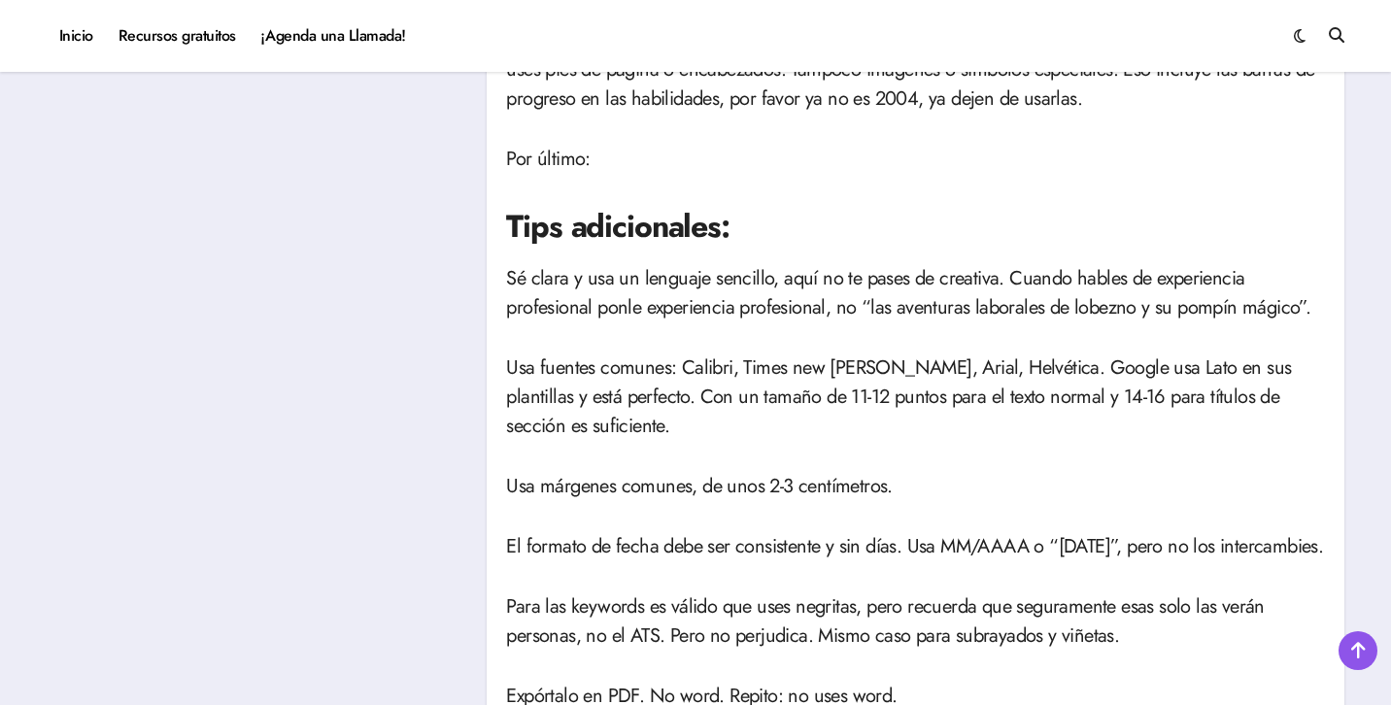
scroll to position [3875, 0]
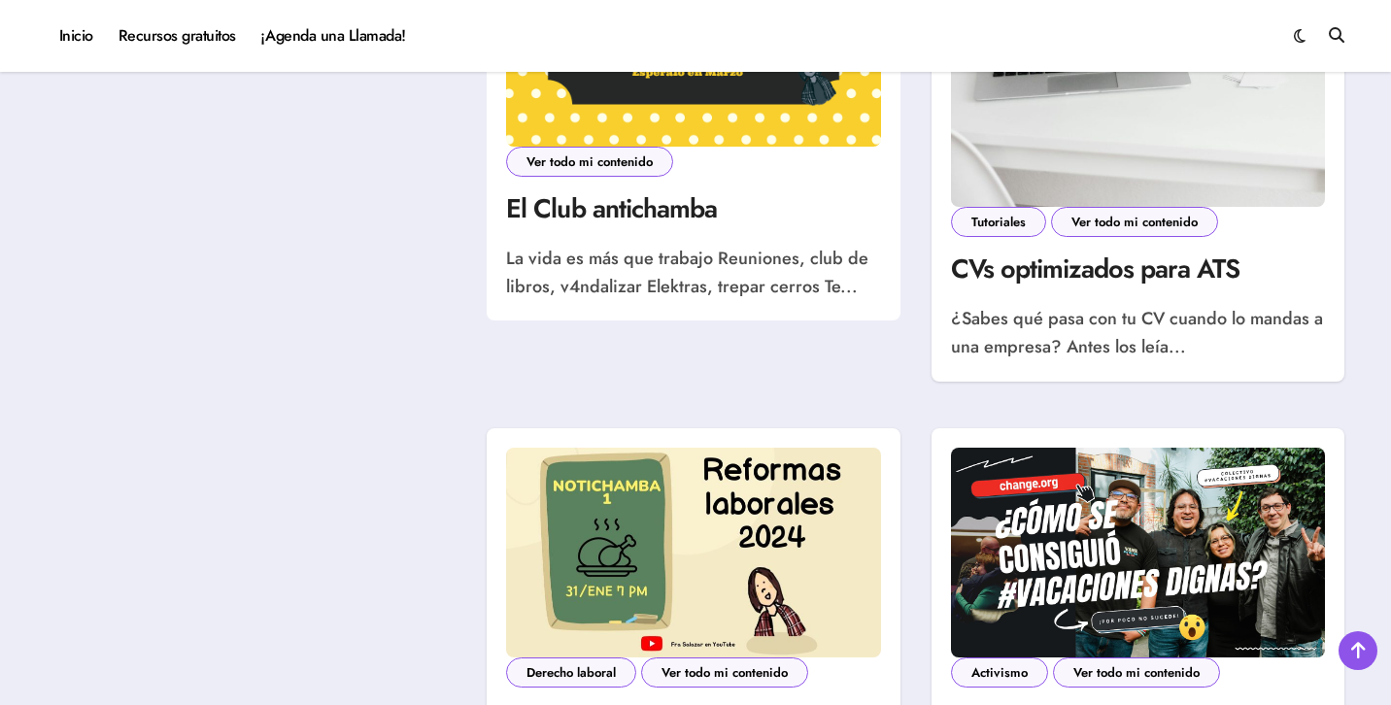
scroll to position [1487, 0]
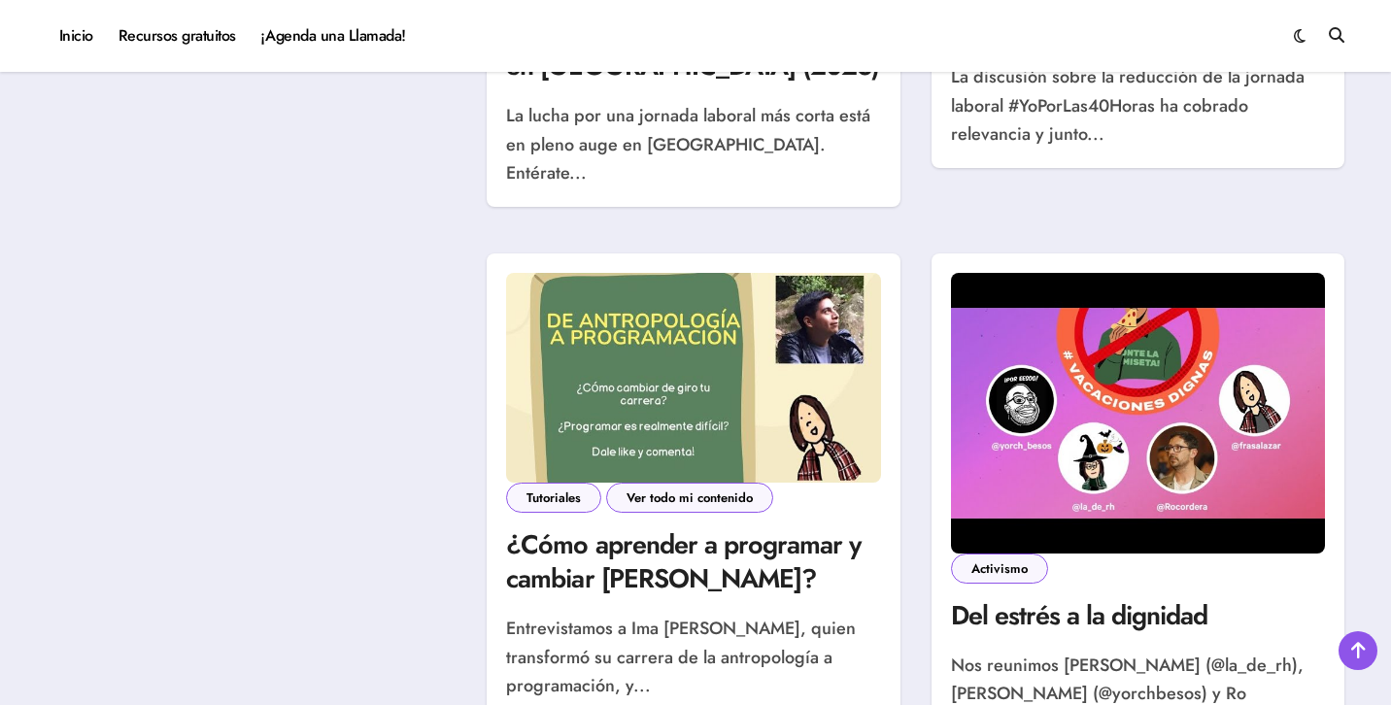
scroll to position [3045, 0]
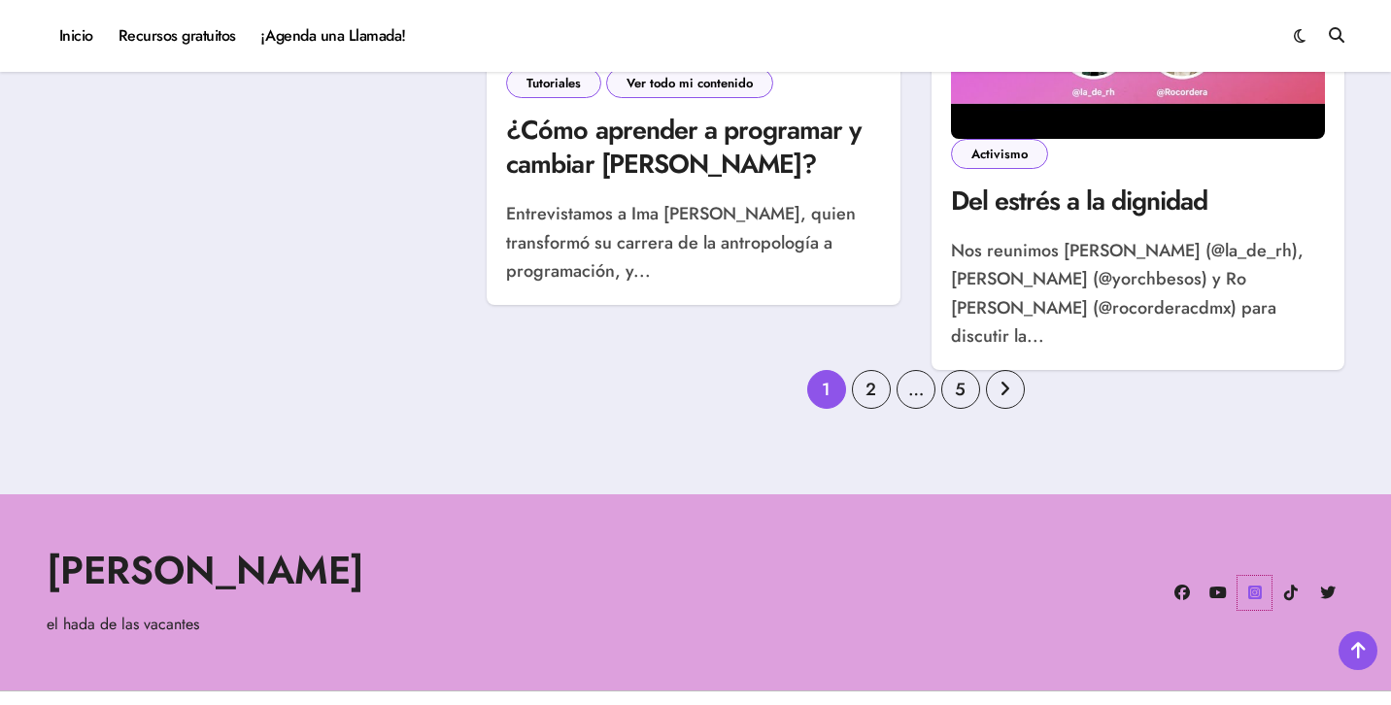
click at [1255, 576] on icon at bounding box center [1254, 593] width 34 height 34
click at [1185, 576] on icon at bounding box center [1182, 593] width 34 height 34
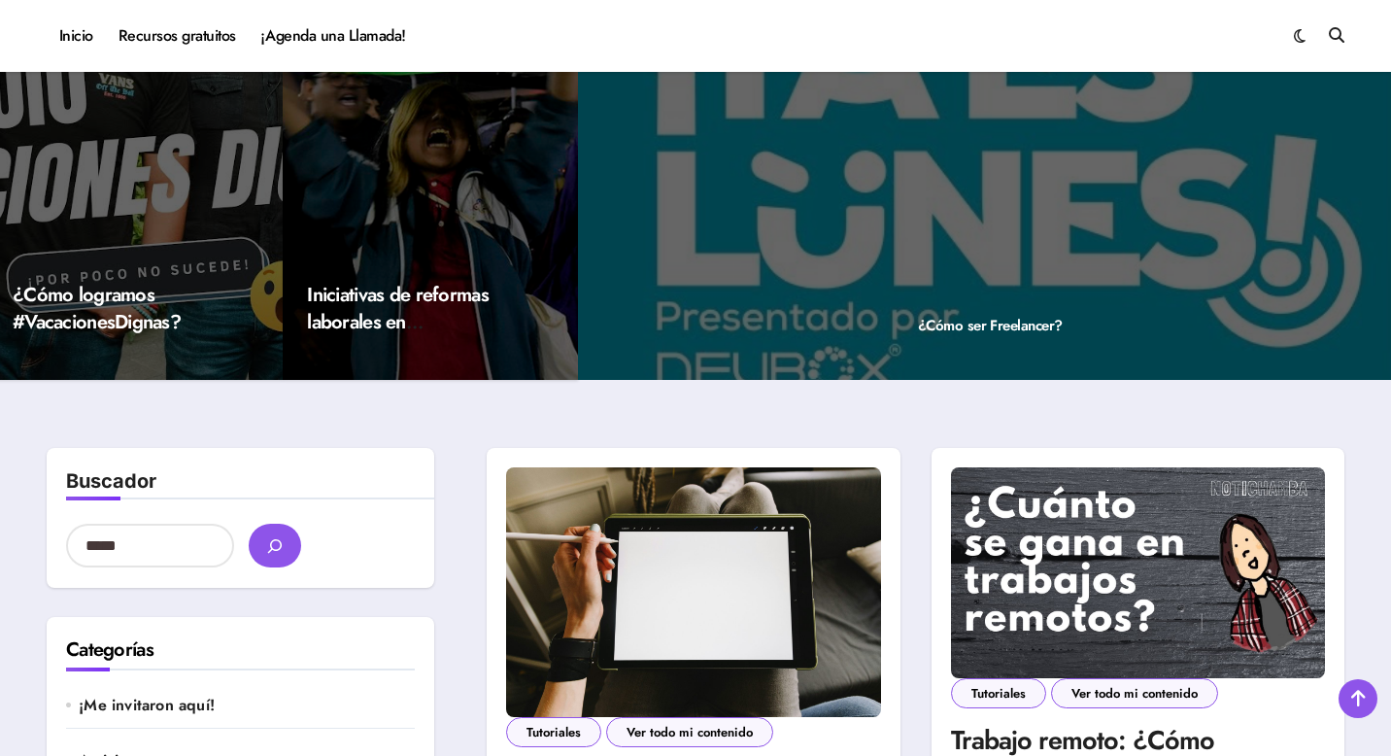
scroll to position [0, 0]
